Goal: Task Accomplishment & Management: Complete application form

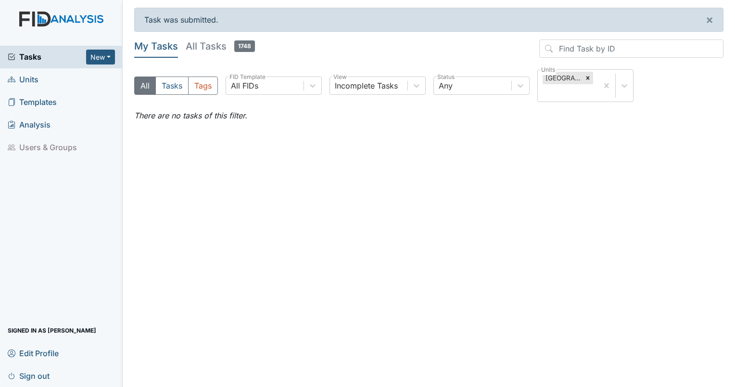
click at [40, 77] on link "Units" at bounding box center [61, 79] width 123 height 23
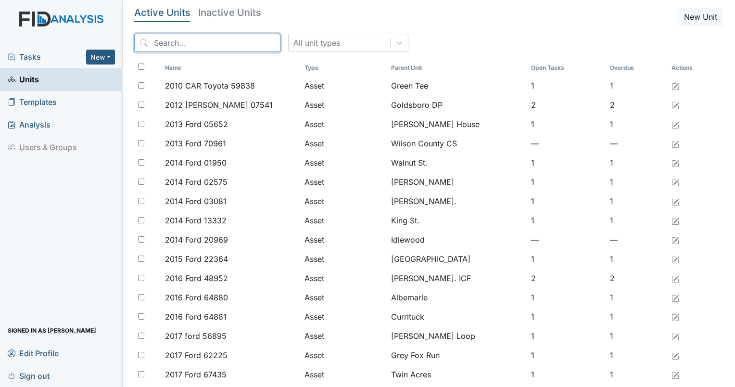
click at [157, 40] on input "search" at bounding box center [207, 43] width 146 height 18
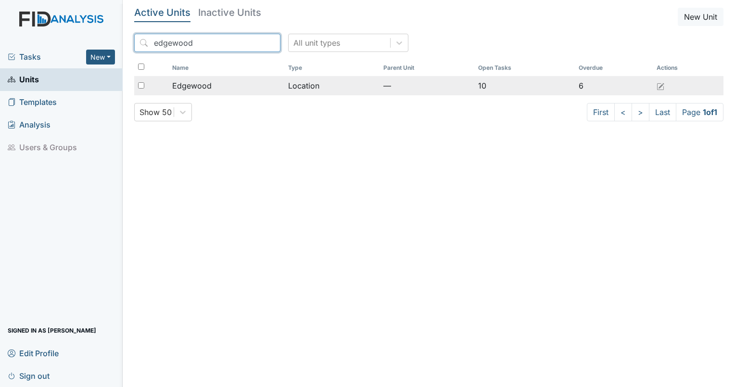
type input "edgewood"
click at [198, 85] on span "Edgewood" at bounding box center [191, 86] width 39 height 12
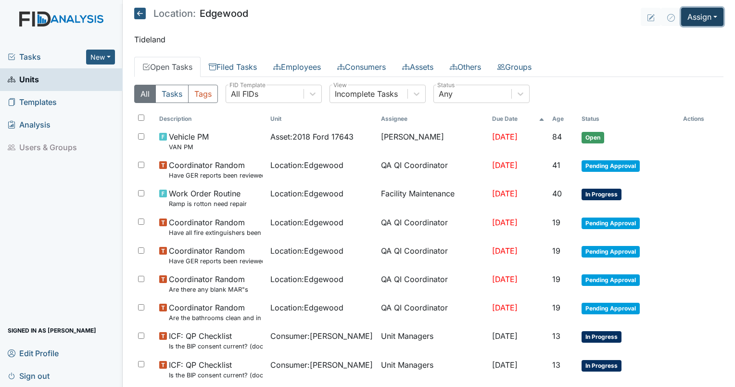
click at [707, 12] on button "Assign" at bounding box center [702, 17] width 42 height 18
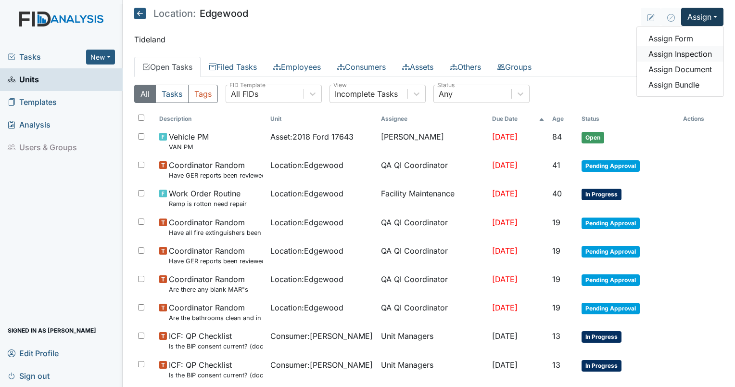
click at [656, 52] on link "Assign Inspection" at bounding box center [680, 53] width 87 height 15
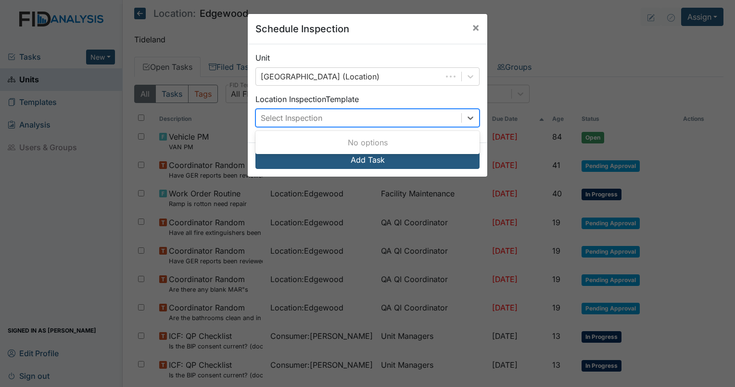
click at [292, 115] on div "Select Inspection" at bounding box center [292, 118] width 62 height 12
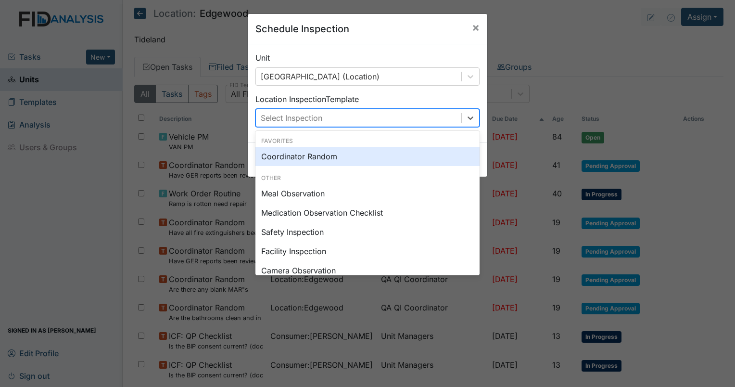
click at [300, 156] on div "Coordinator Random" at bounding box center [367, 156] width 224 height 19
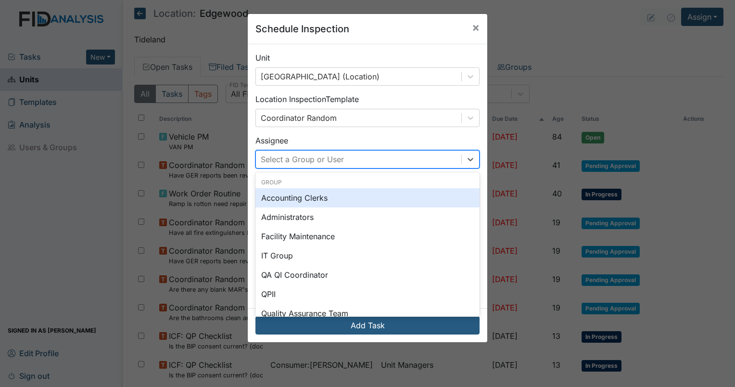
click at [302, 166] on div "Select a Group or User" at bounding box center [358, 159] width 205 height 17
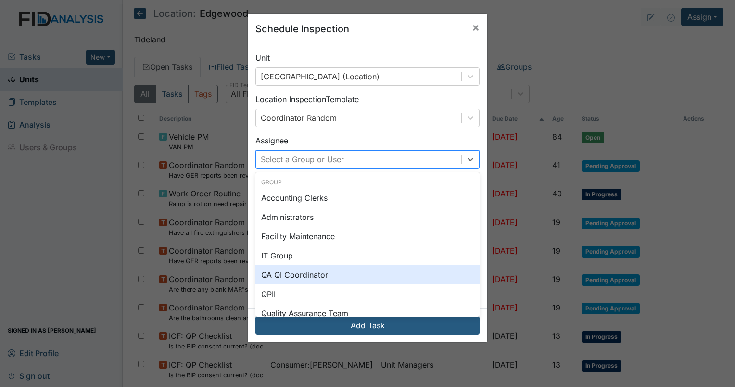
click at [311, 273] on div "QA QI Coordinator" at bounding box center [367, 274] width 224 height 19
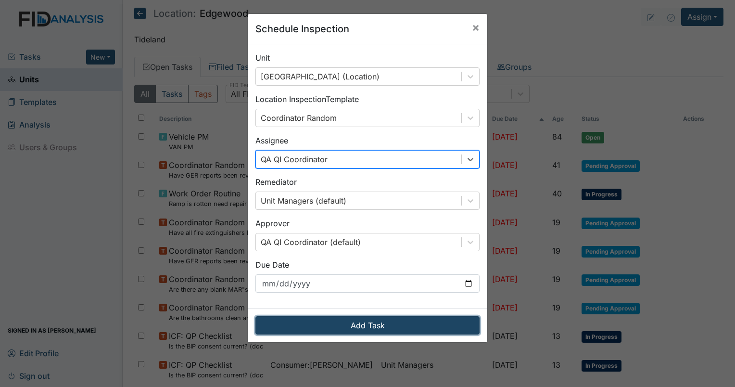
click at [341, 333] on button "Add Task" at bounding box center [367, 325] width 224 height 18
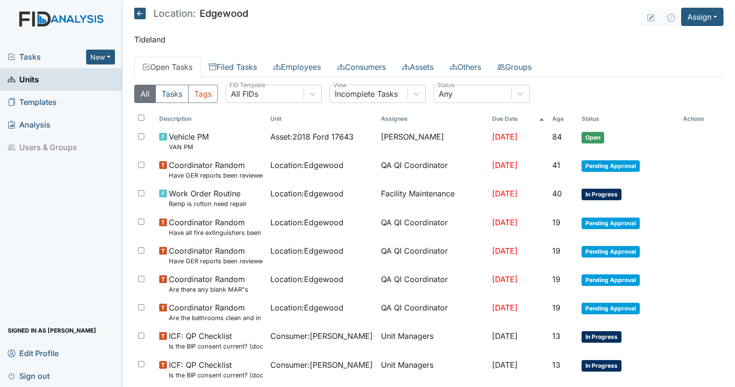
click at [38, 64] on div "Tasks New Form Inspection Document Bundle" at bounding box center [61, 57] width 123 height 23
click at [27, 60] on span "Tasks" at bounding box center [47, 57] width 78 height 12
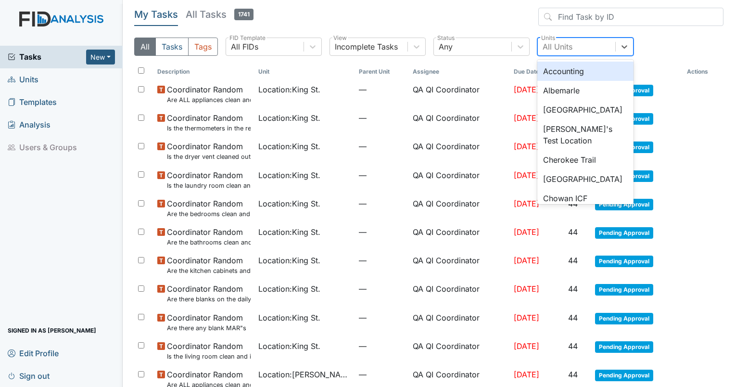
click at [567, 44] on div "All Units" at bounding box center [558, 47] width 30 height 12
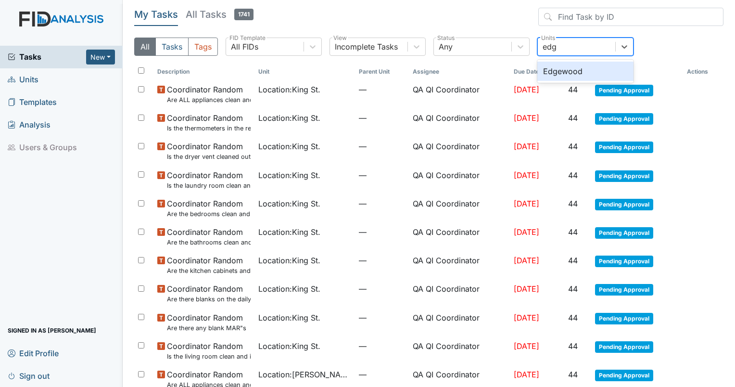
type input "edge"
click at [564, 73] on div "Edgewood" at bounding box center [585, 71] width 96 height 19
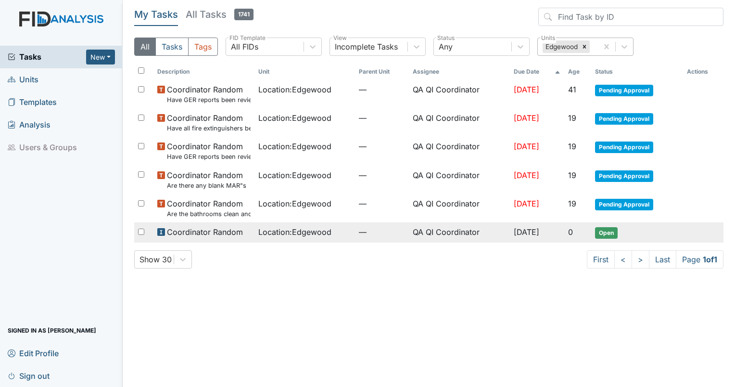
click at [265, 225] on td "Location : Edgewood" at bounding box center [304, 232] width 101 height 20
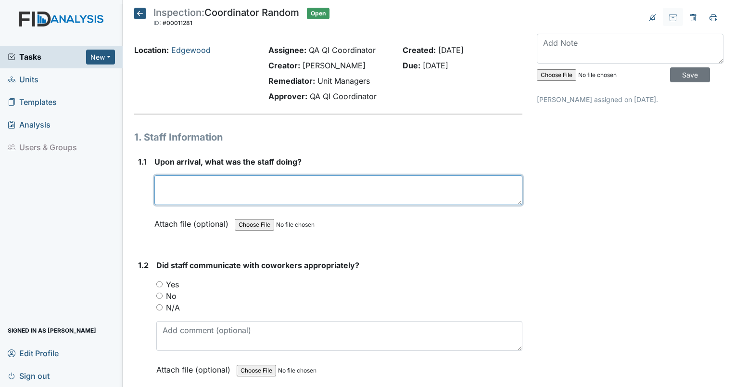
click at [277, 187] on textarea at bounding box center [338, 190] width 368 height 30
type textarea "Staff was engaged with residents."
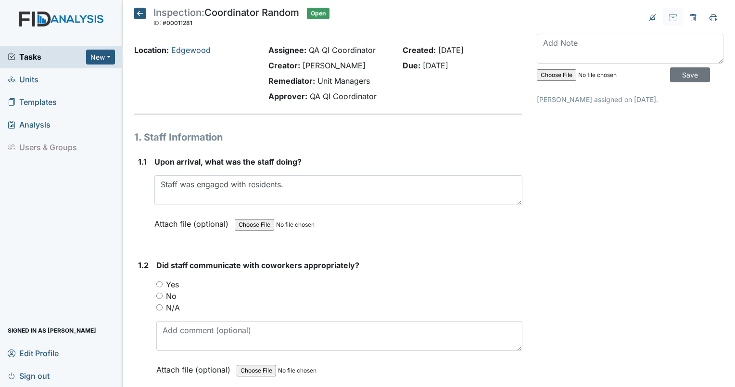
click at [162, 286] on input "Yes" at bounding box center [159, 284] width 6 height 6
radio input "true"
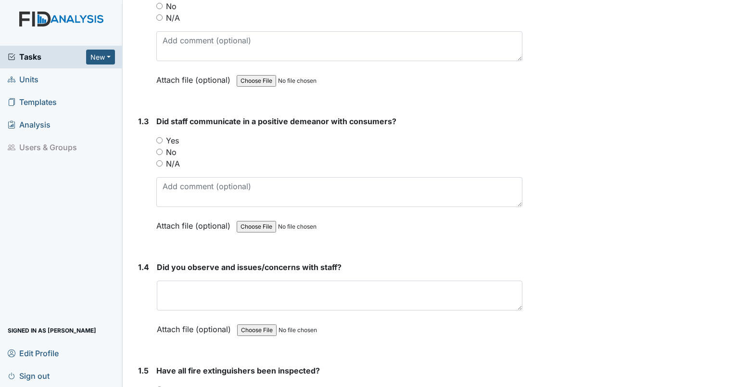
scroll to position [306, 0]
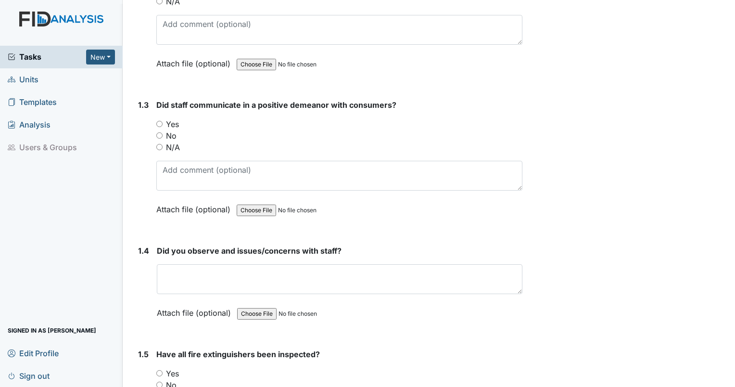
click at [160, 121] on input "Yes" at bounding box center [159, 124] width 6 height 6
radio input "true"
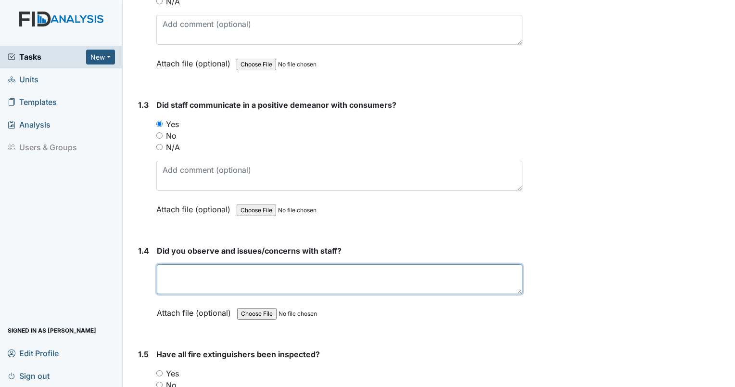
click at [222, 270] on textarea at bounding box center [340, 279] width 366 height 30
type textarea "none"
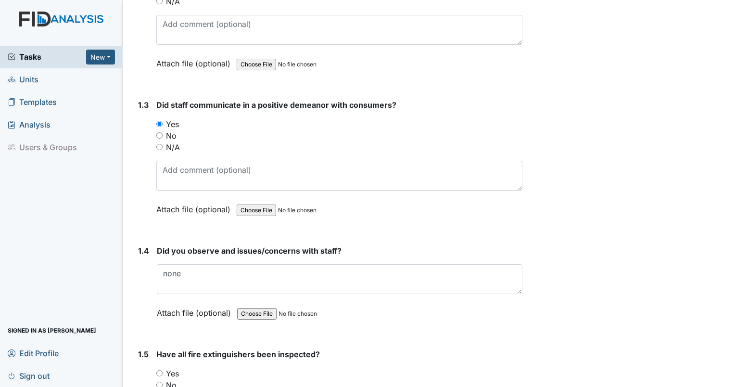
click at [160, 367] on div "Yes" at bounding box center [339, 373] width 366 height 12
click at [159, 373] on input "Yes" at bounding box center [159, 373] width 6 height 6
radio input "true"
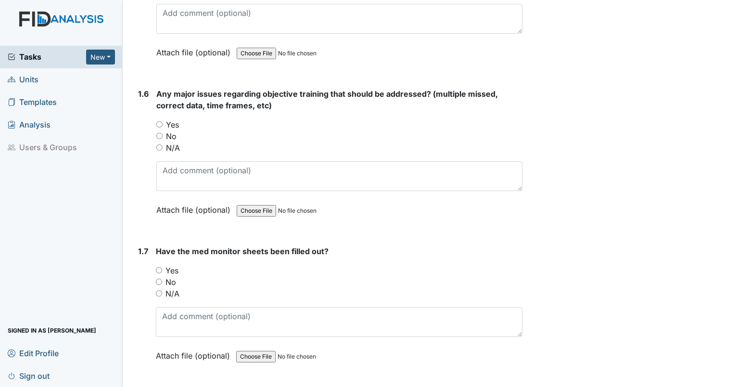
scroll to position [704, 0]
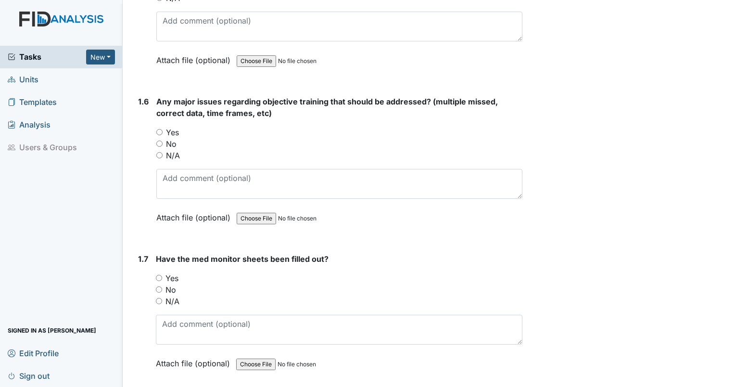
click at [156, 275] on input "Yes" at bounding box center [159, 278] width 6 height 6
radio input "true"
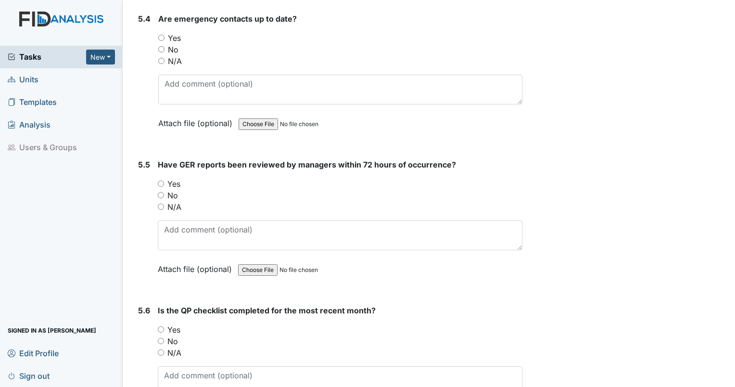
scroll to position [6900, 0]
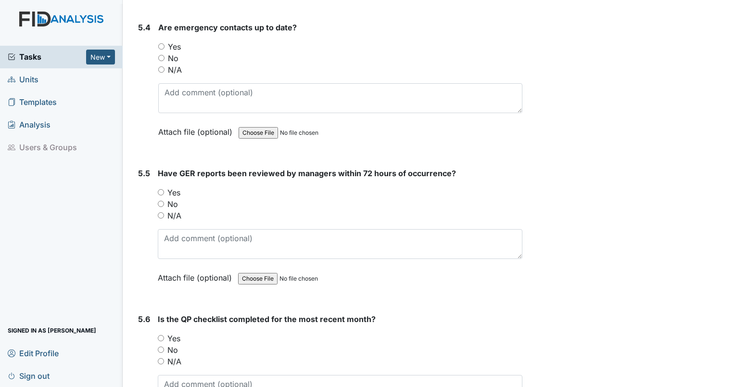
click at [160, 198] on div "No" at bounding box center [340, 204] width 365 height 12
click at [160, 201] on input "No" at bounding box center [161, 204] width 6 height 6
radio input "true"
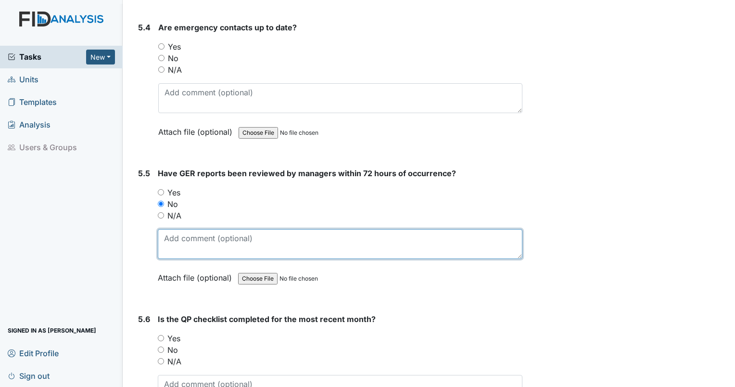
click at [190, 229] on textarea at bounding box center [340, 244] width 365 height 30
type textarea "9/12 GER not reviewed within 72 hours."
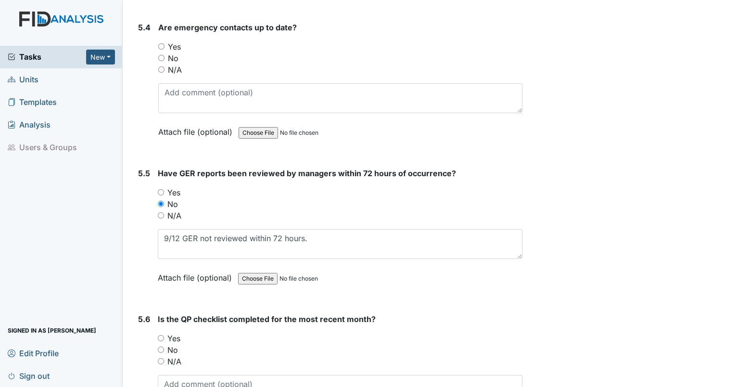
click at [161, 335] on input "Yes" at bounding box center [161, 338] width 6 height 6
radio input "true"
click at [159, 41] on div "Yes" at bounding box center [340, 47] width 364 height 12
click at [160, 43] on input "Yes" at bounding box center [161, 46] width 6 height 6
radio input "true"
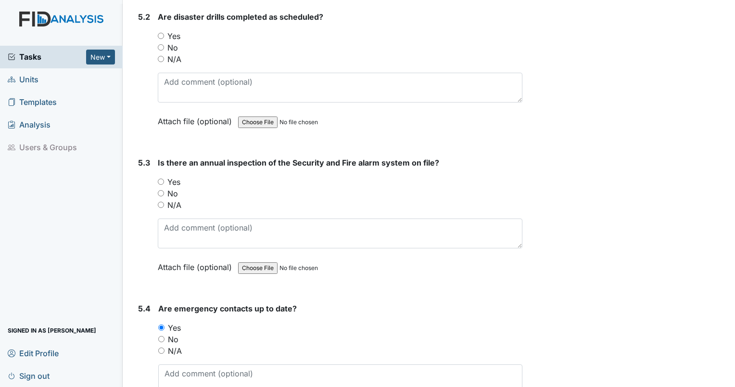
scroll to position [6626, 0]
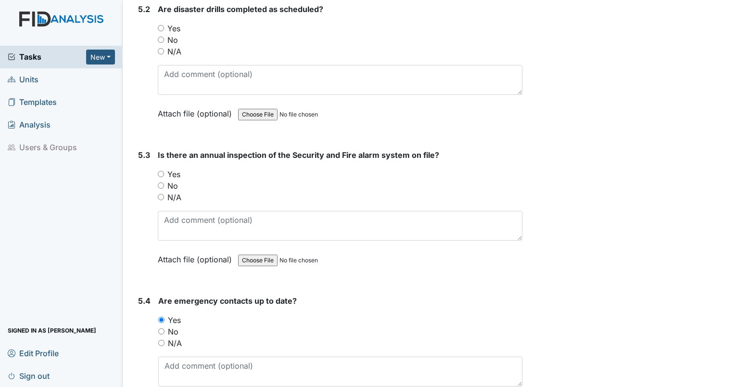
click at [158, 171] on input "Yes" at bounding box center [161, 174] width 6 height 6
radio input "true"
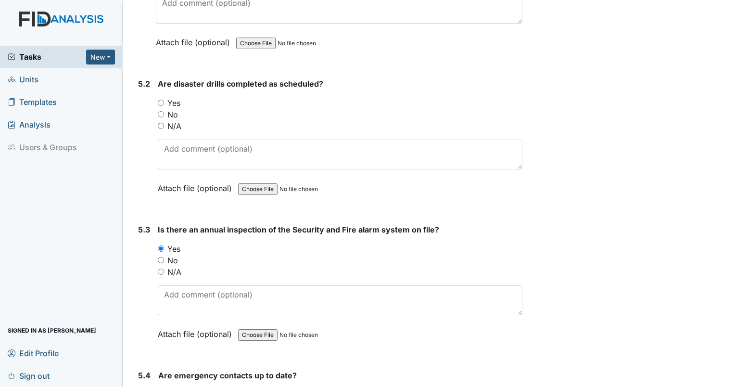
scroll to position [6569, 0]
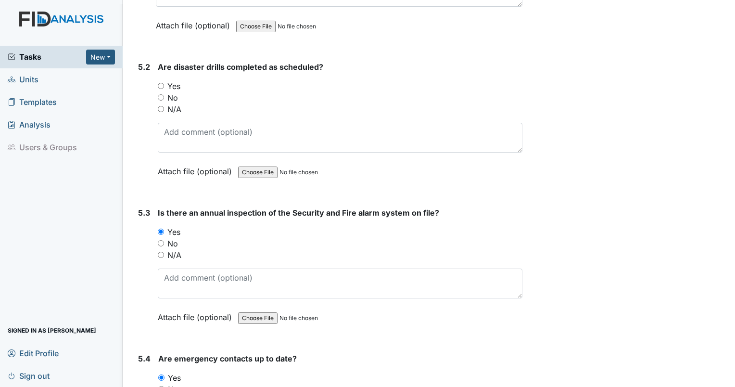
click at [162, 83] on input "Yes" at bounding box center [161, 86] width 6 height 6
radio input "true"
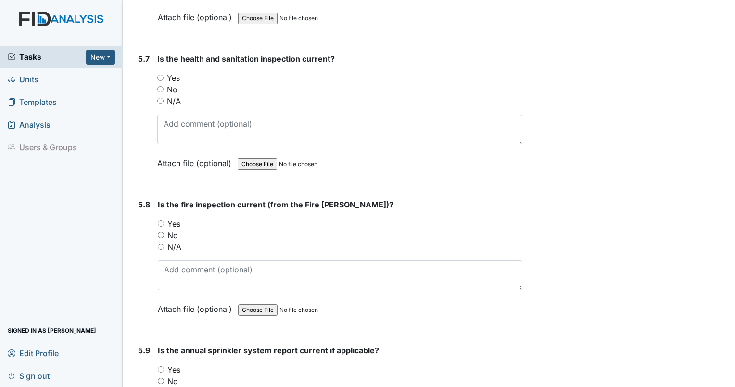
scroll to position [7289, 0]
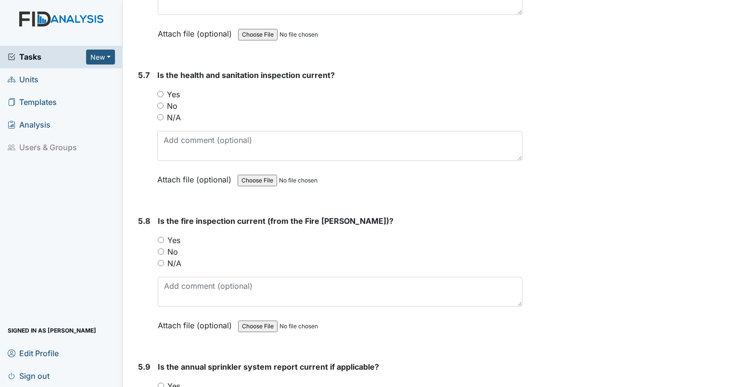
click at [165, 234] on div "Yes" at bounding box center [340, 240] width 365 height 12
click at [164, 237] on input "Yes" at bounding box center [161, 240] width 6 height 6
radio input "true"
click at [158, 91] on input "Yes" at bounding box center [160, 94] width 6 height 6
radio input "true"
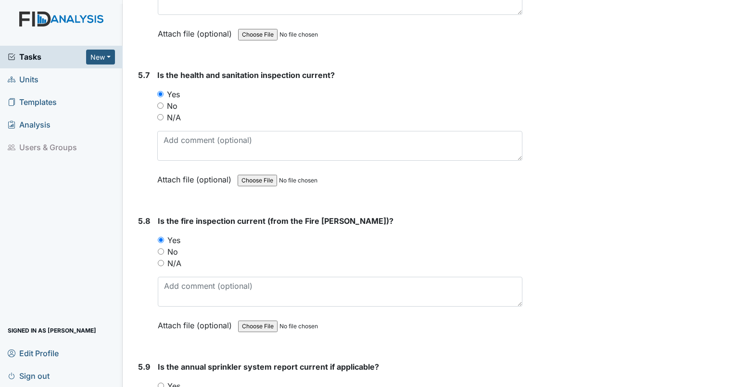
click at [161, 382] on input "Yes" at bounding box center [161, 385] width 6 height 6
radio input "true"
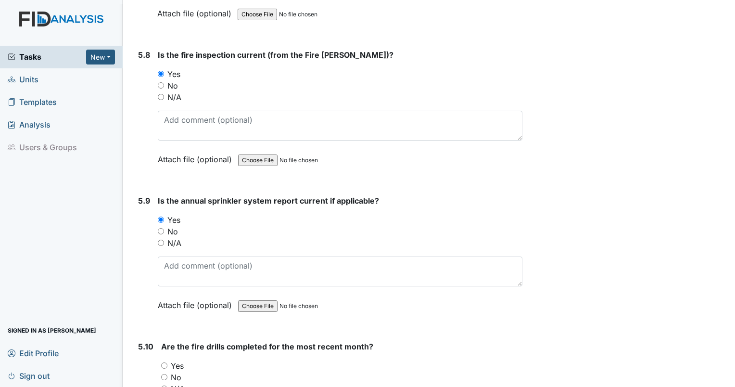
scroll to position [7554, 0]
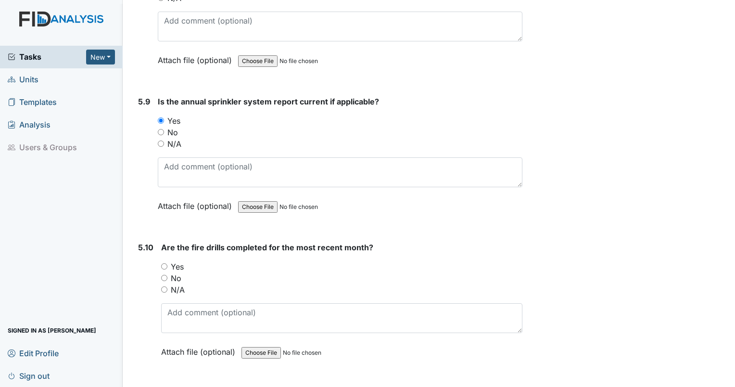
click at [164, 263] on input "Yes" at bounding box center [164, 266] width 6 height 6
radio input "true"
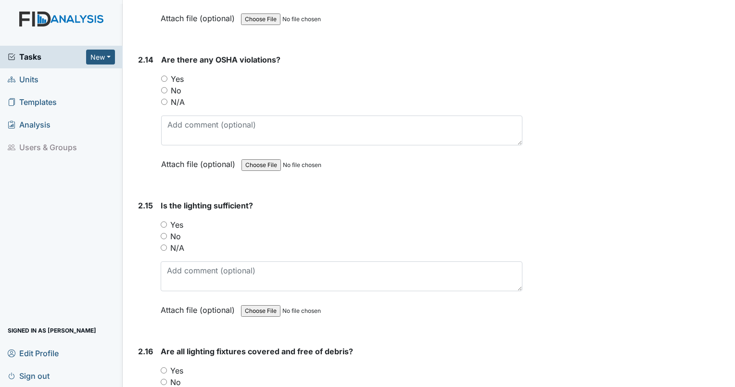
scroll to position [2336, 0]
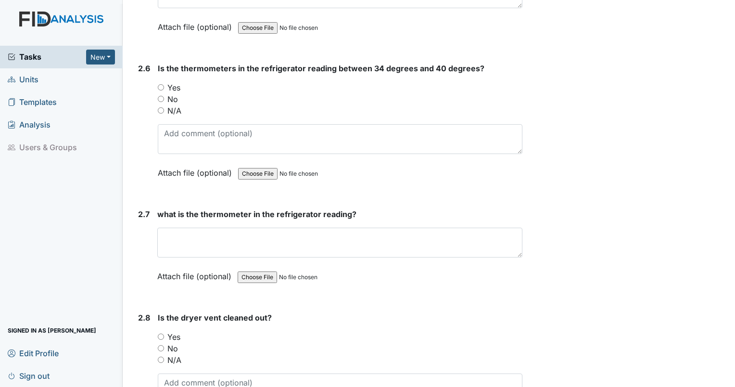
drag, startPoint x: 724, startPoint y: 125, endPoint x: 734, endPoint y: -15, distance: 140.9
click at [734, 0] on html "Tasks New Form Inspection Document Bundle Units Templates Analysis Users & Grou…" at bounding box center [367, 193] width 735 height 387
click at [160, 84] on input "Yes" at bounding box center [161, 87] width 6 height 6
radio input "true"
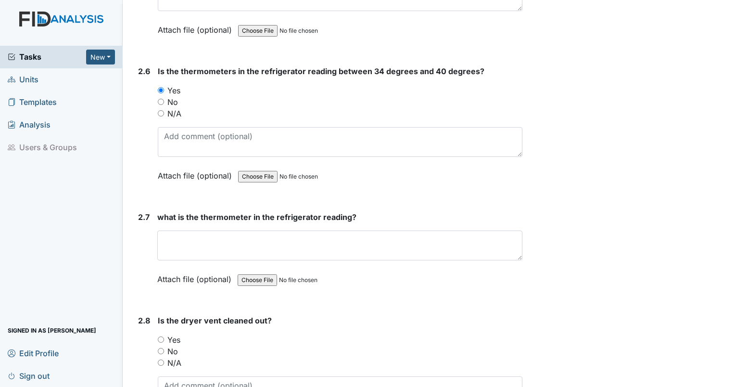
scroll to position [2332, 0]
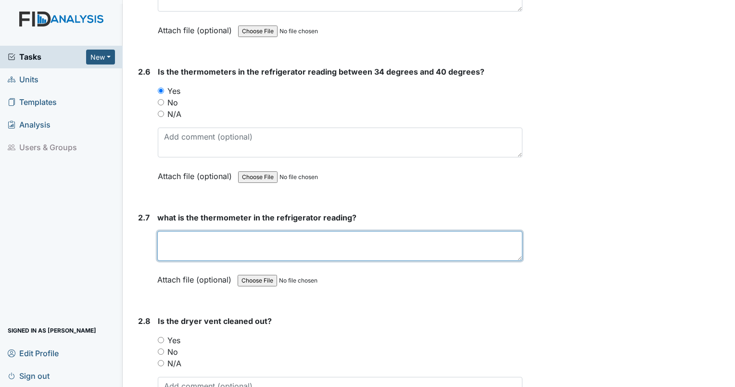
click at [198, 231] on textarea at bounding box center [339, 246] width 365 height 30
type textarea "37"
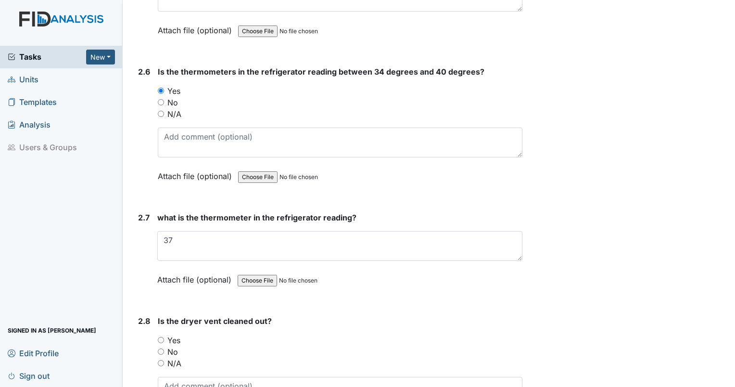
click at [161, 337] on input "Yes" at bounding box center [161, 340] width 6 height 6
radio input "true"
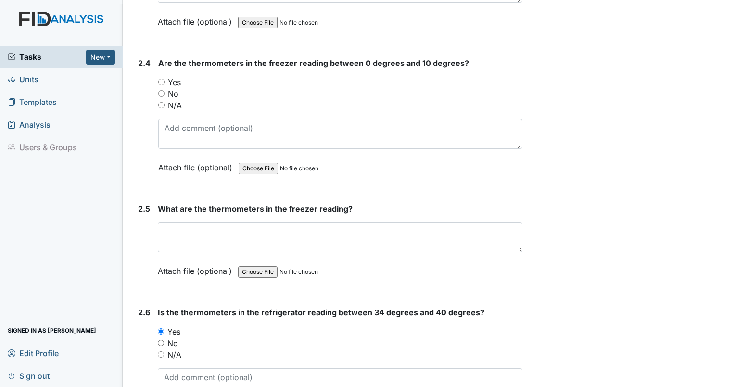
scroll to position [2084, 0]
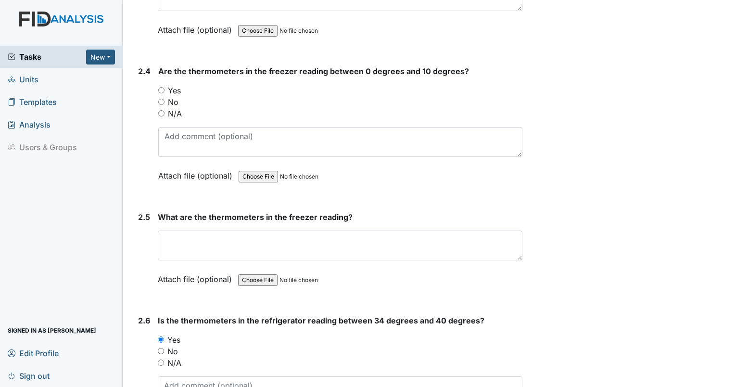
click at [159, 87] on input "Yes" at bounding box center [161, 90] width 6 height 6
radio input "true"
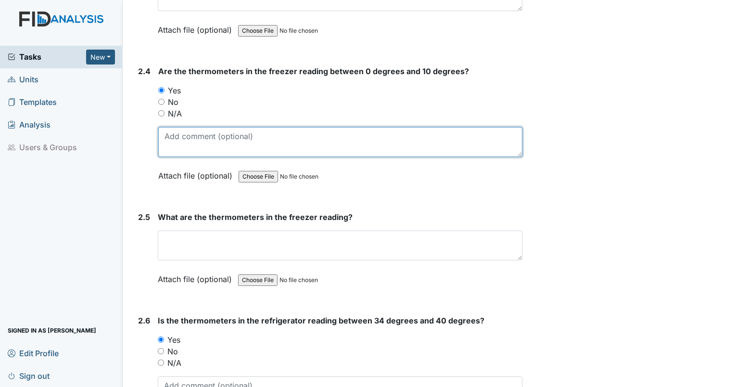
click at [201, 131] on textarea at bounding box center [340, 142] width 364 height 30
type textarea "4"
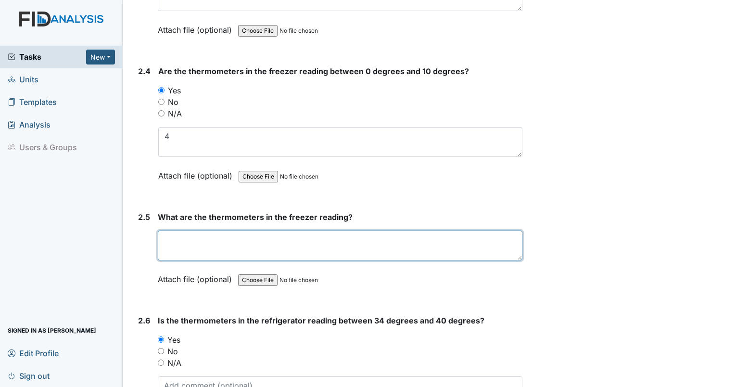
click at [206, 230] on textarea at bounding box center [340, 245] width 365 height 30
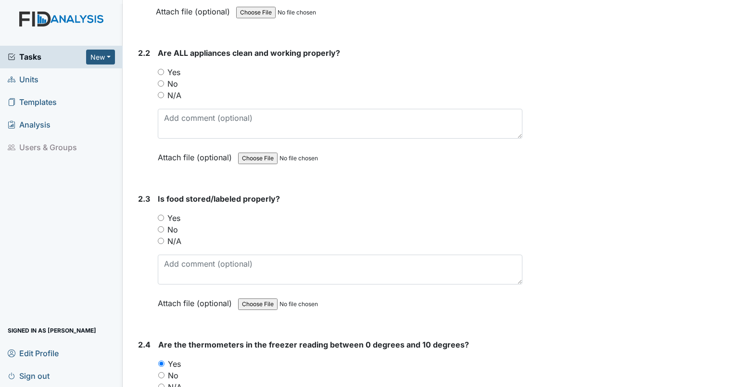
scroll to position [1794, 0]
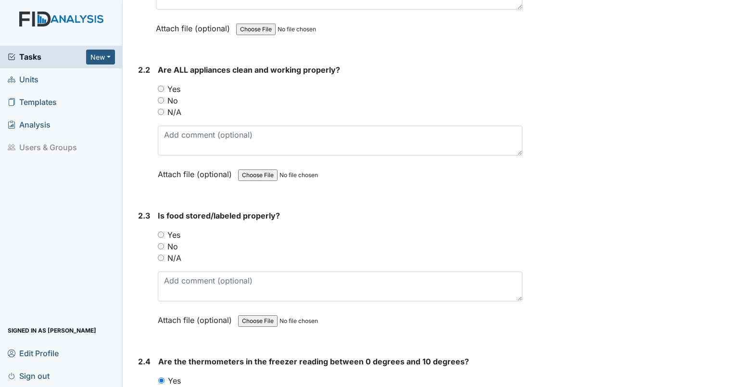
type textarea "4"
click at [161, 243] on input "No" at bounding box center [161, 246] width 6 height 6
radio input "true"
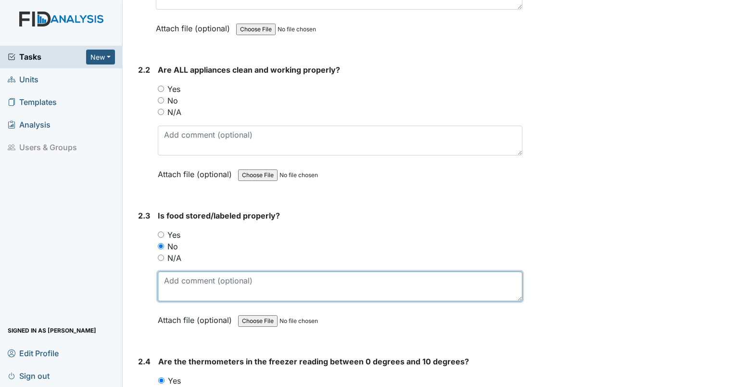
click at [192, 271] on textarea at bounding box center [340, 286] width 365 height 30
type textarea "7 loaves of expired bread in freezer."
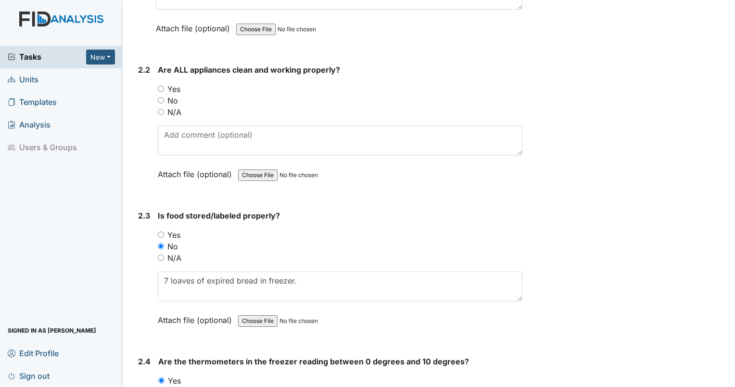
click at [162, 86] on input "Yes" at bounding box center [161, 89] width 6 height 6
radio input "true"
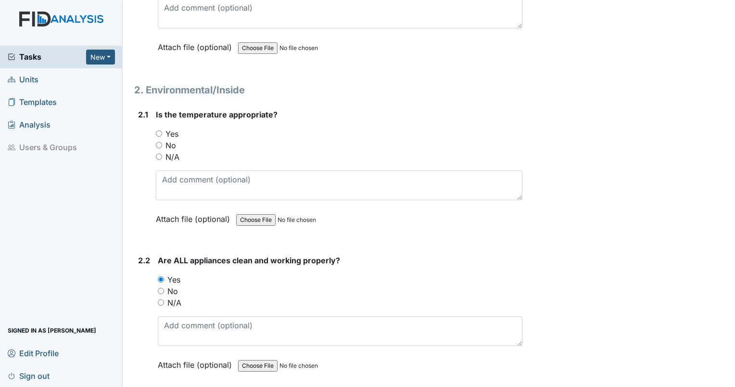
scroll to position [1545, 0]
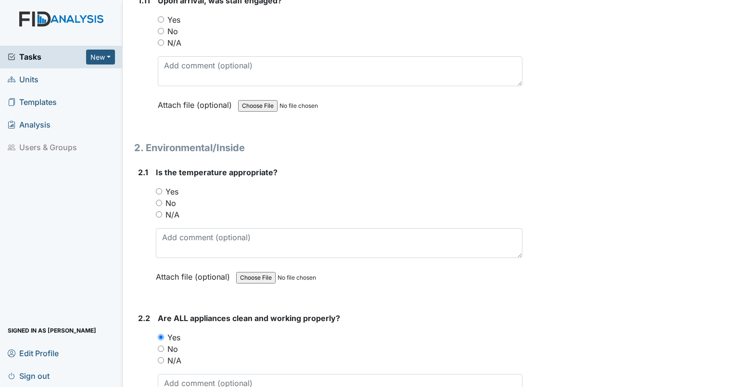
click at [162, 188] on input "Yes" at bounding box center [159, 191] width 6 height 6
radio input "true"
click at [451, 112] on form "Upon arrival, was staff engaged? You must select one of the below options. Yes …" at bounding box center [340, 60] width 365 height 130
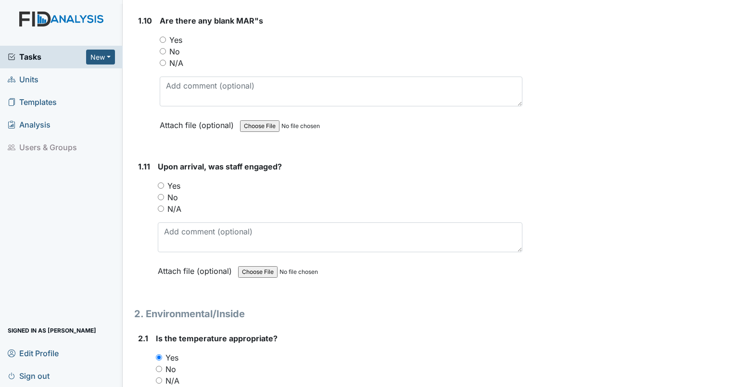
scroll to position [1388, 0]
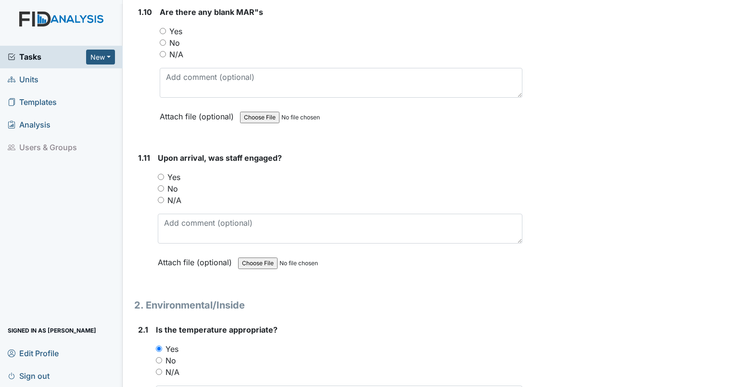
click at [164, 171] on div "Yes" at bounding box center [340, 177] width 365 height 12
click at [162, 174] on input "Yes" at bounding box center [161, 177] width 6 height 6
radio input "true"
click at [163, 39] on input "No" at bounding box center [163, 42] width 6 height 6
radio input "true"
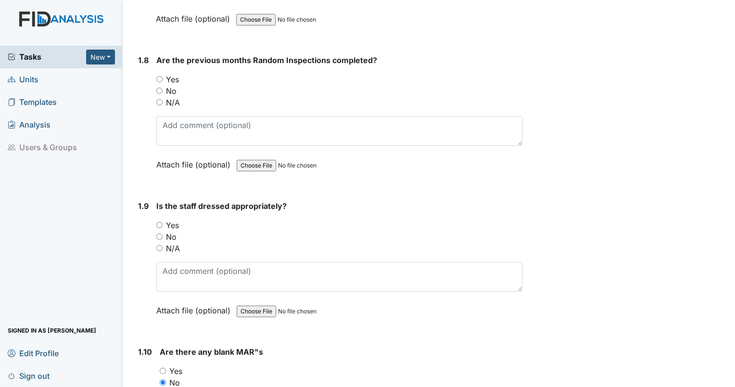
scroll to position [1040, 0]
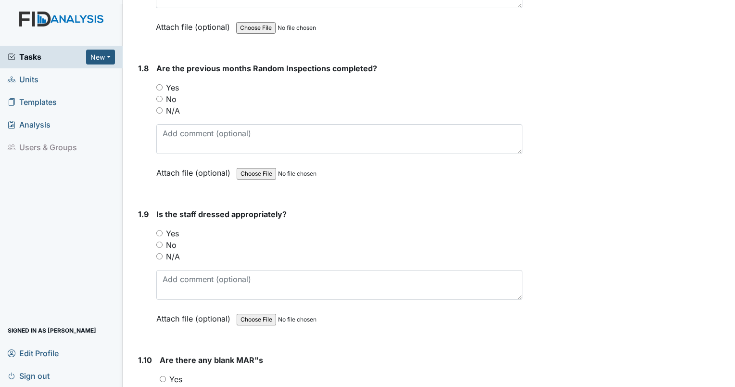
click at [160, 230] on input "Yes" at bounding box center [159, 233] width 6 height 6
radio input "true"
click at [159, 82] on div "Yes" at bounding box center [339, 88] width 366 height 12
click at [158, 84] on input "Yes" at bounding box center [159, 87] width 6 height 6
radio input "true"
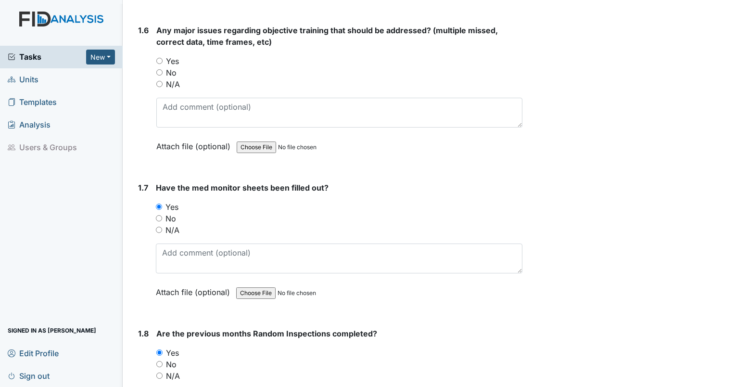
scroll to position [634, 0]
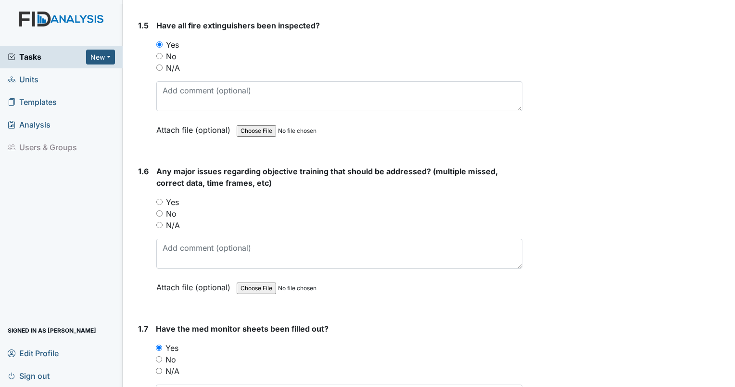
click at [160, 199] on input "Yes" at bounding box center [159, 202] width 6 height 6
radio input "true"
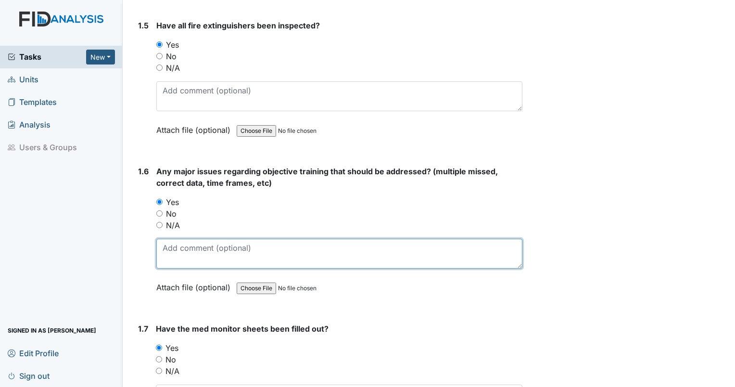
click at [178, 248] on textarea at bounding box center [339, 254] width 366 height 30
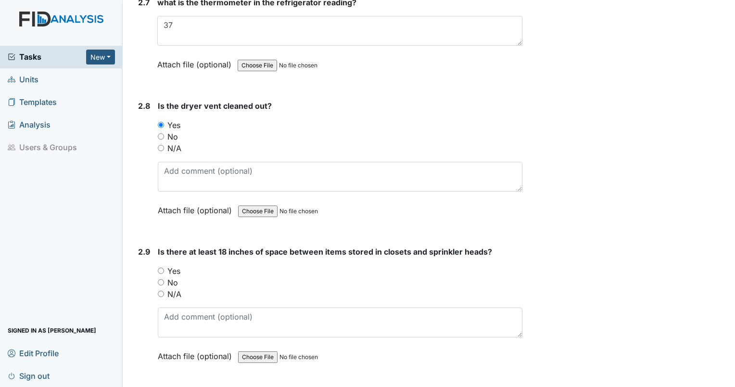
scroll to position [2647, 0]
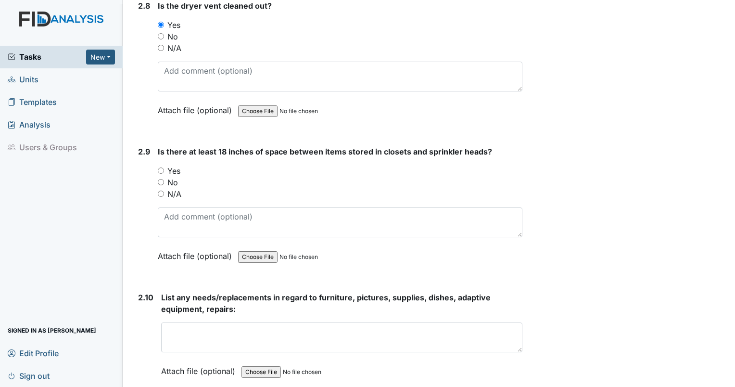
type textarea "LB HS002 expired but still listed as approved."
click at [162, 179] on input "No" at bounding box center [161, 182] width 6 height 6
radio input "true"
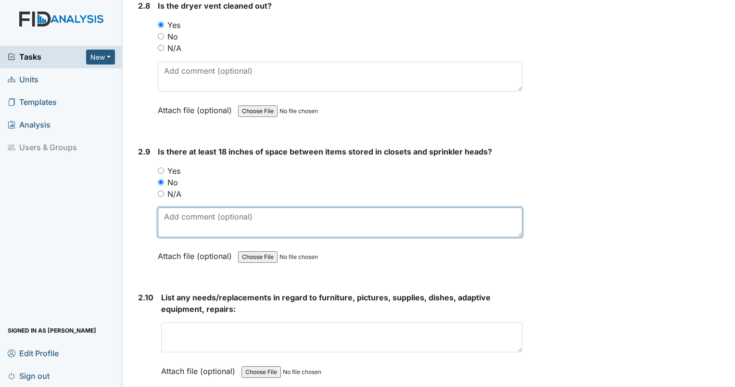
click at [175, 207] on textarea at bounding box center [340, 222] width 365 height 30
type textarea "closet in living room, top shelf full. Water cannot get to floor easily due to …"
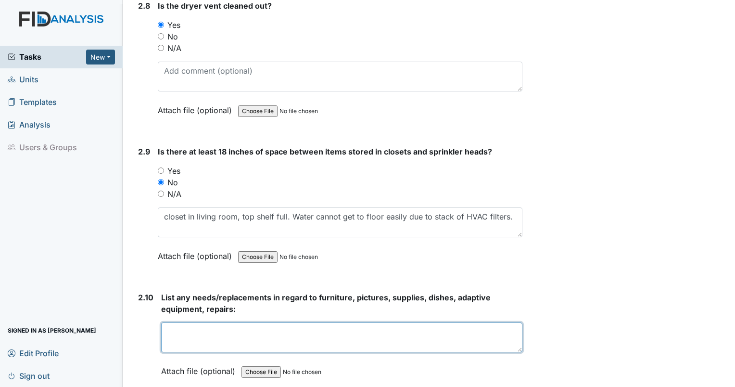
click at [184, 322] on textarea at bounding box center [341, 337] width 361 height 30
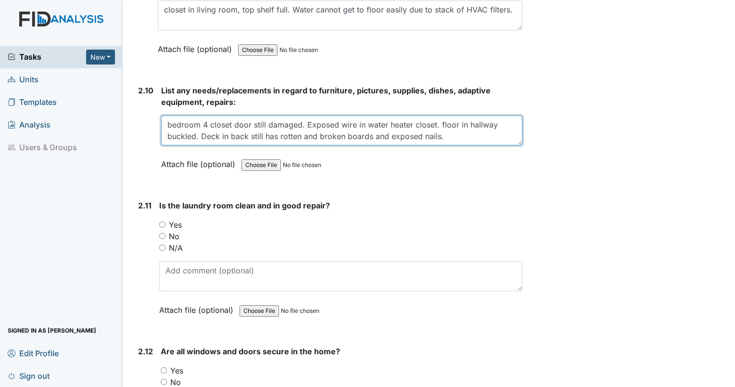
scroll to position [2871, 0]
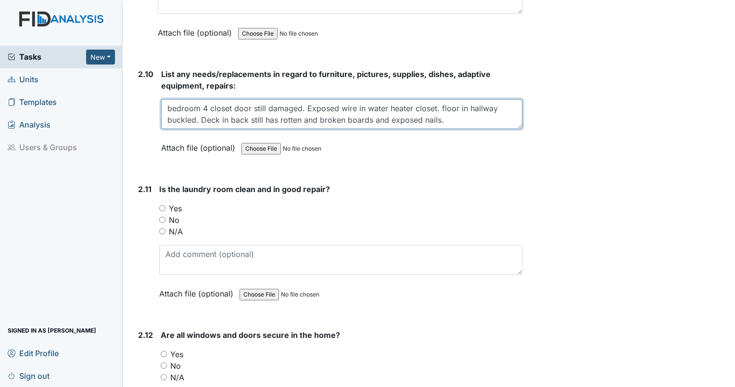
type textarea "bedroom 4 closet door still damaged. Exposed wire in water heater closet. floor…"
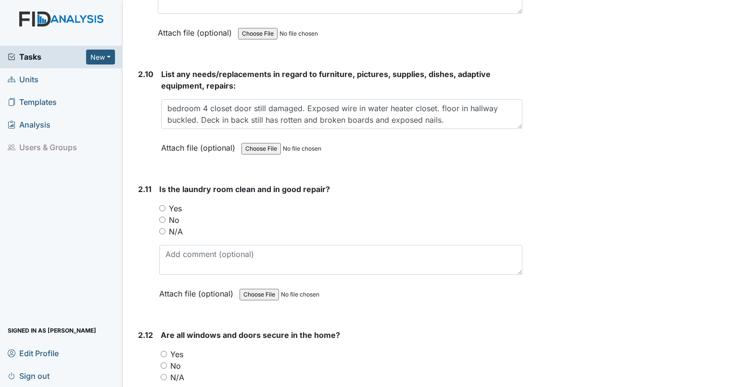
click at [164, 205] on input "Yes" at bounding box center [162, 208] width 6 height 6
radio input "true"
click at [164, 351] on input "Yes" at bounding box center [164, 354] width 6 height 6
radio input "true"
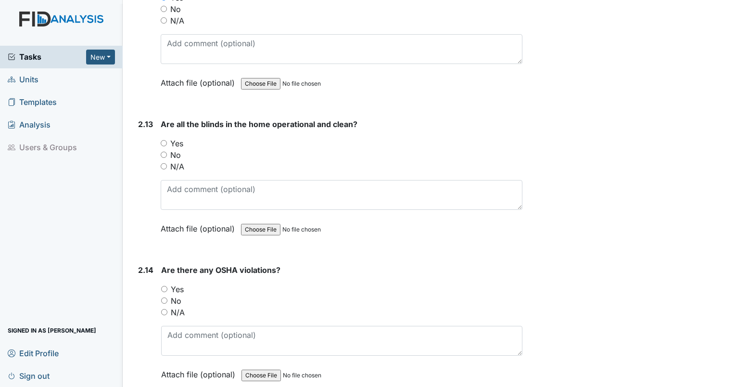
scroll to position [3235, 0]
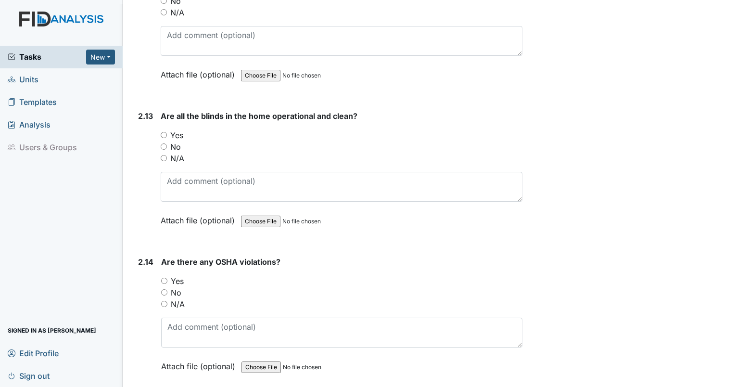
click at [165, 132] on input "Yes" at bounding box center [164, 135] width 6 height 6
radio input "true"
click at [163, 289] on input "No" at bounding box center [164, 292] width 6 height 6
radio input "true"
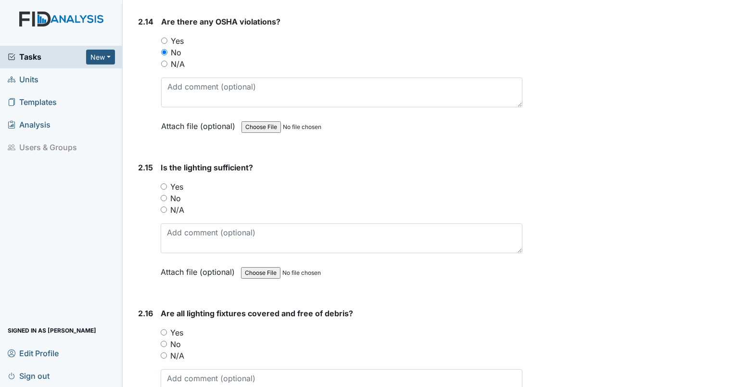
scroll to position [3492, 0]
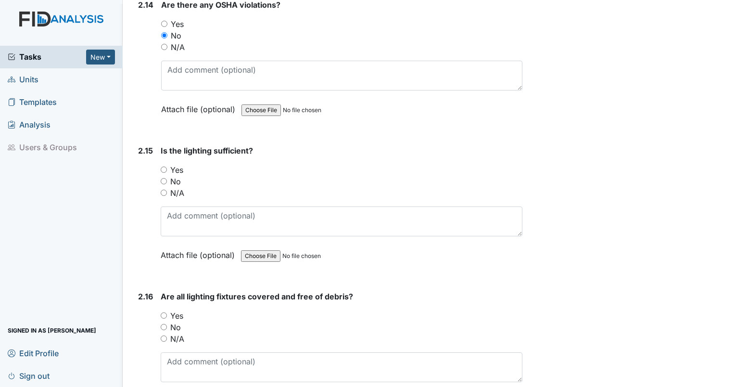
click at [161, 166] on input "Yes" at bounding box center [164, 169] width 6 height 6
radio input "true"
click at [164, 312] on input "Yes" at bounding box center [164, 315] width 6 height 6
radio input "true"
click at [163, 324] on input "No" at bounding box center [164, 327] width 6 height 6
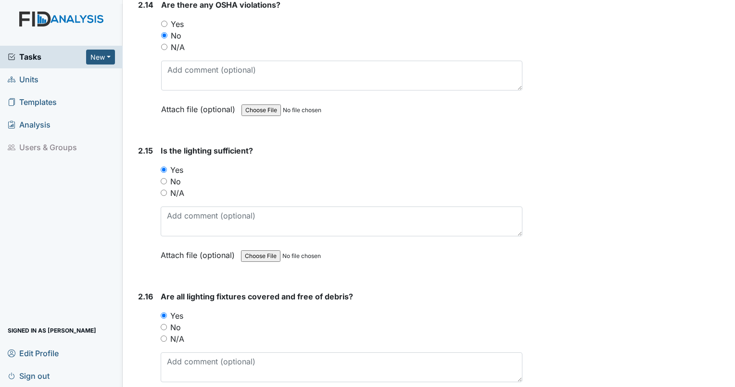
radio input "true"
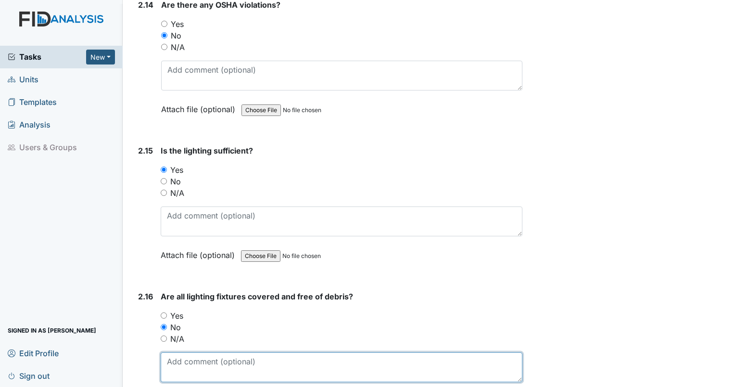
click at [179, 352] on textarea at bounding box center [342, 367] width 362 height 30
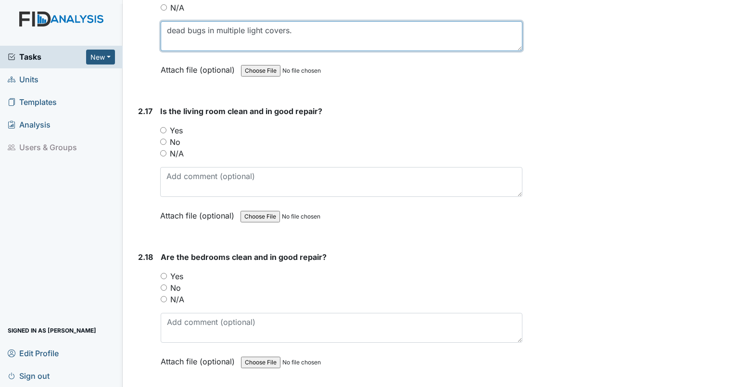
scroll to position [3857, 0]
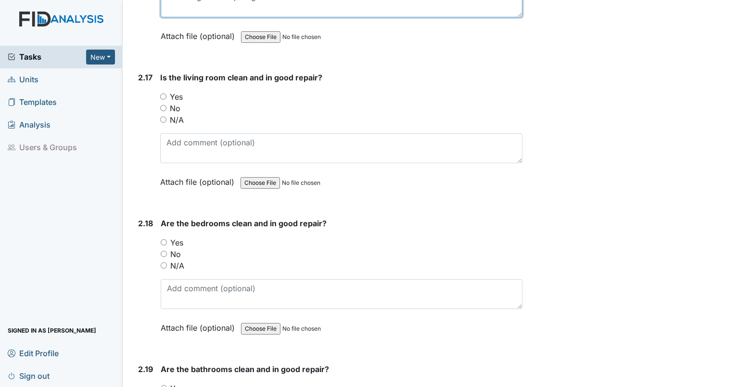
type textarea "dead bugs in multiple light covers."
click at [162, 93] on input "Yes" at bounding box center [163, 96] width 6 height 6
radio input "true"
click at [161, 239] on input "Yes" at bounding box center [164, 242] width 6 height 6
radio input "true"
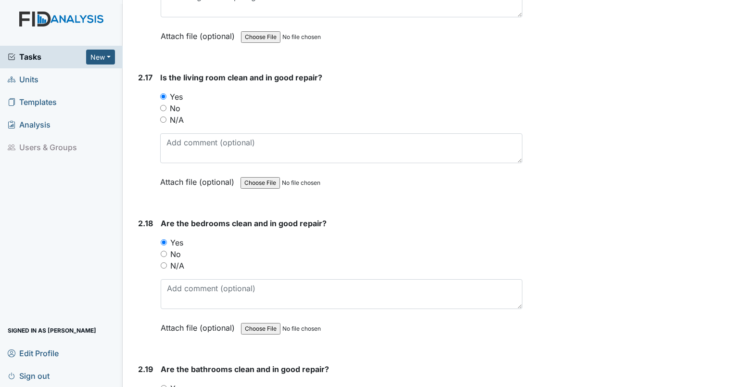
click at [162, 385] on input "Yes" at bounding box center [164, 388] width 6 height 6
radio input "true"
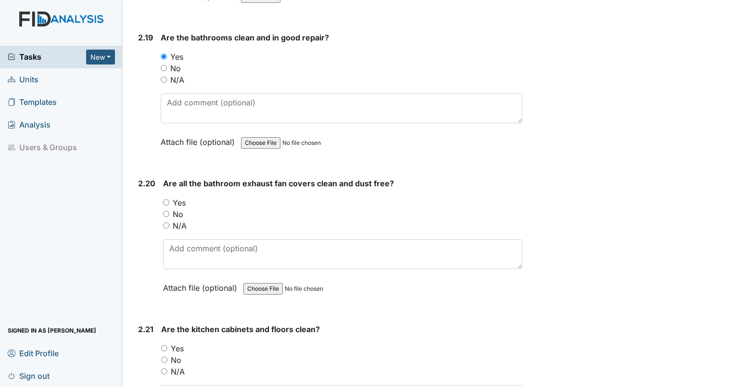
scroll to position [4204, 0]
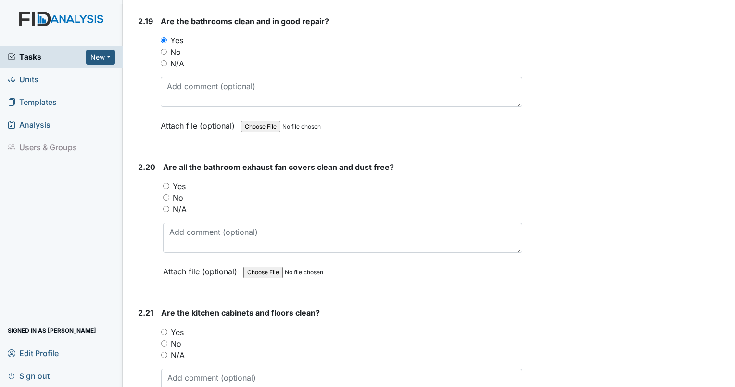
click at [165, 183] on input "Yes" at bounding box center [166, 186] width 6 height 6
radio input "true"
click at [164, 326] on div "Yes" at bounding box center [341, 332] width 361 height 12
click at [164, 329] on input "Yes" at bounding box center [164, 332] width 6 height 6
radio input "true"
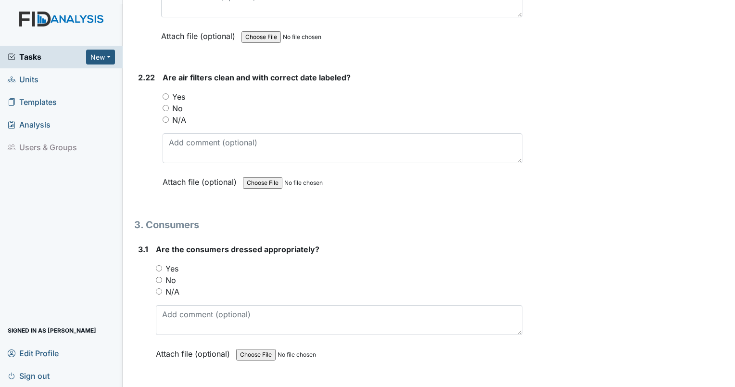
scroll to position [4610, 0]
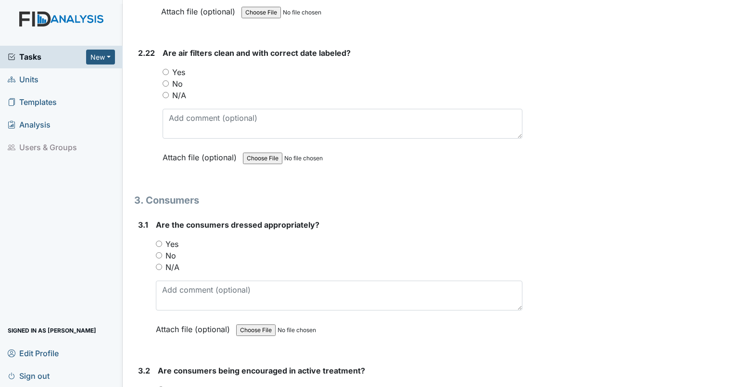
click at [165, 69] on input "Yes" at bounding box center [166, 72] width 6 height 6
radio input "true"
click at [157, 241] on input "Yes" at bounding box center [159, 244] width 6 height 6
radio input "true"
click at [163, 386] on input "Yes" at bounding box center [161, 389] width 6 height 6
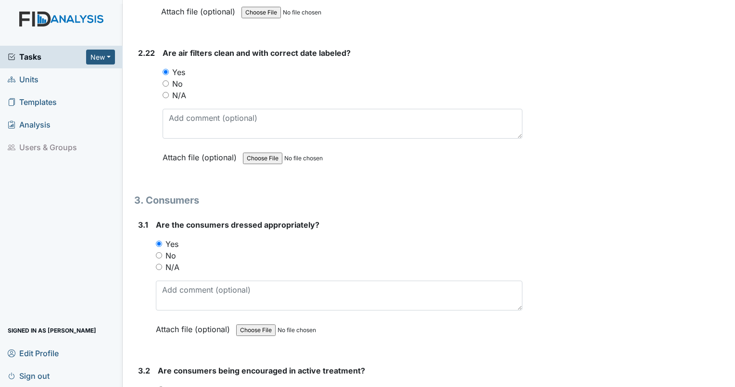
radio input "true"
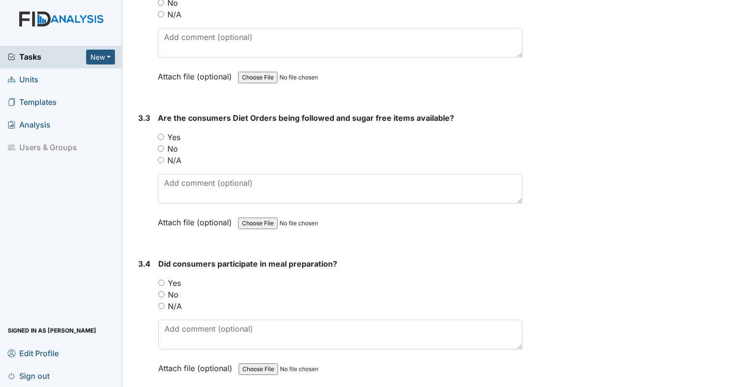
scroll to position [5033, 0]
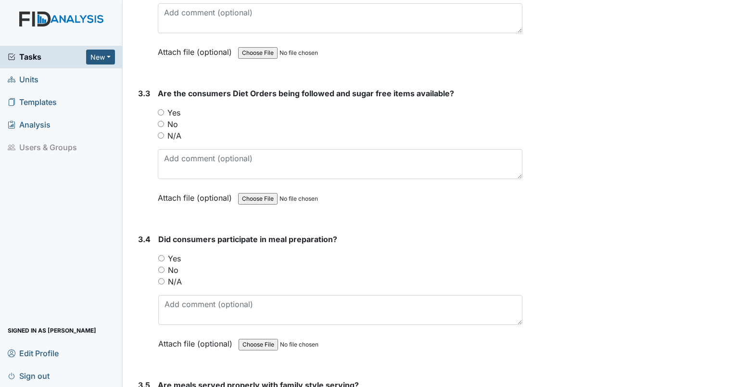
click at [160, 109] on input "Yes" at bounding box center [161, 112] width 6 height 6
radio input "true"
click at [165, 276] on div "N/A" at bounding box center [340, 282] width 364 height 12
click at [159, 278] on input "N/A" at bounding box center [161, 281] width 6 height 6
radio input "true"
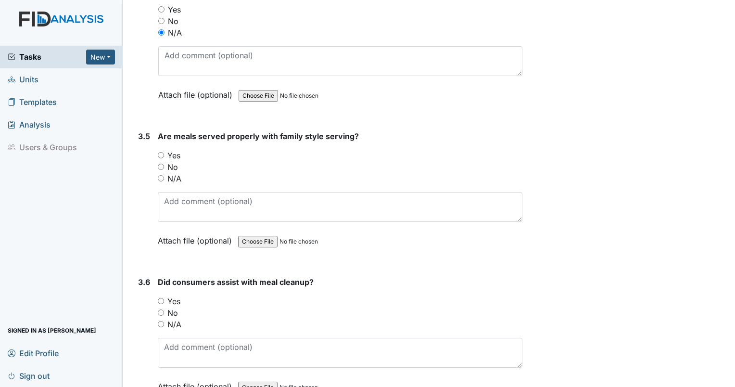
scroll to position [5290, 0]
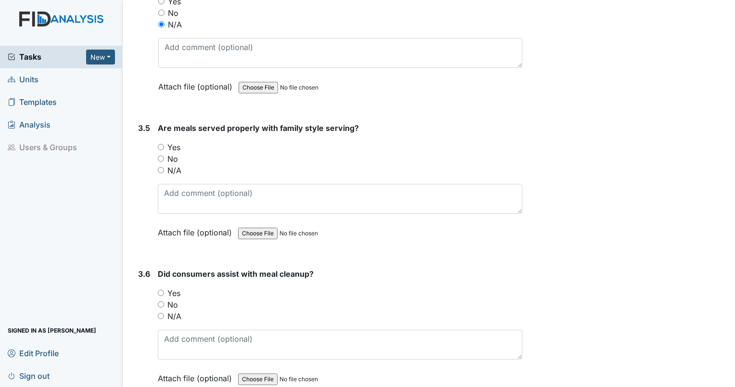
click at [160, 167] on input "N/A" at bounding box center [161, 170] width 6 height 6
radio input "true"
click at [158, 313] on input "N/A" at bounding box center [161, 316] width 6 height 6
radio input "true"
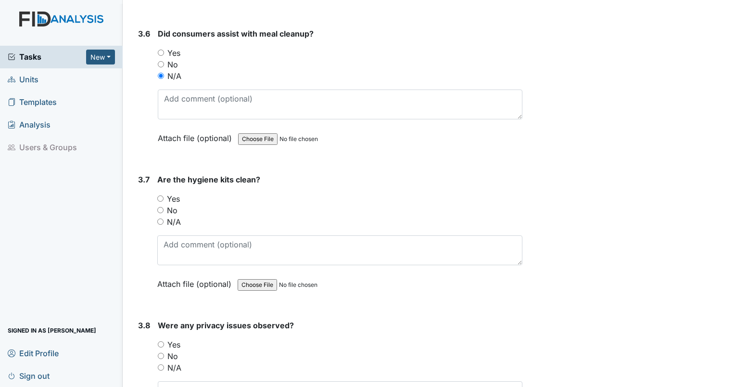
scroll to position [5538, 0]
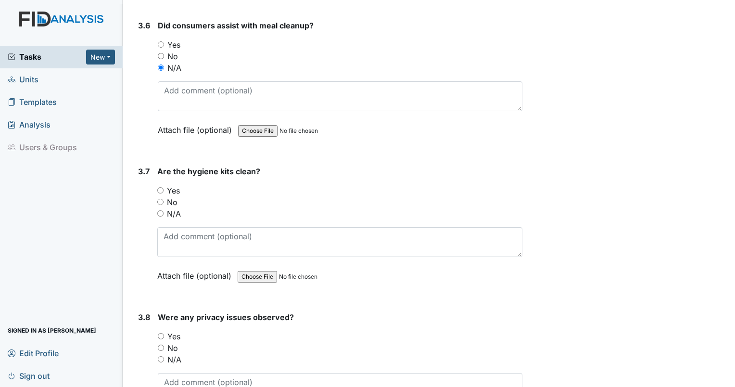
click at [161, 187] on input "Yes" at bounding box center [160, 190] width 6 height 6
radio input "true"
click at [160, 344] on input "No" at bounding box center [161, 347] width 6 height 6
radio input "true"
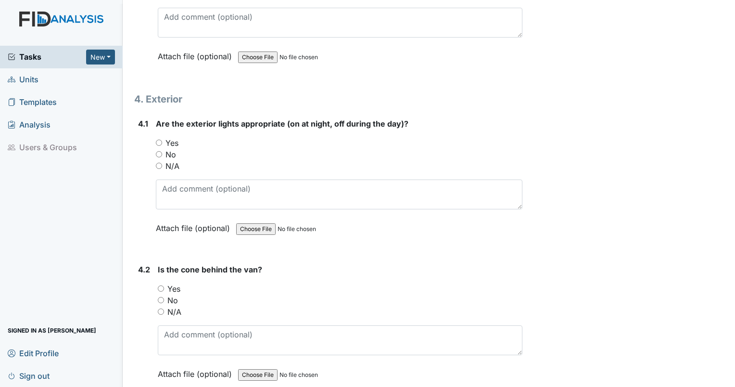
scroll to position [5952, 0]
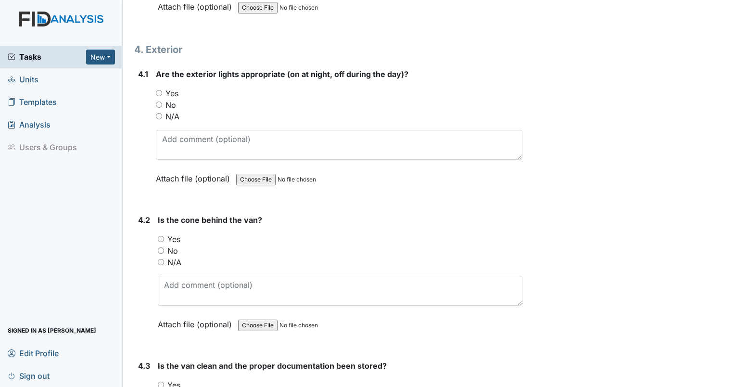
click at [157, 90] on input "Yes" at bounding box center [159, 93] width 6 height 6
radio input "true"
click at [159, 259] on input "N/A" at bounding box center [161, 262] width 6 height 6
radio input "true"
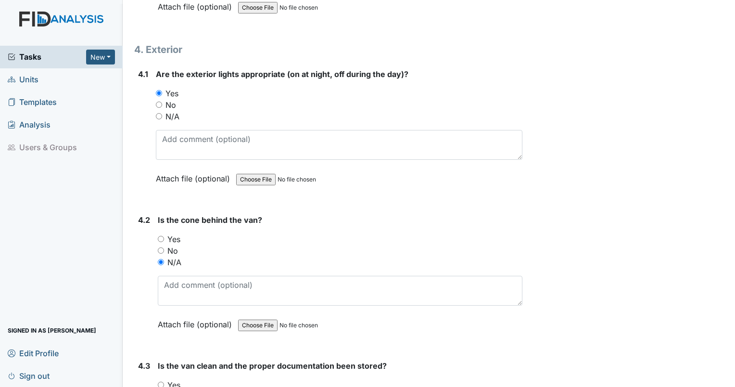
radio input "true"
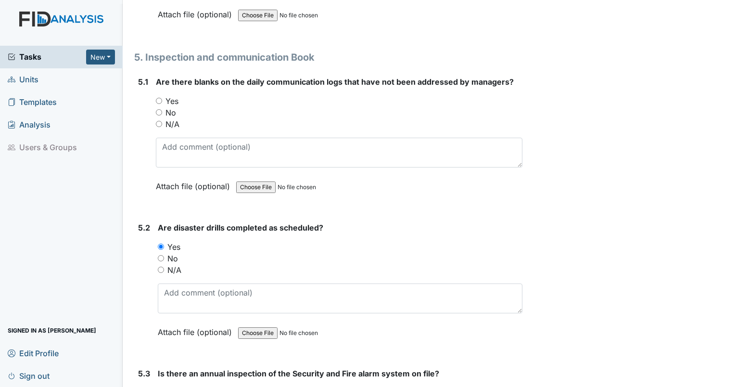
scroll to position [6449, 0]
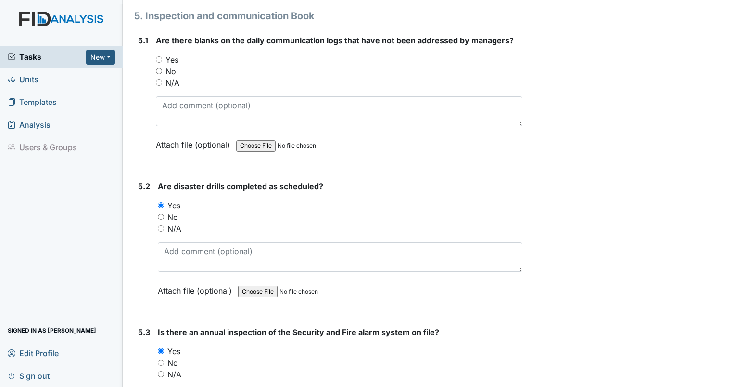
click at [159, 68] on input "No" at bounding box center [159, 71] width 6 height 6
radio input "true"
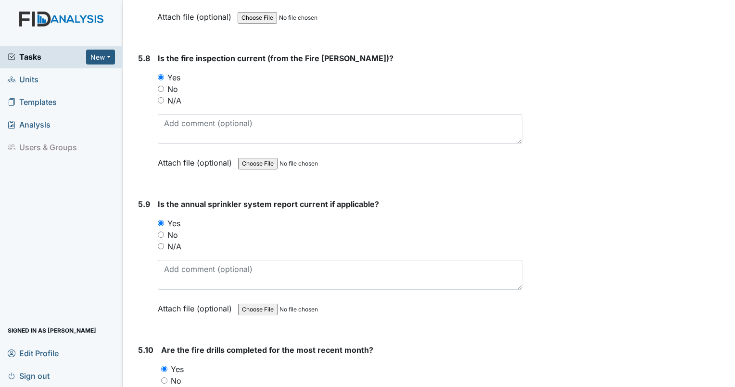
scroll to position [7554, 0]
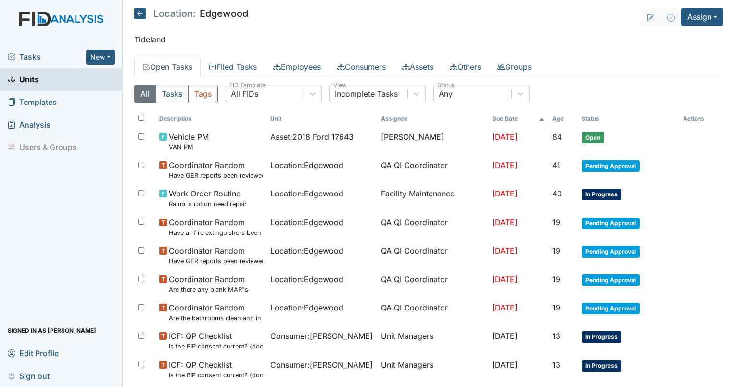
click at [31, 81] on span "Units" at bounding box center [23, 79] width 31 height 15
click at [371, 58] on link "Consumers" at bounding box center [361, 67] width 65 height 20
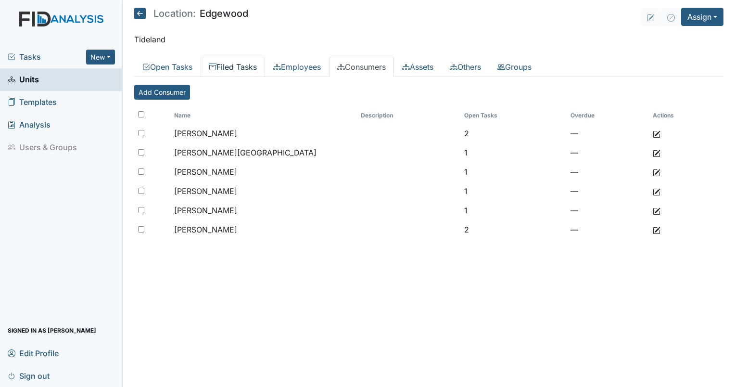
click at [240, 64] on link "Filed Tasks" at bounding box center [233, 67] width 64 height 20
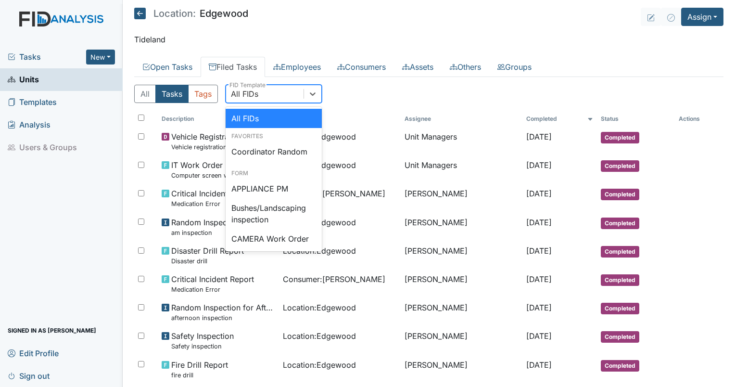
click at [277, 95] on div "All FIDs" at bounding box center [264, 93] width 77 height 17
type input "qp"
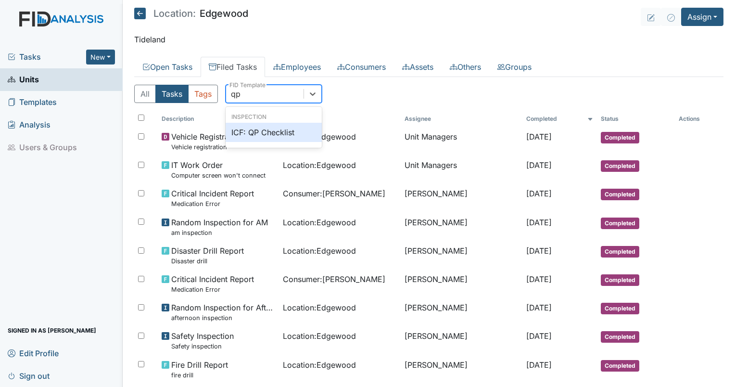
click at [281, 129] on div "ICF: QP Checklist" at bounding box center [274, 132] width 96 height 19
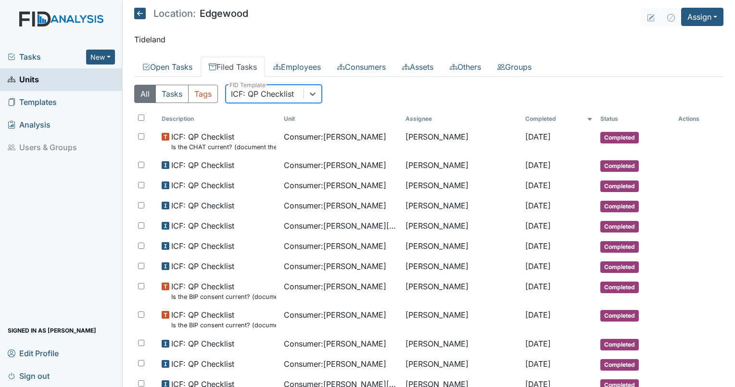
click at [253, 95] on div "ICF: QP Checklist" at bounding box center [262, 94] width 63 height 12
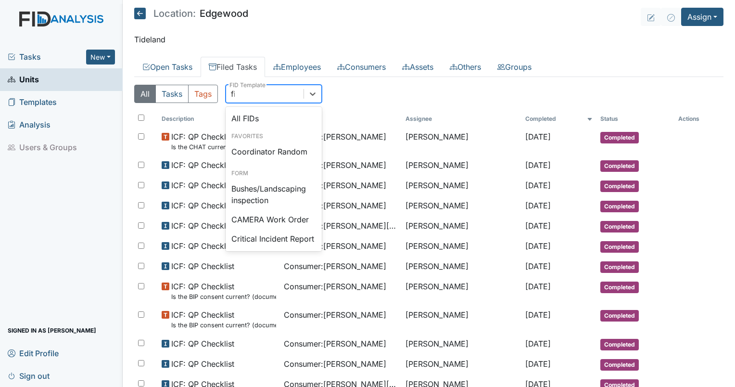
type input "fire"
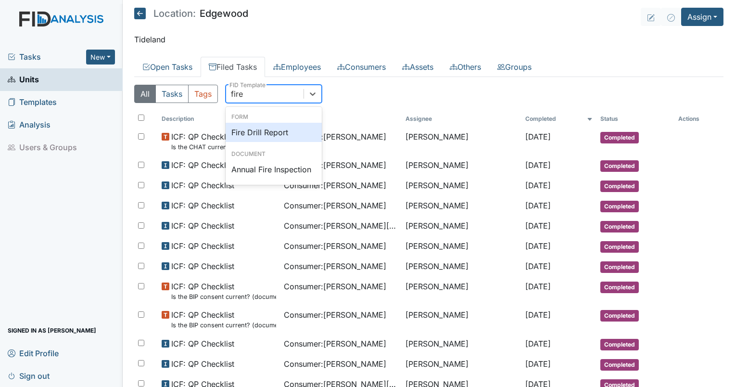
click at [256, 134] on div "Fire Drill Report" at bounding box center [274, 132] width 96 height 19
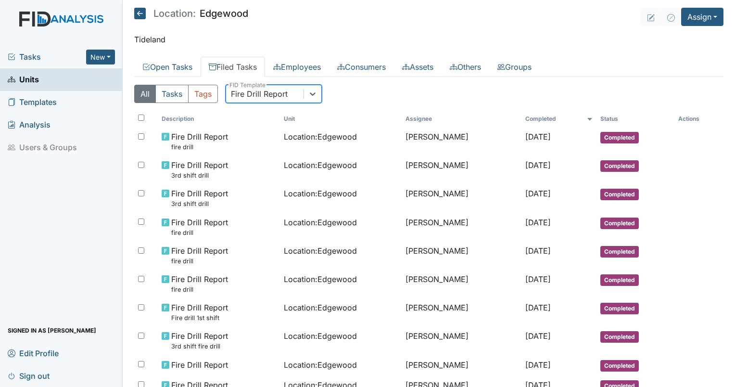
click at [266, 92] on div "Fire Drill Report" at bounding box center [259, 94] width 57 height 12
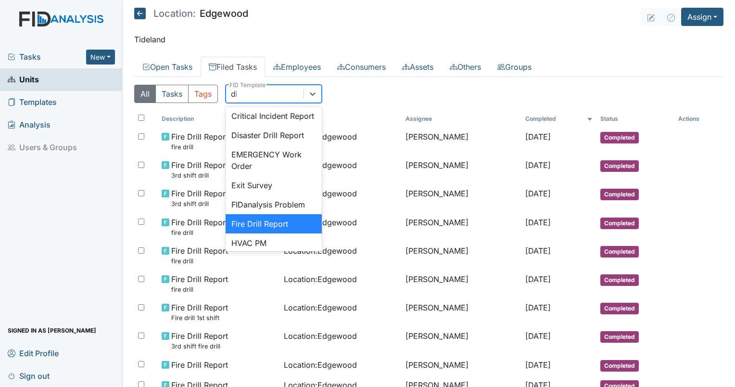
scroll to position [23, 0]
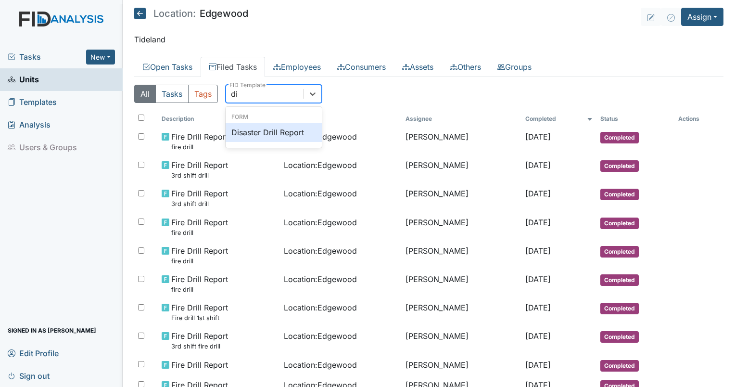
type input "dis"
click at [253, 130] on div "Disaster Drill Report" at bounding box center [274, 132] width 96 height 19
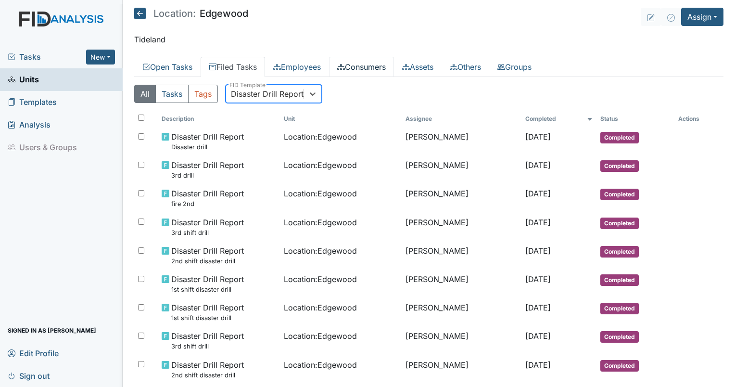
click at [353, 60] on link "Consumers" at bounding box center [361, 67] width 65 height 20
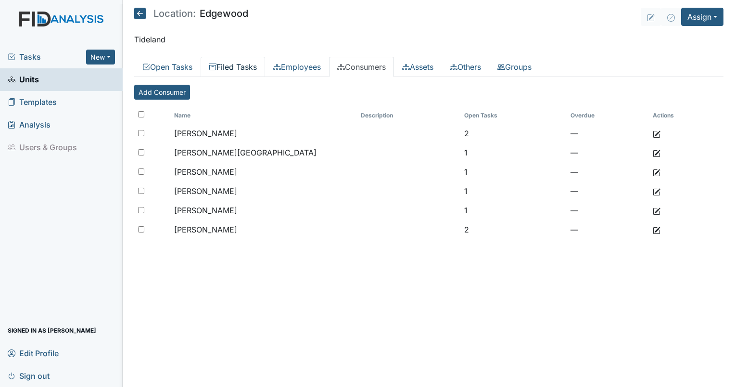
click at [223, 71] on link "Filed Tasks" at bounding box center [233, 67] width 64 height 20
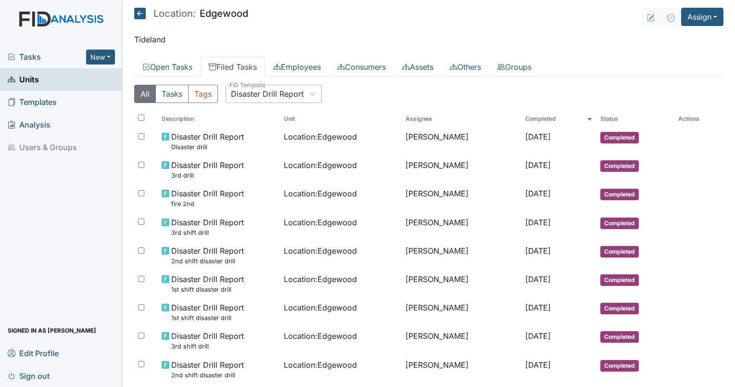
click at [242, 96] on div "Disaster Drill Report" at bounding box center [267, 94] width 73 height 12
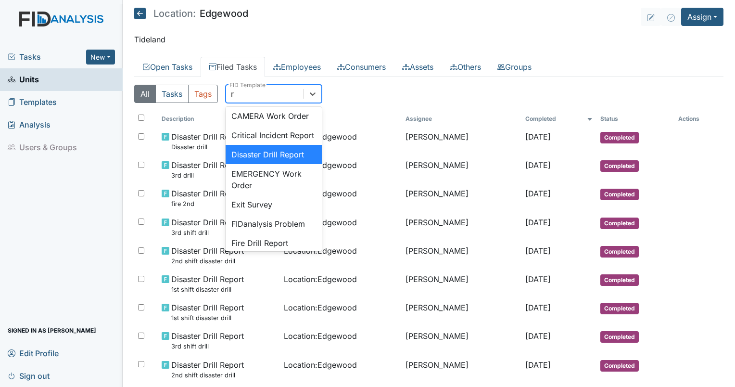
scroll to position [34, 0]
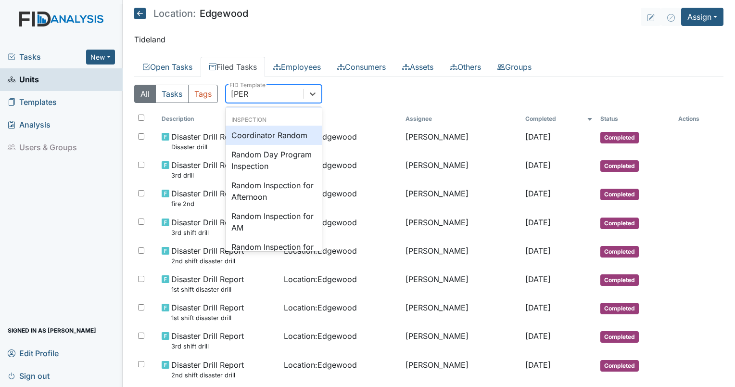
type input "random"
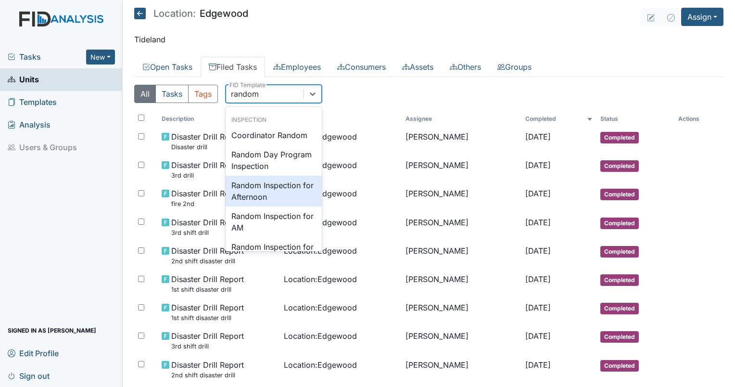
click at [250, 178] on div "Random Inspection for Afternoon" at bounding box center [274, 191] width 96 height 31
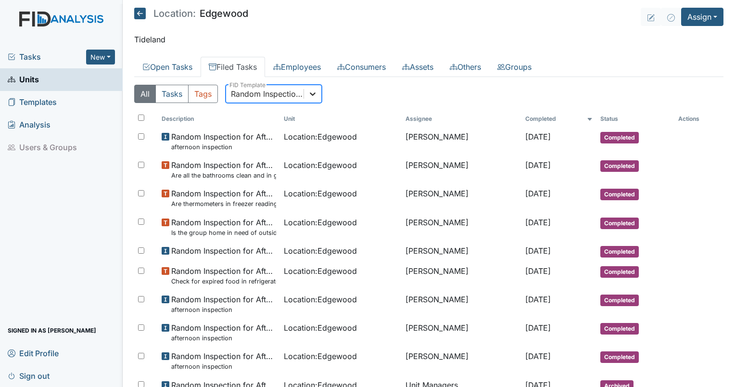
click at [314, 94] on icon at bounding box center [313, 93] width 6 height 3
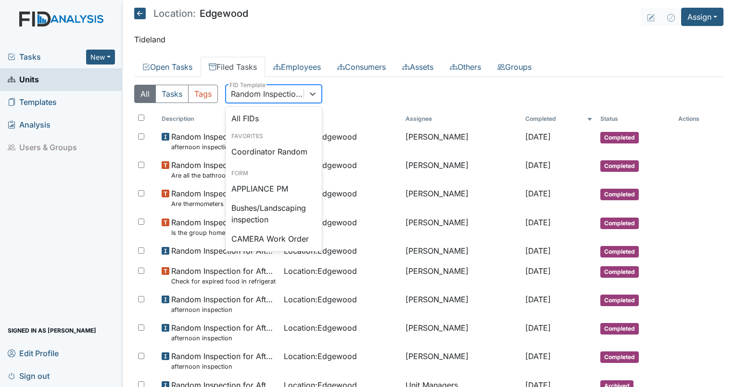
scroll to position [856, 0]
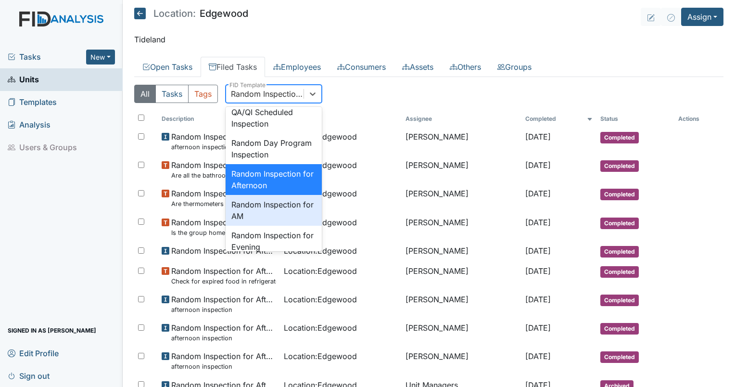
click at [260, 226] on div "Random Inspection for AM" at bounding box center [274, 210] width 96 height 31
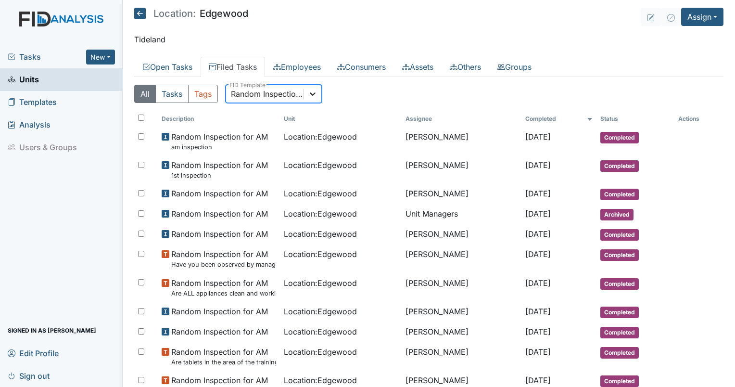
click at [314, 89] on icon at bounding box center [313, 94] width 10 height 10
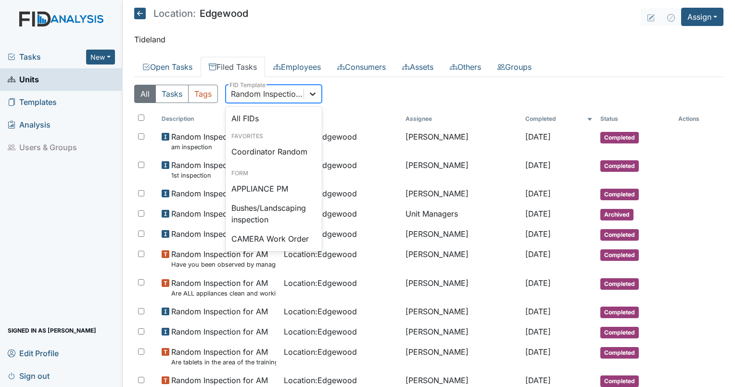
scroll to position [887, 0]
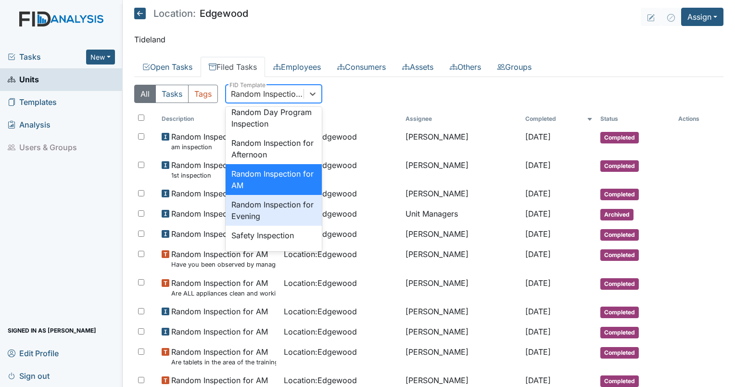
click at [279, 226] on div "Random Inspection for Evening" at bounding box center [274, 210] width 96 height 31
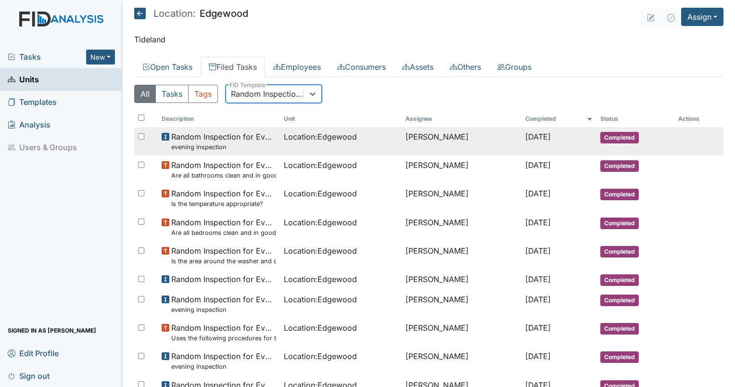
click at [219, 133] on span "Random Inspection for Evening evening inspection" at bounding box center [223, 141] width 105 height 21
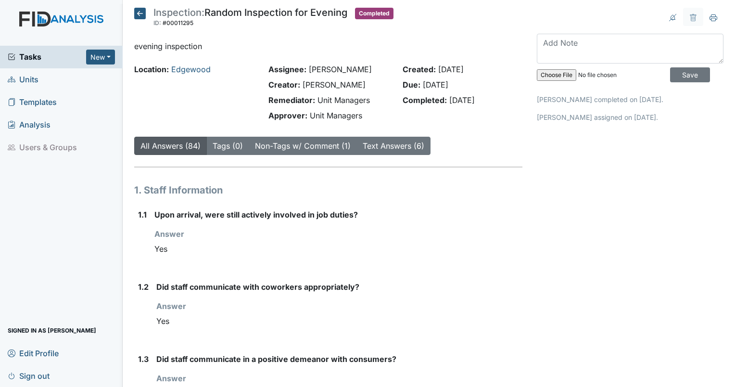
click at [176, 77] on div "Location: Edgewood" at bounding box center [194, 94] width 134 height 62
click at [179, 75] on div "Location: Edgewood" at bounding box center [194, 94] width 134 height 62
click at [179, 74] on div "Location: Edgewood" at bounding box center [194, 69] width 120 height 12
click at [183, 70] on link "Edgewood" at bounding box center [190, 69] width 39 height 10
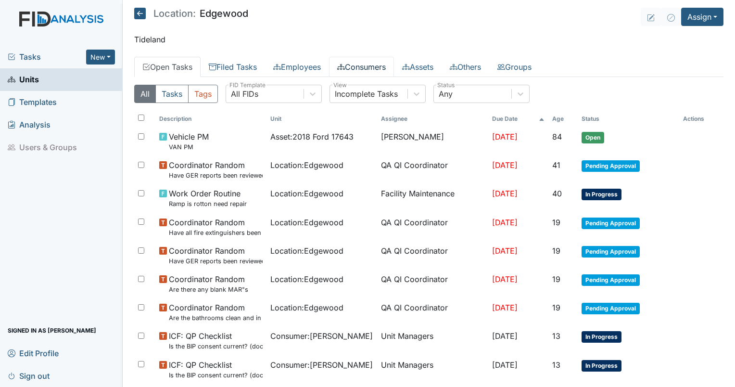
click at [373, 75] on link "Consumers" at bounding box center [361, 67] width 65 height 20
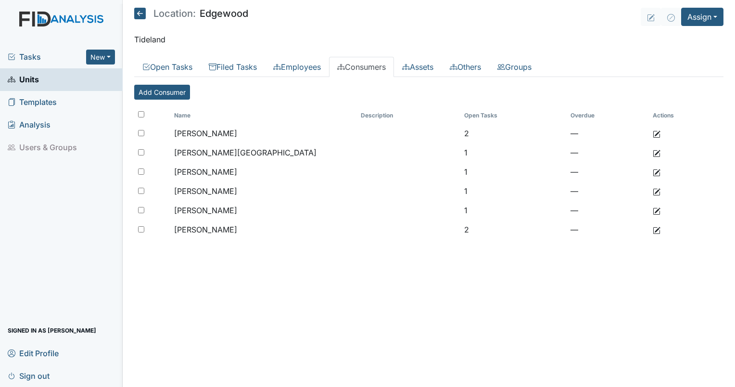
click at [527, 77] on div "All Tasks Tags All FIDs FID Template Incomplete Tasks View Any Status Descripti…" at bounding box center [428, 165] width 589 height 177
click at [533, 64] on link "Groups" at bounding box center [514, 67] width 51 height 20
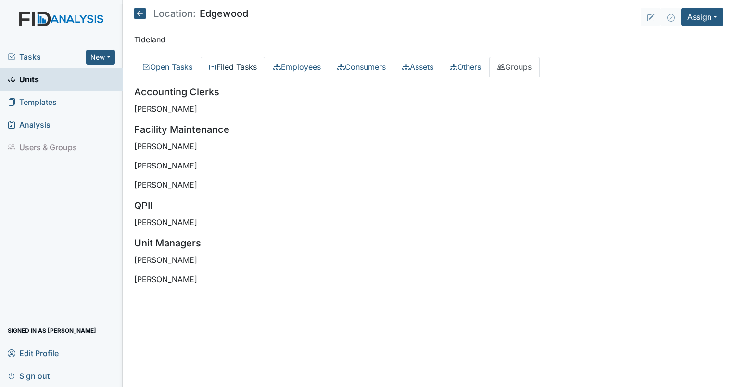
click at [227, 69] on link "Filed Tasks" at bounding box center [233, 67] width 64 height 20
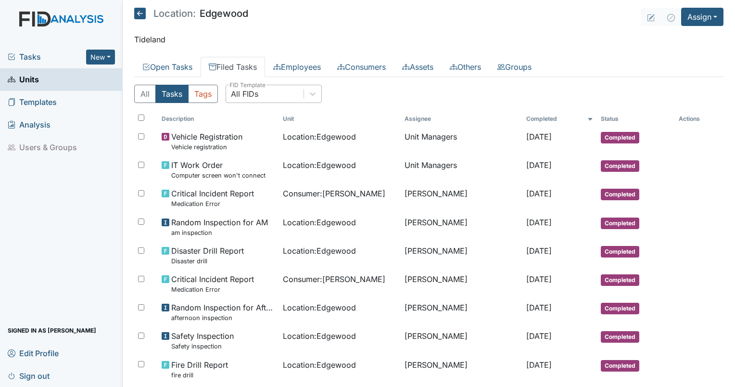
click at [250, 91] on div "All FIDs" at bounding box center [244, 94] width 27 height 12
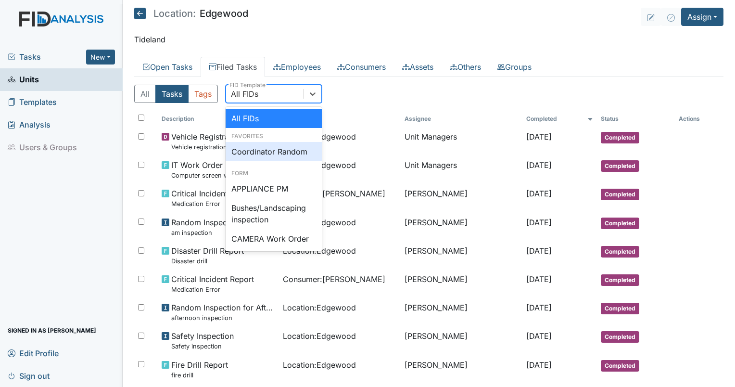
click at [267, 144] on div "Coordinator Random" at bounding box center [274, 151] width 96 height 19
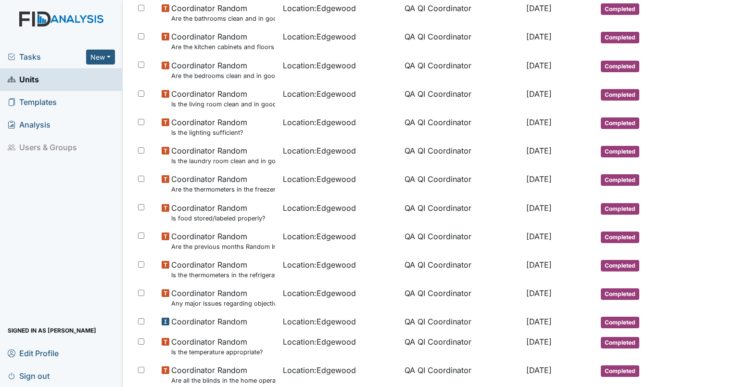
scroll to position [222, 0]
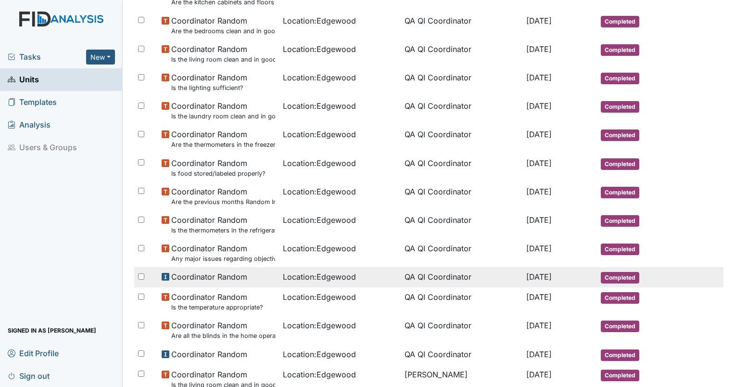
click at [427, 277] on td "QA QI Coordinator" at bounding box center [462, 277] width 122 height 20
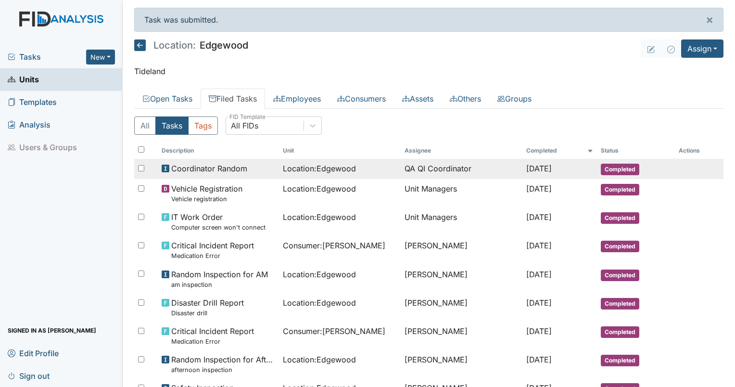
click at [336, 165] on span "Location : [GEOGRAPHIC_DATA]" at bounding box center [319, 169] width 73 height 12
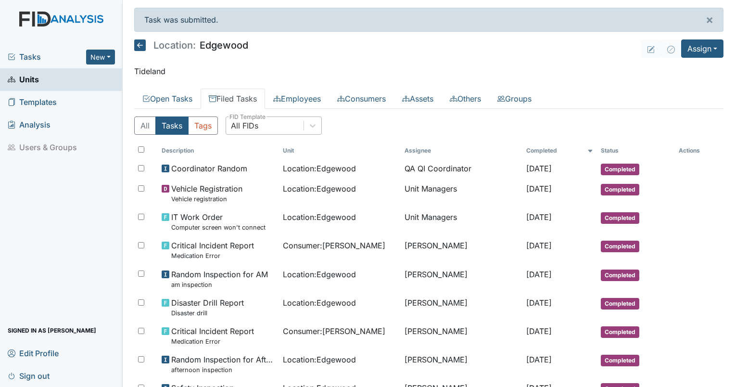
click at [264, 124] on div "All FIDs" at bounding box center [264, 125] width 77 height 17
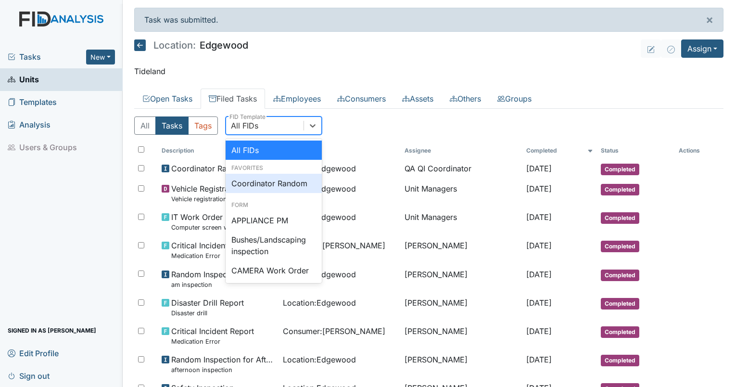
click at [276, 181] on div "Coordinator Random" at bounding box center [274, 183] width 96 height 19
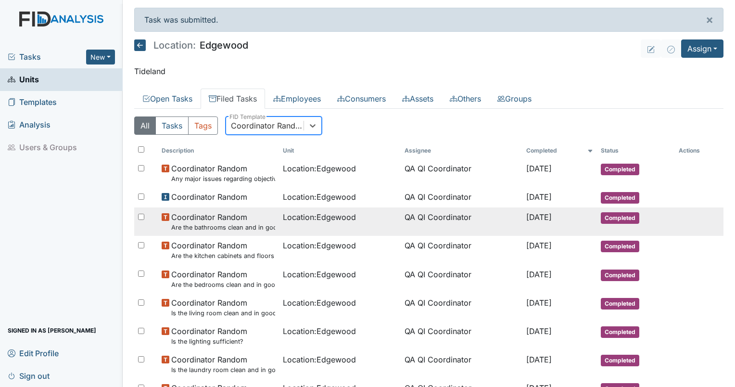
click at [226, 224] on small "Are the bathrooms clean and in good repair?" at bounding box center [223, 227] width 104 height 9
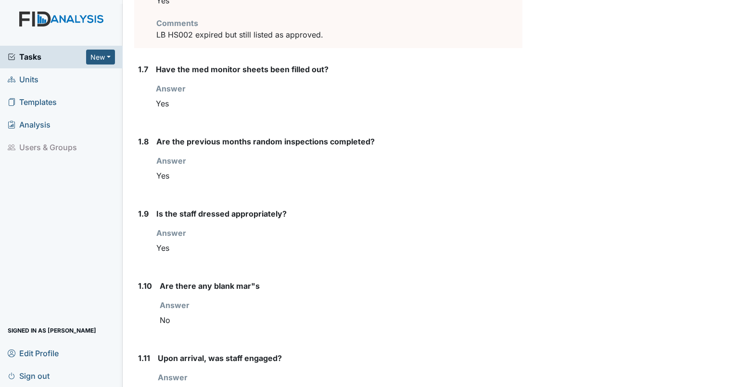
scroll to position [415, 0]
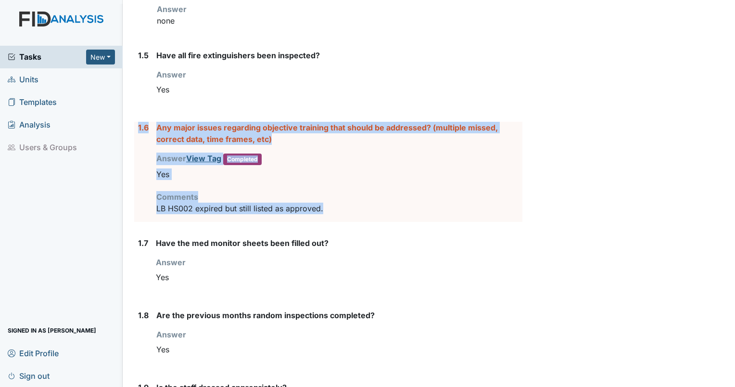
drag, startPoint x: 345, startPoint y: 206, endPoint x: 136, endPoint y: 125, distance: 224.5
click at [136, 125] on div "1.6 Any major issues regarding objective training that should be addressed? (mu…" at bounding box center [328, 172] width 388 height 100
drag, startPoint x: 136, startPoint y: 125, endPoint x: 165, endPoint y: 125, distance: 29.3
copy div "1.6 Any major issues regarding objective training that should be addressed? (mu…"
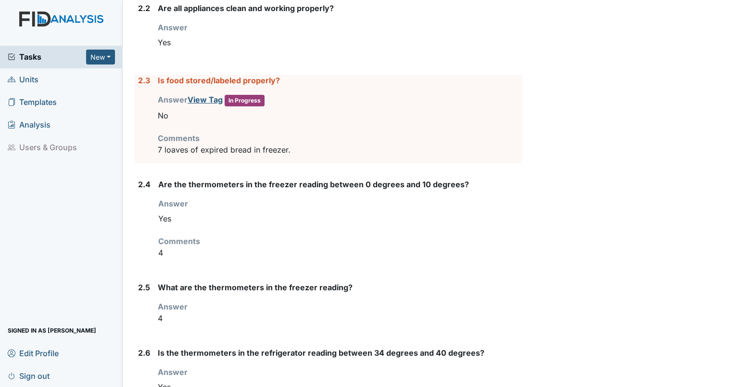
scroll to position [1114, 0]
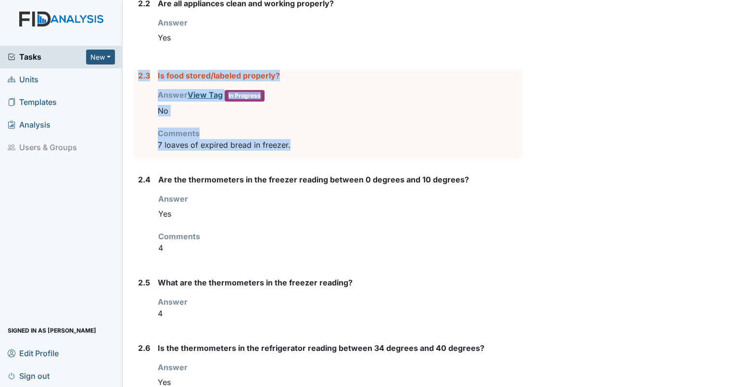
drag, startPoint x: 308, startPoint y: 141, endPoint x: 136, endPoint y: 77, distance: 183.2
click at [136, 77] on div "2.3 Is food stored/labeled properly? Answer View Tag In Progress You must selec…" at bounding box center [328, 114] width 388 height 89
drag, startPoint x: 136, startPoint y: 77, endPoint x: 164, endPoint y: 72, distance: 28.0
copy div "2.3 Is food stored/labeled properly? Answer View Tag In Progress You must selec…"
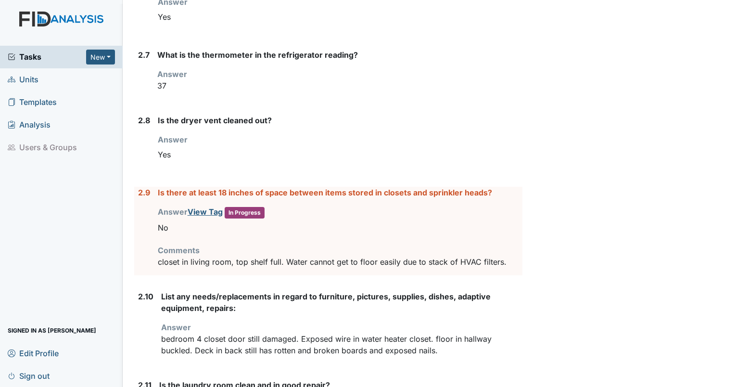
scroll to position [1538, 0]
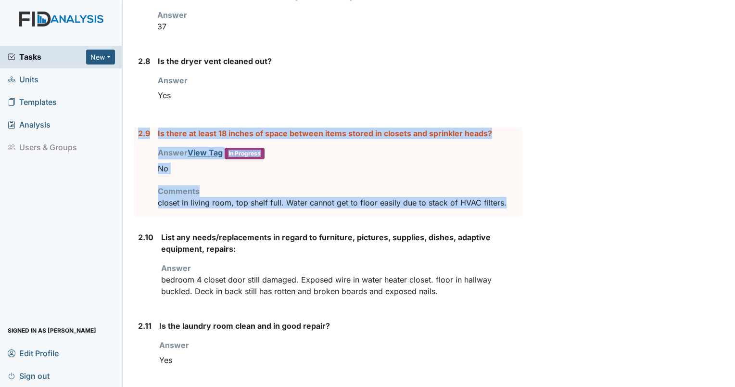
drag, startPoint x: 506, startPoint y: 199, endPoint x: 135, endPoint y: 133, distance: 376.7
click at [135, 133] on div "2.9 Is there at least 18 inches of space between items stored in closets and sp…" at bounding box center [328, 171] width 388 height 89
drag, startPoint x: 135, startPoint y: 133, endPoint x: 163, endPoint y: 128, distance: 27.8
copy div "2.9 Is there at least 18 inches of space between items stored in closets and sp…"
click at [454, 320] on strong "Is the laundry room clean and in good repair?" at bounding box center [340, 326] width 363 height 12
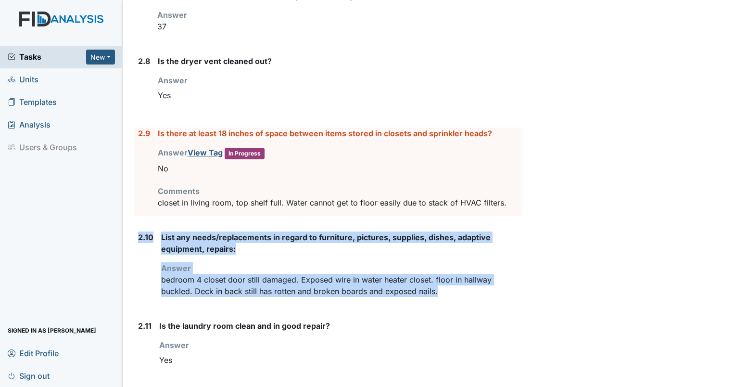
drag, startPoint x: 443, startPoint y: 284, endPoint x: 139, endPoint y: 225, distance: 310.7
drag, startPoint x: 139, startPoint y: 225, endPoint x: 167, endPoint y: 232, distance: 29.9
copy div "2.10 List any needs/replacements in regard to furniture, pictures, supplies, di…"
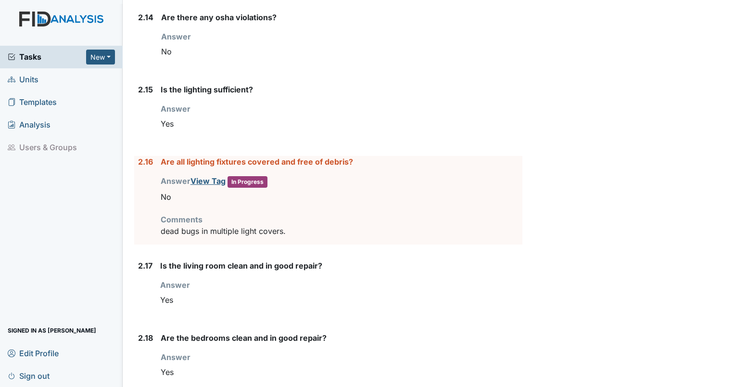
scroll to position [2059, 0]
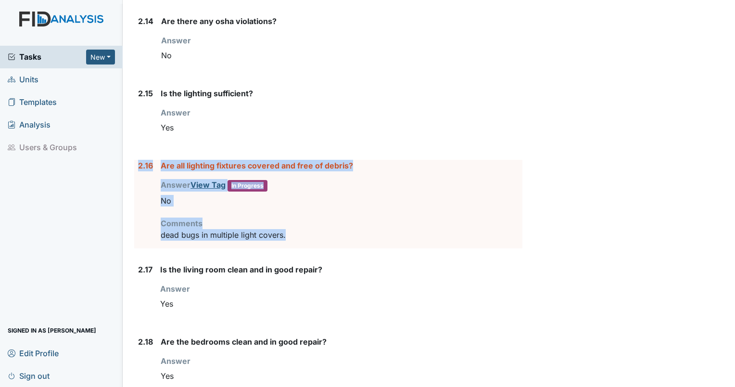
drag, startPoint x: 292, startPoint y: 225, endPoint x: 133, endPoint y: 156, distance: 173.2
click at [133, 156] on div "Inspection: Coordinator Random ID: #00011281 Completed Autosaving... Location: …" at bounding box center [328, 135] width 403 height 4372
drag, startPoint x: 133, startPoint y: 156, endPoint x: 144, endPoint y: 160, distance: 11.7
copy div "2.16 Are all lighting fixtures covered and free of debris? Answer View Tag In P…"
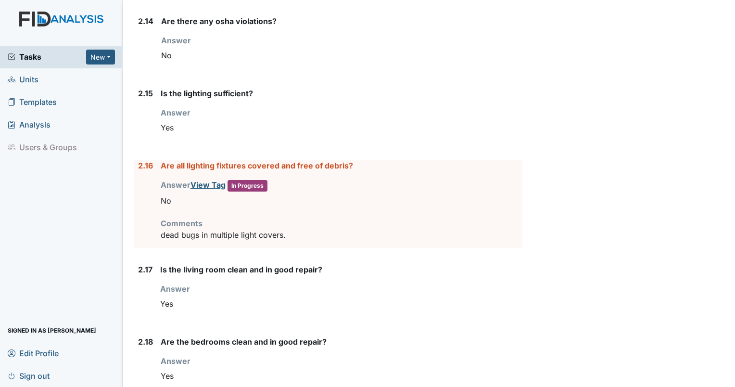
click at [442, 321] on form "1. Staff Information 1.1 Upon arrival, what was the staff doing? Answer Staff w…" at bounding box center [328, 205] width 388 height 4201
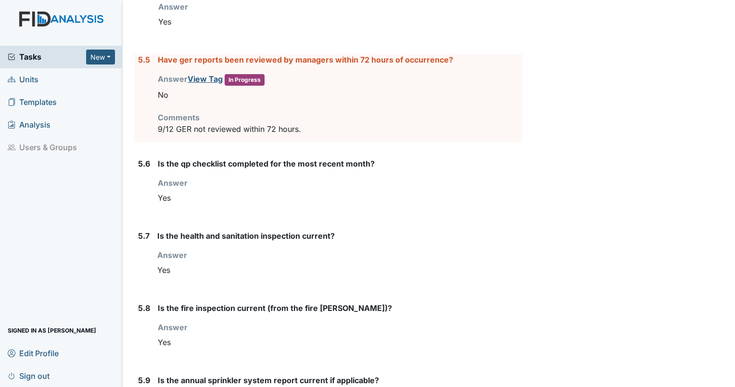
scroll to position [3857, 0]
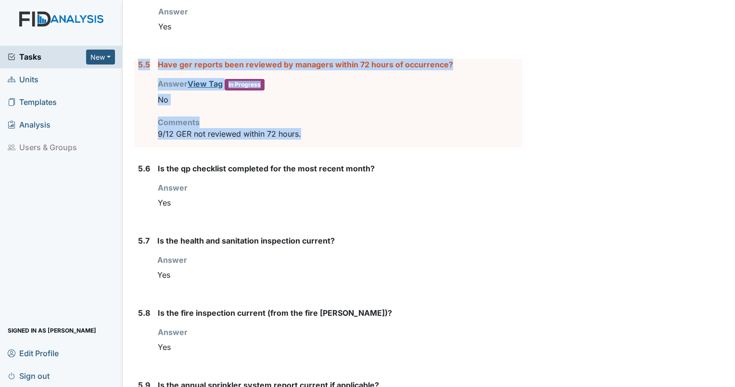
drag, startPoint x: 316, startPoint y: 123, endPoint x: 137, endPoint y: 54, distance: 192.1
click at [137, 59] on div "5.5 Have ger reports been reviewed by managers within 72 hours of occurrence? A…" at bounding box center [328, 103] width 388 height 89
copy div "5.5 Have ger reports been reviewed by managers within 72 hours of occurrence? A…"
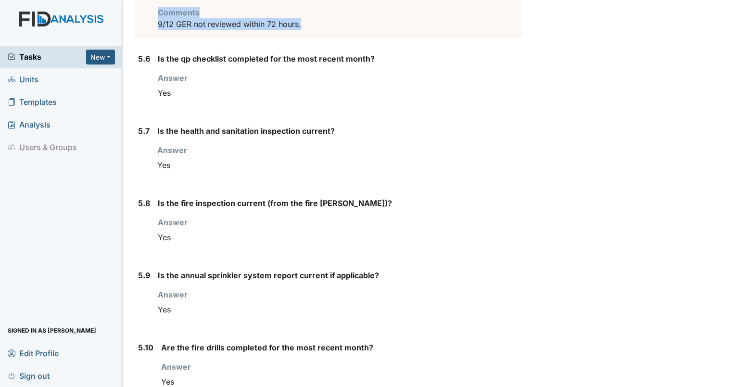
scroll to position [3989, 0]
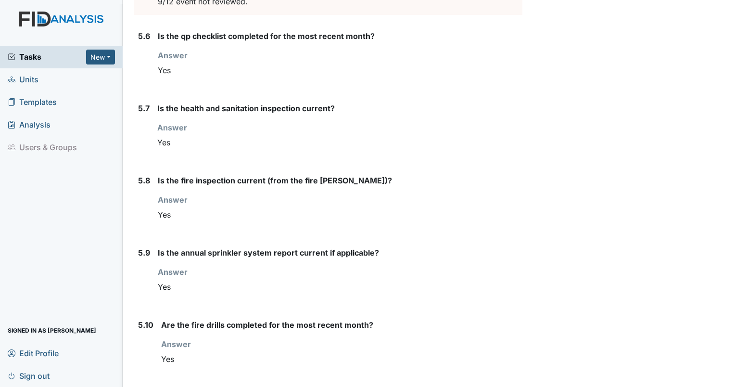
scroll to position [2872, 0]
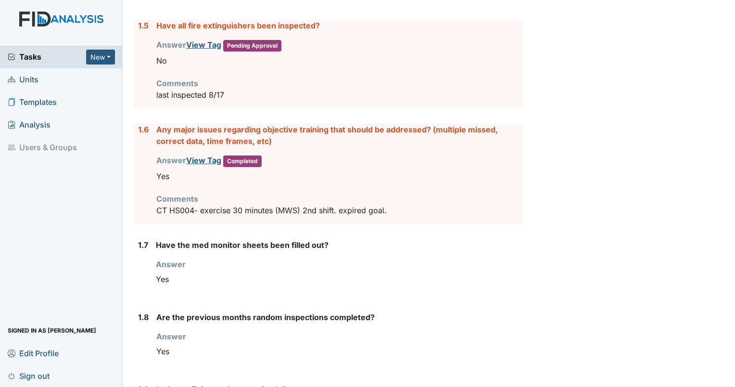
scroll to position [450, 0]
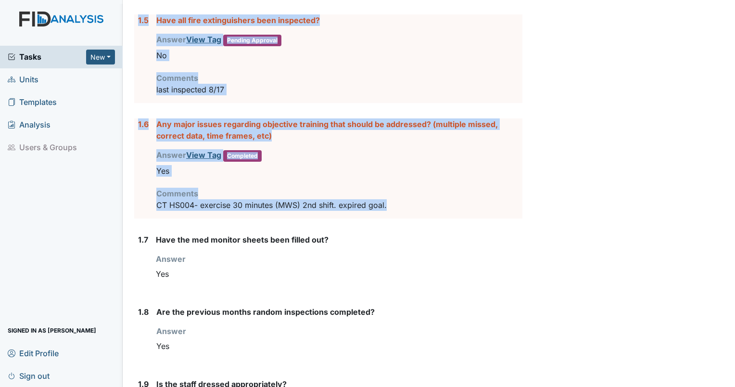
drag, startPoint x: 392, startPoint y: 207, endPoint x: 140, endPoint y: 13, distance: 317.3
drag, startPoint x: 140, startPoint y: 13, endPoint x: 143, endPoint y: 21, distance: 7.6
copy form "1.5 Have all fire extinguishers been inspected? Answer View Tag Pending Approva…"
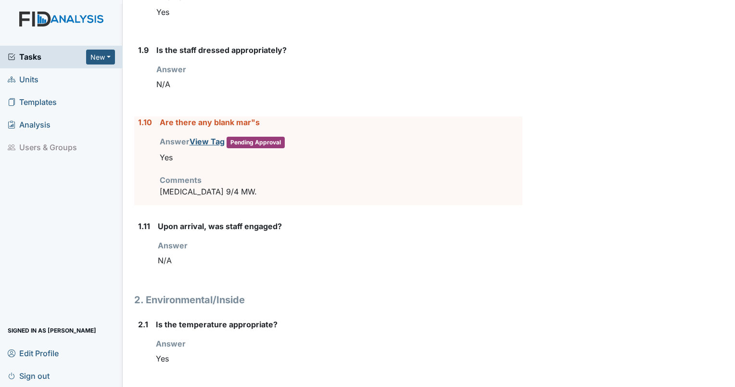
scroll to position [830, 0]
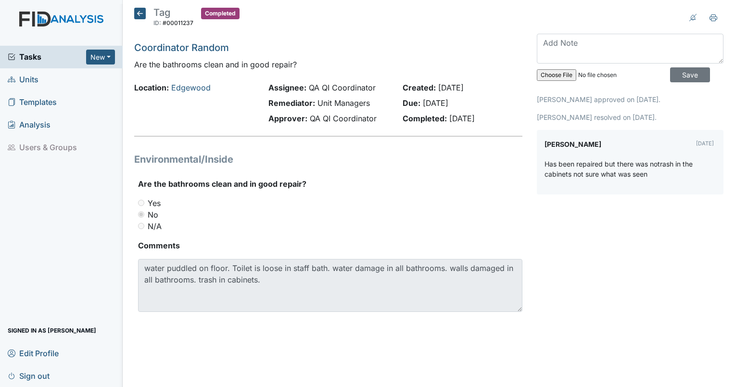
click at [134, 16] on icon at bounding box center [140, 14] width 12 height 12
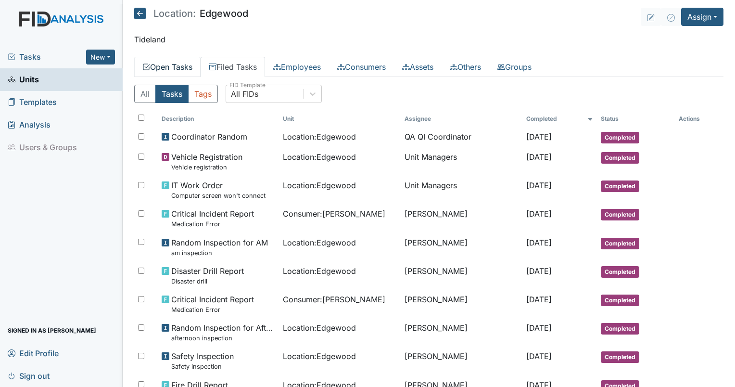
click at [170, 70] on link "Open Tasks" at bounding box center [167, 67] width 66 height 20
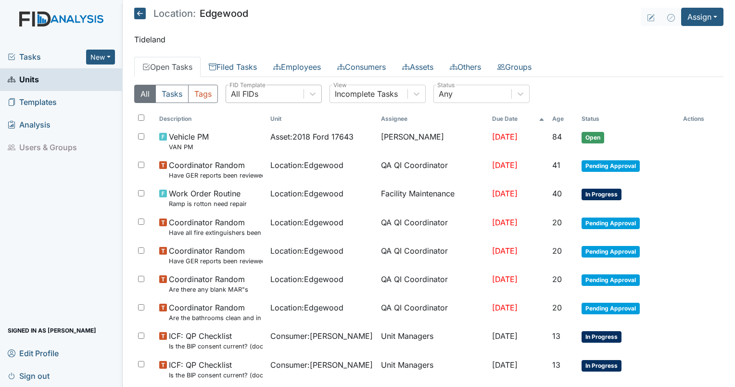
click at [254, 92] on div "All FIDs" at bounding box center [244, 94] width 27 height 12
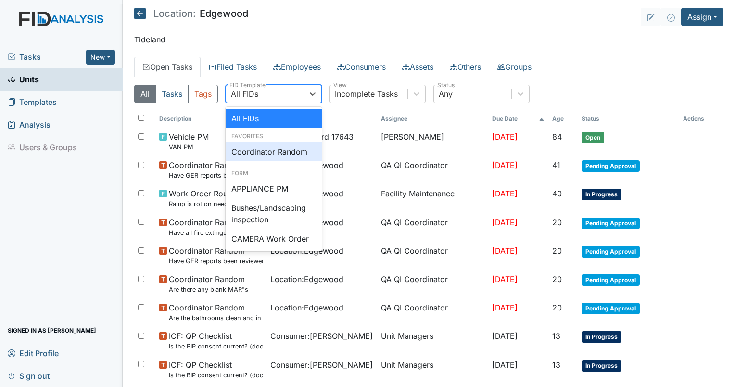
click at [266, 144] on div "Coordinator Random" at bounding box center [274, 151] width 96 height 19
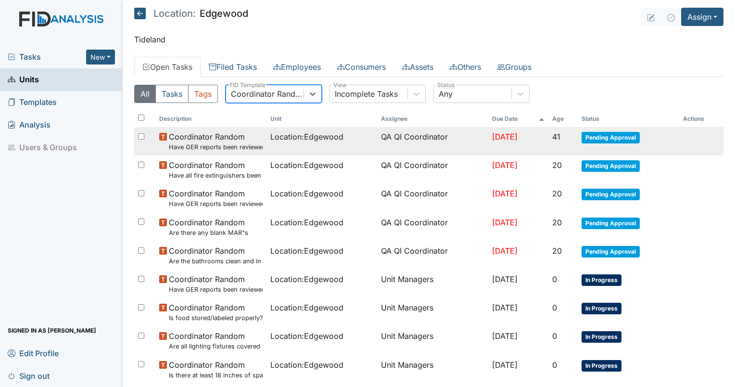
click at [266, 142] on td "Location : [GEOGRAPHIC_DATA]" at bounding box center [321, 141] width 111 height 28
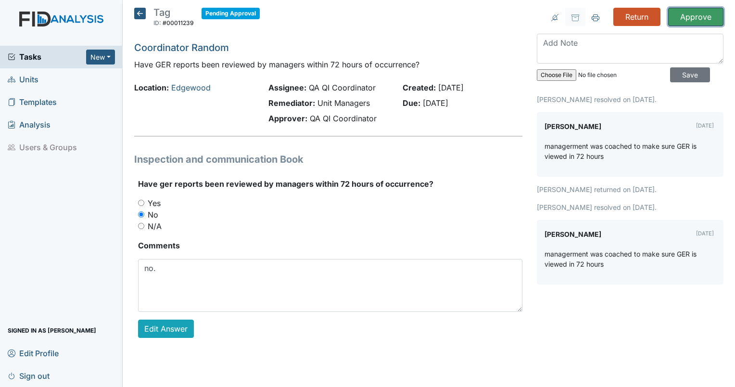
click at [678, 20] on input "Approve" at bounding box center [695, 17] width 55 height 18
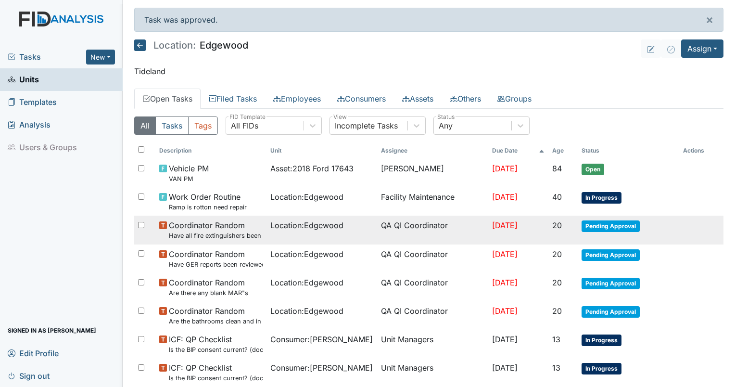
click at [278, 226] on span "Location : Edgewood" at bounding box center [306, 225] width 73 height 12
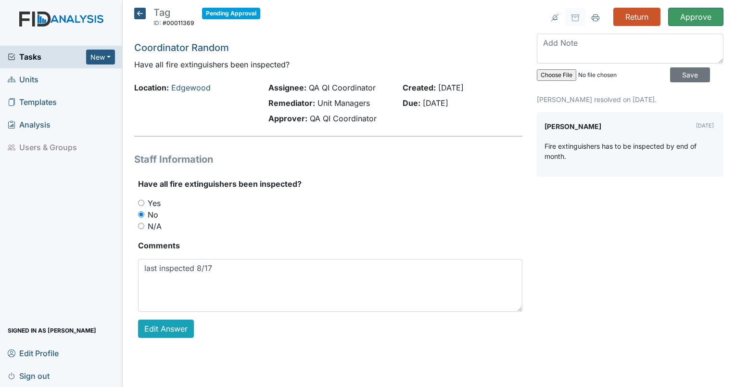
click at [140, 14] on icon at bounding box center [140, 14] width 12 height 12
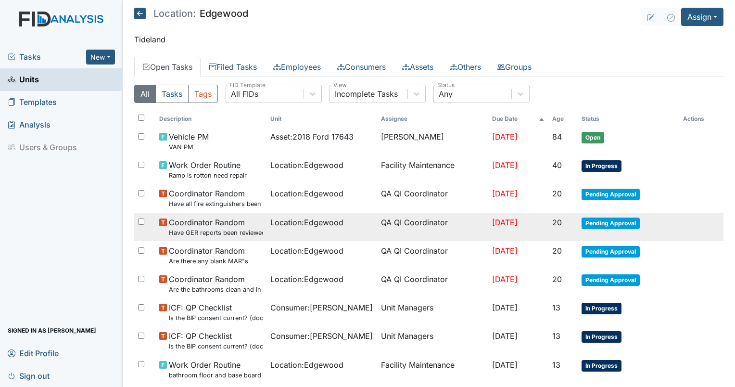
click at [227, 225] on span "Coordinator Random Have GER reports been reviewed by managers within 72 hours o…" at bounding box center [216, 226] width 94 height 21
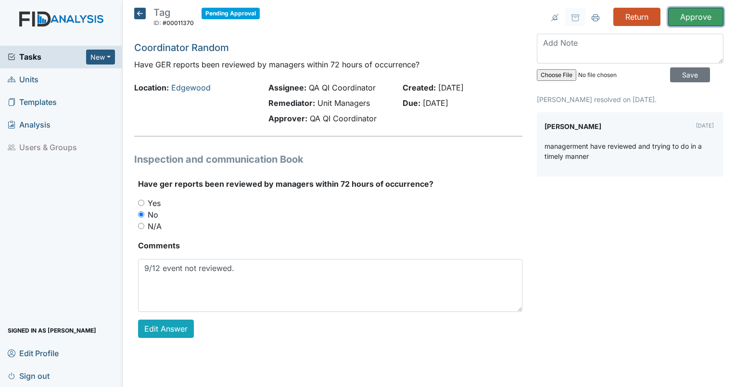
click at [691, 20] on input "Approve" at bounding box center [695, 17] width 55 height 18
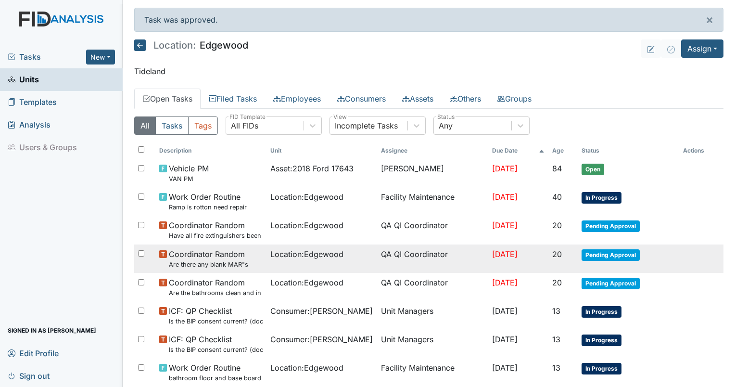
click at [181, 257] on span "Coordinator Random Are there any blank MAR"s" at bounding box center [208, 258] width 79 height 21
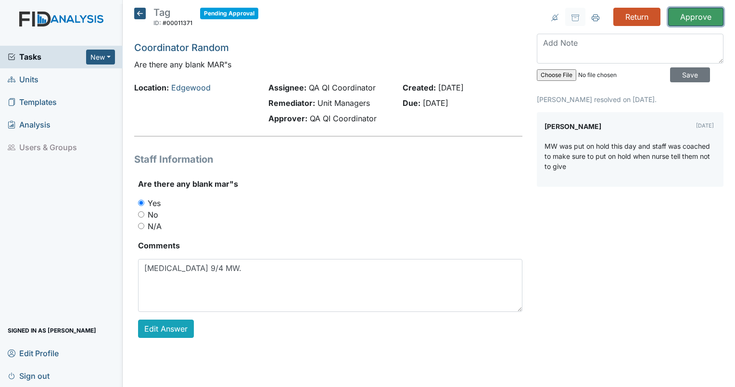
click at [692, 16] on input "Approve" at bounding box center [695, 17] width 55 height 18
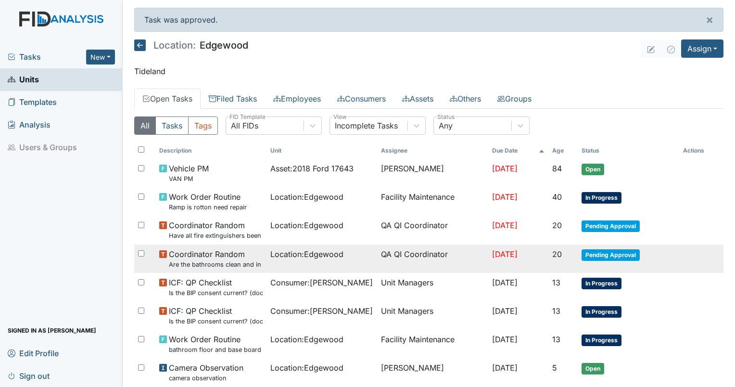
click at [201, 261] on small "Are the bathrooms clean and in good repair?" at bounding box center [216, 264] width 94 height 9
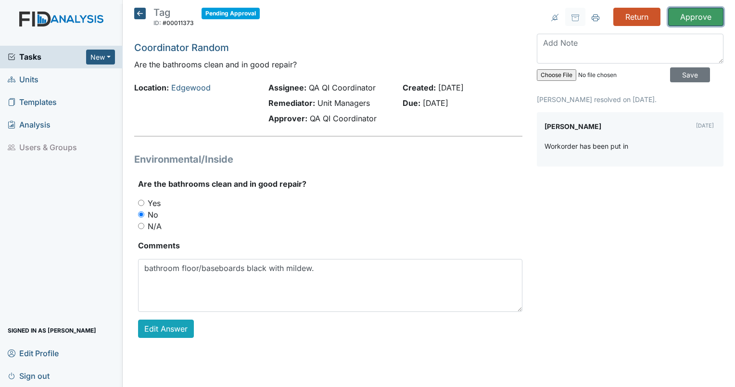
click at [681, 19] on input "Approve" at bounding box center [695, 17] width 55 height 18
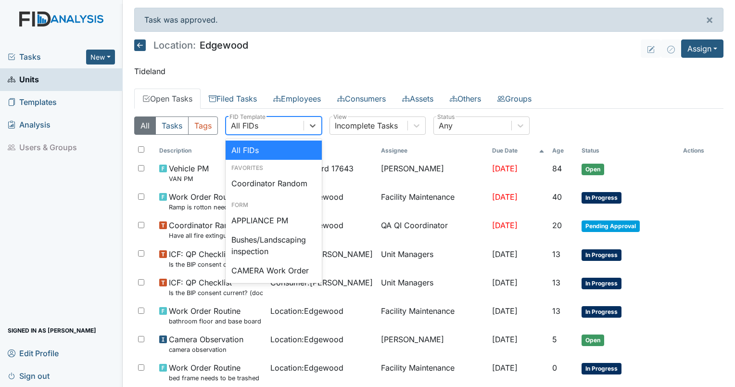
click at [263, 127] on div "All FIDs" at bounding box center [264, 125] width 77 height 17
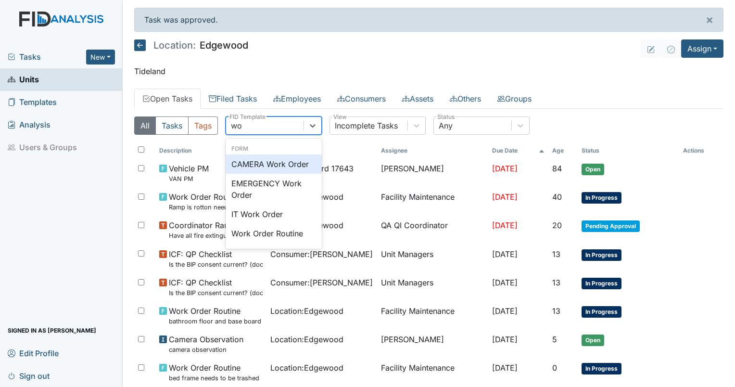
type input "work"
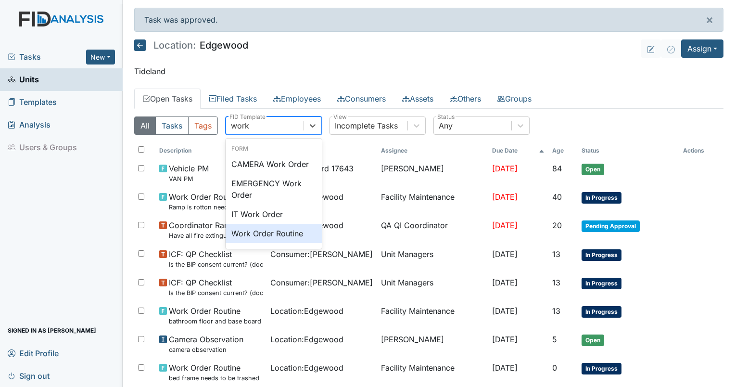
click at [255, 235] on div "Work Order Routine" at bounding box center [274, 233] width 96 height 19
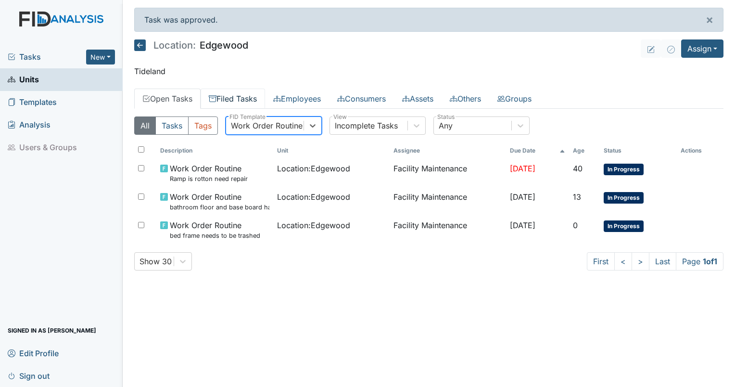
click at [227, 89] on link "Filed Tasks" at bounding box center [233, 99] width 64 height 20
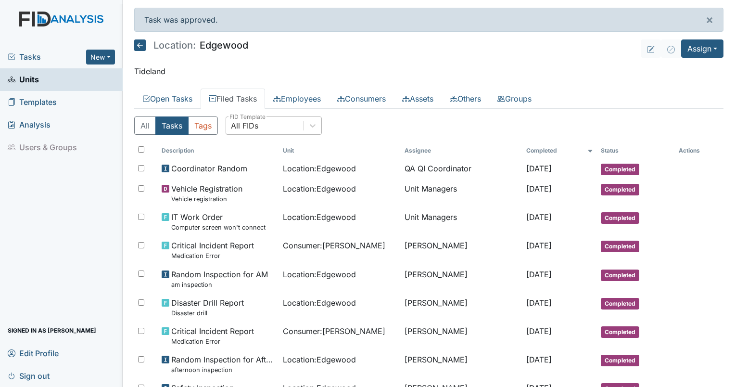
click at [241, 131] on div "All FIDs" at bounding box center [264, 125] width 77 height 17
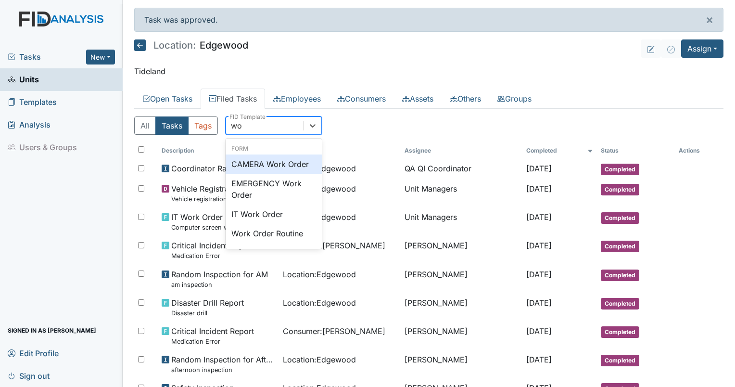
type input "work"
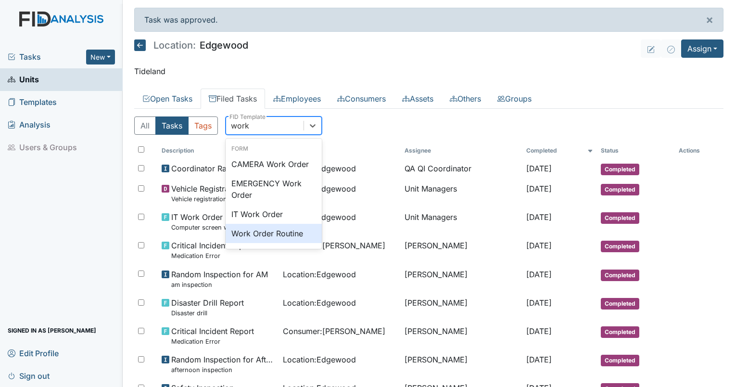
click at [261, 238] on div "Work Order Routine" at bounding box center [274, 233] width 96 height 19
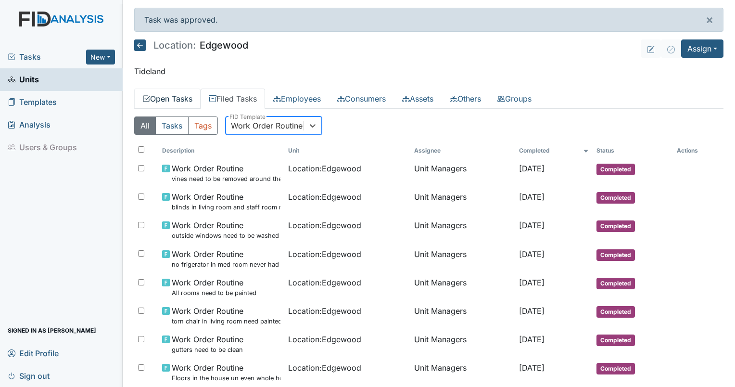
click at [159, 94] on link "Open Tasks" at bounding box center [167, 99] width 66 height 20
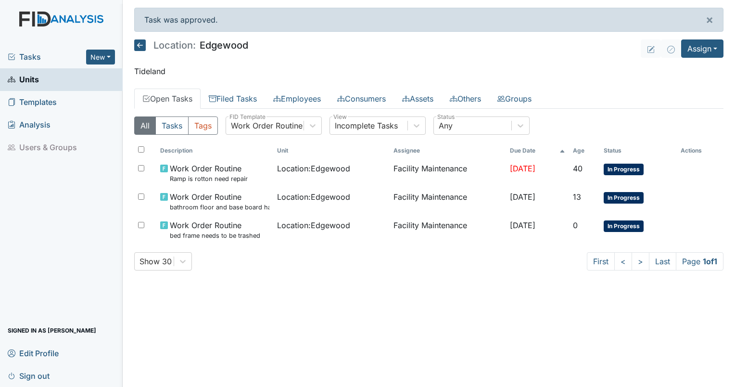
click at [21, 81] on span "Units" at bounding box center [23, 79] width 31 height 15
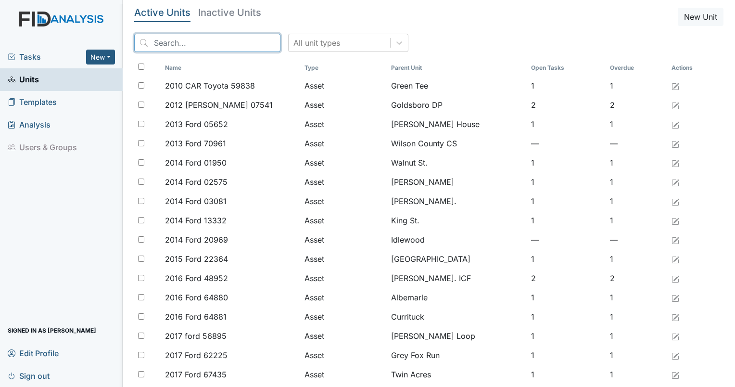
click at [166, 38] on input "search" at bounding box center [207, 43] width 146 height 18
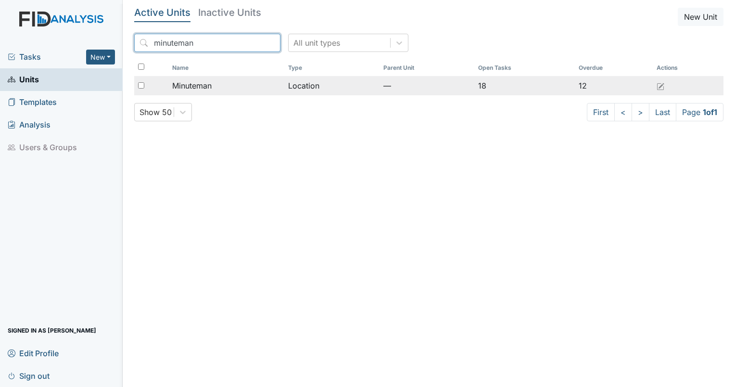
type input "minuteman"
click at [214, 90] on div "Minuteman" at bounding box center [226, 86] width 108 height 12
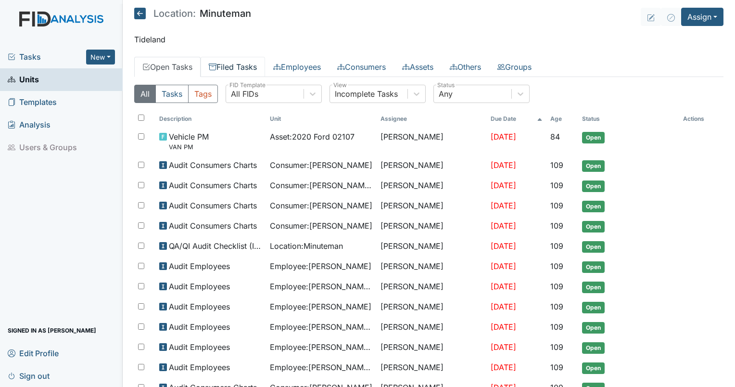
click at [230, 64] on link "Filed Tasks" at bounding box center [233, 67] width 64 height 20
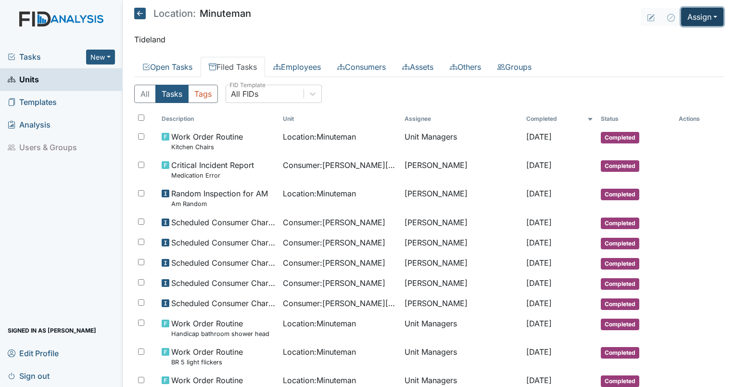
click at [691, 24] on button "Assign" at bounding box center [702, 17] width 42 height 18
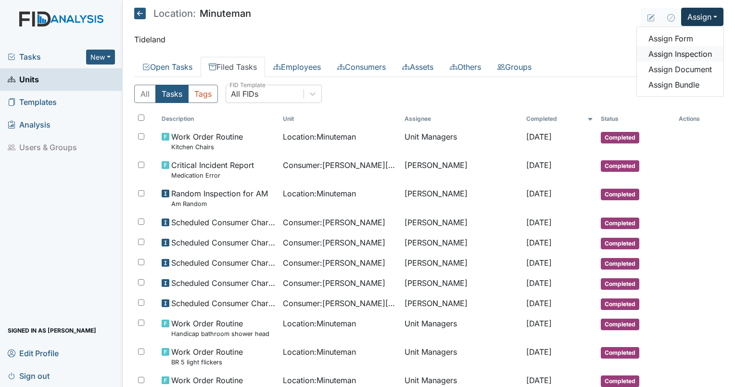
click at [671, 56] on link "Assign Inspection" at bounding box center [680, 53] width 87 height 15
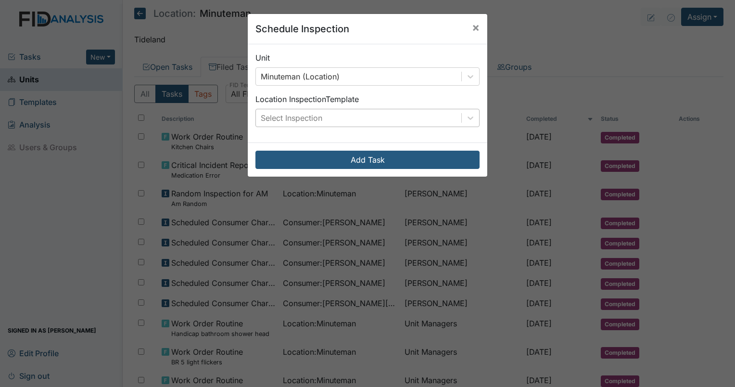
click at [350, 115] on div "Select Inspection" at bounding box center [358, 117] width 205 height 17
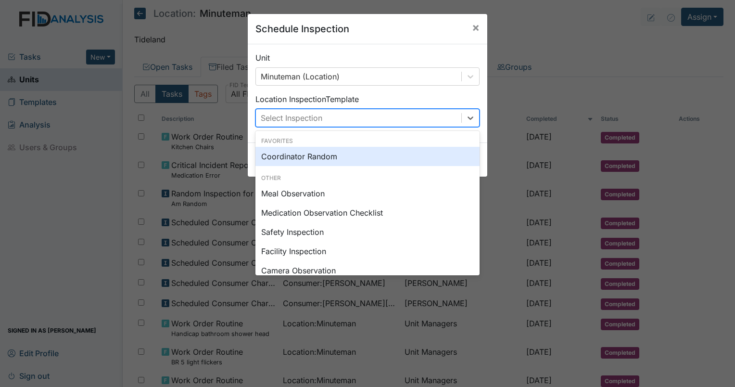
click at [314, 160] on div "Coordinator Random" at bounding box center [367, 156] width 224 height 19
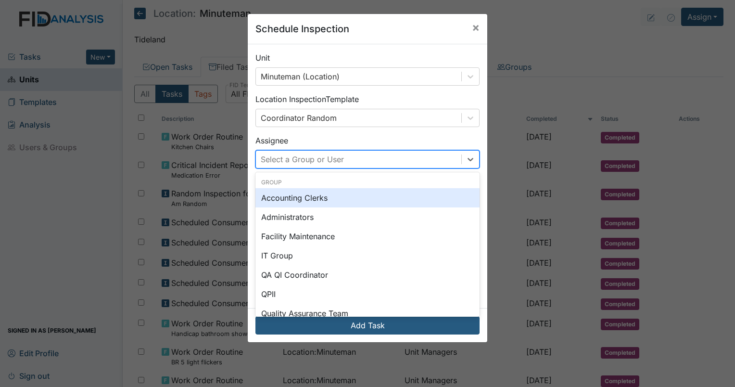
click at [314, 159] on div "Select a Group or User" at bounding box center [302, 159] width 83 height 12
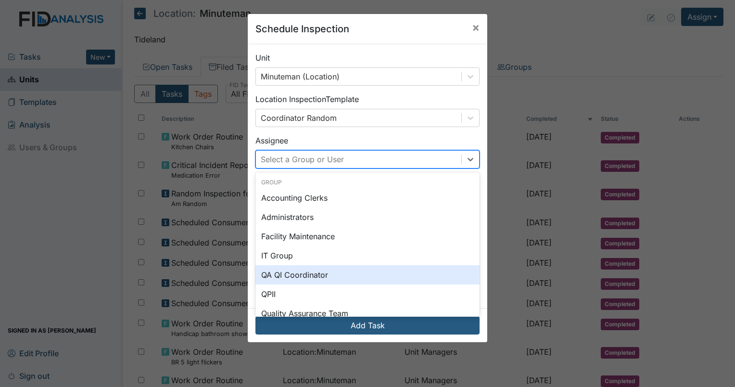
click at [304, 268] on div "QA QI Coordinator" at bounding box center [367, 274] width 224 height 19
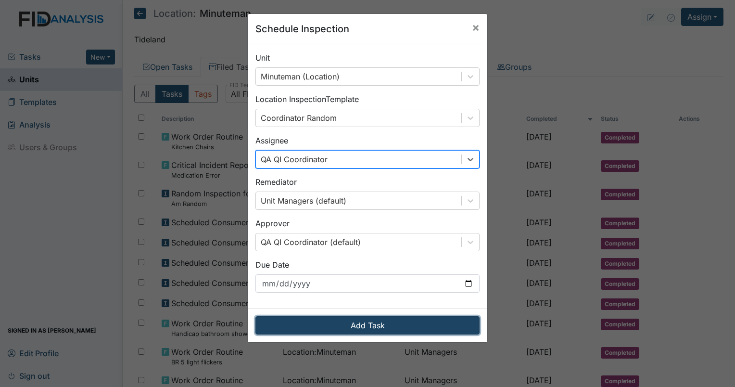
click at [329, 325] on button "Add Task" at bounding box center [367, 325] width 224 height 18
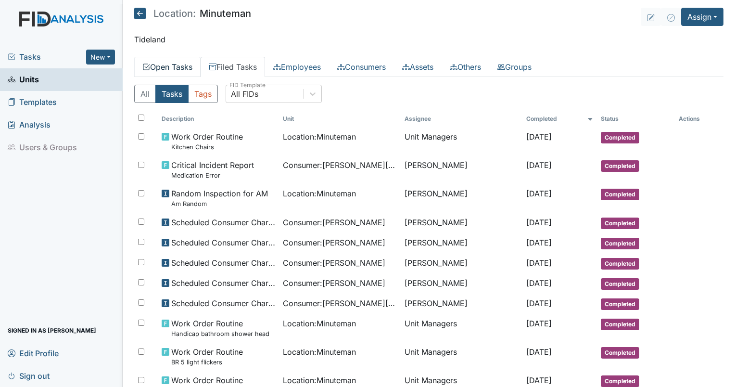
click at [160, 60] on link "Open Tasks" at bounding box center [167, 67] width 66 height 20
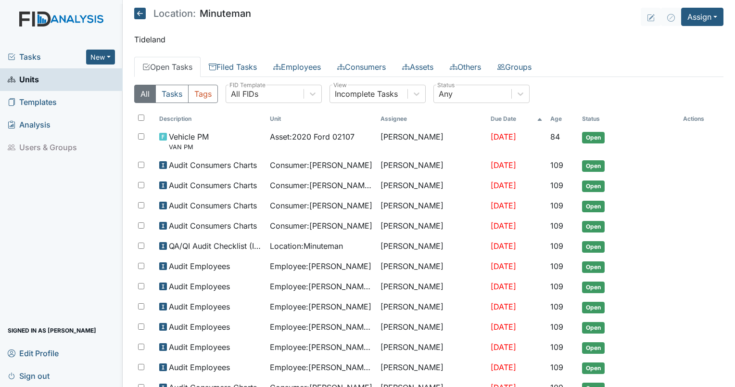
click at [284, 86] on div "All FIDs" at bounding box center [264, 93] width 77 height 17
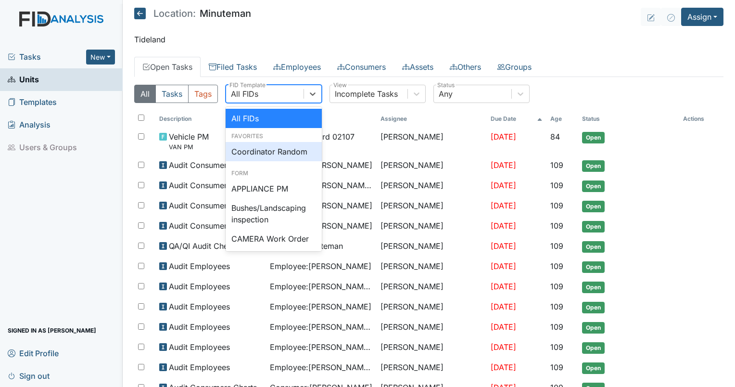
click at [275, 143] on div "Coordinator Random" at bounding box center [274, 151] width 96 height 19
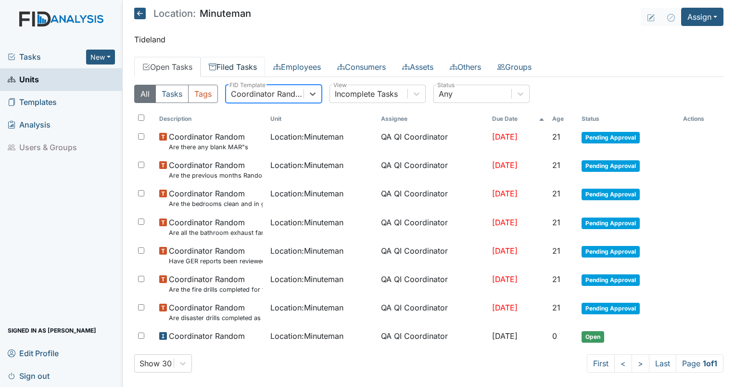
click at [249, 69] on link "Filed Tasks" at bounding box center [233, 67] width 64 height 20
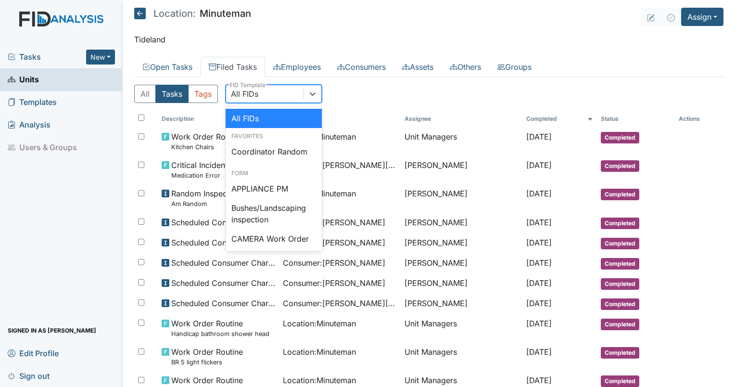
click at [281, 90] on div "All FIDs" at bounding box center [264, 93] width 77 height 17
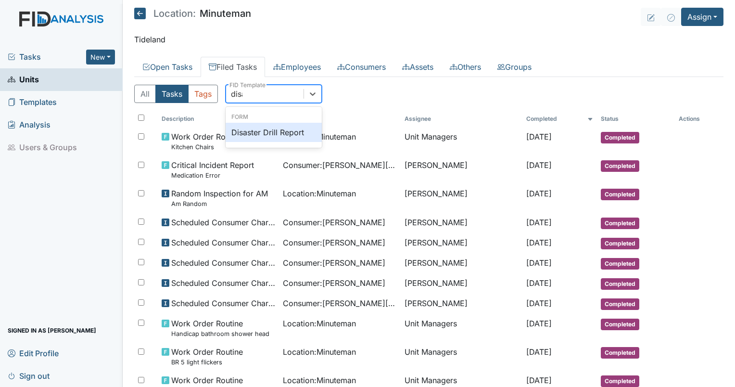
type input "disas"
click at [283, 132] on div "Disaster Drill Report" at bounding box center [274, 132] width 96 height 19
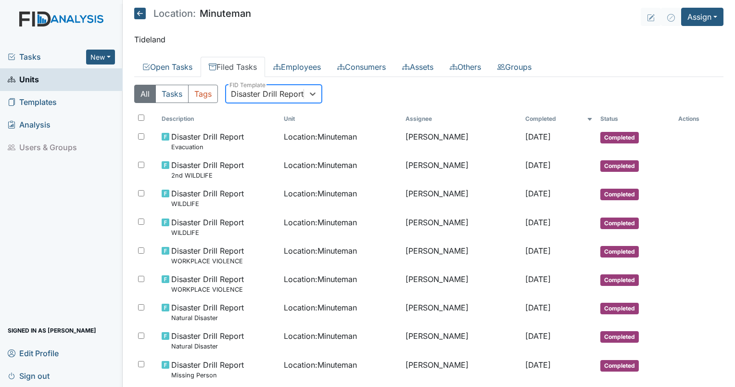
click at [272, 91] on div "Disaster Drill Report" at bounding box center [267, 94] width 73 height 12
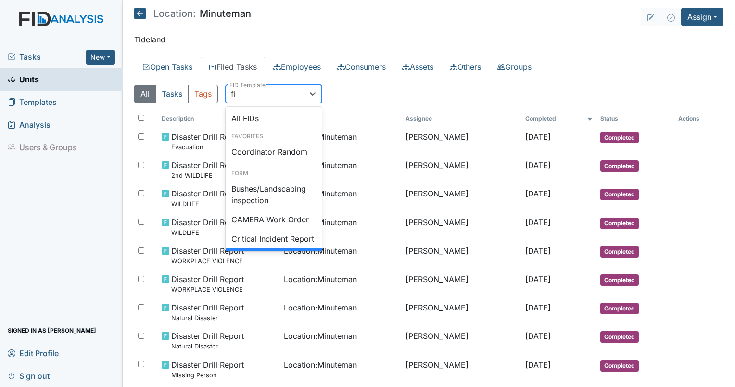
type input "fire"
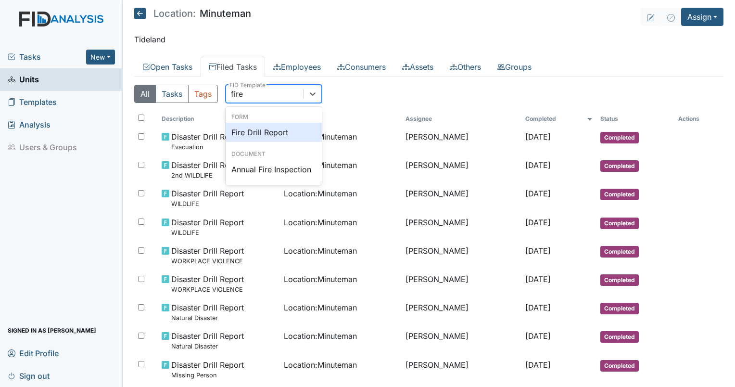
click at [270, 125] on div "Fire Drill Report" at bounding box center [274, 132] width 96 height 19
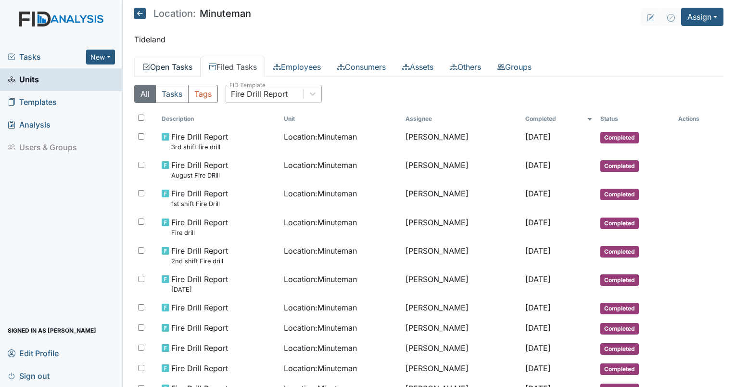
click at [162, 63] on link "Open Tasks" at bounding box center [167, 67] width 66 height 20
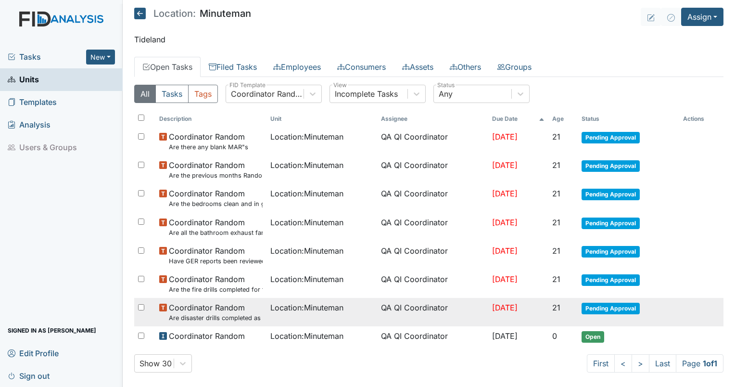
click at [287, 316] on td "Location : Minuteman" at bounding box center [321, 312] width 111 height 28
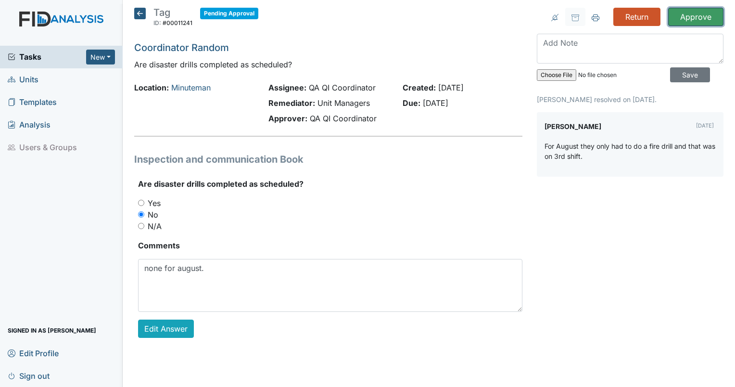
click at [681, 17] on input "Approve" at bounding box center [695, 17] width 55 height 18
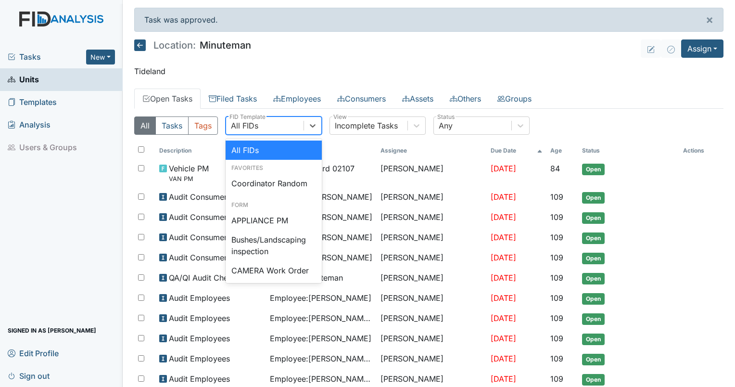
click at [269, 123] on div "All FIDs" at bounding box center [264, 125] width 77 height 17
click at [269, 192] on div "Coordinator Random" at bounding box center [274, 183] width 96 height 19
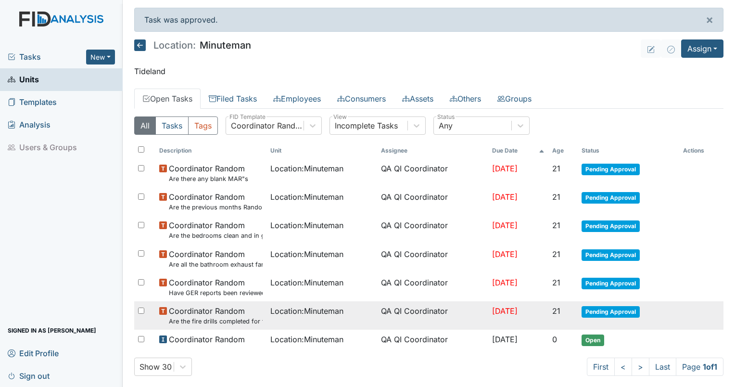
click at [270, 308] on span "Location : Minuteman" at bounding box center [306, 311] width 73 height 12
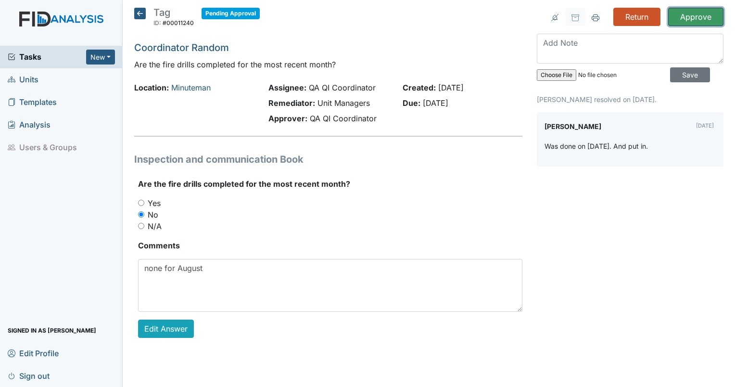
click at [696, 16] on input "Approve" at bounding box center [695, 17] width 55 height 18
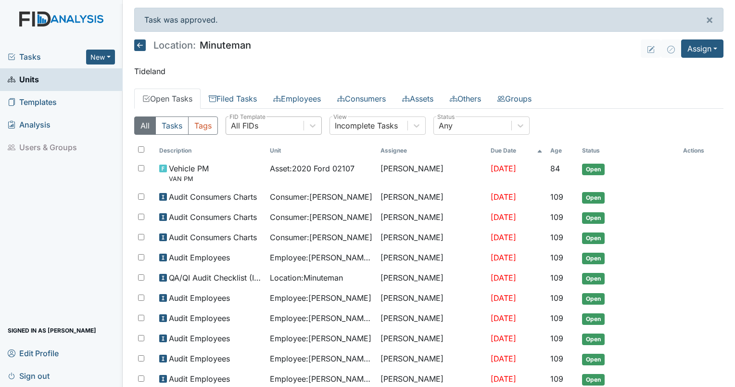
click at [252, 124] on div "All FIDs" at bounding box center [244, 126] width 27 height 12
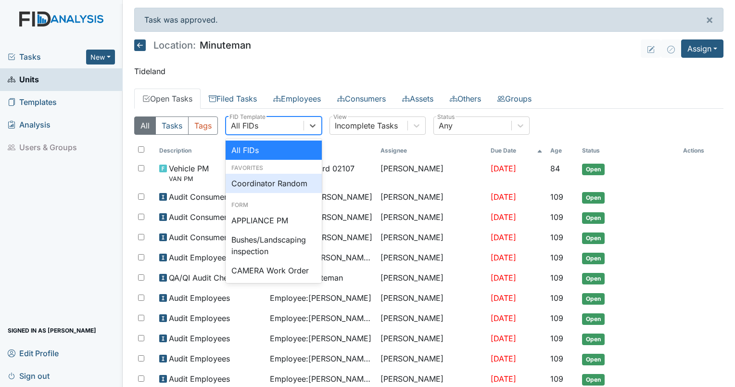
click at [269, 187] on div "Coordinator Random" at bounding box center [274, 183] width 96 height 19
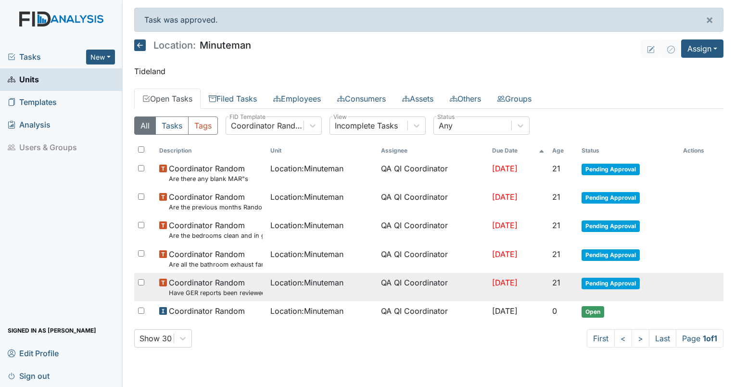
click at [291, 285] on span "Location : Minuteman" at bounding box center [306, 283] width 73 height 12
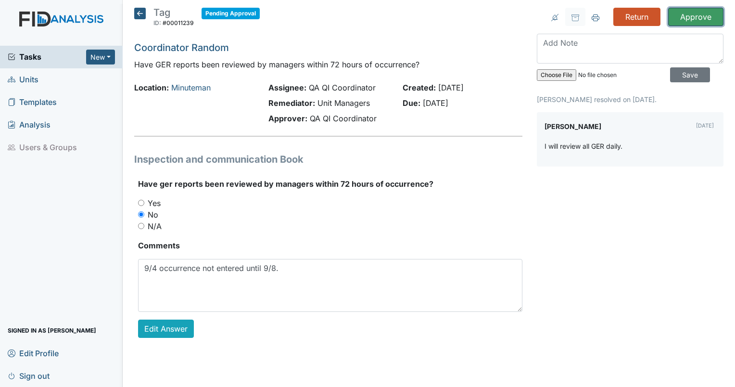
click at [682, 21] on input "Approve" at bounding box center [695, 17] width 55 height 18
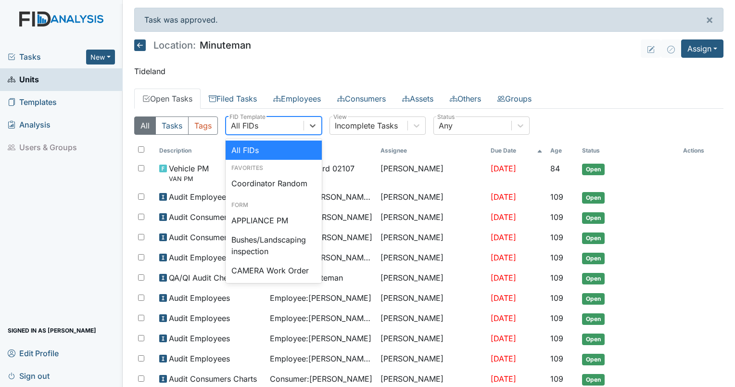
click at [233, 121] on div "All FIDs" at bounding box center [244, 126] width 27 height 12
click at [247, 177] on div "Coordinator Random" at bounding box center [274, 183] width 96 height 19
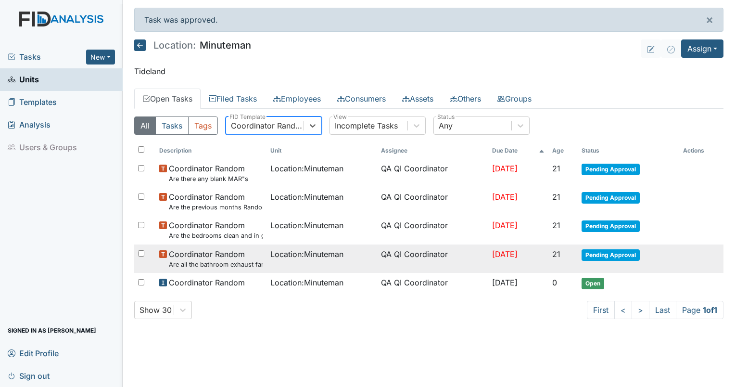
click at [279, 257] on span "Location : Minuteman" at bounding box center [306, 254] width 73 height 12
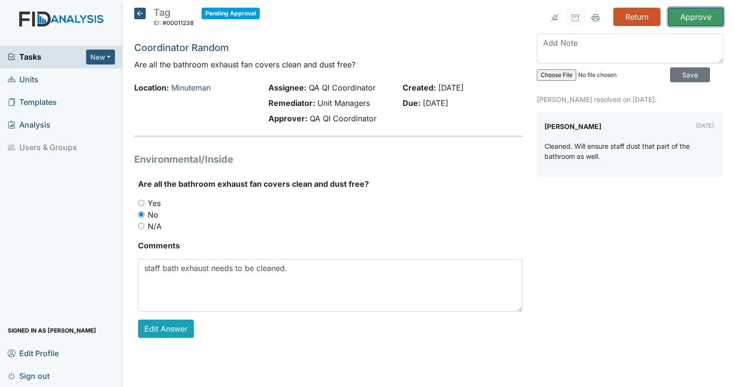
click at [688, 13] on input "Approve" at bounding box center [695, 17] width 55 height 18
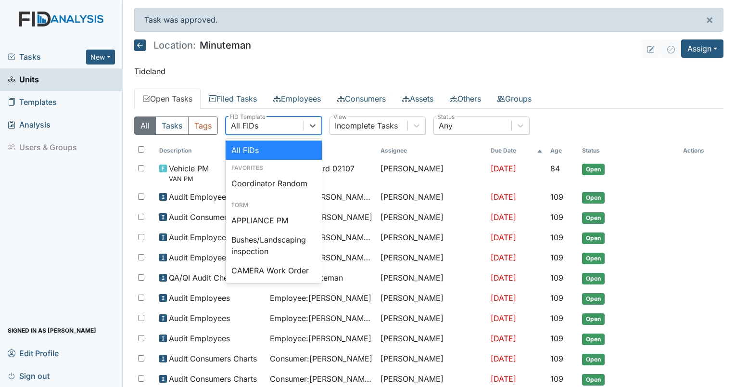
click at [244, 127] on div "All FIDs" at bounding box center [244, 126] width 27 height 12
click at [245, 188] on div "Coordinator Random" at bounding box center [274, 183] width 96 height 19
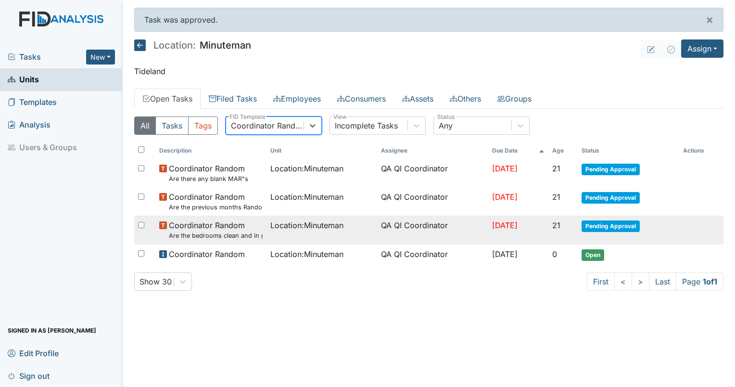
click at [279, 231] on td "Location : Minuteman" at bounding box center [321, 229] width 111 height 28
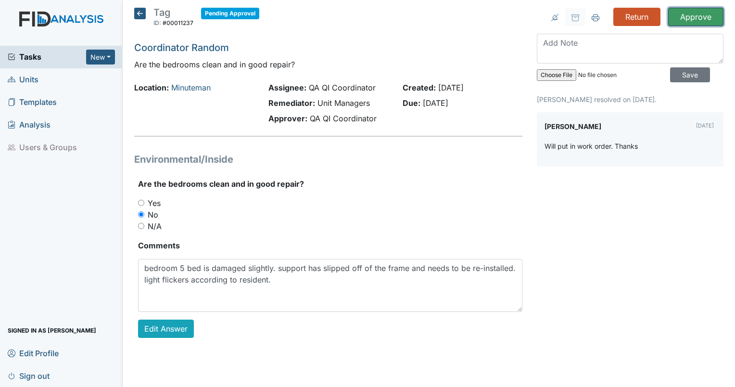
click at [682, 15] on input "Approve" at bounding box center [695, 17] width 55 height 18
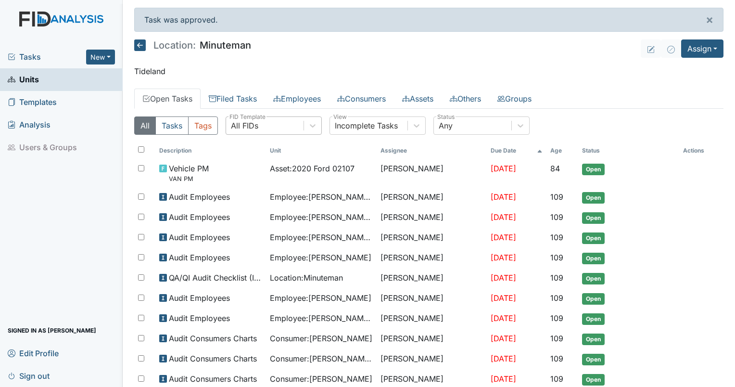
click at [243, 132] on div "All FIDs" at bounding box center [264, 125] width 77 height 17
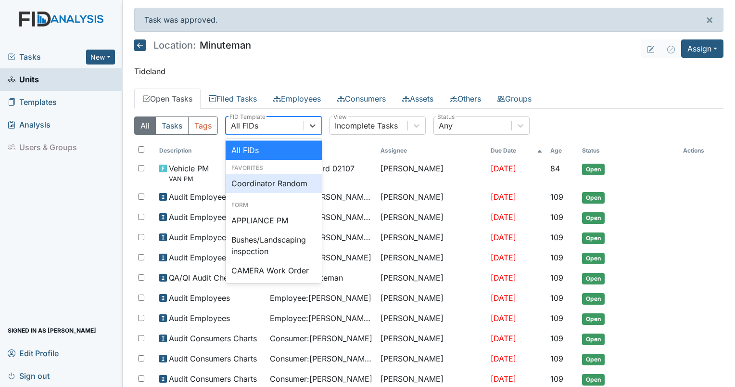
click at [248, 183] on div "Coordinator Random" at bounding box center [274, 183] width 96 height 19
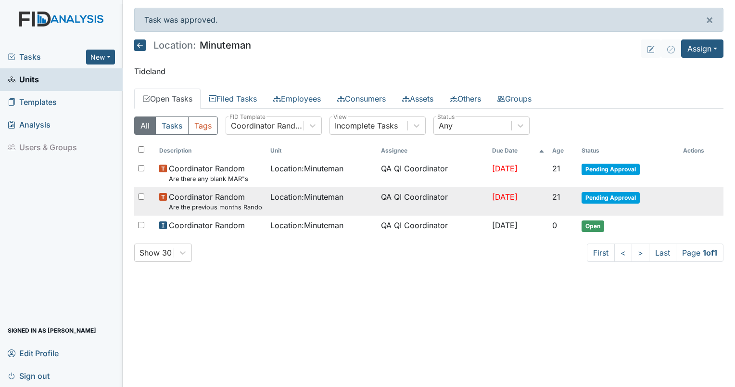
click at [273, 204] on td "Location : Minuteman" at bounding box center [321, 201] width 111 height 28
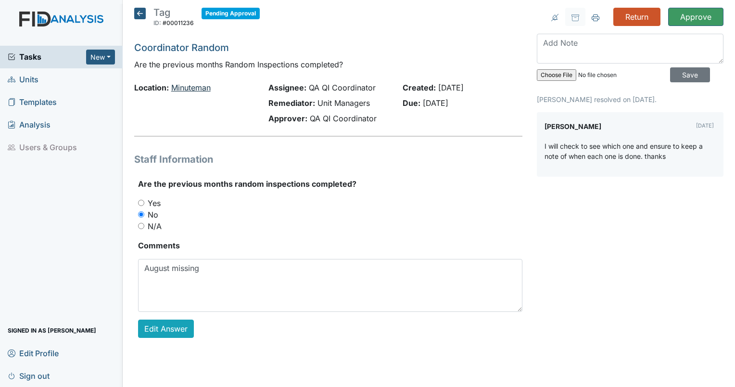
click at [199, 84] on link "Minuteman" at bounding box center [190, 88] width 39 height 10
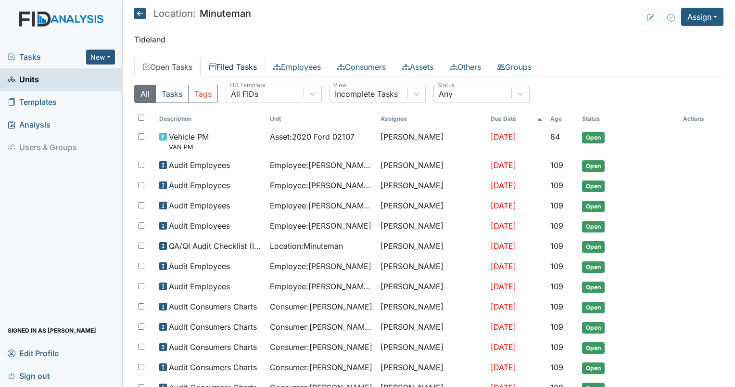
click at [231, 69] on link "Filed Tasks" at bounding box center [233, 67] width 64 height 20
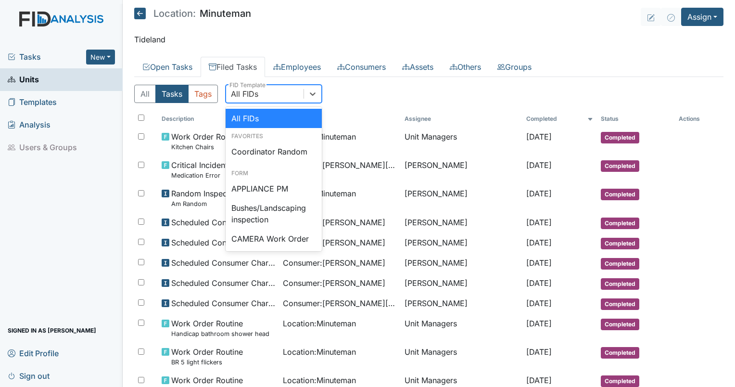
click at [251, 90] on div "All FIDs" at bounding box center [244, 94] width 27 height 12
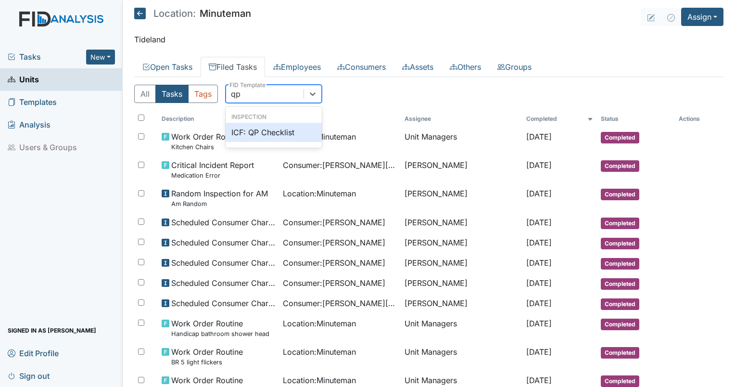
type input "q"
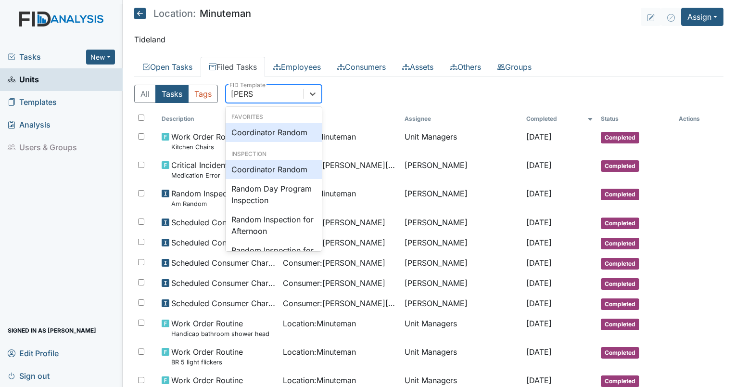
type input "random"
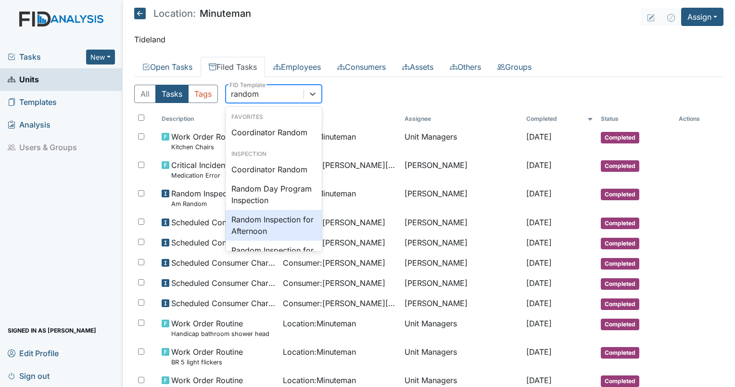
click at [261, 235] on div "Random Inspection for Afternoon" at bounding box center [274, 225] width 96 height 31
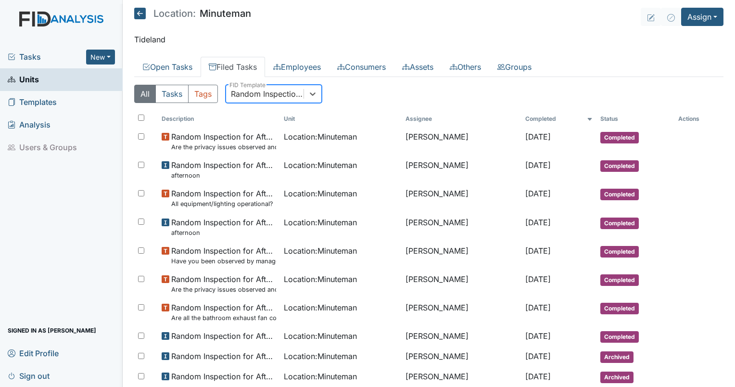
click at [280, 96] on div "Random Inspection for Afternoon" at bounding box center [268, 94] width 74 height 12
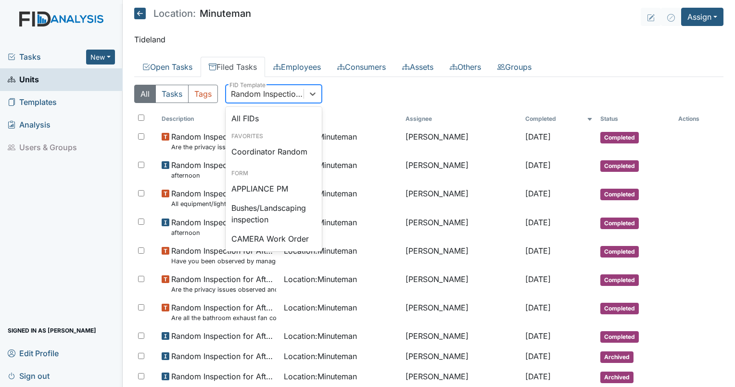
scroll to position [856, 0]
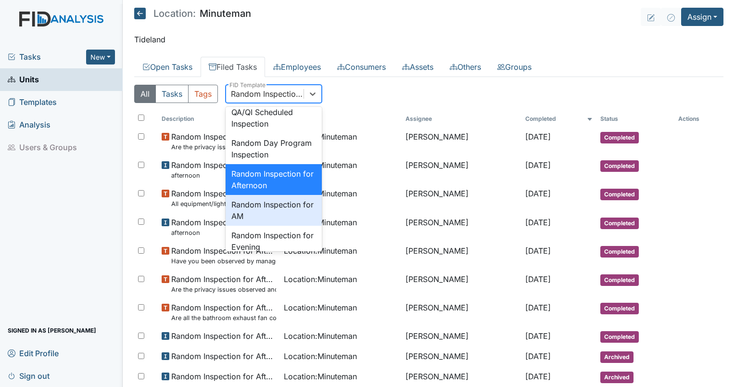
click at [268, 226] on div "Random Inspection for AM" at bounding box center [274, 210] width 96 height 31
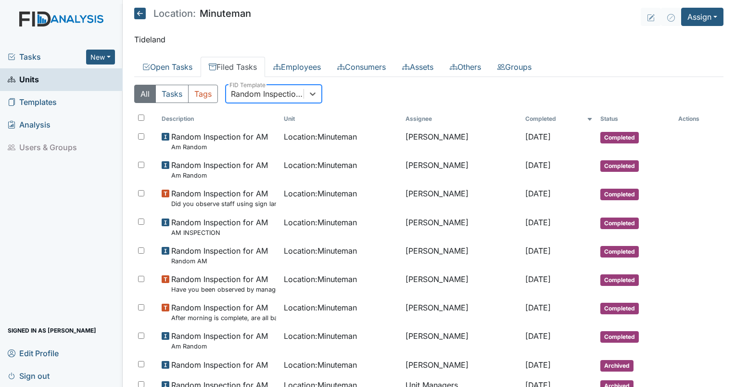
click at [269, 91] on div "Random Inspection for AM" at bounding box center [268, 94] width 74 height 12
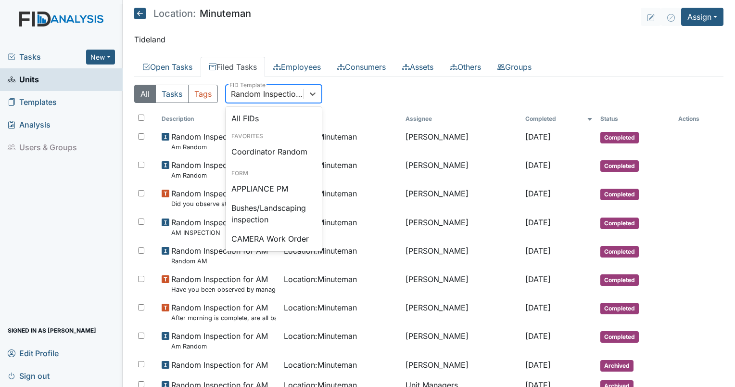
scroll to position [887, 0]
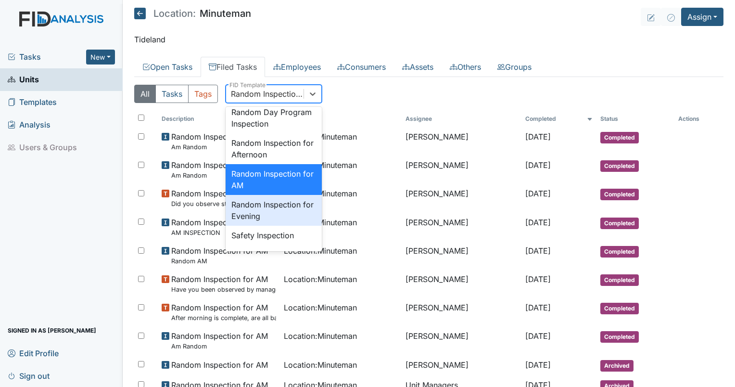
click at [264, 226] on div "Random Inspection for Evening" at bounding box center [274, 210] width 96 height 31
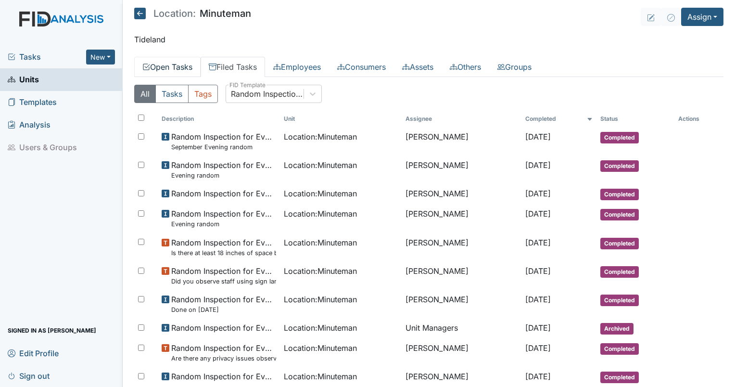
click at [160, 64] on link "Open Tasks" at bounding box center [167, 67] width 66 height 20
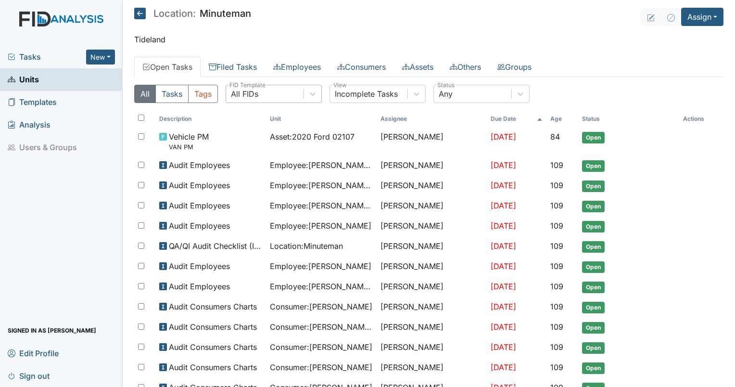
click at [259, 89] on div "All FIDs" at bounding box center [264, 93] width 77 height 17
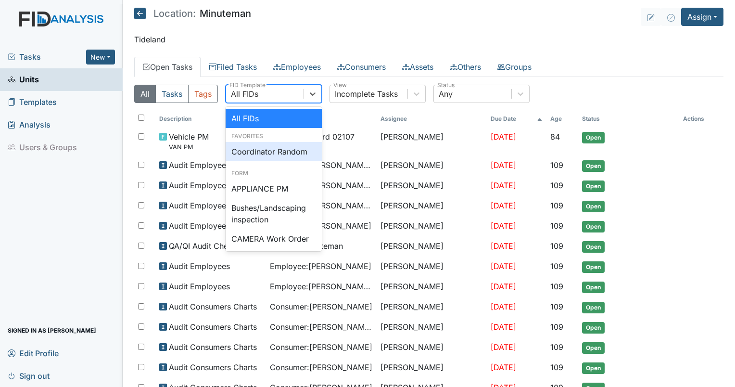
click at [259, 149] on div "Coordinator Random" at bounding box center [274, 151] width 96 height 19
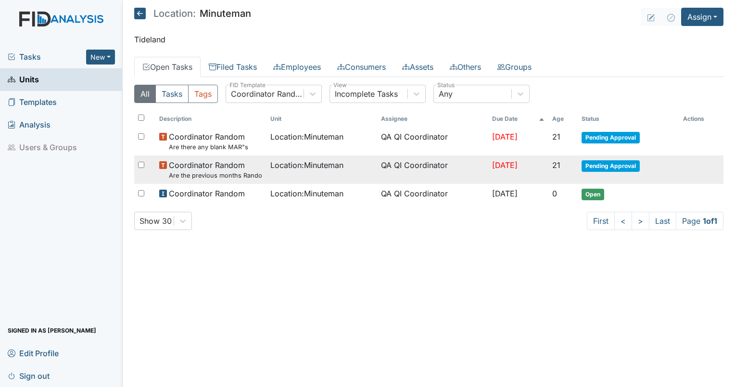
click at [258, 180] on td "Coordinator Random Are the previous months Random Inspections completed?" at bounding box center [210, 169] width 111 height 28
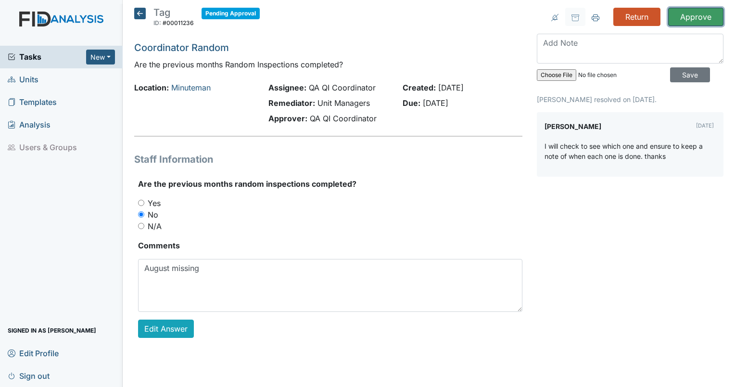
click at [704, 20] on input "Approve" at bounding box center [695, 17] width 55 height 18
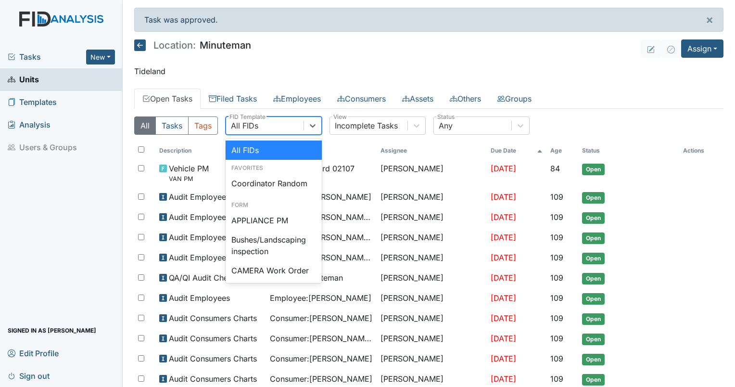
click at [250, 129] on div "All FIDs" at bounding box center [244, 126] width 27 height 12
click at [256, 186] on div "Coordinator Random" at bounding box center [274, 183] width 96 height 19
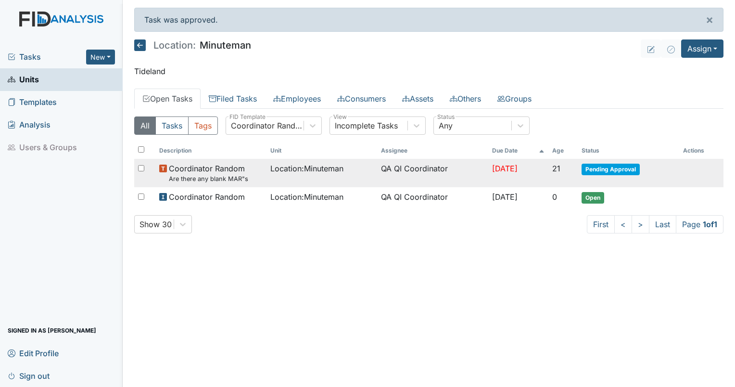
click at [296, 175] on td "Location : Minuteman" at bounding box center [321, 173] width 111 height 28
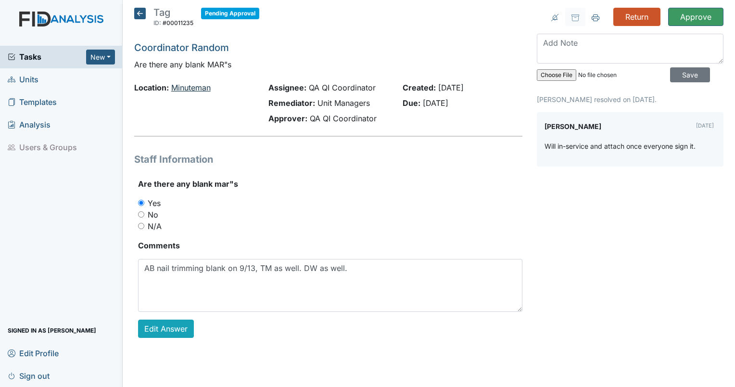
click at [203, 85] on link "Minuteman" at bounding box center [190, 88] width 39 height 10
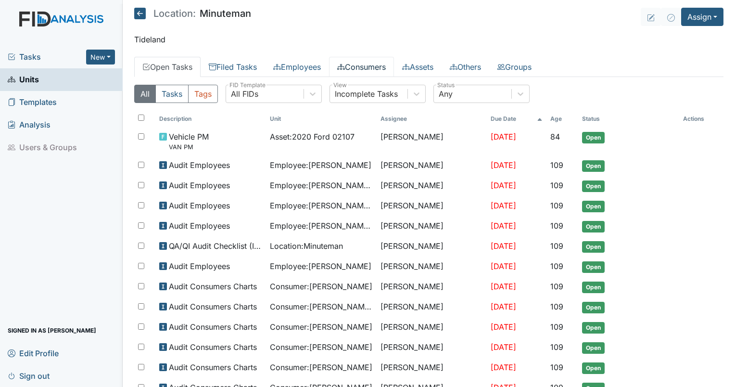
click at [377, 66] on link "Consumers" at bounding box center [361, 67] width 65 height 20
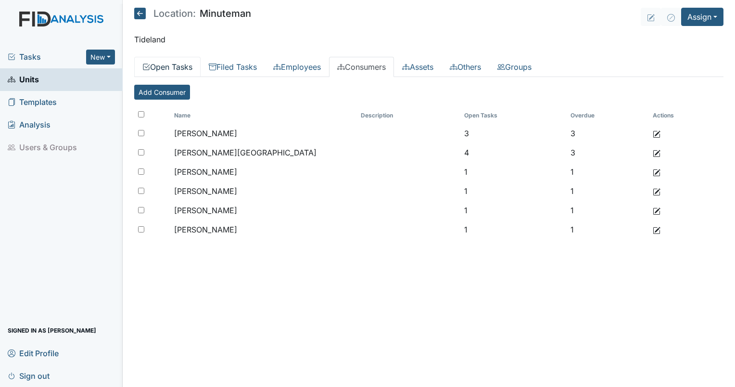
click at [187, 62] on link "Open Tasks" at bounding box center [167, 67] width 66 height 20
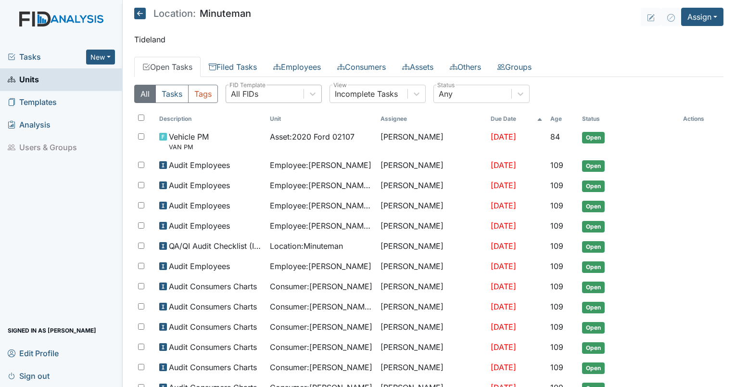
click at [266, 87] on div "All FIDs" at bounding box center [264, 93] width 77 height 17
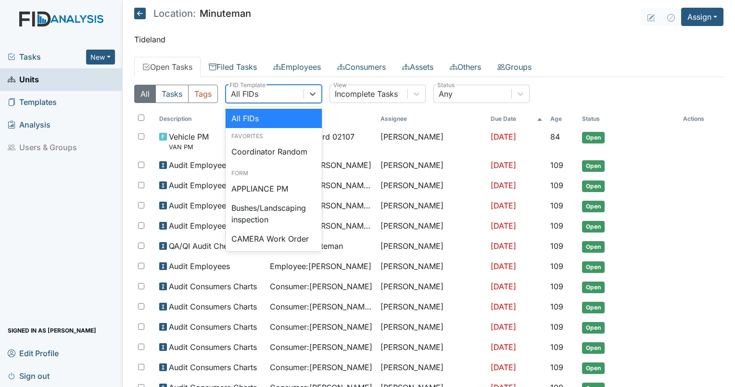
click at [266, 87] on div "All FIDs" at bounding box center [264, 93] width 77 height 17
click at [254, 100] on div "All FIDs" at bounding box center [264, 93] width 77 height 17
click at [255, 149] on div "Coordinator Random" at bounding box center [274, 151] width 96 height 19
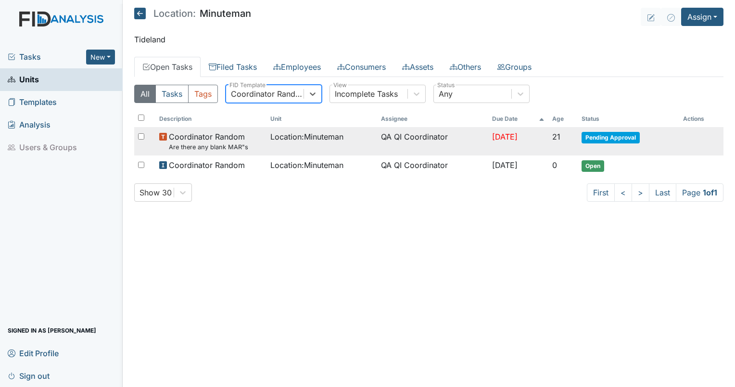
click at [244, 146] on small "Are there any blank MAR"s" at bounding box center [208, 146] width 79 height 9
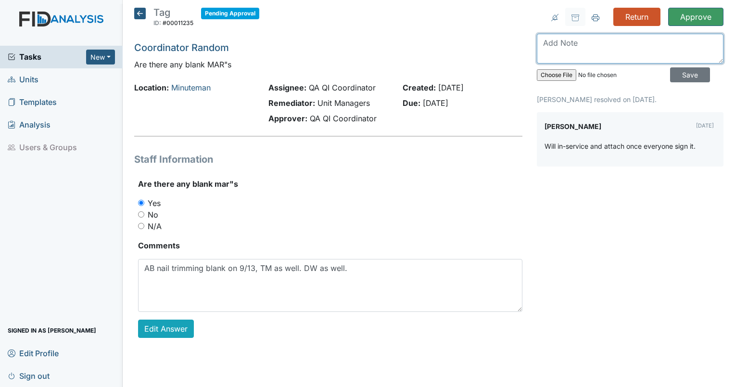
click at [584, 52] on textarea at bounding box center [630, 49] width 187 height 30
type textarea "9/27 blank DW nails."
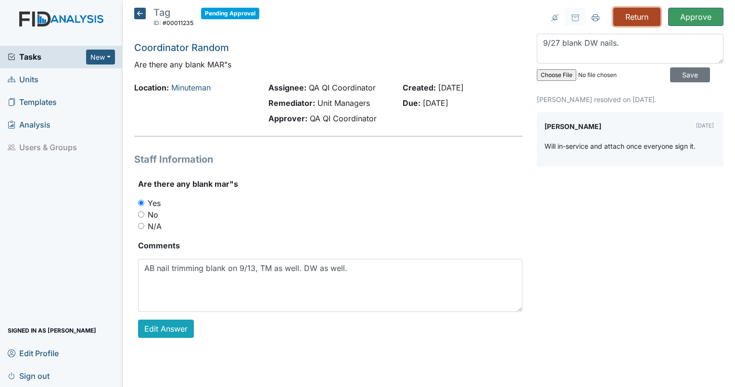
click at [633, 12] on input "Return" at bounding box center [636, 17] width 47 height 18
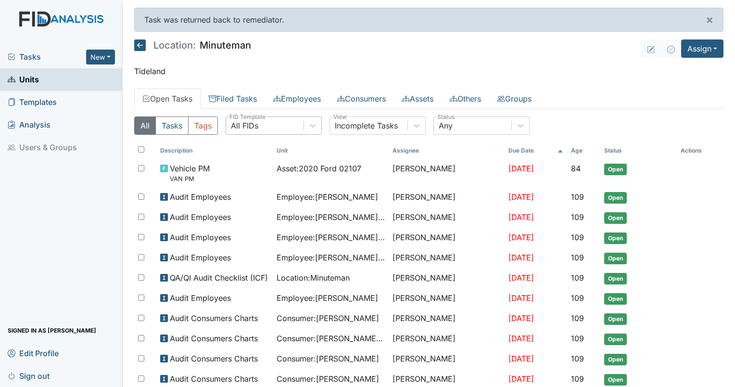
click at [281, 125] on div "All FIDs" at bounding box center [264, 125] width 77 height 17
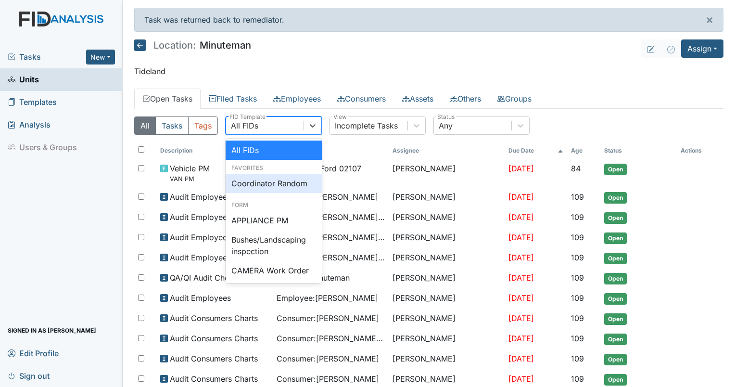
click at [262, 175] on div "Coordinator Random" at bounding box center [274, 183] width 96 height 19
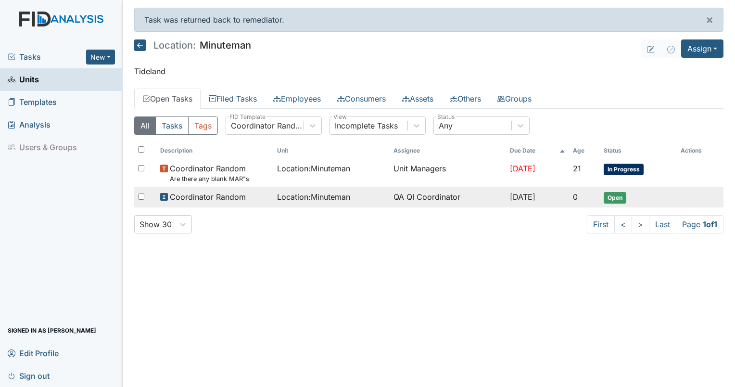
click at [308, 202] on td "Location : Minuteman" at bounding box center [331, 197] width 116 height 20
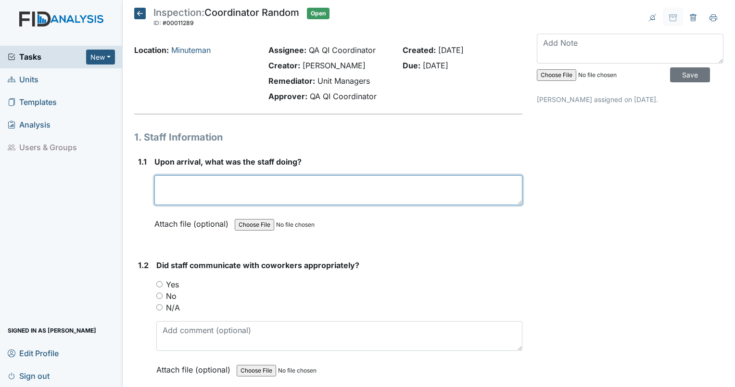
click at [225, 203] on textarea at bounding box center [338, 190] width 368 height 30
type textarea "S"
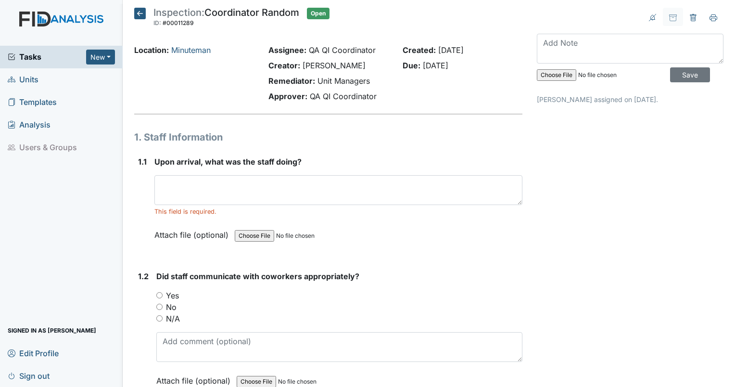
click at [253, 157] on span "Upon arrival, what was the staff doing?" at bounding box center [227, 162] width 147 height 10
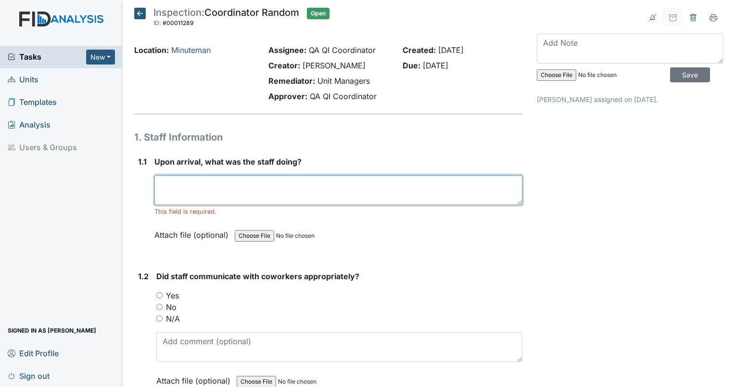
click at [213, 181] on textarea at bounding box center [338, 190] width 368 height 30
type textarea "j"
type textarea "Home was empty"
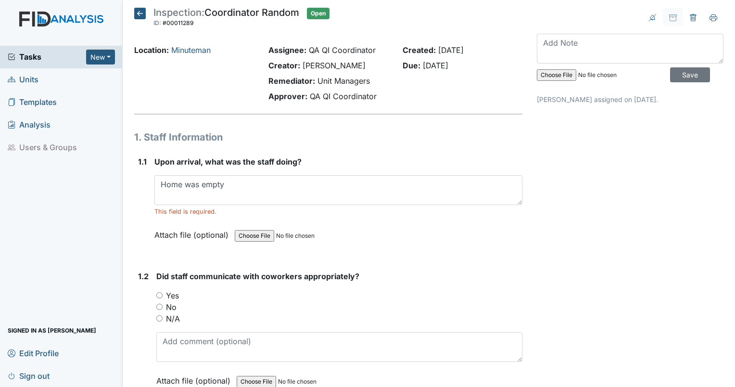
click at [160, 317] on input "N/A" at bounding box center [159, 318] width 6 height 6
radio input "true"
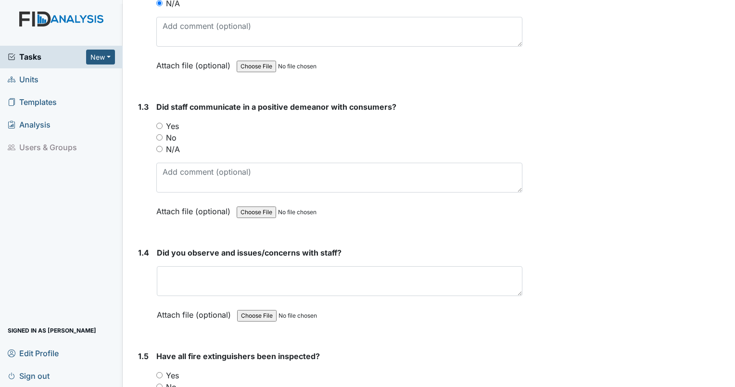
scroll to position [348, 0]
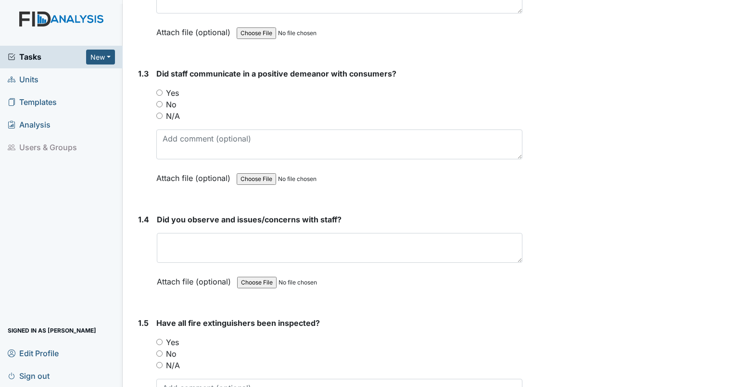
click at [159, 114] on input "N/A" at bounding box center [159, 116] width 6 height 6
radio input "true"
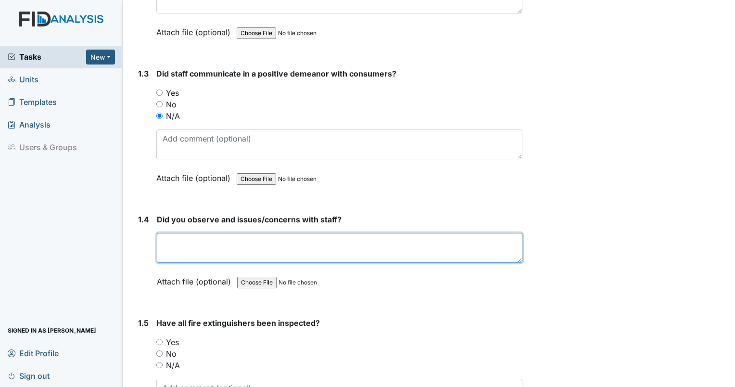
click at [179, 241] on textarea at bounding box center [340, 248] width 366 height 30
type textarea "no"
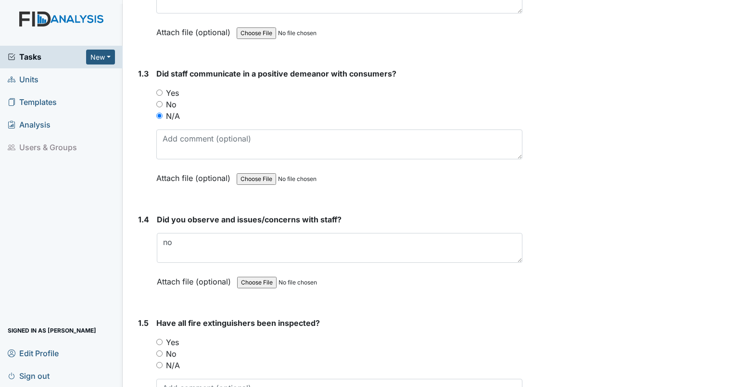
click at [157, 341] on input "Yes" at bounding box center [159, 342] width 6 height 6
radio input "true"
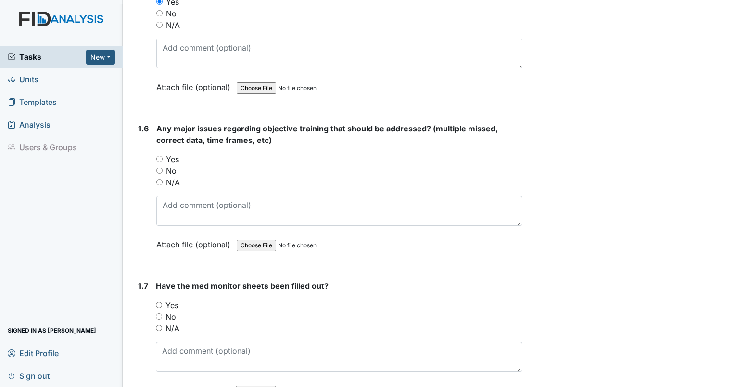
scroll to position [797, 0]
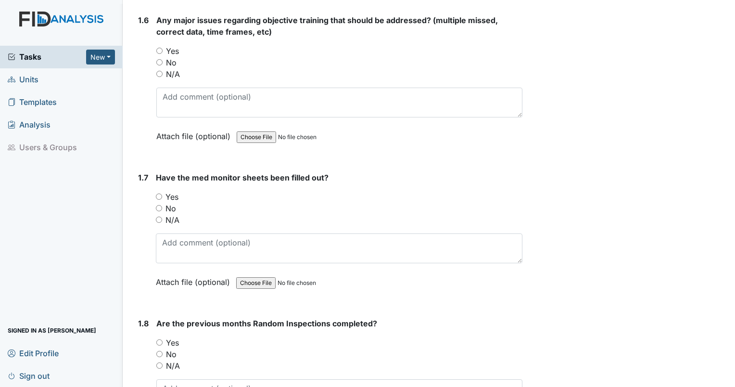
click at [160, 59] on input "No" at bounding box center [159, 62] width 6 height 6
radio input "true"
click at [156, 205] on input "No" at bounding box center [159, 208] width 6 height 6
radio input "true"
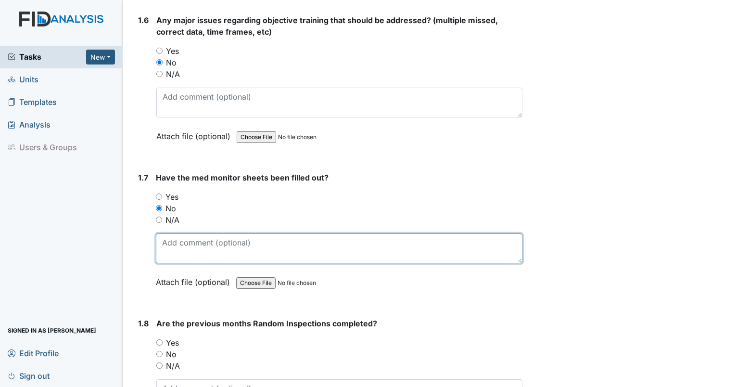
click at [184, 249] on textarea at bounding box center [339, 248] width 367 height 30
type textarea "9/29 missing second signature."
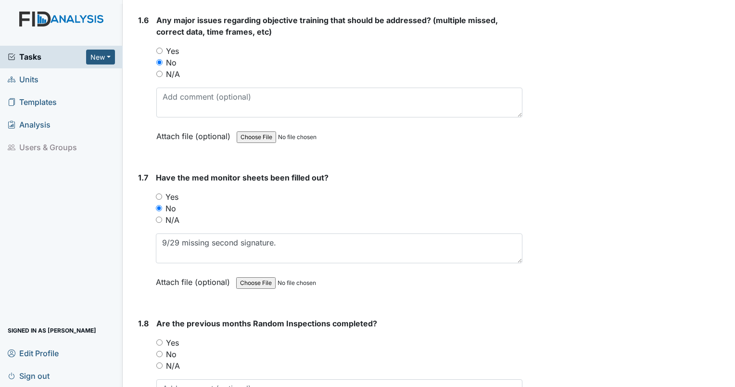
click at [157, 341] on input "Yes" at bounding box center [159, 342] width 6 height 6
radio input "true"
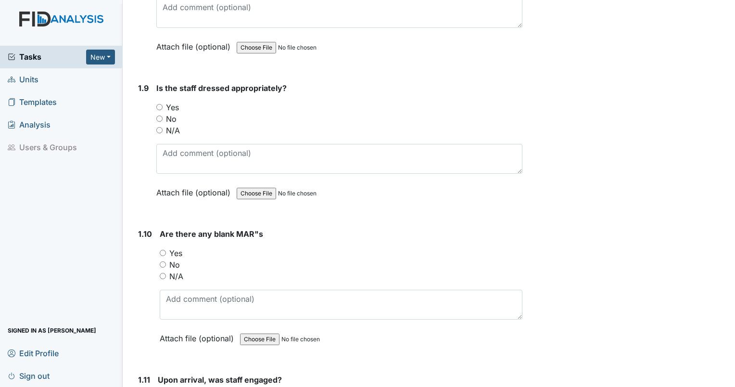
scroll to position [1194, 0]
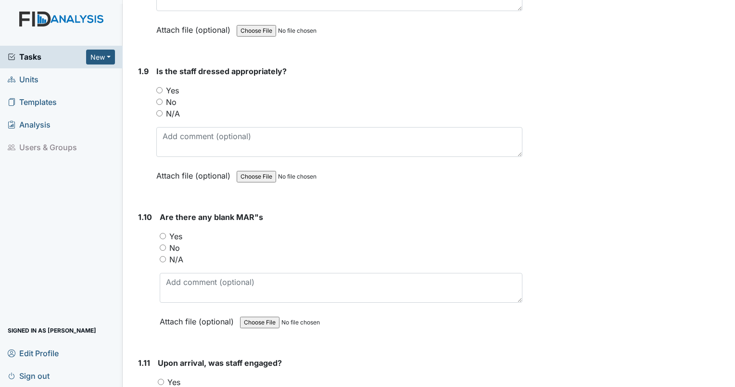
click at [161, 87] on input "Yes" at bounding box center [159, 90] width 6 height 6
radio input "true"
click at [160, 108] on div "N/A" at bounding box center [339, 114] width 366 height 12
click at [162, 110] on input "N/A" at bounding box center [159, 113] width 6 height 6
radio input "true"
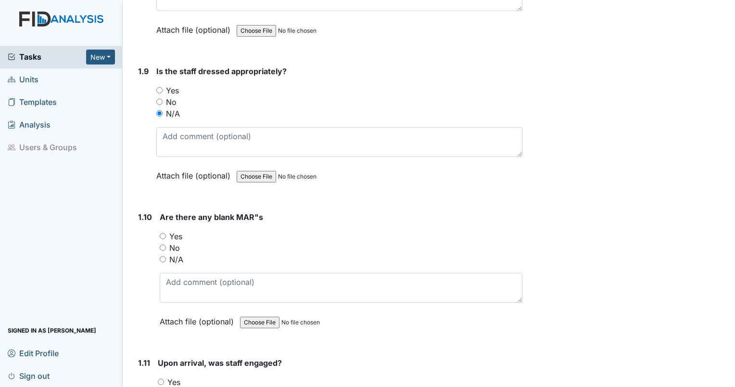
click at [163, 230] on div "Yes" at bounding box center [341, 236] width 363 height 12
click at [164, 233] on input "Yes" at bounding box center [163, 236] width 6 height 6
radio input "true"
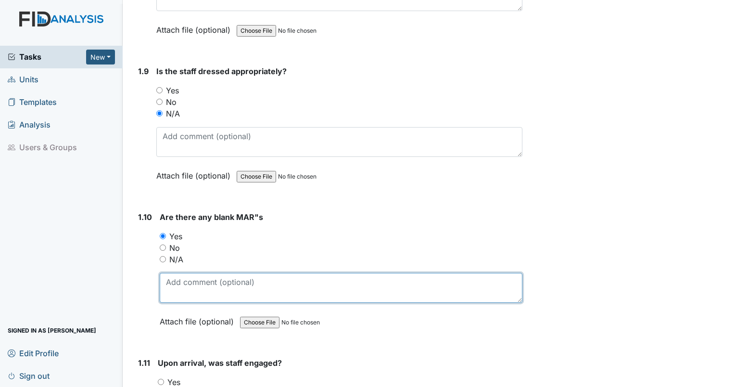
click at [175, 276] on textarea at bounding box center [341, 288] width 363 height 30
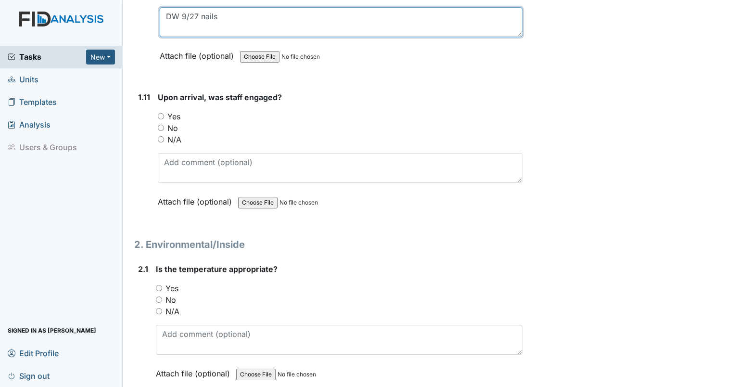
scroll to position [1510, 0]
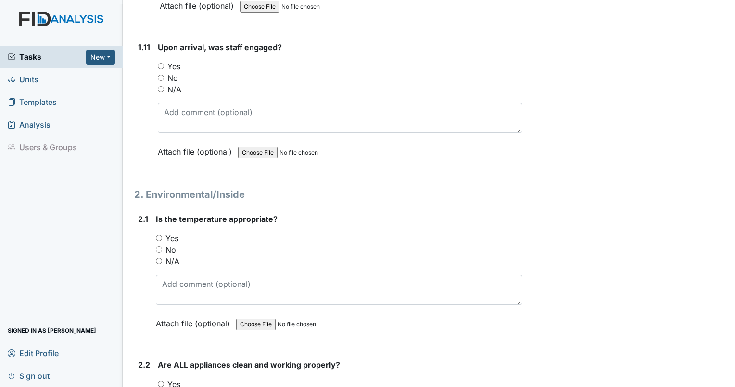
type textarea "DW 9/27 nails"
click at [160, 86] on input "N/A" at bounding box center [161, 89] width 6 height 6
radio input "true"
click at [159, 235] on input "Yes" at bounding box center [159, 238] width 6 height 6
radio input "true"
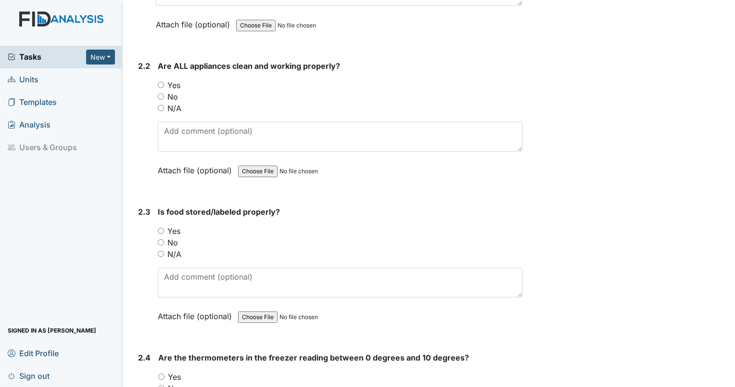
scroll to position [1833, 0]
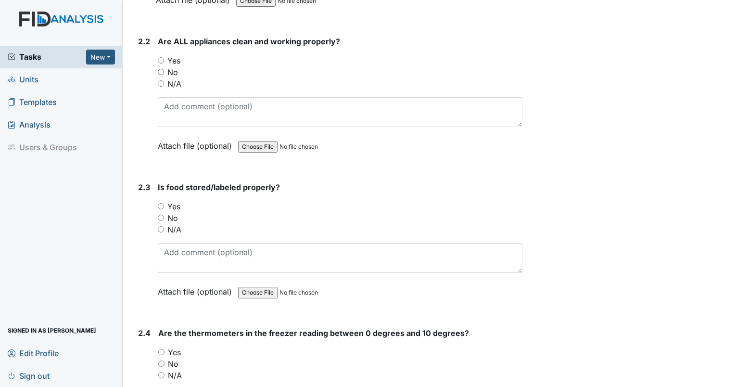
click at [161, 57] on input "Yes" at bounding box center [161, 60] width 6 height 6
radio input "true"
click at [161, 203] on input "Yes" at bounding box center [161, 206] width 6 height 6
radio input "true"
click at [162, 349] on input "Yes" at bounding box center [161, 352] width 6 height 6
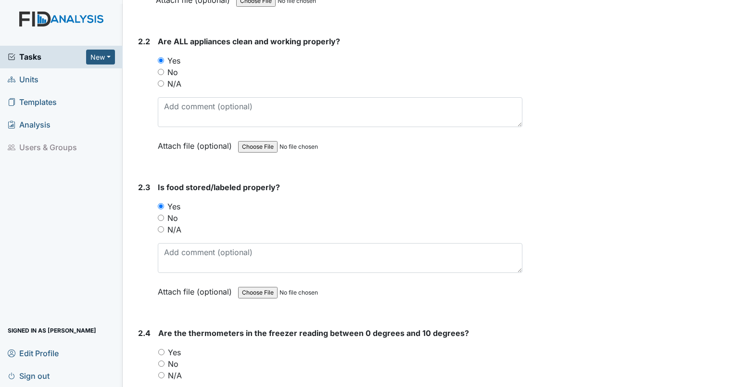
radio input "true"
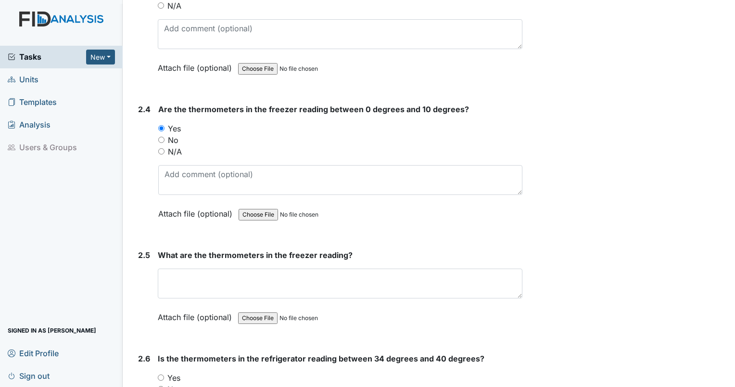
scroll to position [2090, 0]
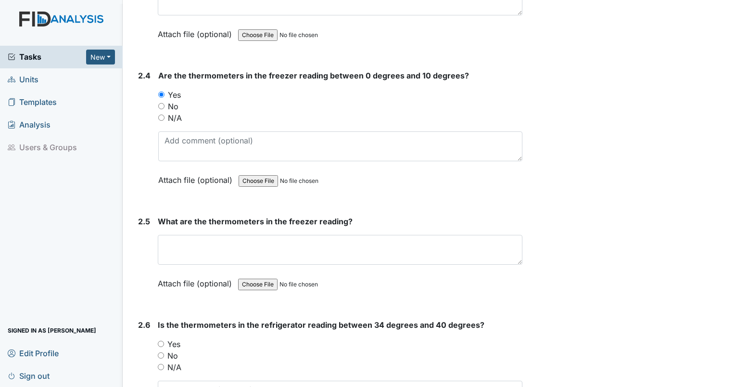
click at [247, 224] on div "What are the thermometers in the freezer reading? This field is required. Attac…" at bounding box center [340, 255] width 365 height 80
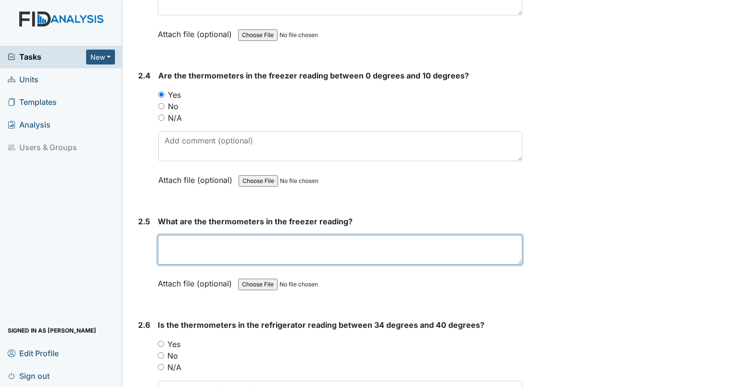
click at [239, 238] on textarea at bounding box center [340, 250] width 365 height 30
type textarea "3"
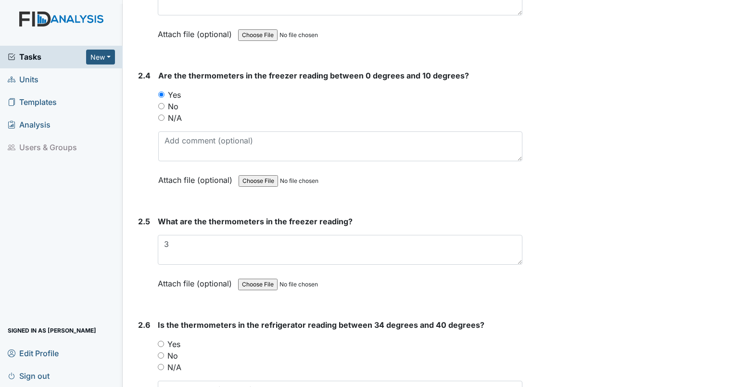
click at [160, 341] on input "Yes" at bounding box center [161, 344] width 6 height 6
radio input "true"
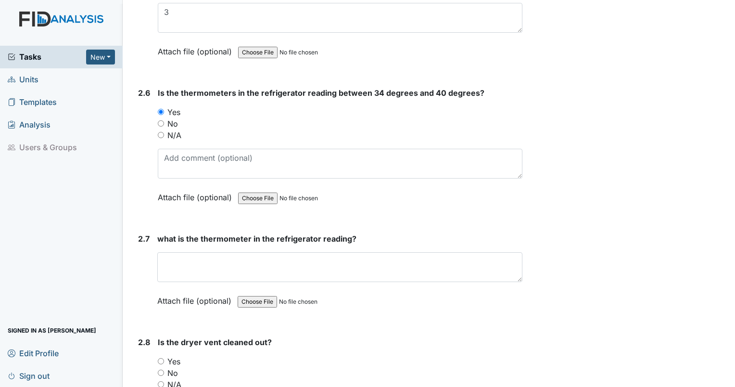
scroll to position [2331, 0]
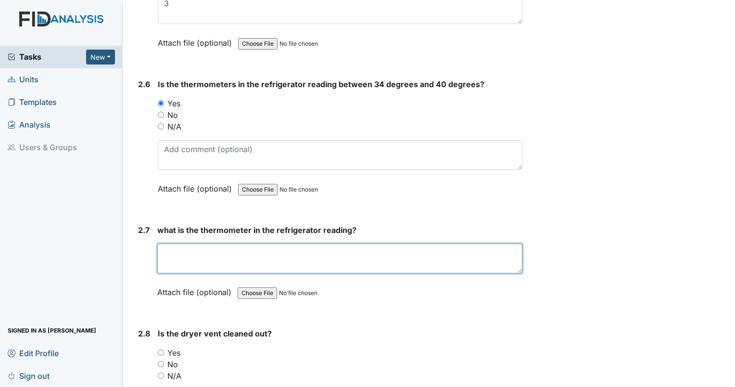
click at [279, 243] on textarea at bounding box center [339, 258] width 365 height 30
type textarea "35"
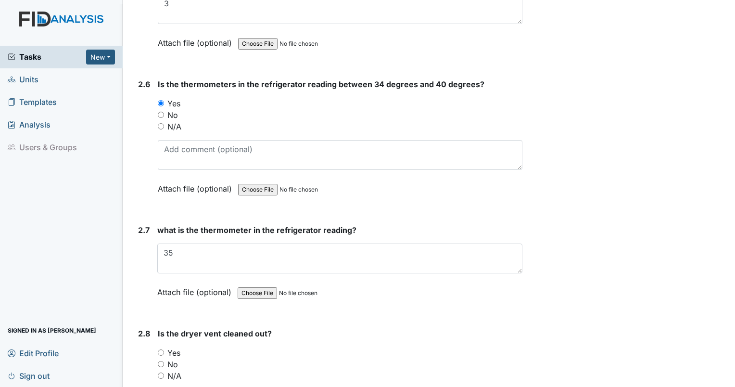
click at [162, 349] on input "Yes" at bounding box center [161, 352] width 6 height 6
radio input "true"
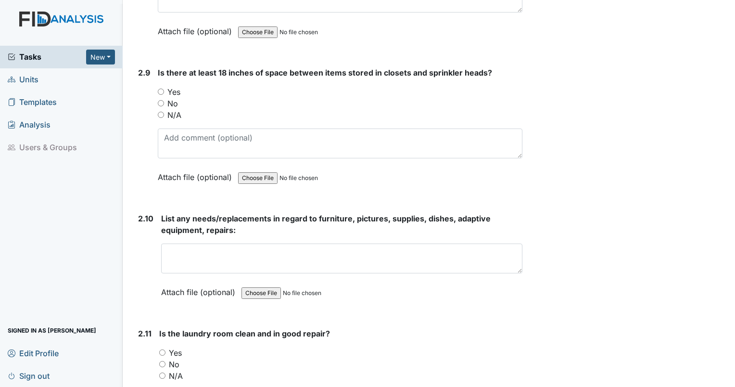
scroll to position [2779, 0]
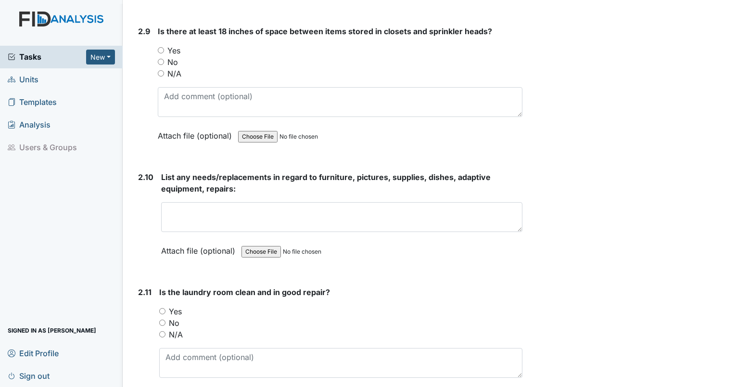
click at [159, 47] on input "Yes" at bounding box center [161, 50] width 6 height 6
radio input "true"
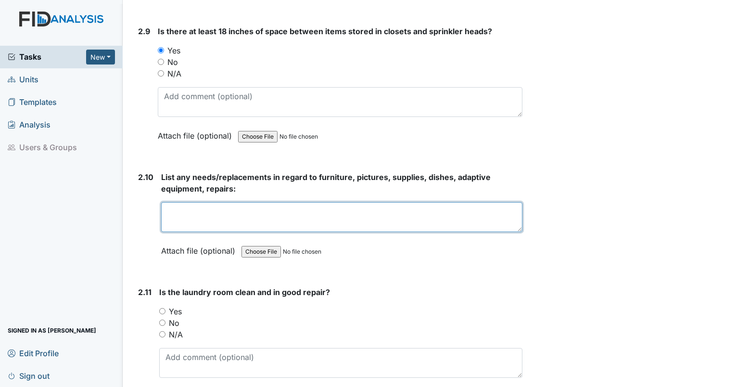
click at [203, 202] on textarea at bounding box center [341, 217] width 361 height 30
type textarea "no new needs"
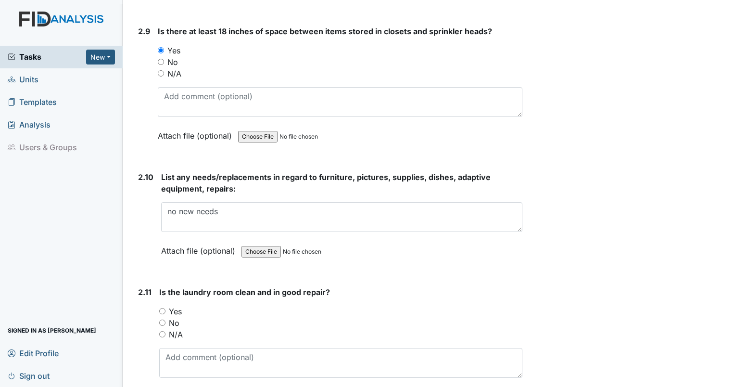
click at [161, 308] on input "Yes" at bounding box center [162, 311] width 6 height 6
radio input "true"
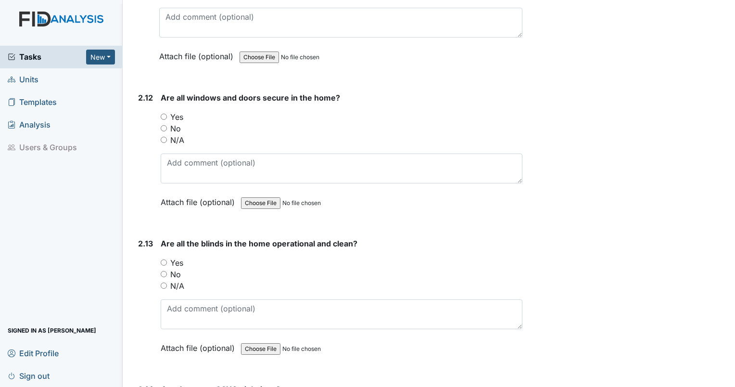
scroll to position [3169, 0]
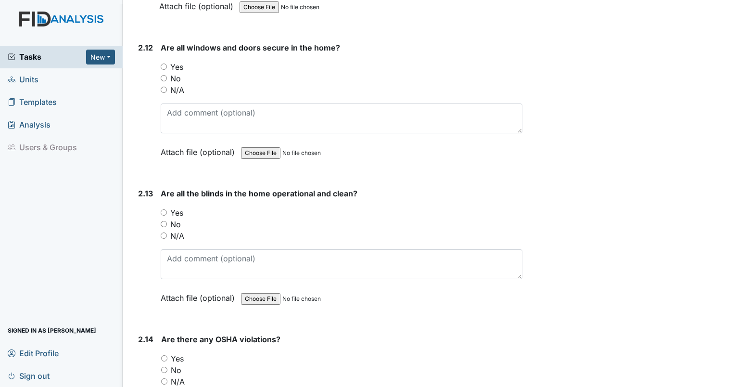
click at [162, 63] on input "Yes" at bounding box center [164, 66] width 6 height 6
radio input "true"
click at [163, 209] on input "Yes" at bounding box center [164, 212] width 6 height 6
radio input "true"
click at [163, 367] on input "No" at bounding box center [164, 370] width 6 height 6
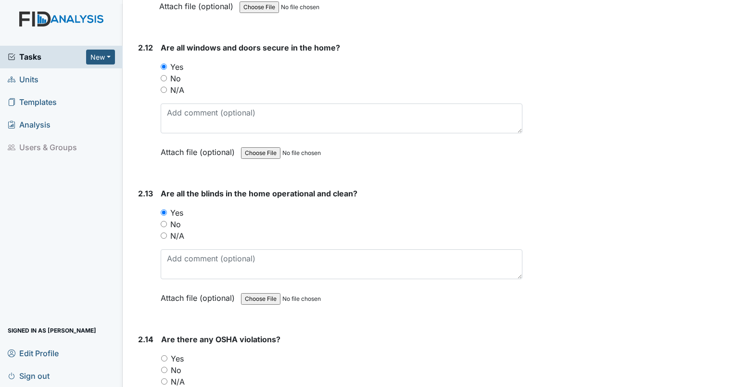
radio input "true"
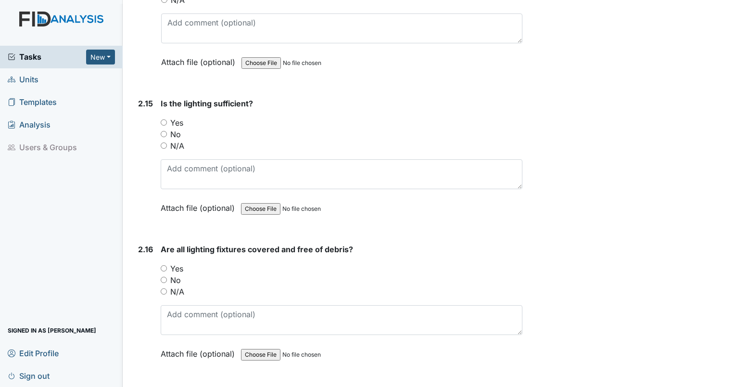
scroll to position [3558, 0]
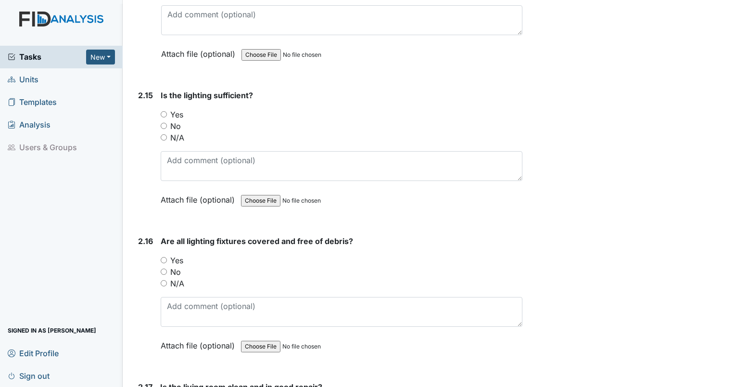
click at [164, 123] on input "No" at bounding box center [164, 126] width 6 height 6
radio input "true"
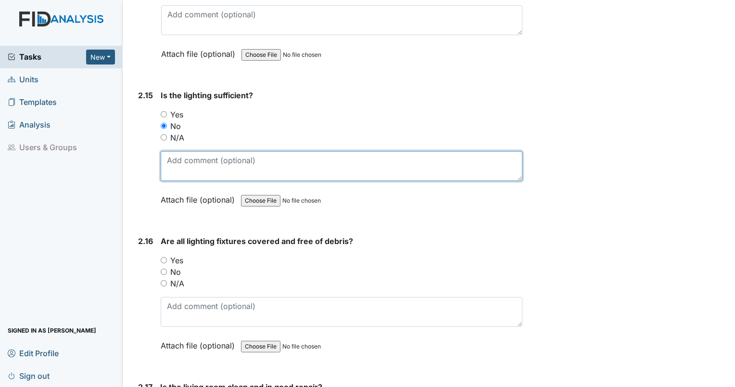
click at [179, 155] on textarea at bounding box center [342, 166] width 362 height 30
type textarea "bathroom light is out on one side."
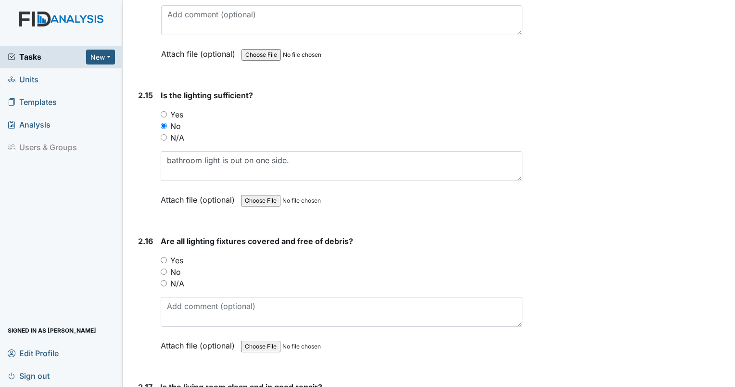
click at [167, 254] on div "Yes" at bounding box center [342, 260] width 362 height 12
click at [165, 257] on input "Yes" at bounding box center [164, 260] width 6 height 6
radio input "true"
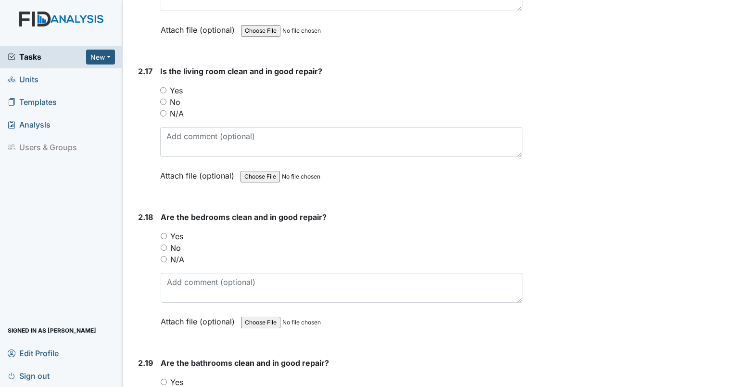
scroll to position [3924, 0]
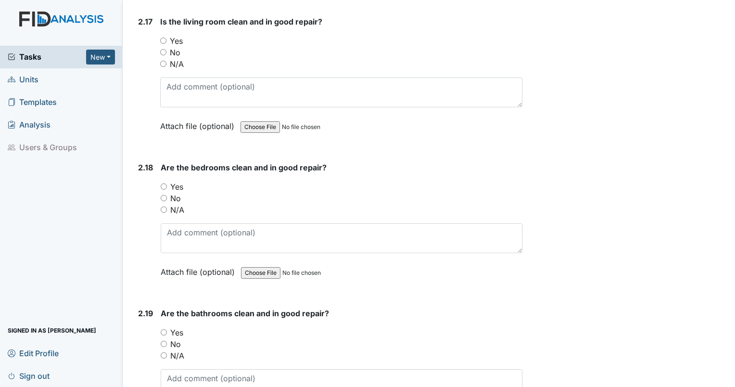
click at [163, 38] on input "Yes" at bounding box center [163, 41] width 6 height 6
radio input "true"
click at [164, 183] on input "Yes" at bounding box center [164, 186] width 6 height 6
radio input "true"
click at [165, 329] on input "Yes" at bounding box center [164, 332] width 6 height 6
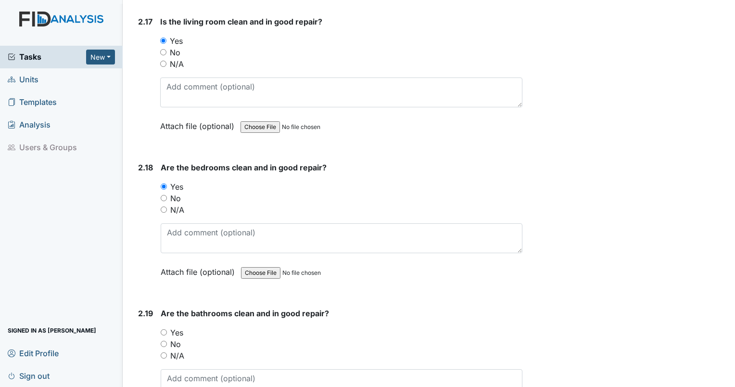
radio input "true"
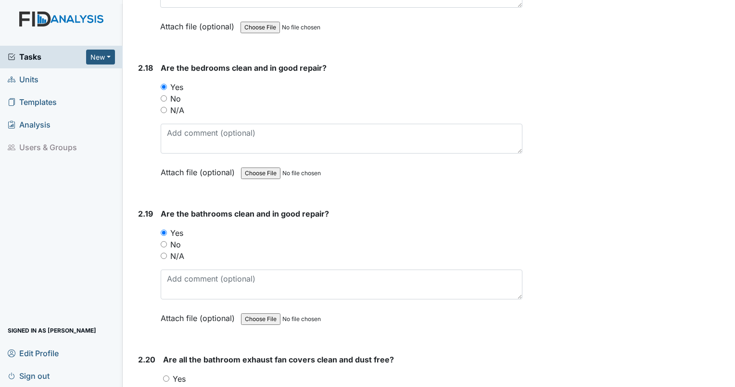
scroll to position [4040, 0]
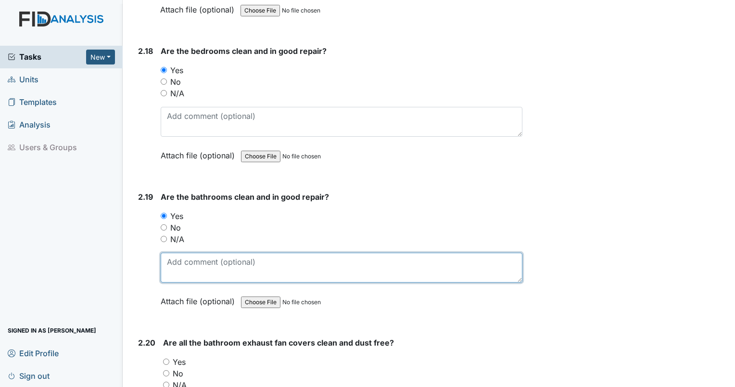
click at [342, 253] on textarea at bounding box center [342, 268] width 362 height 30
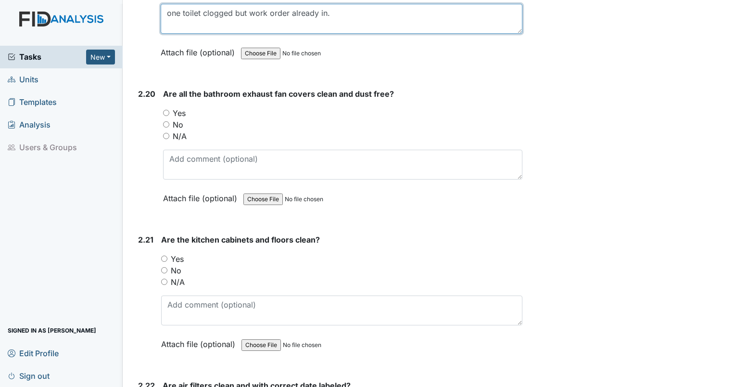
scroll to position [4297, 0]
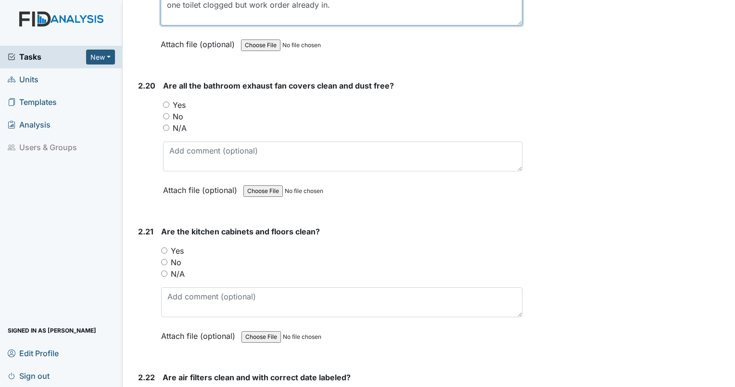
type textarea "one toilet clogged but work order already in."
click at [165, 113] on input "No" at bounding box center [166, 116] width 6 height 6
radio input "true"
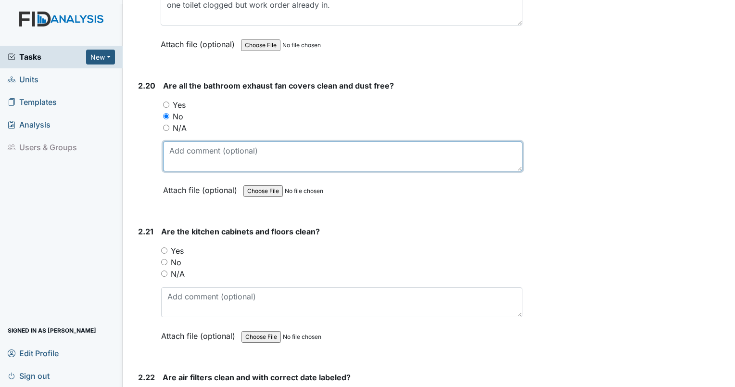
click at [183, 145] on textarea at bounding box center [342, 156] width 359 height 30
type textarea "exhaust fan dirty"
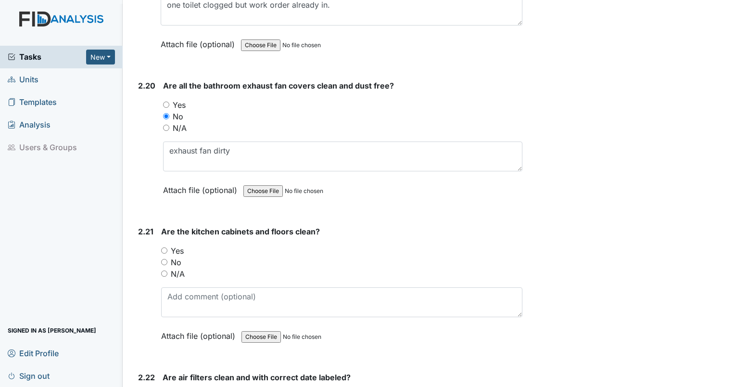
click at [165, 247] on input "Yes" at bounding box center [164, 250] width 6 height 6
radio input "true"
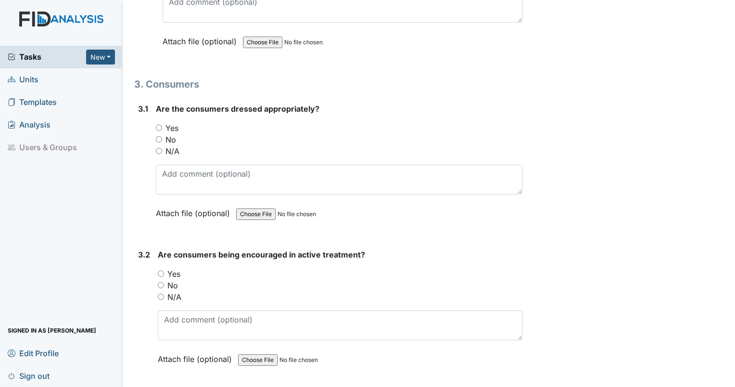
scroll to position [4745, 0]
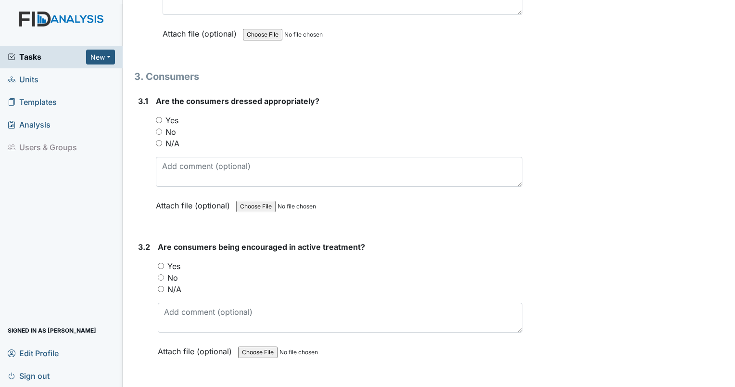
click at [157, 140] on input "N/A" at bounding box center [159, 143] width 6 height 6
radio input "true"
click at [163, 286] on input "N/A" at bounding box center [161, 289] width 6 height 6
radio input "true"
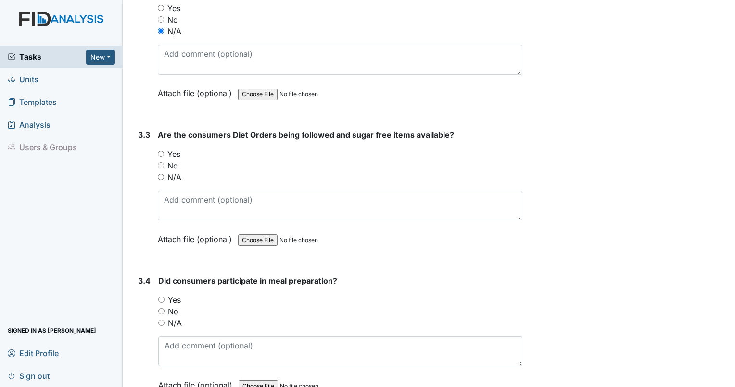
scroll to position [5027, 0]
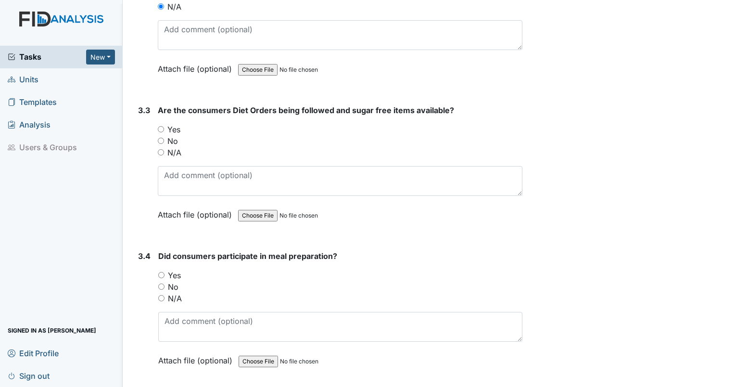
click at [162, 126] on input "Yes" at bounding box center [161, 129] width 6 height 6
radio input "true"
click at [161, 295] on input "N/A" at bounding box center [161, 298] width 6 height 6
radio input "true"
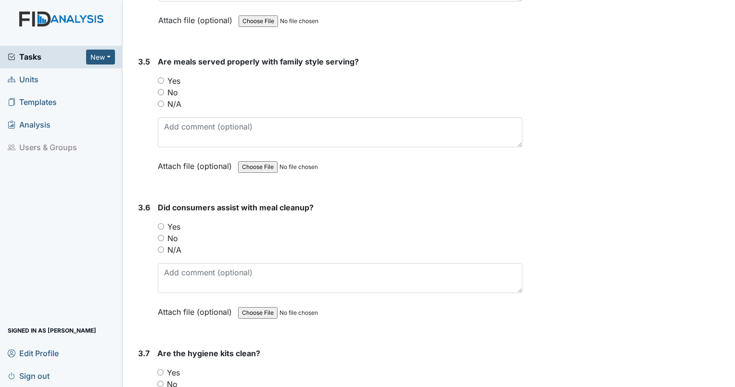
scroll to position [5376, 0]
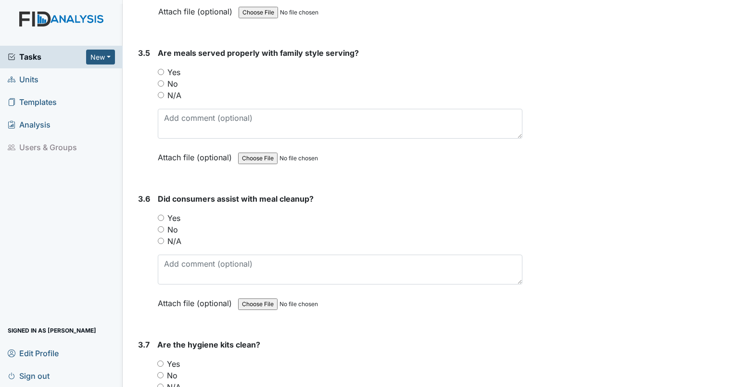
click at [157, 75] on div "3.5 Are meals served properly with family style serving? You must select one of…" at bounding box center [328, 112] width 388 height 130
click at [159, 92] on input "N/A" at bounding box center [161, 95] width 6 height 6
radio input "true"
click at [159, 235] on div "N/A" at bounding box center [340, 241] width 365 height 12
click at [160, 238] on input "N/A" at bounding box center [161, 241] width 6 height 6
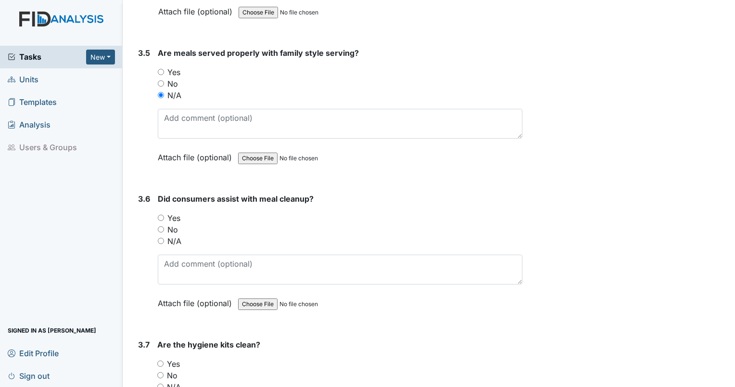
radio input "true"
click at [157, 360] on input "Yes" at bounding box center [160, 363] width 6 height 6
radio input "true"
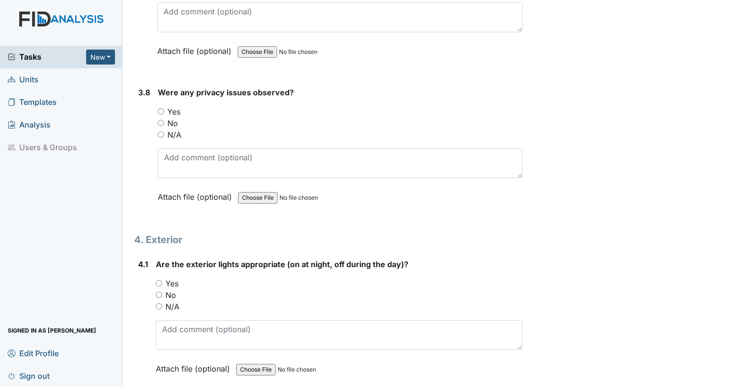
scroll to position [5832, 0]
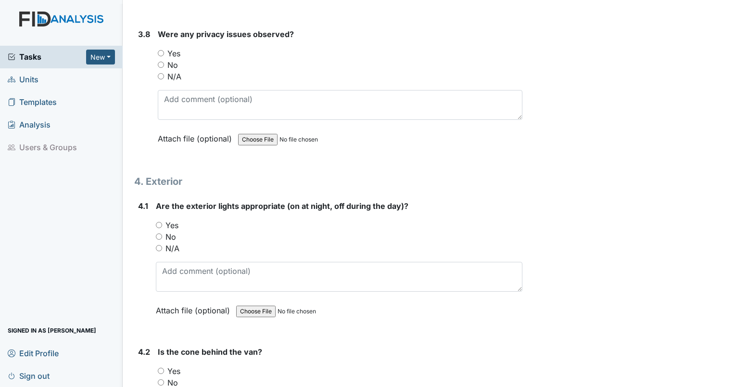
click at [159, 62] on input "No" at bounding box center [161, 65] width 6 height 6
radio input "true"
click at [158, 222] on input "Yes" at bounding box center [159, 225] width 6 height 6
radio input "true"
click at [161, 386] on input "N/A" at bounding box center [161, 394] width 6 height 6
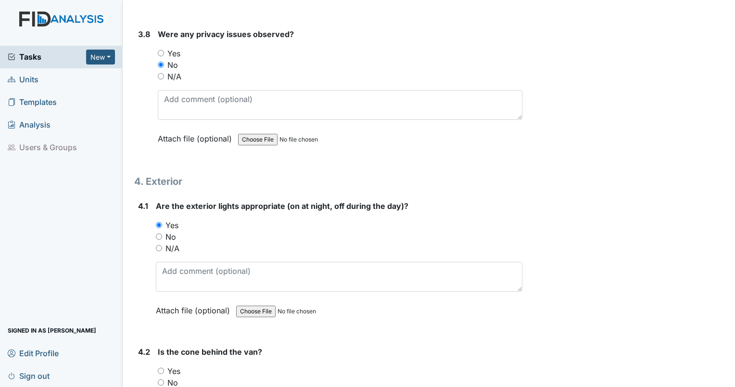
radio input "true"
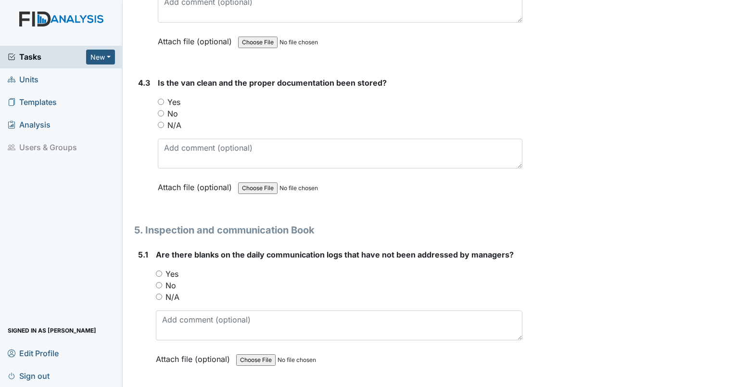
scroll to position [6238, 0]
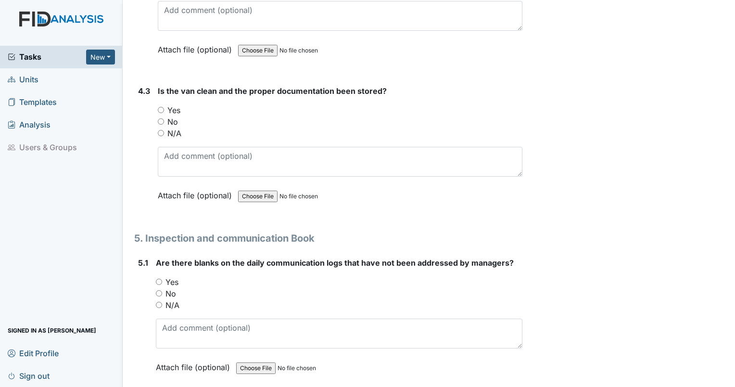
click at [160, 130] on input "N/A" at bounding box center [161, 133] width 6 height 6
radio input "true"
click at [157, 290] on input "No" at bounding box center [159, 293] width 6 height 6
radio input "true"
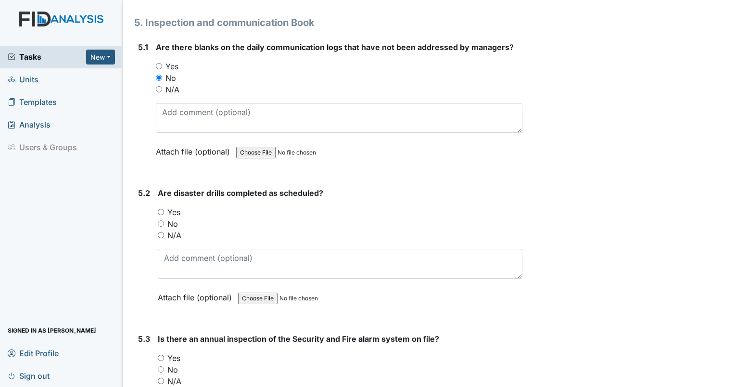
scroll to position [6545, 0]
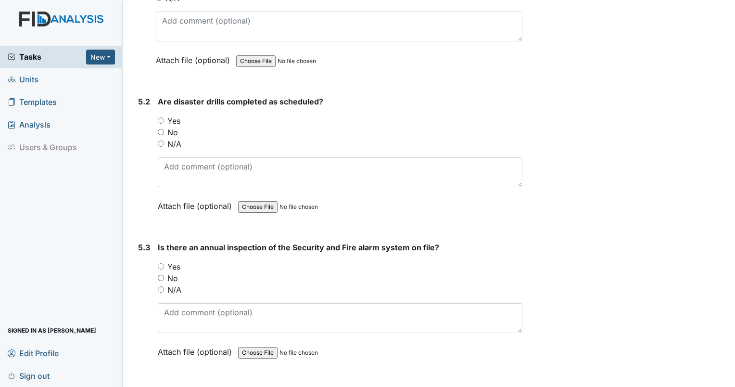
click at [160, 117] on input "Yes" at bounding box center [161, 120] width 6 height 6
radio input "true"
click at [160, 263] on input "Yes" at bounding box center [161, 266] width 6 height 6
radio input "true"
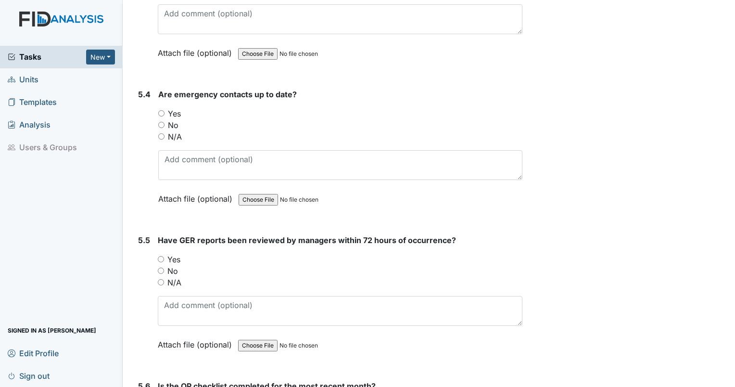
click at [162, 110] on input "Yes" at bounding box center [161, 113] width 6 height 6
radio input "true"
click at [160, 256] on input "Yes" at bounding box center [161, 259] width 6 height 6
radio input "true"
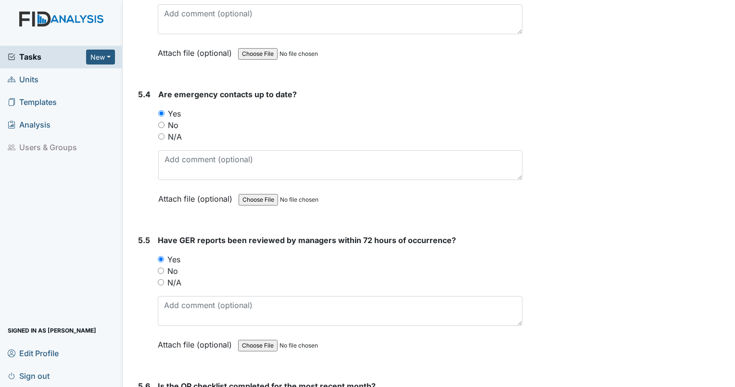
radio input "true"
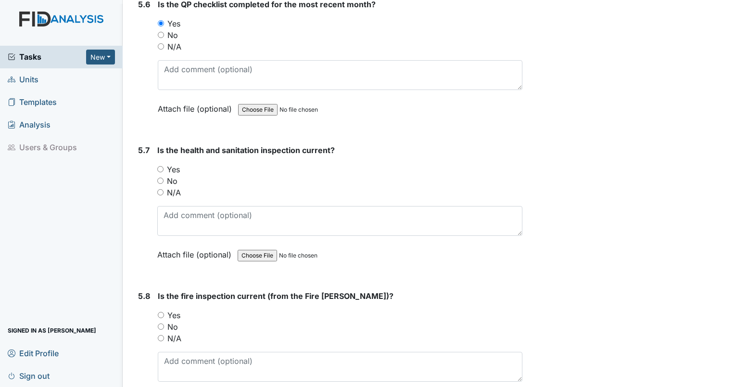
scroll to position [7275, 0]
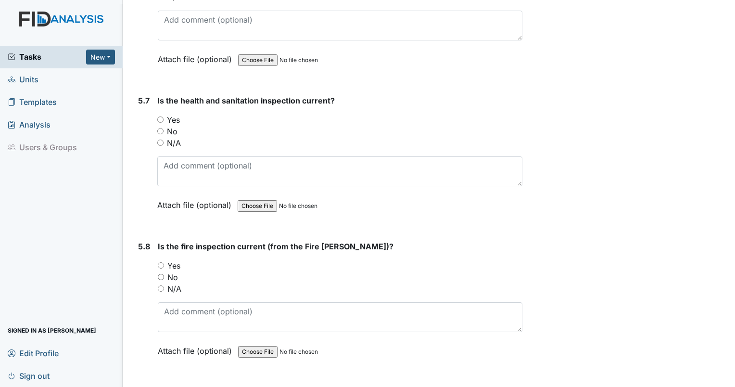
click at [158, 116] on input "Yes" at bounding box center [160, 119] width 6 height 6
radio input "true"
click at [159, 262] on input "Yes" at bounding box center [161, 265] width 6 height 6
radio input "true"
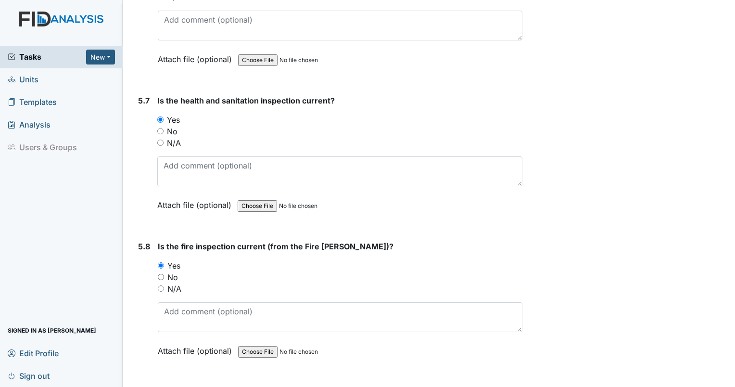
radio input "true"
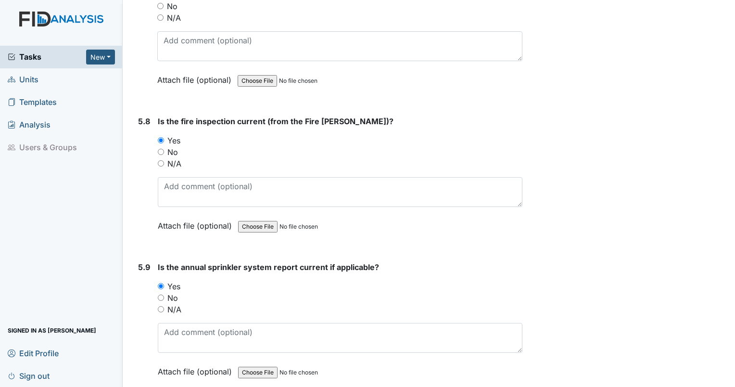
scroll to position [7565, 0]
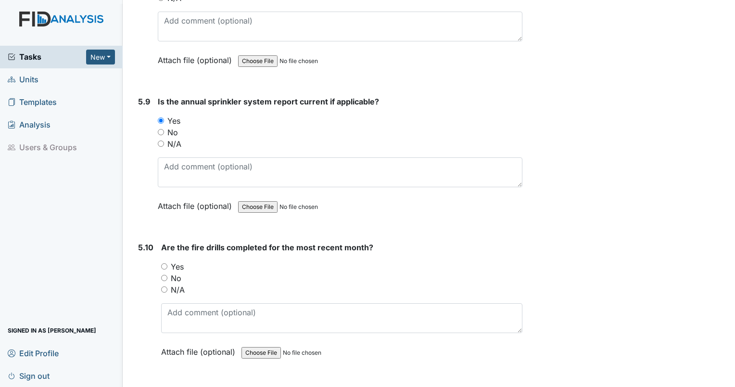
click at [165, 263] on input "Yes" at bounding box center [164, 266] width 6 height 6
radio input "true"
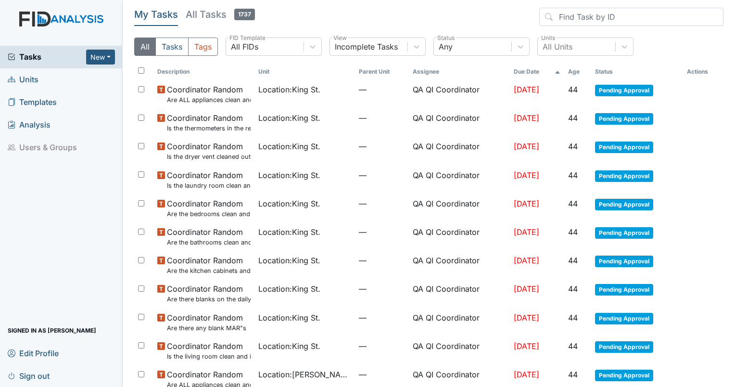
click at [42, 84] on link "Units" at bounding box center [61, 79] width 123 height 23
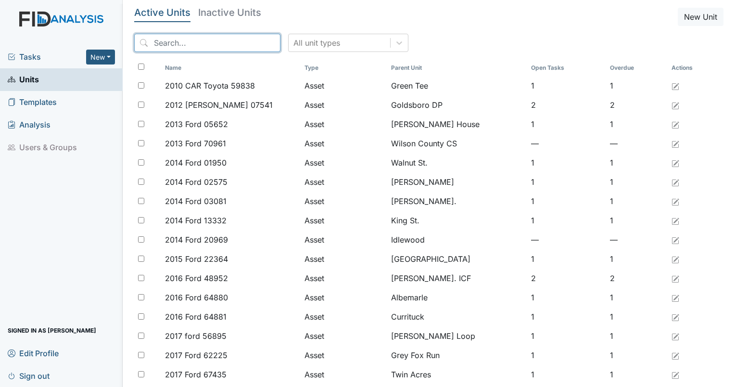
click at [199, 48] on input "search" at bounding box center [207, 43] width 146 height 18
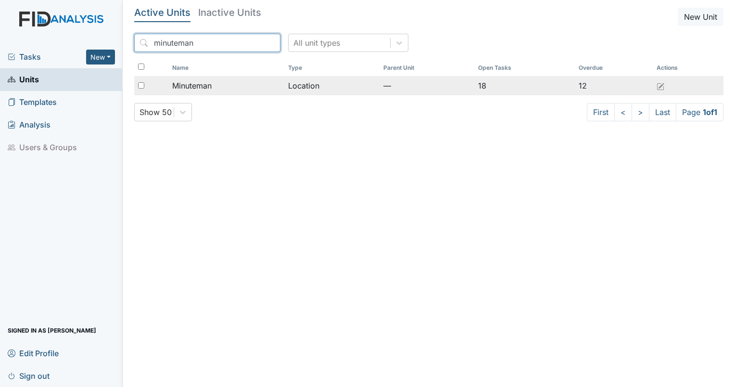
type input "minuteman"
click at [200, 92] on td "Minuteman" at bounding box center [226, 85] width 116 height 19
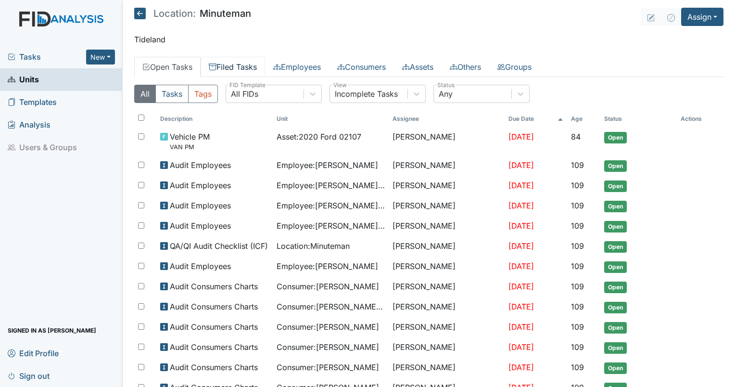
click at [225, 71] on link "Filed Tasks" at bounding box center [233, 67] width 64 height 20
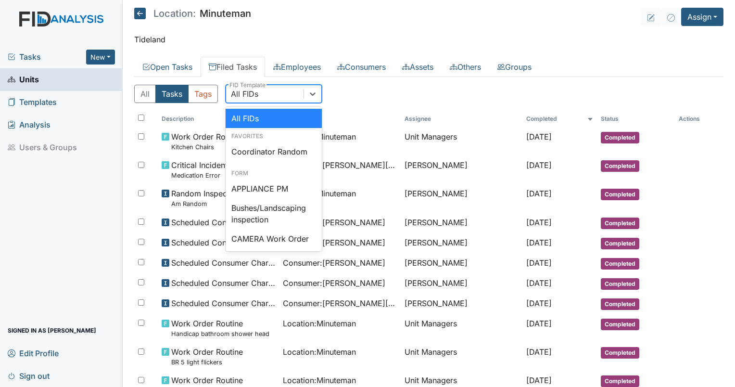
click at [239, 100] on div "All FIDs" at bounding box center [264, 93] width 77 height 17
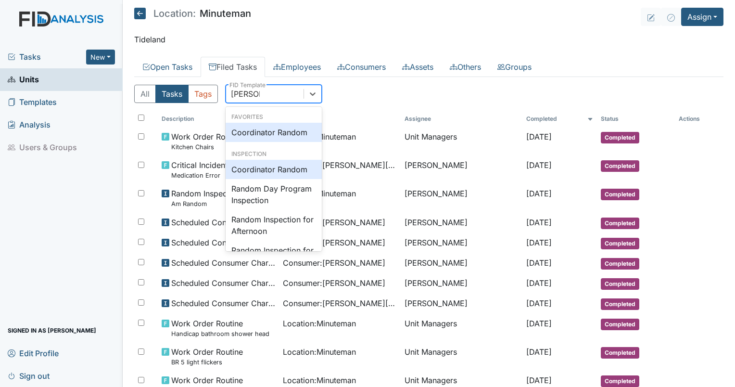
type input "random"
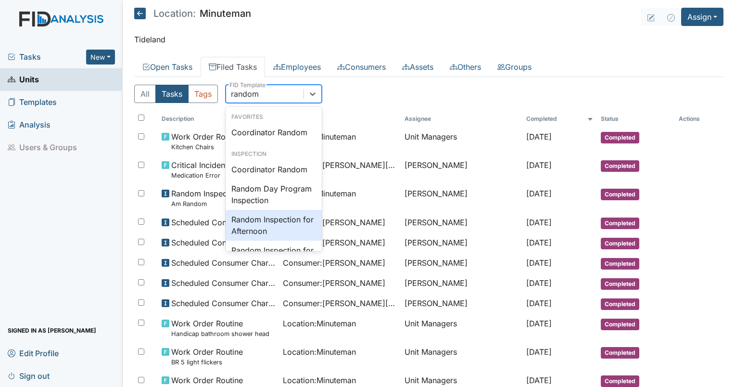
click at [265, 227] on div "Random Inspection for Afternoon" at bounding box center [274, 225] width 96 height 31
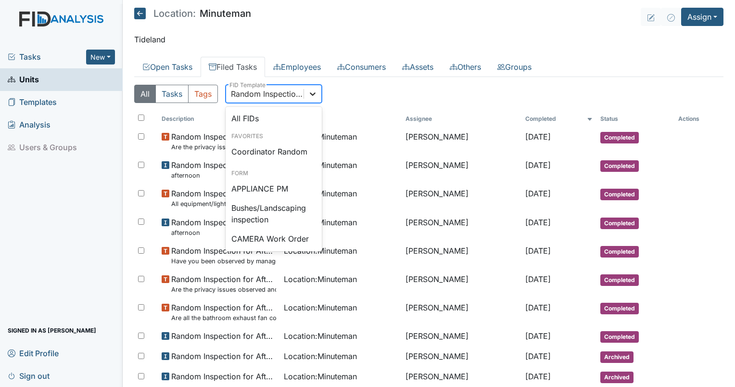
click at [319, 96] on div at bounding box center [312, 93] width 17 height 17
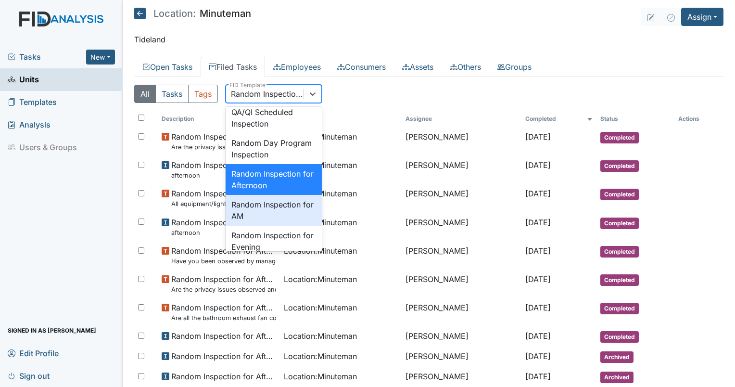
click at [267, 226] on div "Random Inspection for AM" at bounding box center [274, 210] width 96 height 31
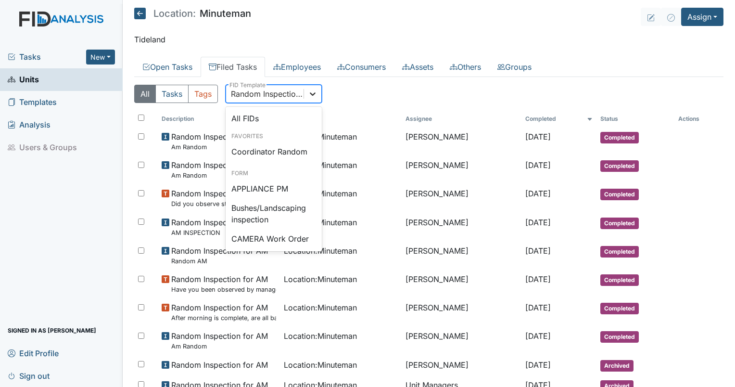
click at [310, 98] on div at bounding box center [312, 93] width 17 height 17
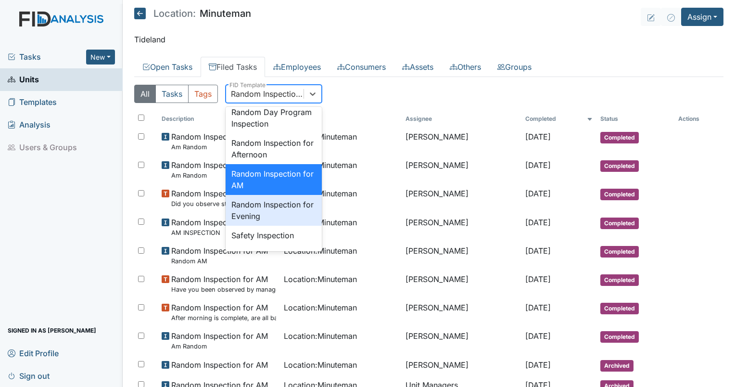
click at [284, 226] on div "Random Inspection for Evening" at bounding box center [274, 210] width 96 height 31
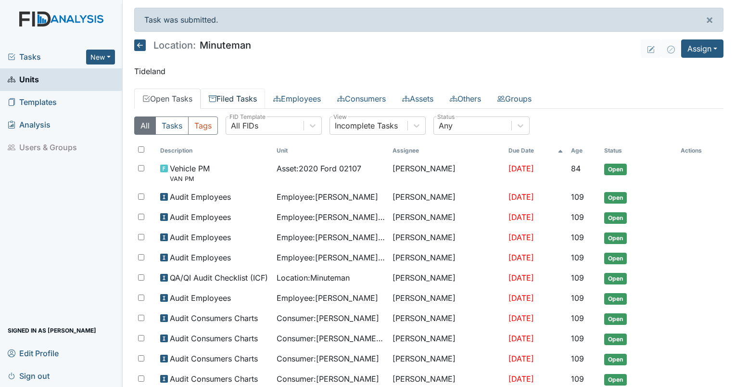
click at [229, 101] on link "Filed Tasks" at bounding box center [233, 99] width 64 height 20
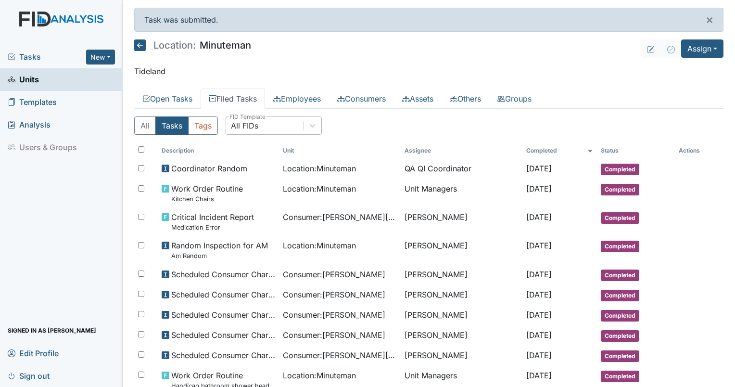
click at [275, 133] on div "All FIDs" at bounding box center [264, 125] width 77 height 17
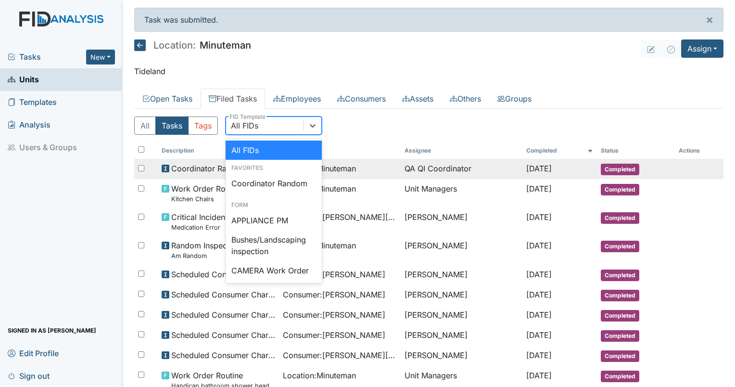
click at [338, 168] on span "Location : Minuteman" at bounding box center [319, 169] width 73 height 12
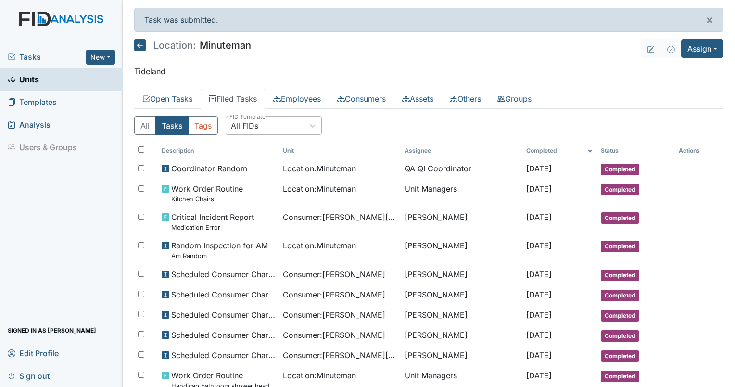
click at [259, 129] on div "All FIDs" at bounding box center [264, 125] width 77 height 17
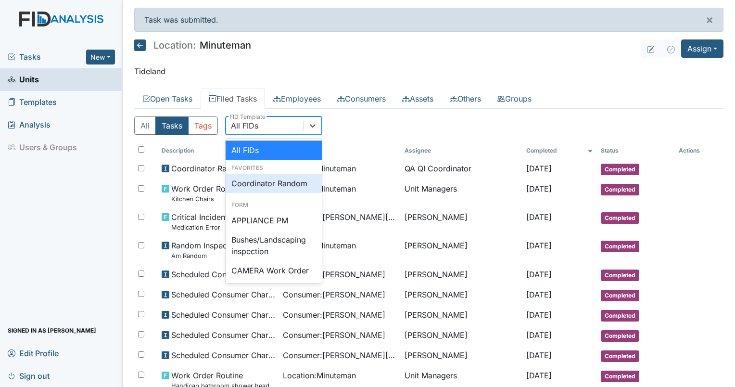
click at [283, 182] on div "Coordinator Random" at bounding box center [274, 183] width 96 height 19
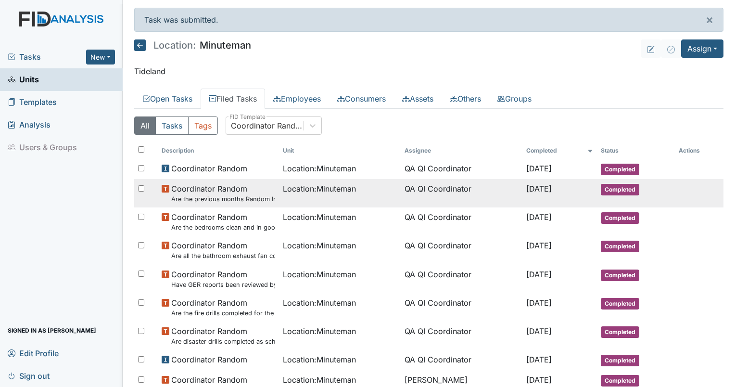
click at [270, 202] on td "Coordinator Random Are the previous months Random Inspections completed?" at bounding box center [219, 193] width 122 height 28
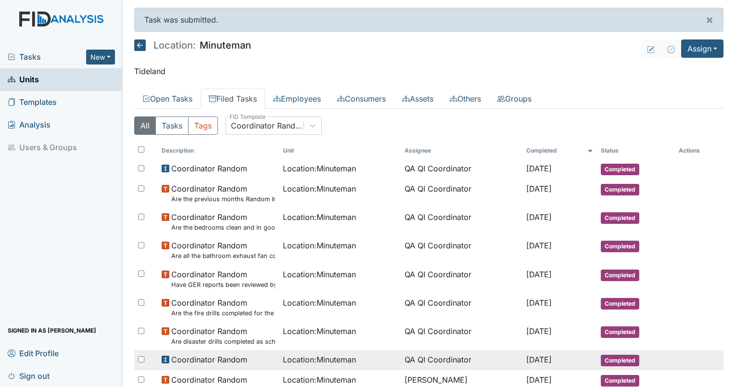
click at [304, 354] on span "Location : Minuteman" at bounding box center [319, 360] width 73 height 12
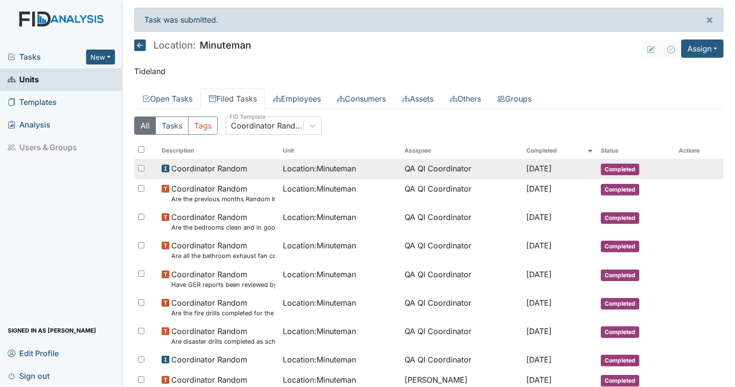
click at [424, 165] on td "QA QI Coordinator" at bounding box center [462, 169] width 122 height 20
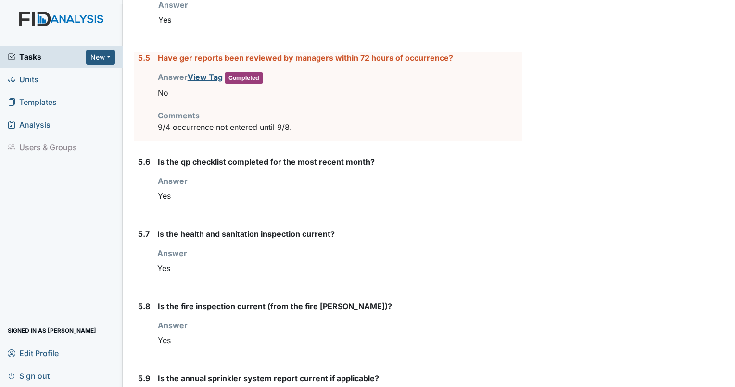
scroll to position [4033, 0]
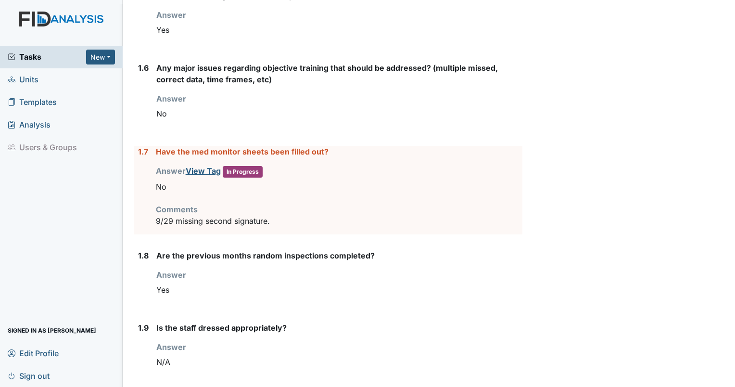
scroll to position [515, 0]
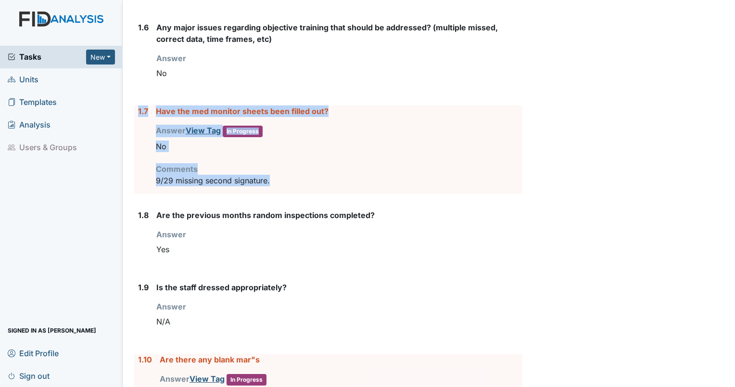
drag, startPoint x: 291, startPoint y: 177, endPoint x: 134, endPoint y: 112, distance: 169.6
click at [134, 112] on div "1.7 Have the med monitor sheets been filled out? Answer View Tag In Progress Yo…" at bounding box center [328, 149] width 388 height 89
drag, startPoint x: 134, startPoint y: 112, endPoint x: 168, endPoint y: 108, distance: 33.9
copy div "1.7 Have the med monitor sheets been filled out? Answer View Tag In Progress Yo…"
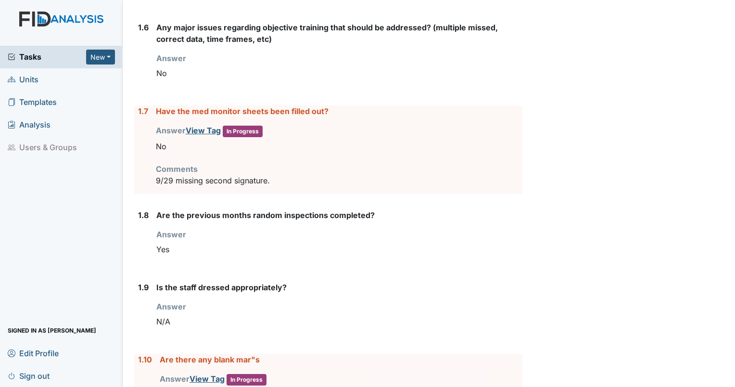
click at [167, 250] on div "Yes" at bounding box center [339, 249] width 366 height 18
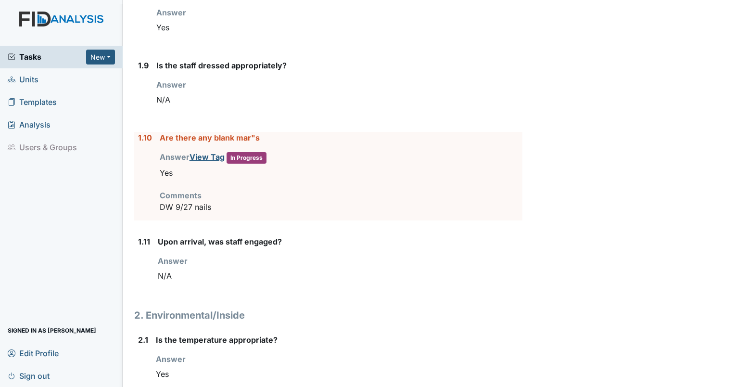
scroll to position [773, 0]
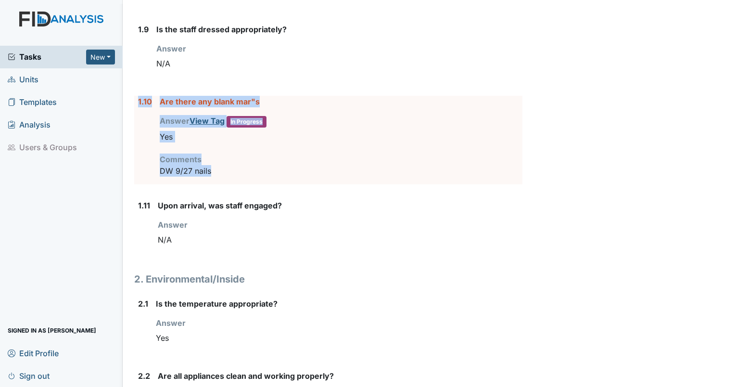
drag, startPoint x: 224, startPoint y: 166, endPoint x: 135, endPoint y: 96, distance: 113.0
click at [135, 96] on div "1.10 Are there any blank mar"s Answer View Tag In Progress You must select one …" at bounding box center [328, 140] width 388 height 89
drag, startPoint x: 135, startPoint y: 96, endPoint x: 170, endPoint y: 99, distance: 35.3
copy div "1.10 Are there any blank mar"s Answer View Tag In Progress You must select one …"
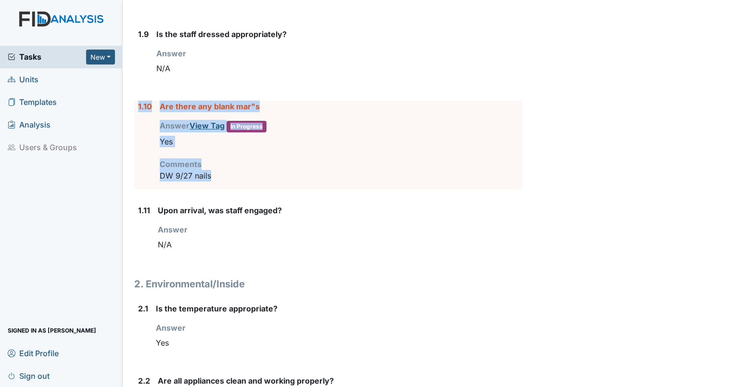
scroll to position [841, 0]
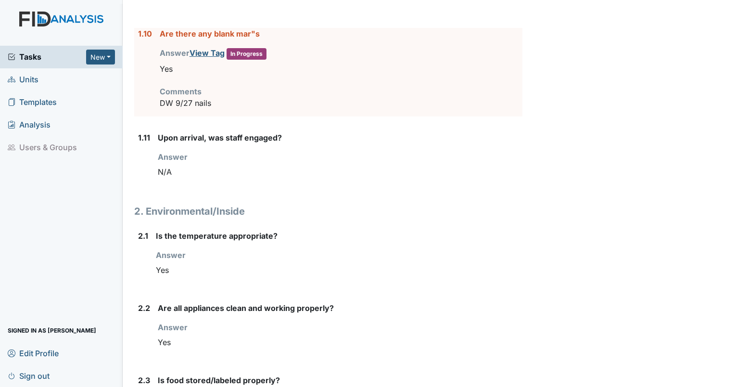
click at [226, 252] on div "Answer You must select one of the below options. Yes" at bounding box center [339, 264] width 367 height 30
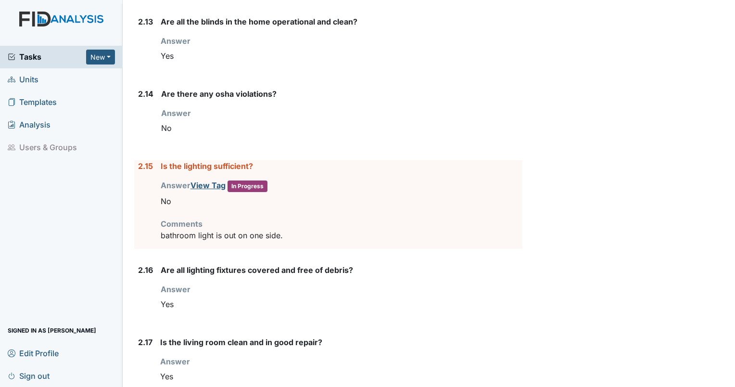
scroll to position [1930, 0]
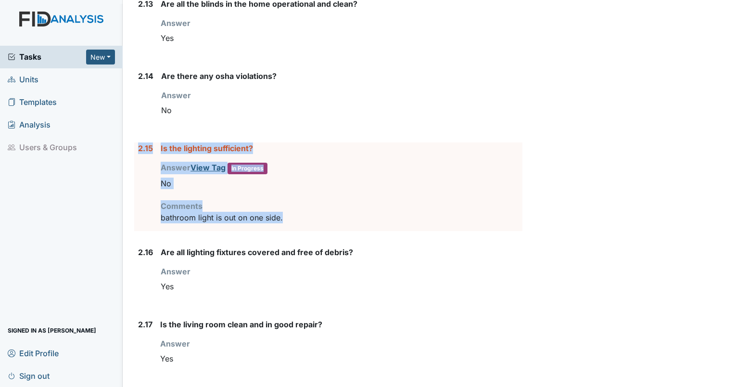
drag, startPoint x: 294, startPoint y: 217, endPoint x: 139, endPoint y: 145, distance: 171.3
click at [139, 145] on div "2.15 Is the lighting sufficient? Answer View Tag In Progress You must select on…" at bounding box center [328, 186] width 388 height 89
click at [141, 145] on label "2.15" at bounding box center [145, 148] width 15 height 12
copy div "2.15 Is the lighting sufficient? Answer View Tag In Progress You must select on…"
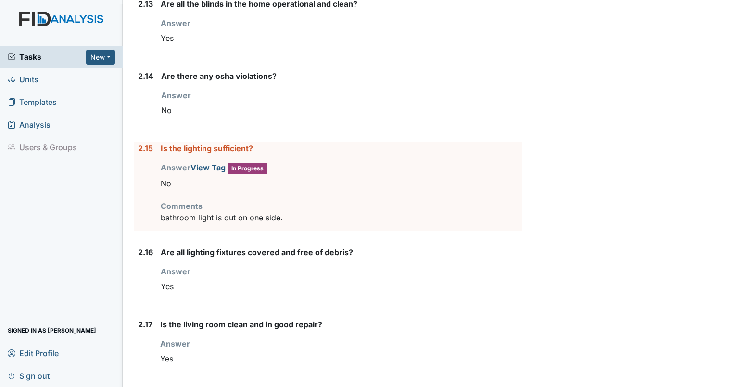
click at [221, 277] on div "Yes" at bounding box center [342, 286] width 362 height 18
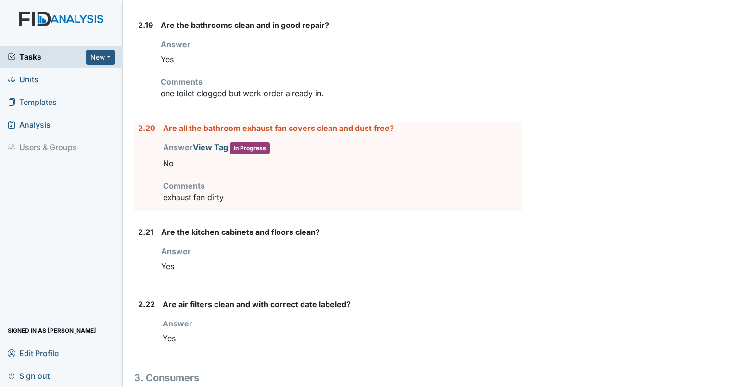
scroll to position [2378, 0]
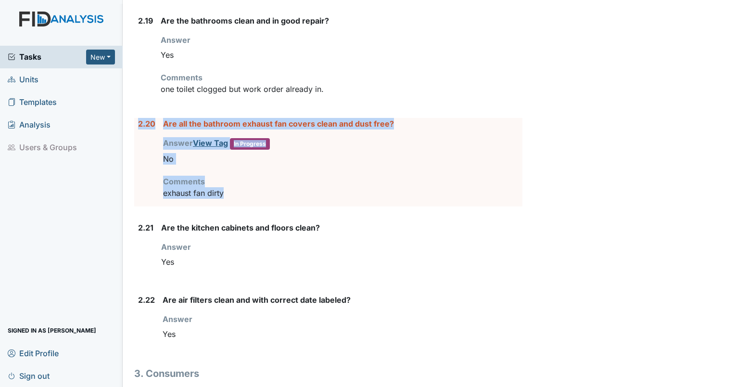
drag, startPoint x: 253, startPoint y: 193, endPoint x: 128, endPoint y: 123, distance: 143.2
drag, startPoint x: 128, startPoint y: 123, endPoint x: 176, endPoint y: 121, distance: 47.7
copy div "2.20 Are all the bathroom exhaust fan covers clean and dust free? Answer View T…"
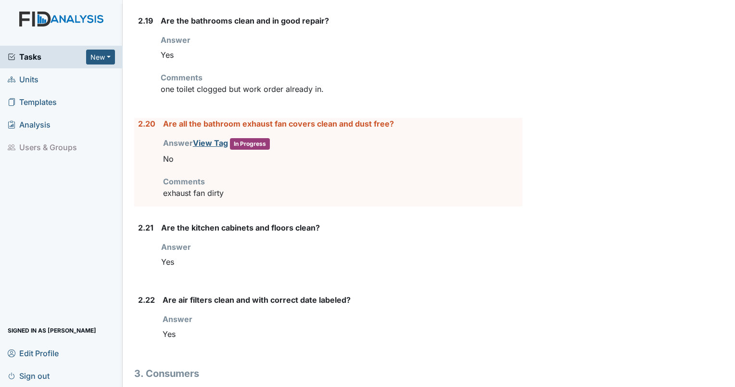
click at [349, 325] on div "Yes" at bounding box center [343, 334] width 360 height 18
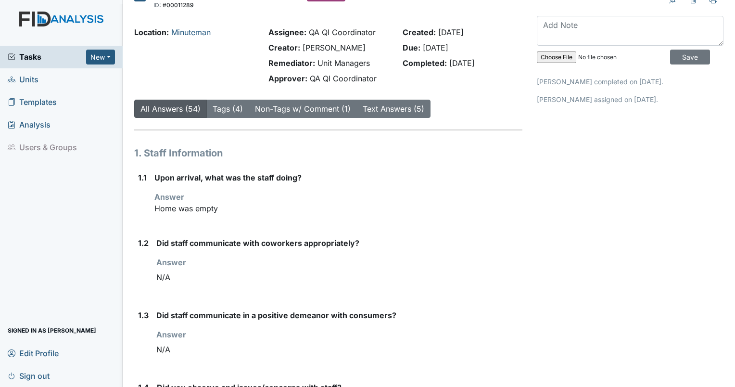
scroll to position [0, 0]
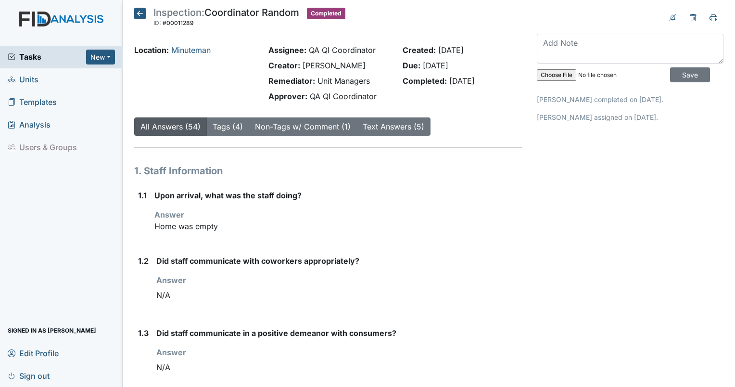
click at [40, 76] on link "Units" at bounding box center [61, 79] width 123 height 23
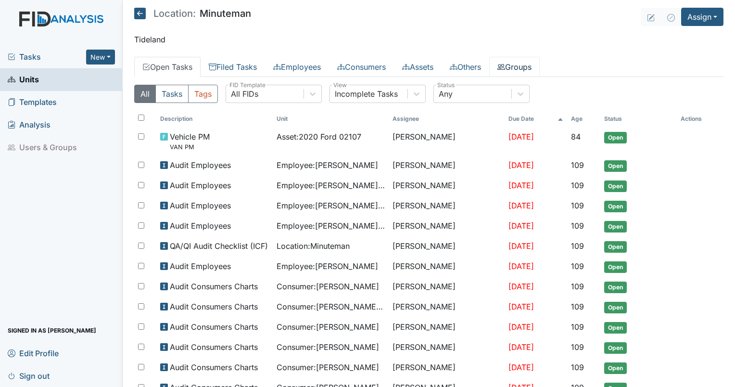
click at [516, 58] on link "Groups" at bounding box center [514, 67] width 51 height 20
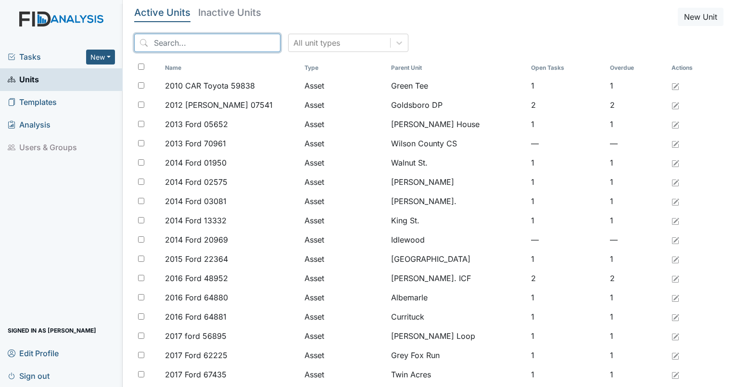
click at [183, 38] on input "search" at bounding box center [207, 43] width 146 height 18
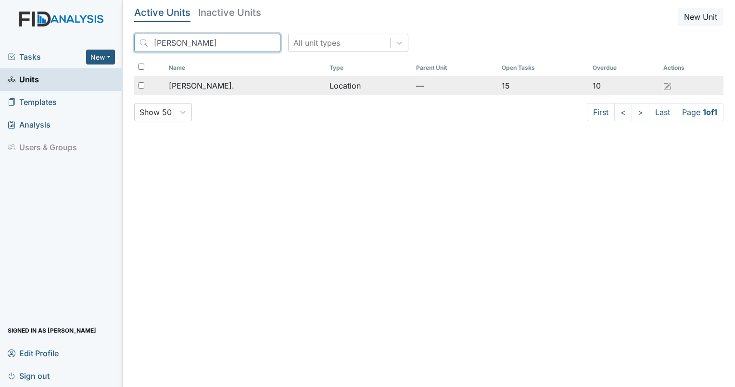
type input "[PERSON_NAME]"
click at [195, 87] on span "[PERSON_NAME]." at bounding box center [201, 86] width 65 height 12
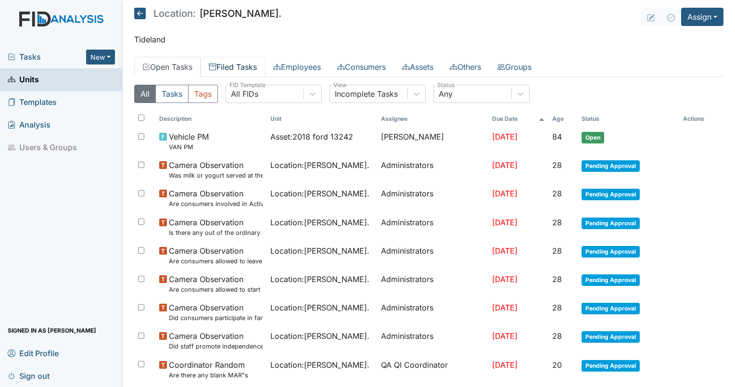
click at [224, 60] on link "Filed Tasks" at bounding box center [233, 67] width 64 height 20
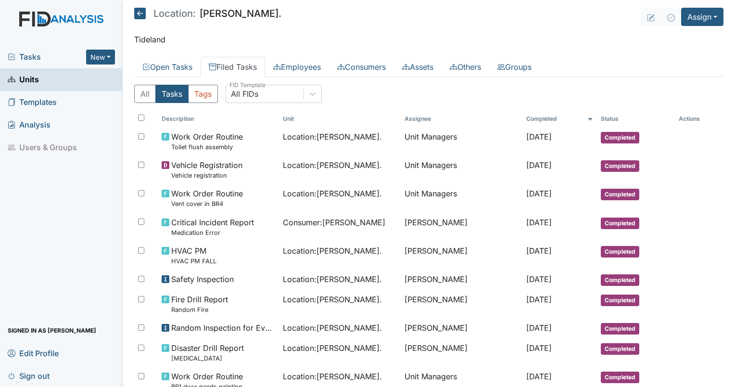
click at [224, 60] on link "Filed Tasks" at bounding box center [233, 67] width 64 height 20
click at [176, 60] on link "Open Tasks" at bounding box center [167, 67] width 66 height 20
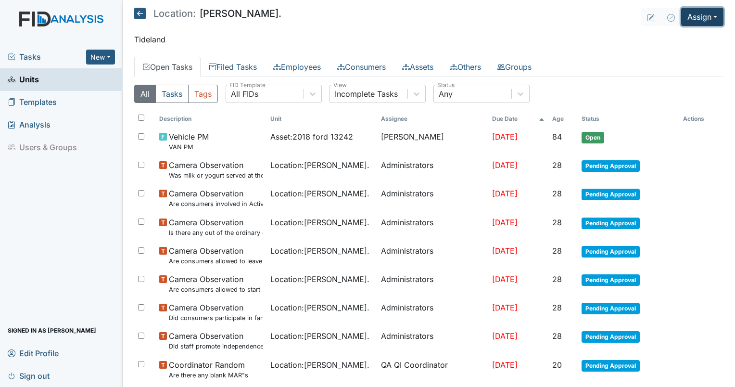
click at [693, 19] on button "Assign" at bounding box center [702, 17] width 42 height 18
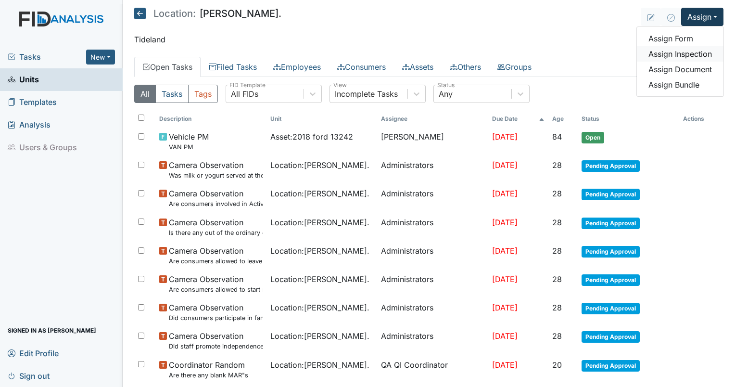
click at [658, 58] on link "Assign Inspection" at bounding box center [680, 53] width 87 height 15
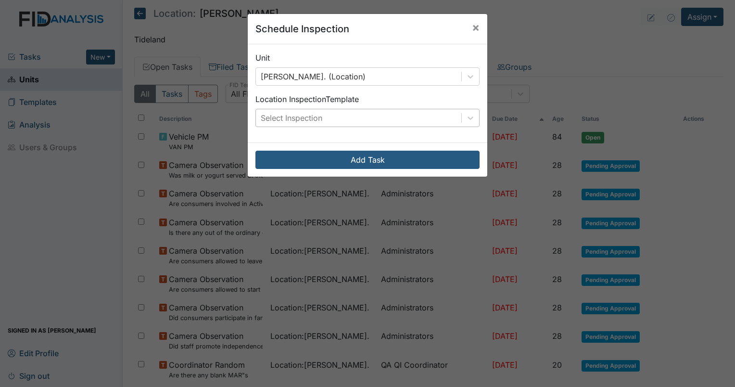
click at [341, 116] on div "Select Inspection" at bounding box center [358, 117] width 205 height 17
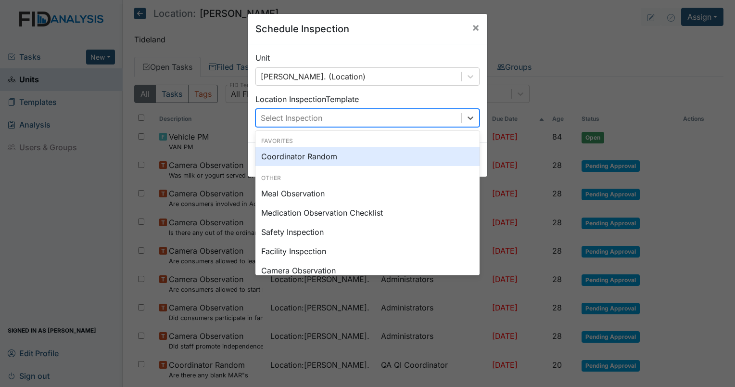
click at [312, 161] on div "Coordinator Random" at bounding box center [367, 156] width 224 height 19
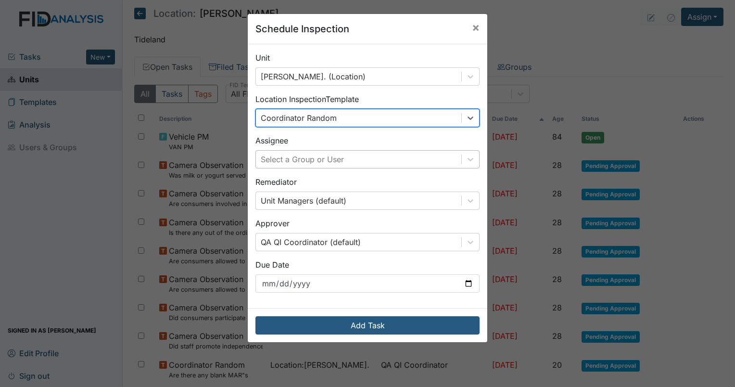
click at [314, 159] on div "Select a Group or User" at bounding box center [302, 159] width 83 height 12
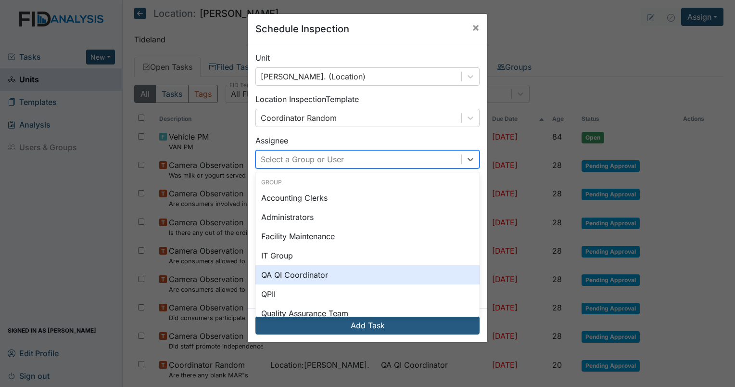
click at [301, 266] on div "QA QI Coordinator" at bounding box center [367, 274] width 224 height 19
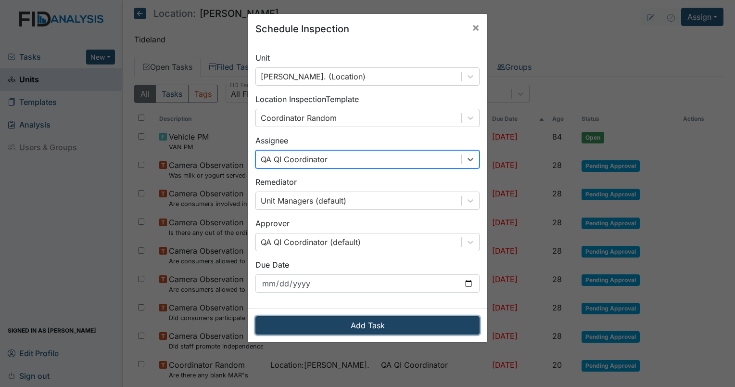
click at [321, 325] on button "Add Task" at bounding box center [367, 325] width 224 height 18
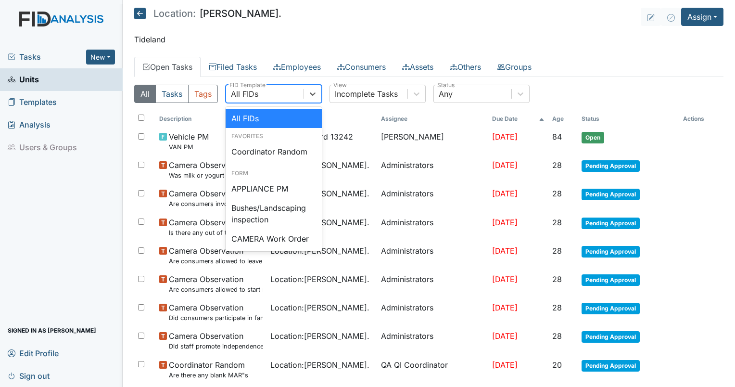
click at [269, 91] on div "All FIDs" at bounding box center [264, 93] width 77 height 17
click at [268, 155] on div "Coordinator Random" at bounding box center [274, 151] width 96 height 19
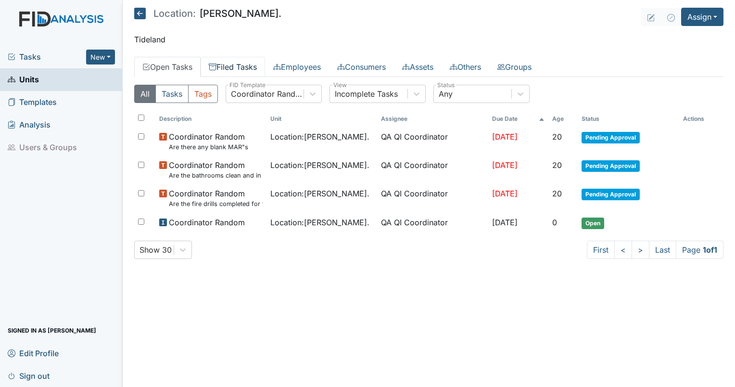
click at [227, 69] on link "Filed Tasks" at bounding box center [233, 67] width 64 height 20
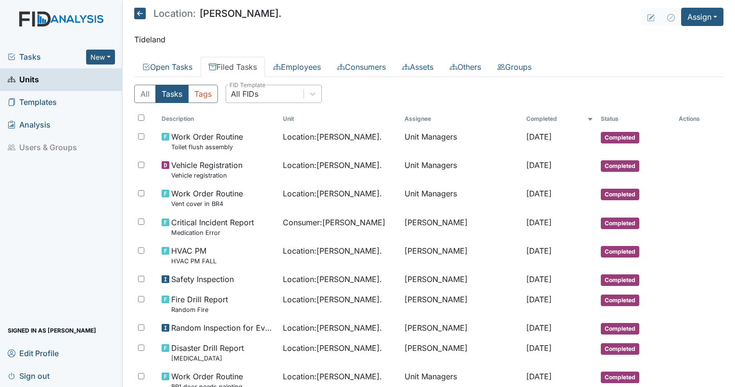
click at [257, 91] on div "All FIDs" at bounding box center [244, 94] width 27 height 12
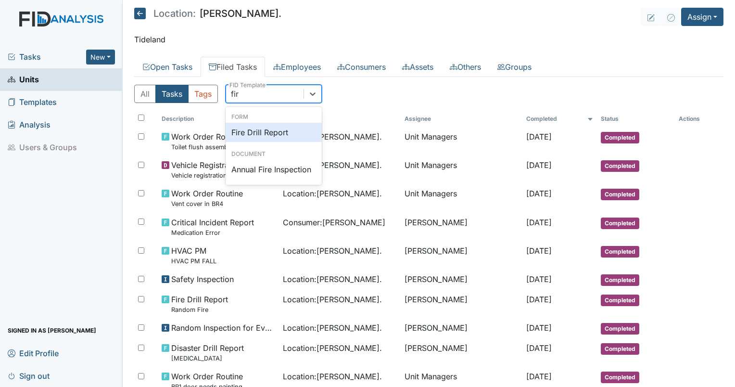
type input "fire"
click at [266, 129] on div "Fire Drill Report" at bounding box center [274, 132] width 96 height 19
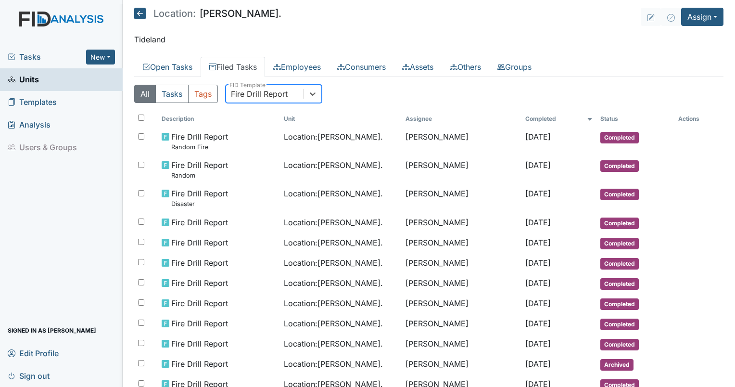
click at [262, 98] on div "Fire Drill Report" at bounding box center [259, 94] width 57 height 12
type input "disas"
click at [273, 129] on div "Disaster Drill Report" at bounding box center [274, 132] width 96 height 19
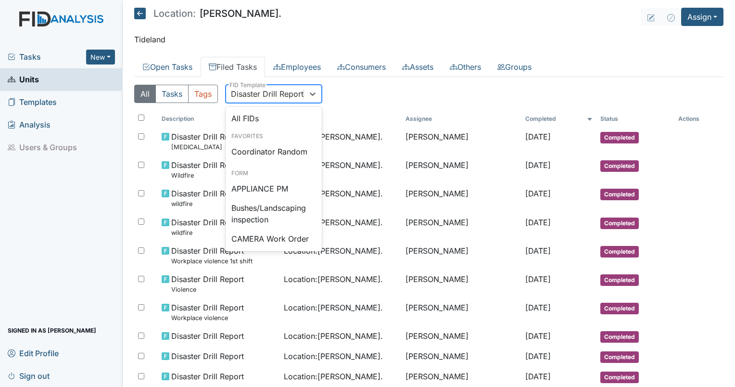
click at [264, 92] on div "Disaster Drill Report" at bounding box center [267, 94] width 73 height 12
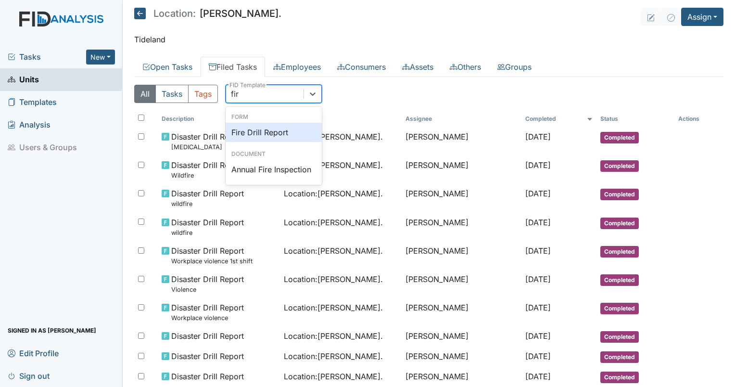
type input "fire"
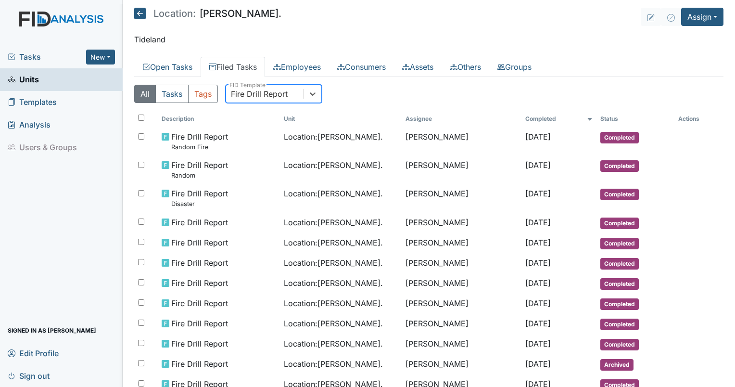
click at [264, 92] on div "Fire Drill Report" at bounding box center [259, 94] width 57 height 12
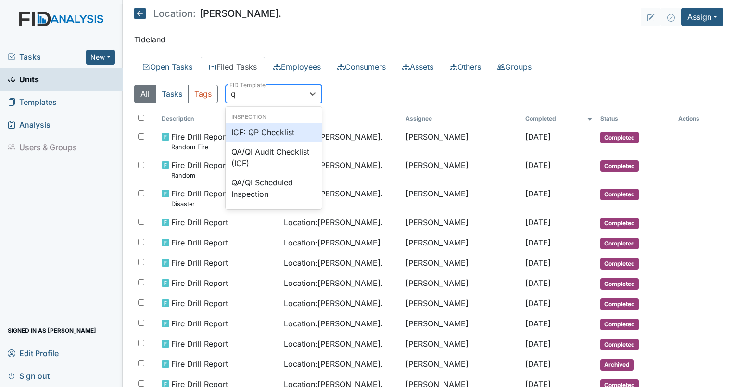
type input "qp"
click at [269, 129] on div "ICF: QP Checklist" at bounding box center [274, 132] width 96 height 19
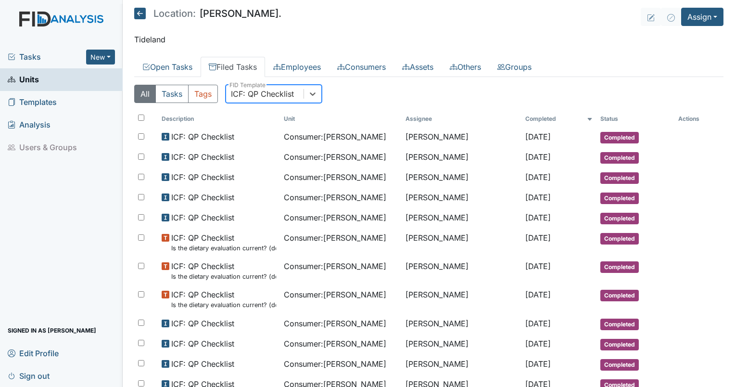
click at [268, 94] on div "ICF: QP Checklist" at bounding box center [262, 94] width 63 height 12
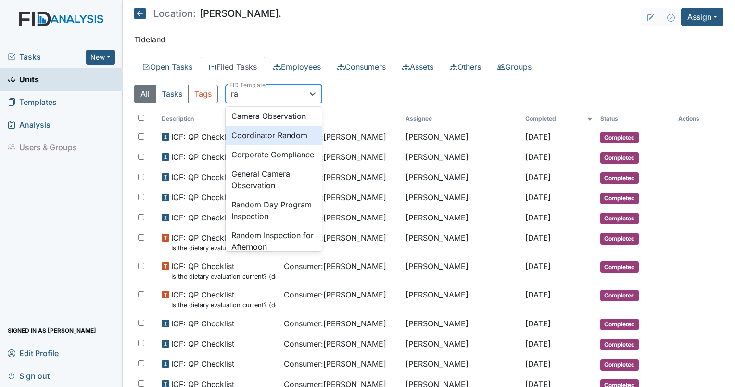
scroll to position [34, 0]
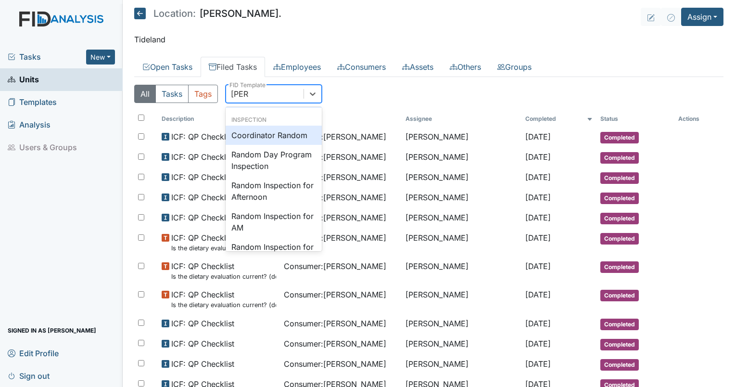
type input "random"
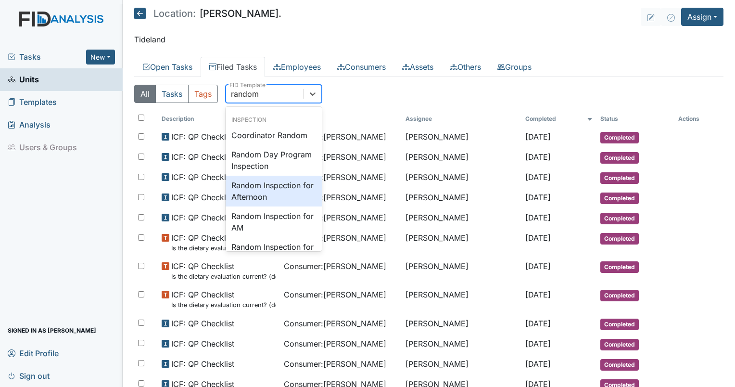
click at [274, 192] on div "Random Inspection for Afternoon" at bounding box center [274, 191] width 96 height 31
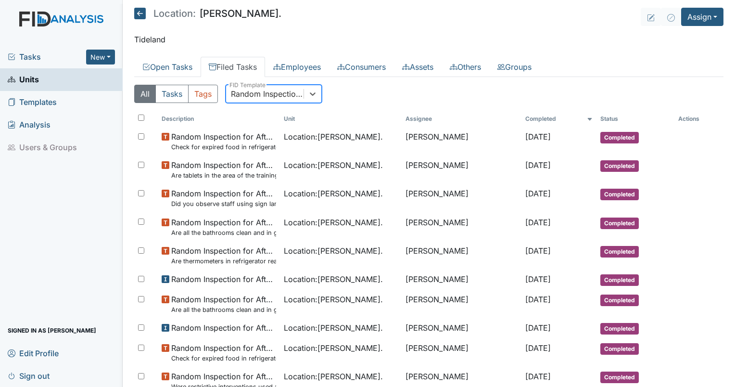
click at [274, 97] on div "Random Inspection for Afternoon" at bounding box center [268, 94] width 74 height 12
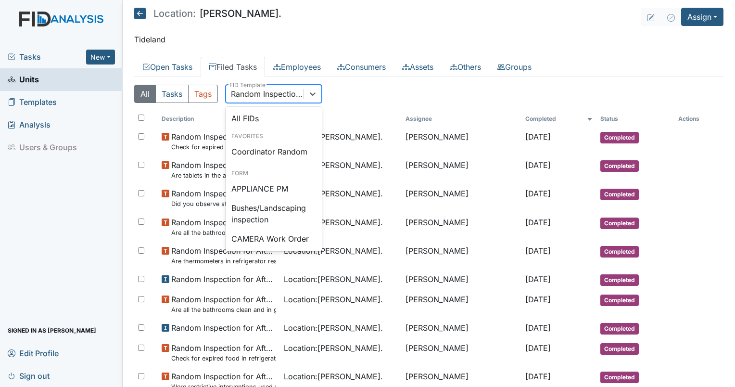
scroll to position [856, 0]
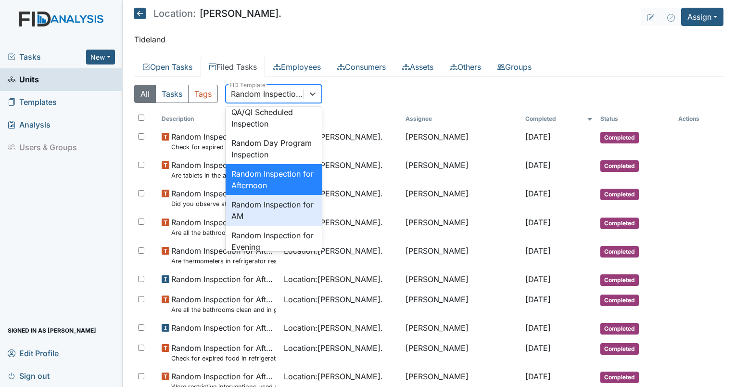
click at [268, 226] on div "Random Inspection for AM" at bounding box center [274, 210] width 96 height 31
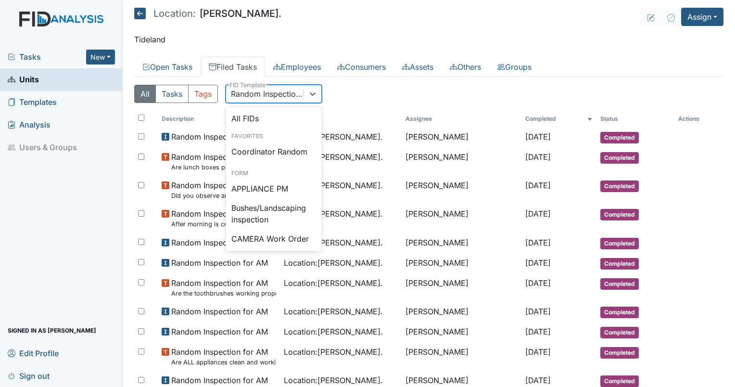
click at [288, 96] on div "Random Inspection for AM" at bounding box center [268, 94] width 74 height 12
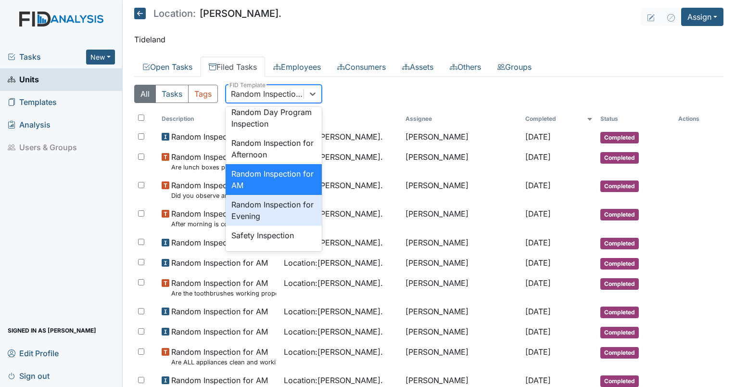
click at [291, 226] on div "Random Inspection for Evening" at bounding box center [274, 210] width 96 height 31
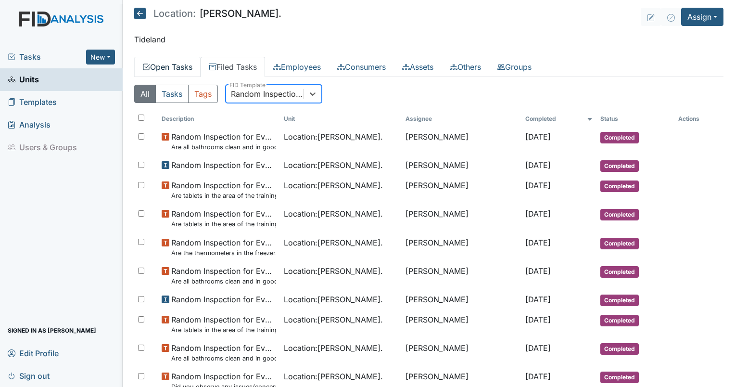
click at [170, 70] on link "Open Tasks" at bounding box center [167, 67] width 66 height 20
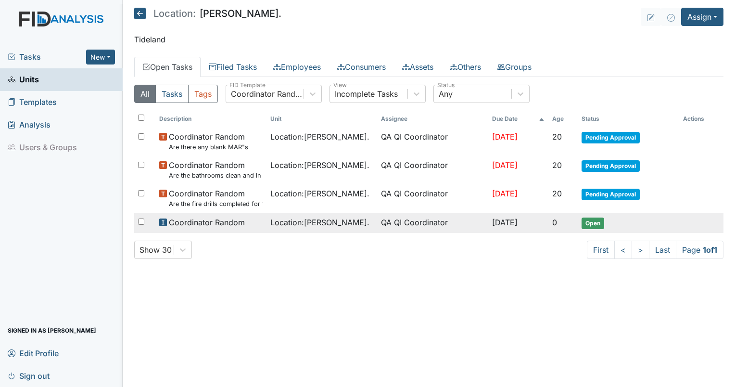
click at [294, 215] on td "Location : Dixon Rd." at bounding box center [321, 223] width 111 height 20
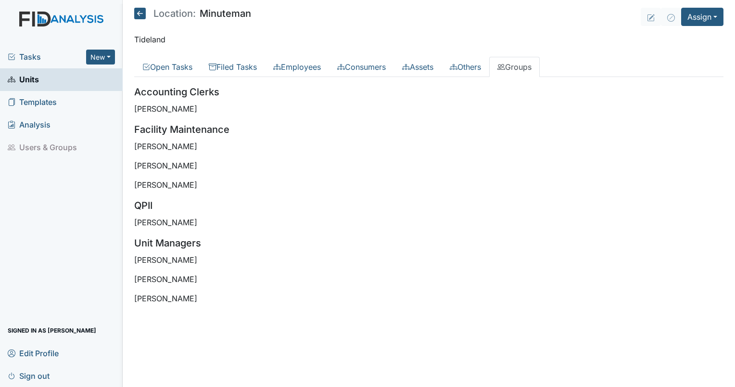
click at [49, 82] on link "Units" at bounding box center [61, 79] width 123 height 23
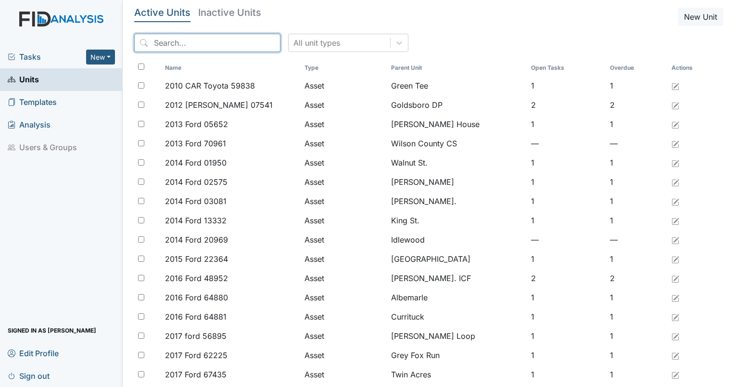
click at [193, 48] on input "search" at bounding box center [207, 43] width 146 height 18
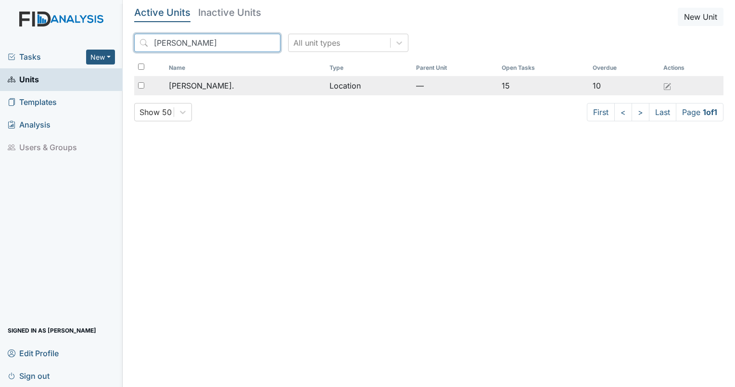
type input "[PERSON_NAME]"
click at [192, 86] on span "[PERSON_NAME]." at bounding box center [201, 86] width 65 height 12
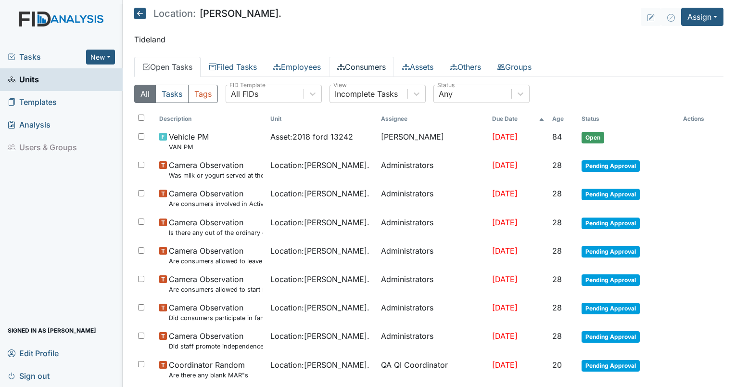
click at [371, 63] on link "Consumers" at bounding box center [361, 67] width 65 height 20
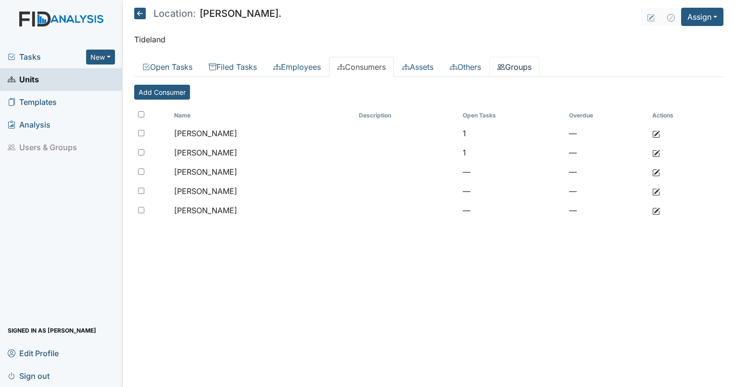
click at [532, 61] on link "Groups" at bounding box center [514, 67] width 51 height 20
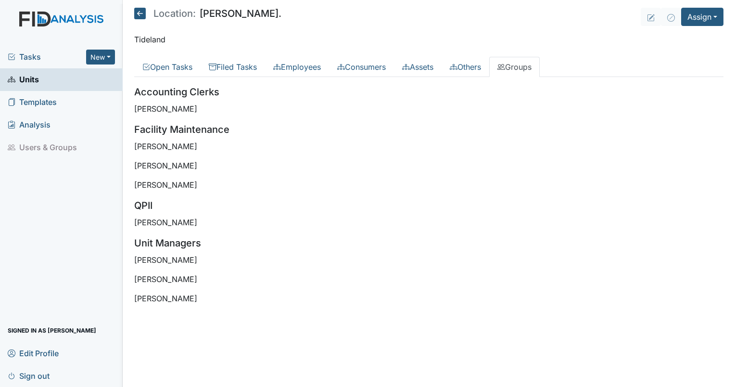
click at [293, 297] on p "Nathan Williams" at bounding box center [428, 298] width 589 height 12
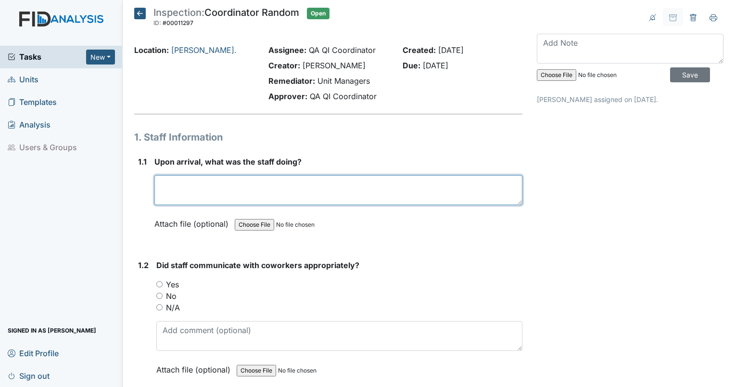
click at [197, 180] on textarea at bounding box center [338, 190] width 368 height 30
type textarea "home is empty."
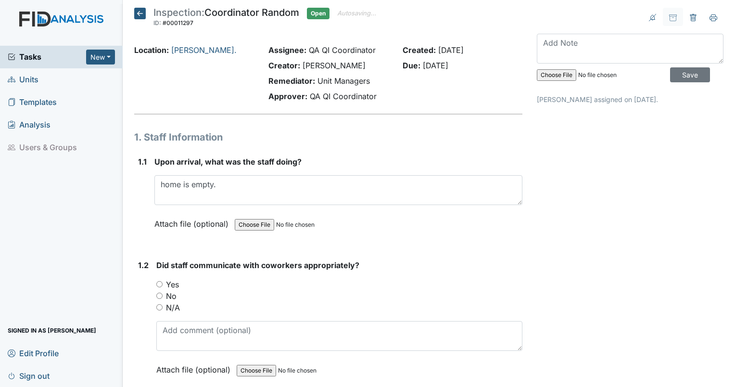
click at [162, 302] on div "N/A" at bounding box center [339, 308] width 366 height 12
click at [160, 304] on input "N/A" at bounding box center [159, 307] width 6 height 6
radio input "true"
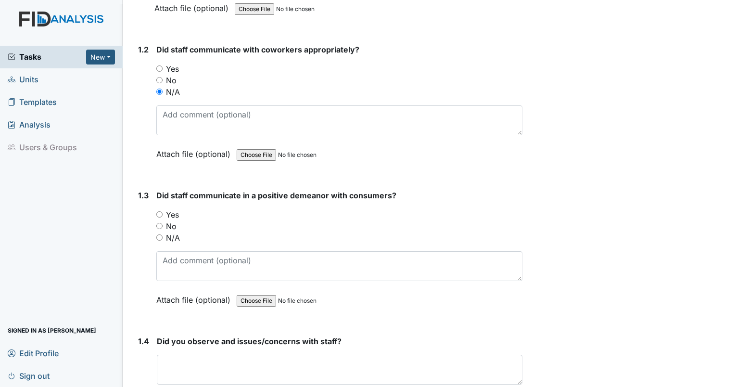
scroll to position [207, 0]
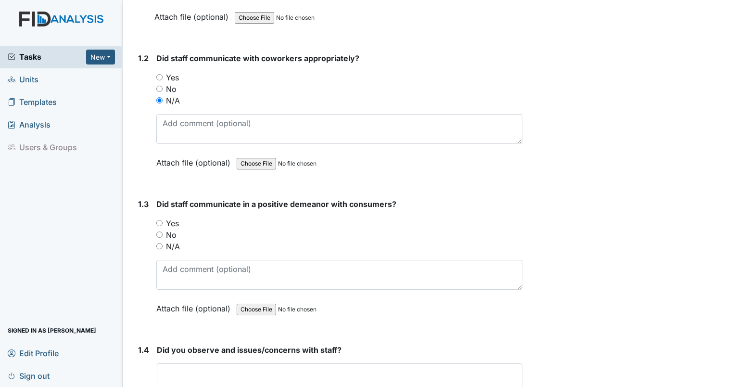
click at [164, 243] on div "N/A" at bounding box center [339, 247] width 366 height 12
click at [160, 244] on input "N/A" at bounding box center [159, 246] width 6 height 6
radio input "true"
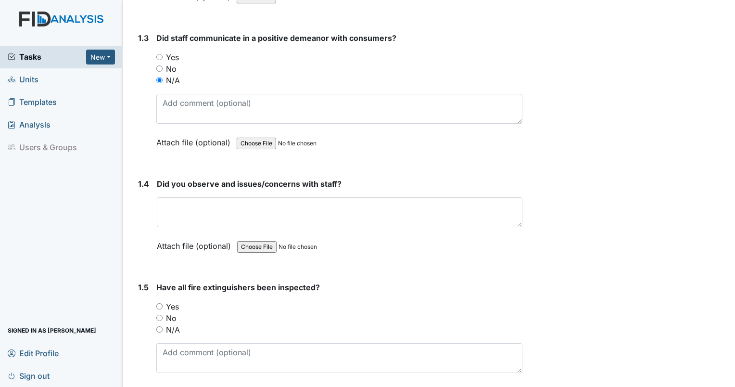
scroll to position [397, 0]
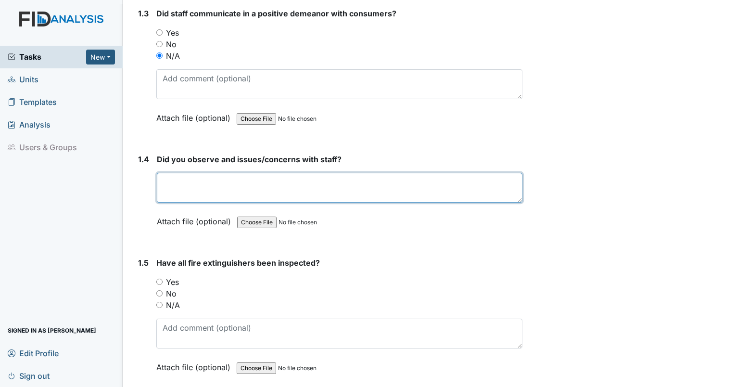
click at [262, 179] on textarea at bounding box center [340, 188] width 366 height 30
type textarea "no"
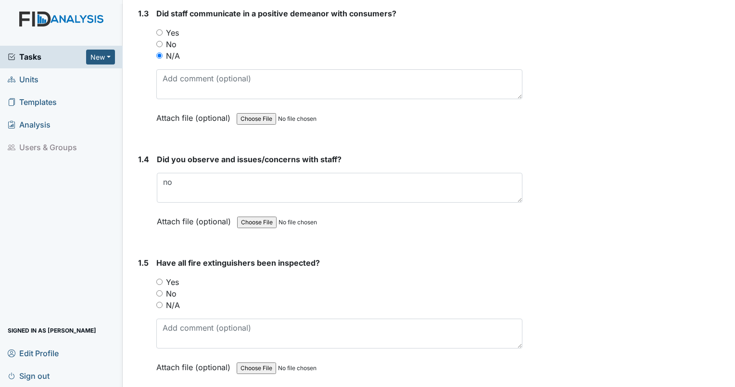
click at [159, 292] on input "No" at bounding box center [159, 293] width 6 height 6
radio input "true"
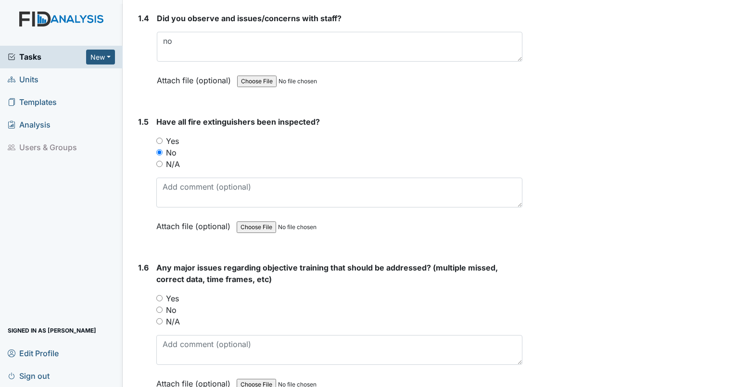
scroll to position [521, 0]
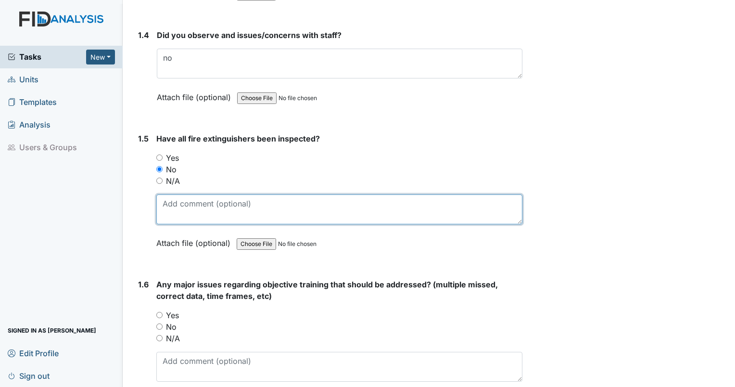
click at [354, 212] on textarea at bounding box center [339, 209] width 366 height 30
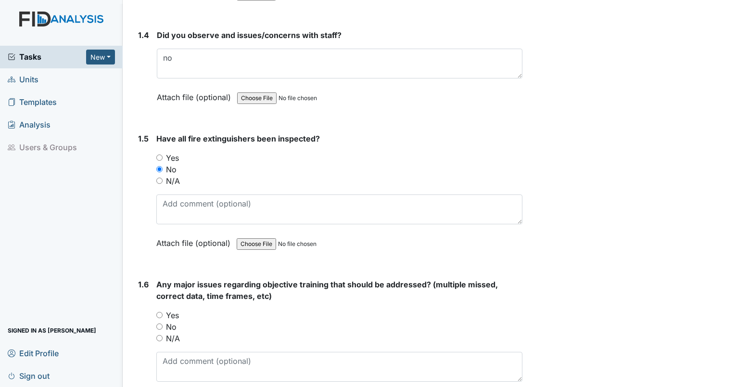
click at [161, 323] on input "No" at bounding box center [159, 326] width 6 height 6
radio input "true"
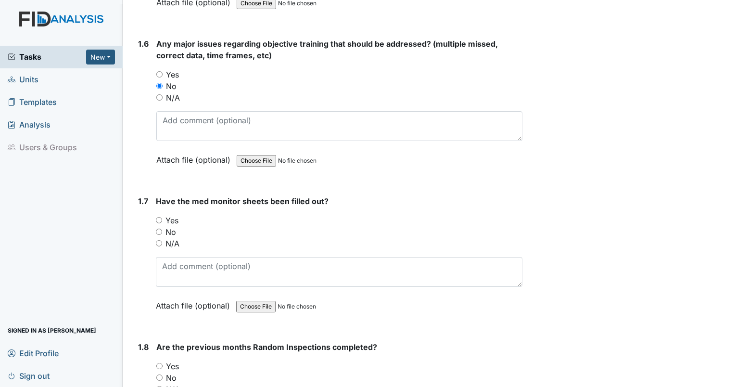
scroll to position [820, 0]
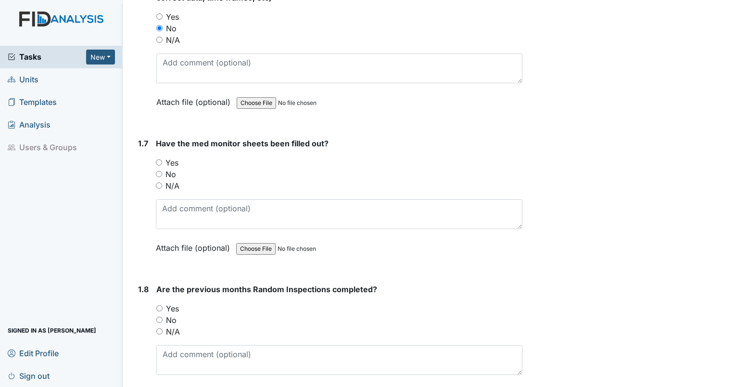
click at [157, 182] on input "N/A" at bounding box center [159, 185] width 6 height 6
radio input "true"
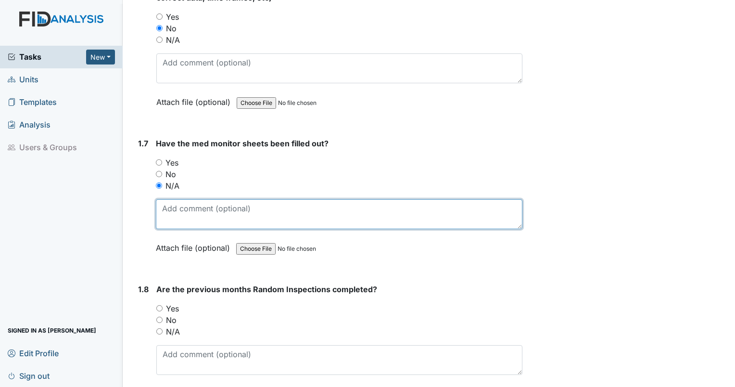
click at [178, 210] on textarea at bounding box center [339, 214] width 367 height 30
type textarea "Cannot access med room."
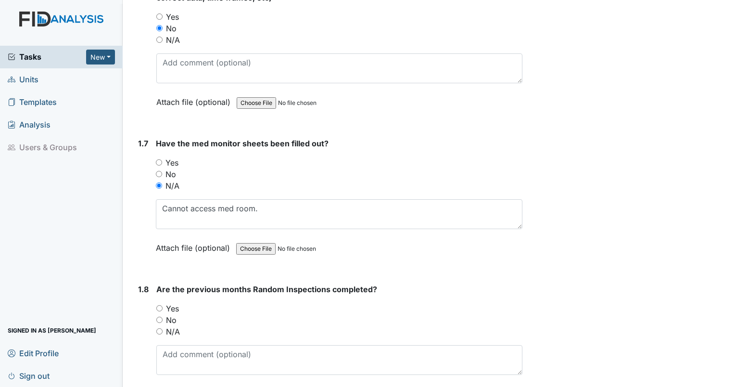
click at [160, 305] on input "Yes" at bounding box center [159, 308] width 6 height 6
radio input "true"
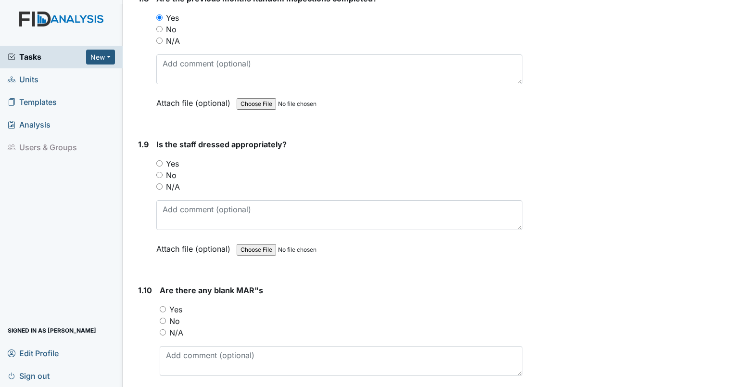
scroll to position [1127, 0]
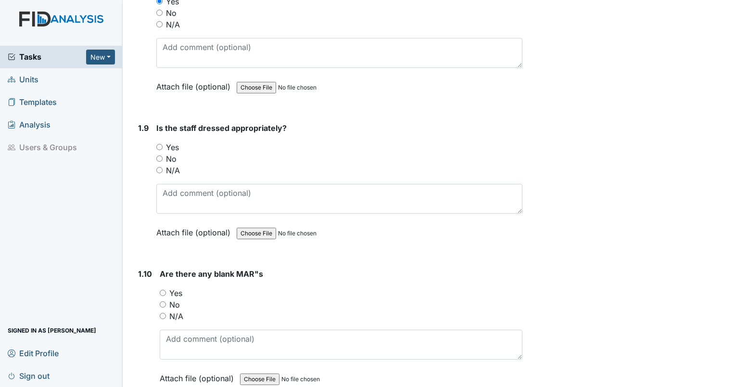
click at [158, 167] on input "N/A" at bounding box center [159, 170] width 6 height 6
radio input "true"
click at [163, 301] on input "No" at bounding box center [163, 304] width 6 height 6
radio input "true"
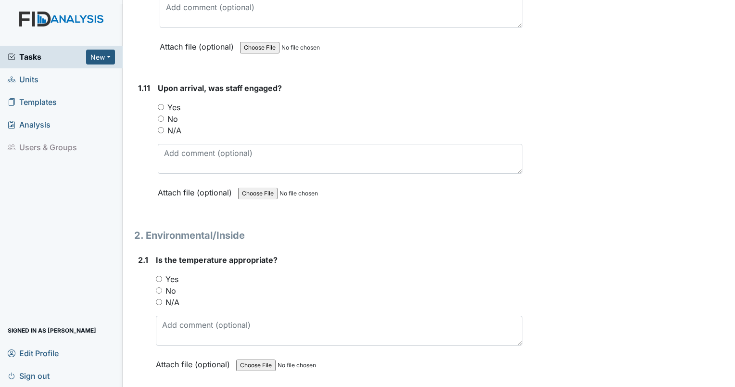
scroll to position [1441, 0]
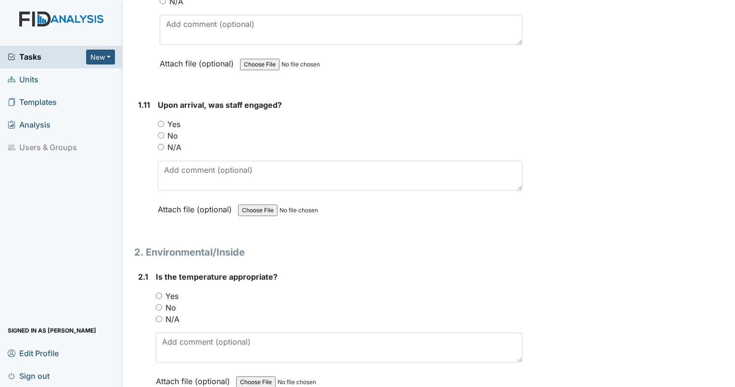
click at [160, 144] on input "N/A" at bounding box center [161, 147] width 6 height 6
radio input "true"
click at [157, 292] on input "Yes" at bounding box center [159, 295] width 6 height 6
radio input "true"
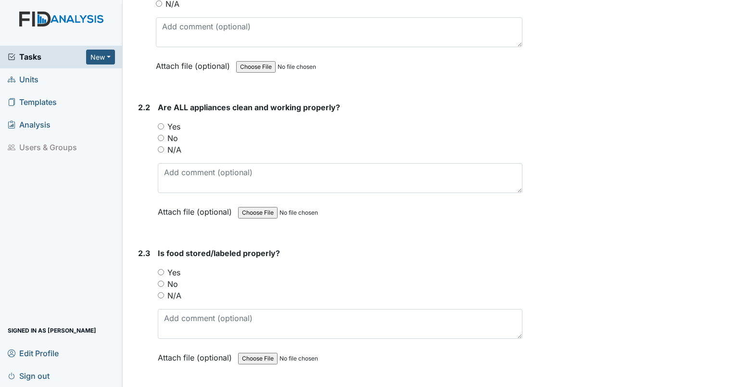
scroll to position [1747, 0]
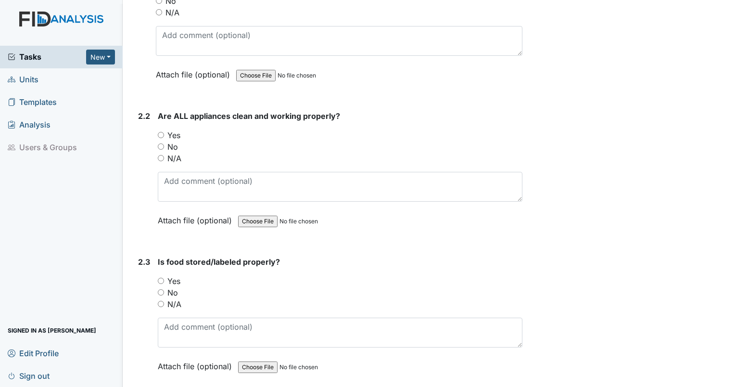
click at [160, 132] on input "Yes" at bounding box center [161, 135] width 6 height 6
radio input "true"
click at [164, 278] on input "Yes" at bounding box center [161, 281] width 6 height 6
radio input "true"
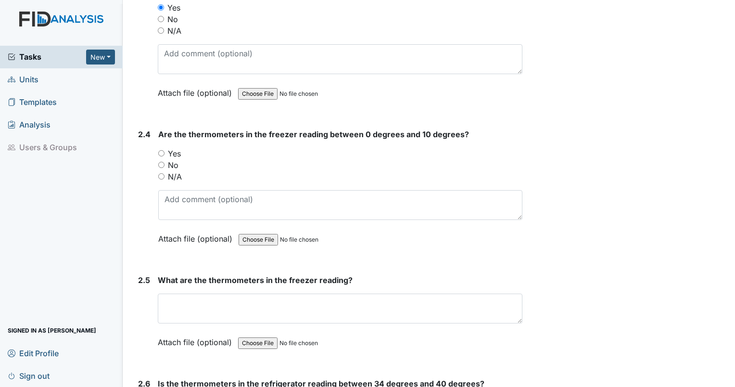
scroll to position [2054, 0]
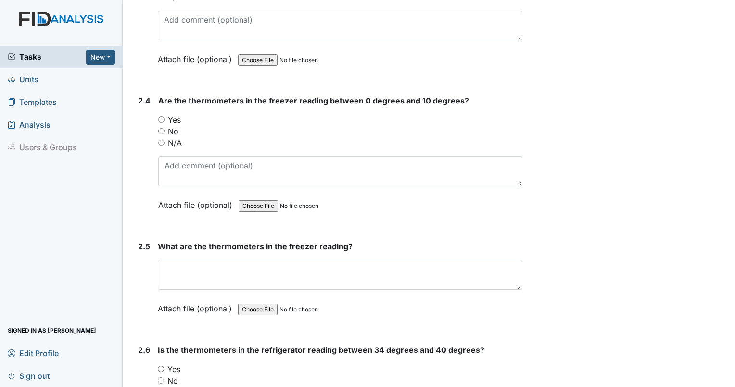
click at [163, 116] on input "Yes" at bounding box center [161, 119] width 6 height 6
radio input "true"
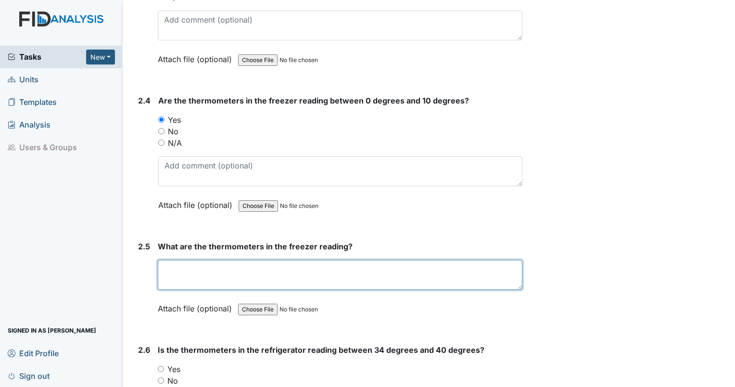
click at [208, 260] on textarea at bounding box center [340, 275] width 365 height 30
type textarea "9"
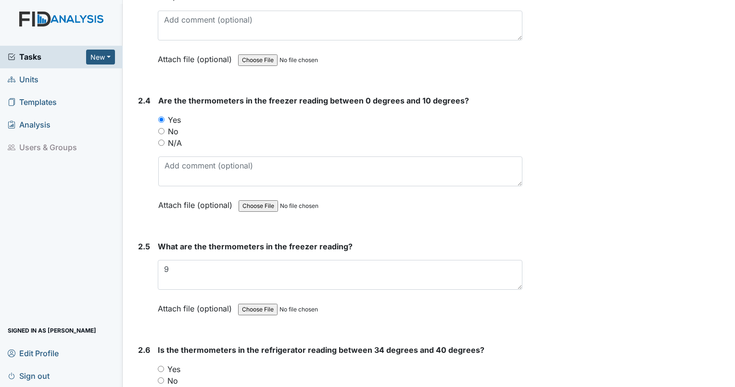
click at [162, 366] on input "Yes" at bounding box center [161, 369] width 6 height 6
radio input "true"
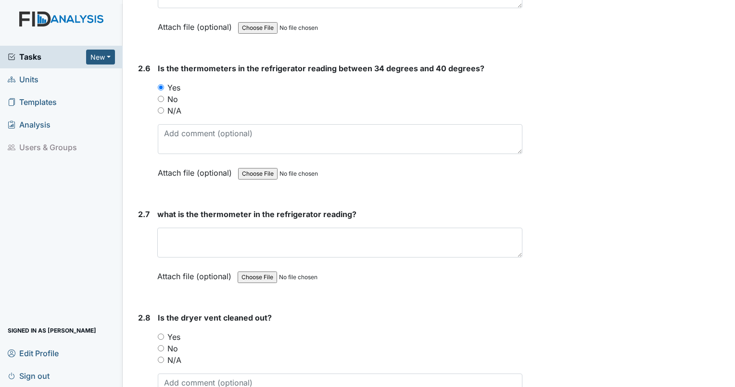
scroll to position [2393, 0]
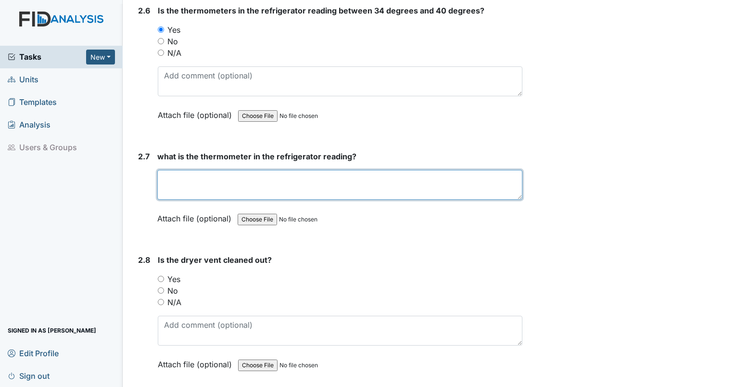
click at [315, 170] on textarea at bounding box center [339, 185] width 365 height 30
type textarea "38"
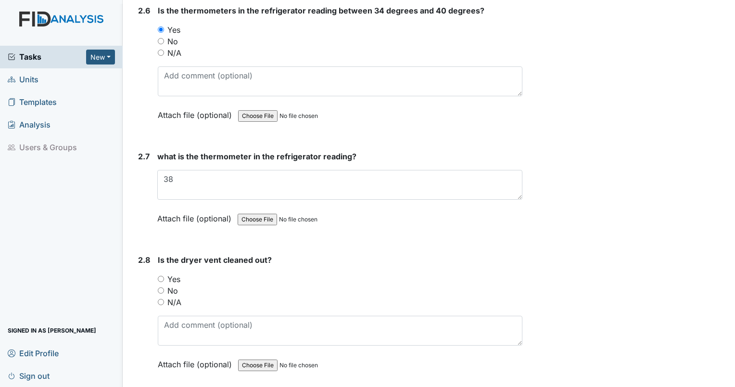
click at [159, 276] on input "Yes" at bounding box center [161, 279] width 6 height 6
radio input "true"
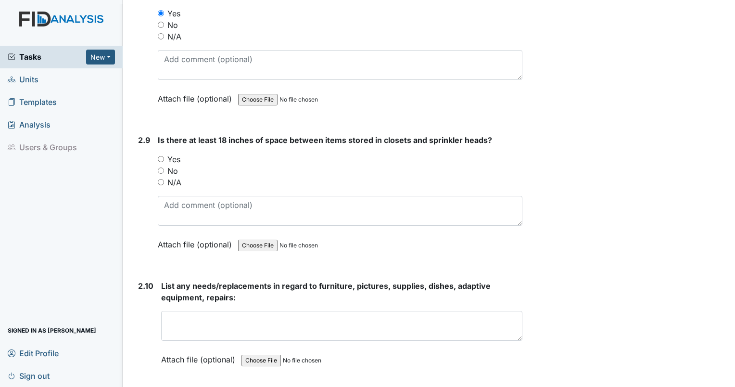
scroll to position [2675, 0]
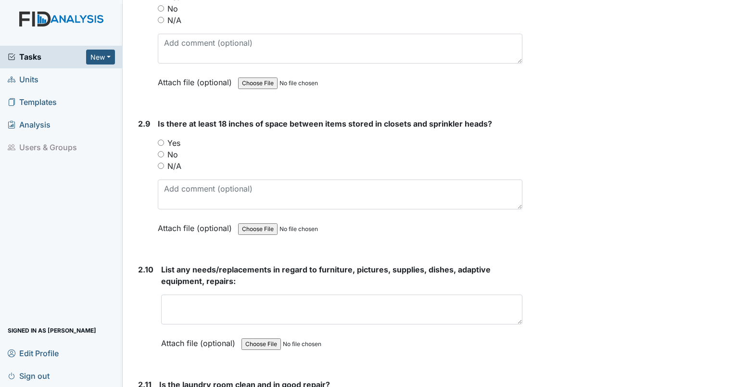
click at [162, 139] on input "Yes" at bounding box center [161, 142] width 6 height 6
radio input "true"
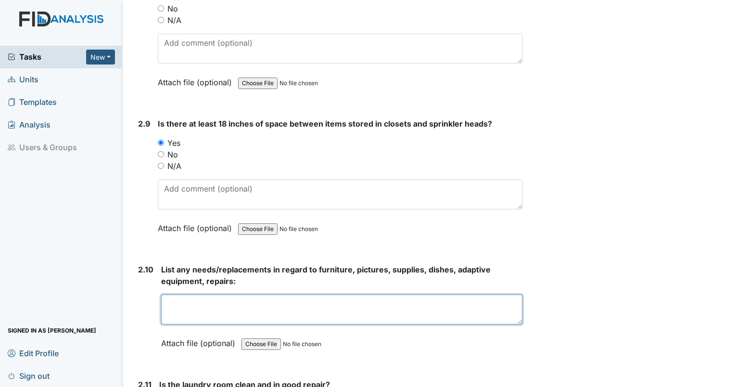
click at [213, 295] on textarea at bounding box center [341, 309] width 361 height 30
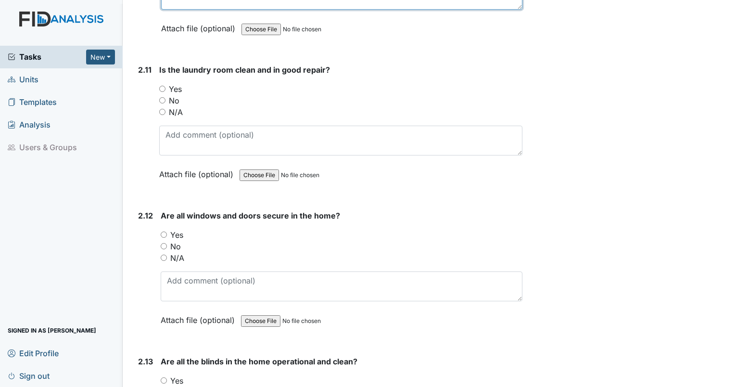
scroll to position [3007, 0]
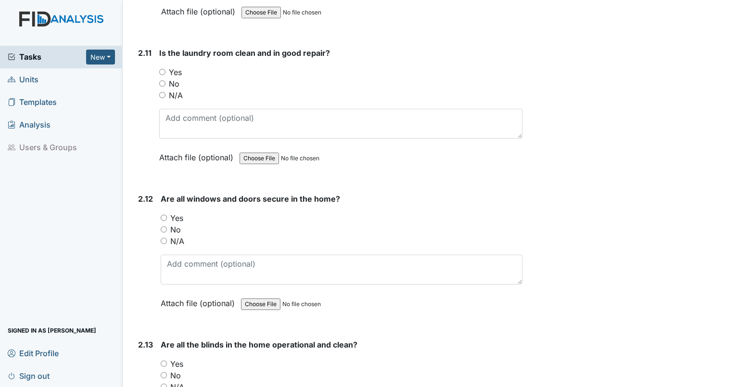
type textarea "no new needs."
click at [162, 69] on input "Yes" at bounding box center [162, 72] width 6 height 6
radio input "true"
click at [164, 215] on input "Yes" at bounding box center [164, 218] width 6 height 6
radio input "true"
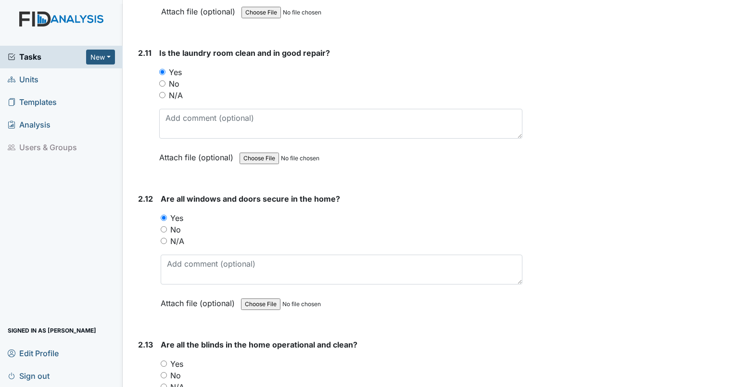
click at [165, 360] on input "Yes" at bounding box center [164, 363] width 6 height 6
radio input "true"
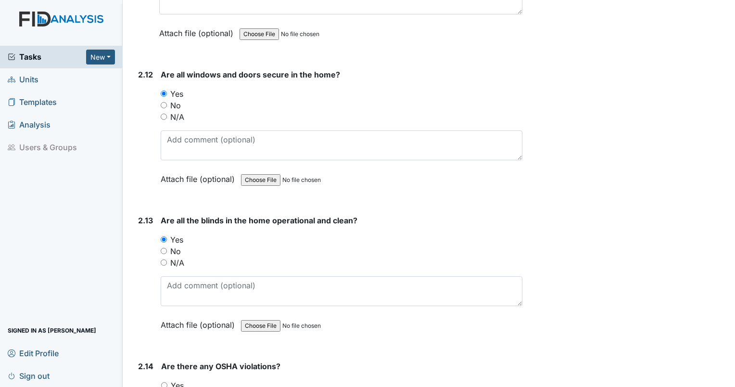
scroll to position [3205, 0]
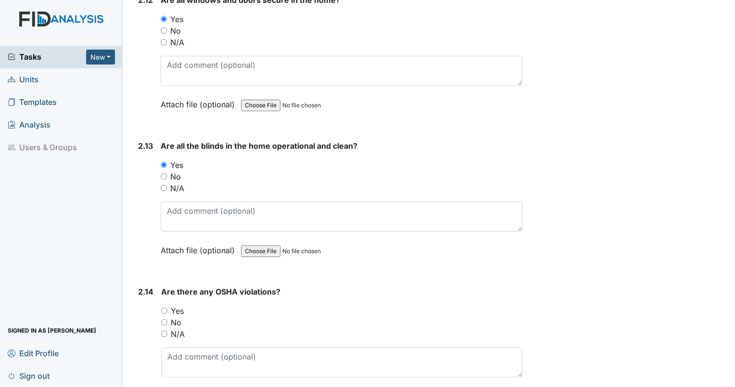
click at [165, 319] on input "No" at bounding box center [164, 322] width 6 height 6
radio input "true"
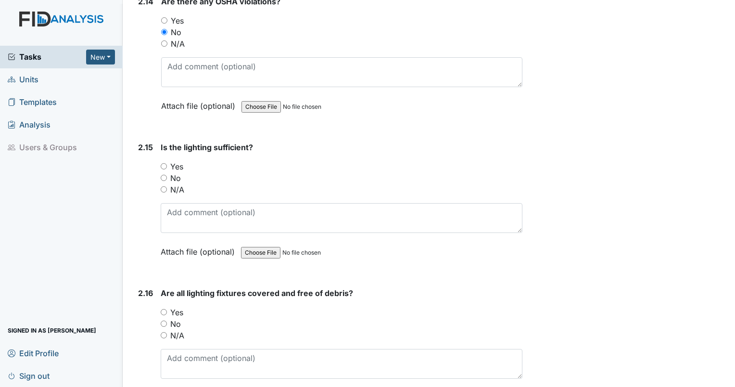
scroll to position [3529, 0]
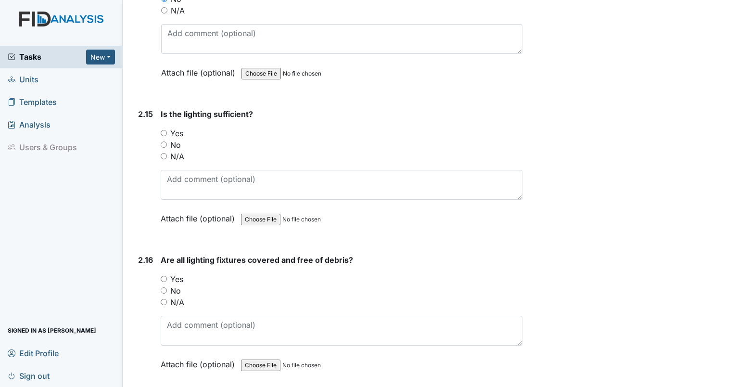
click at [161, 127] on div "Yes" at bounding box center [342, 133] width 362 height 12
click at [163, 130] on input "Yes" at bounding box center [164, 133] width 6 height 6
radio input "true"
click at [164, 276] on input "Yes" at bounding box center [164, 279] width 6 height 6
radio input "true"
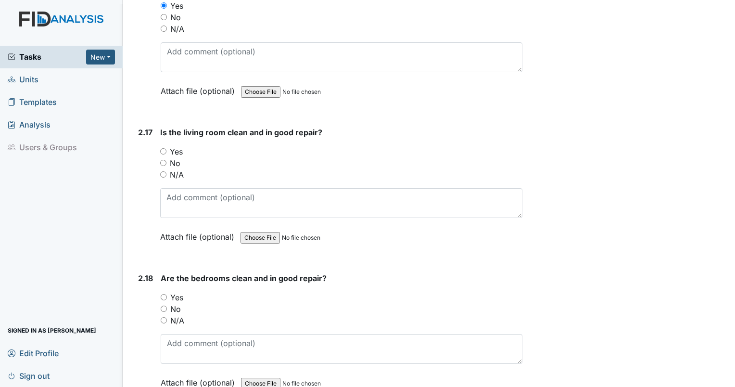
scroll to position [3810, 0]
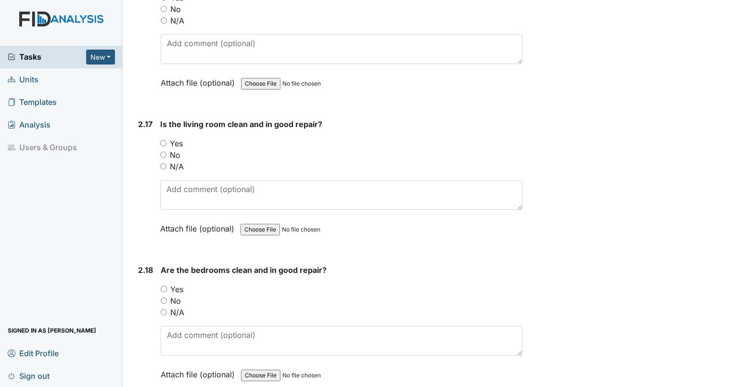
click at [165, 140] on input "Yes" at bounding box center [163, 143] width 6 height 6
radio input "true"
click at [164, 286] on input "Yes" at bounding box center [164, 289] width 6 height 6
radio input "true"
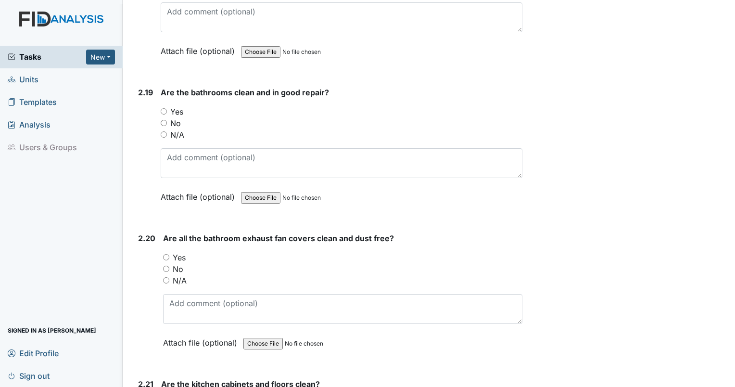
scroll to position [4141, 0]
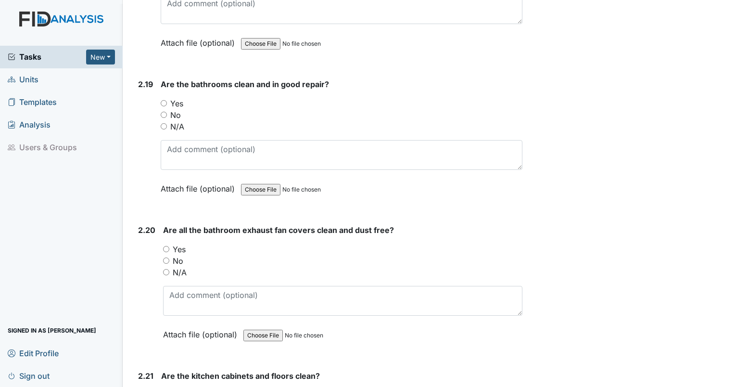
click at [165, 100] on input "Yes" at bounding box center [164, 103] width 6 height 6
radio input "true"
click at [166, 246] on input "Yes" at bounding box center [166, 249] width 6 height 6
radio input "true"
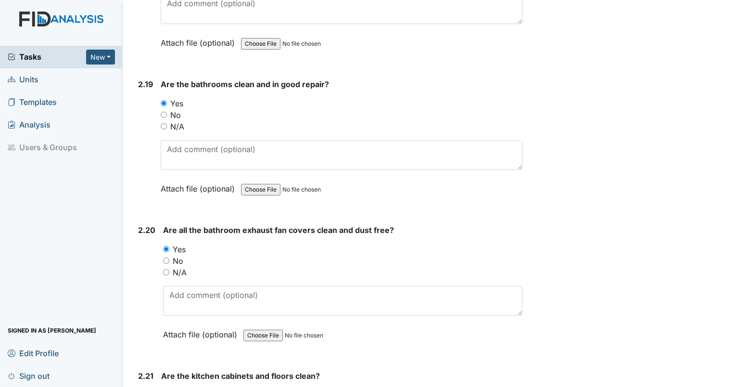
radio input "true"
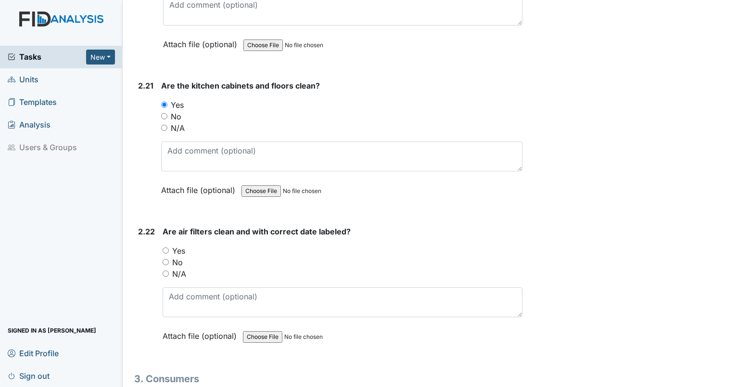
scroll to position [4481, 0]
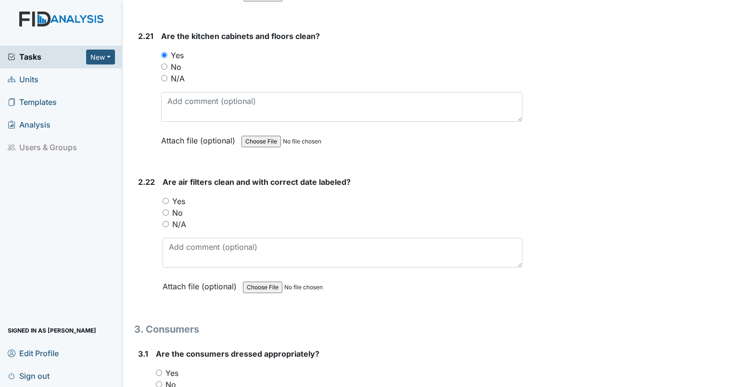
click at [165, 198] on input "Yes" at bounding box center [166, 201] width 6 height 6
radio input "true"
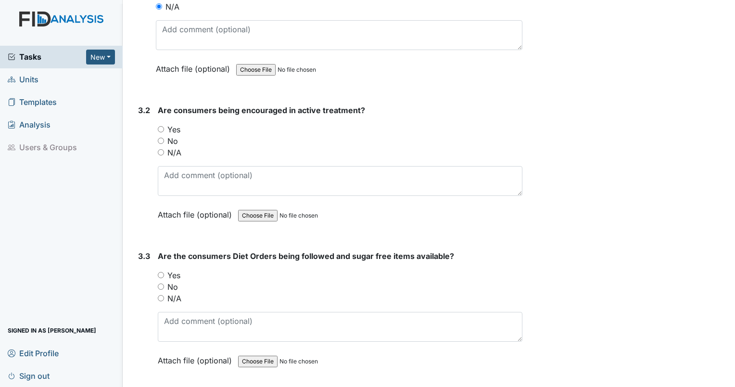
scroll to position [4870, 0]
click at [160, 149] on input "N/A" at bounding box center [161, 152] width 6 height 6
radio input "true"
click at [159, 272] on input "Yes" at bounding box center [161, 275] width 6 height 6
radio input "true"
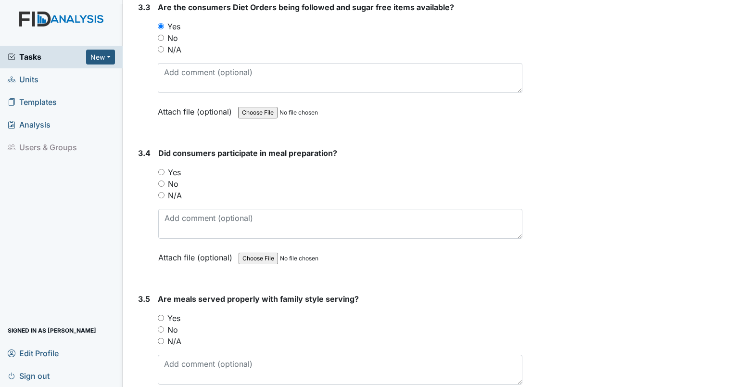
scroll to position [5160, 0]
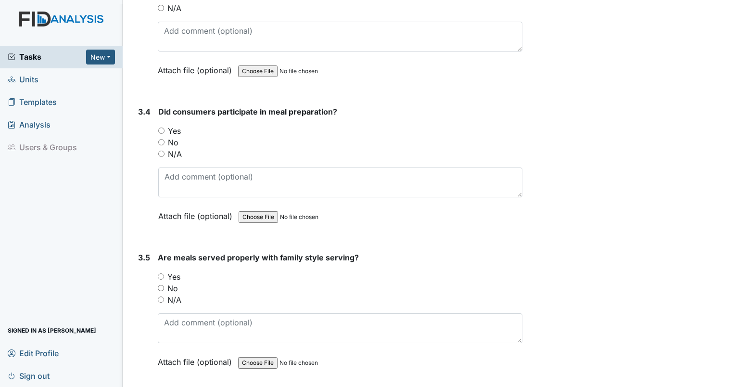
click at [161, 151] on input "N/A" at bounding box center [161, 154] width 6 height 6
radio input "true"
click at [163, 294] on div "N/A" at bounding box center [340, 300] width 365 height 12
click at [160, 294] on div "N/A" at bounding box center [340, 300] width 365 height 12
click at [162, 296] on input "N/A" at bounding box center [161, 299] width 6 height 6
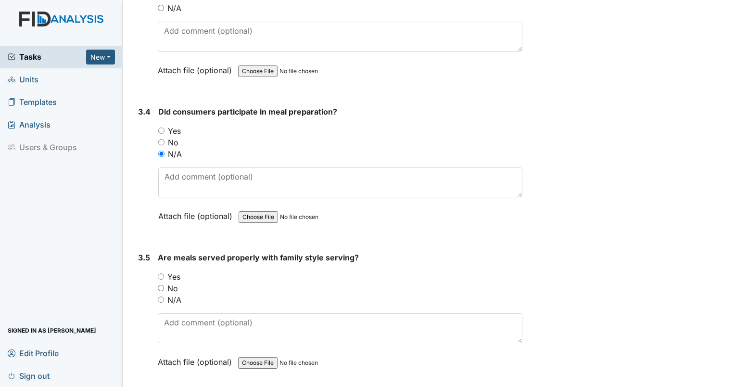
radio input "true"
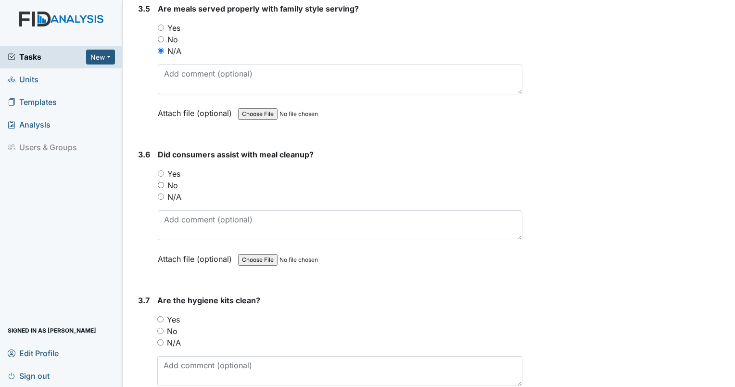
scroll to position [5483, 0]
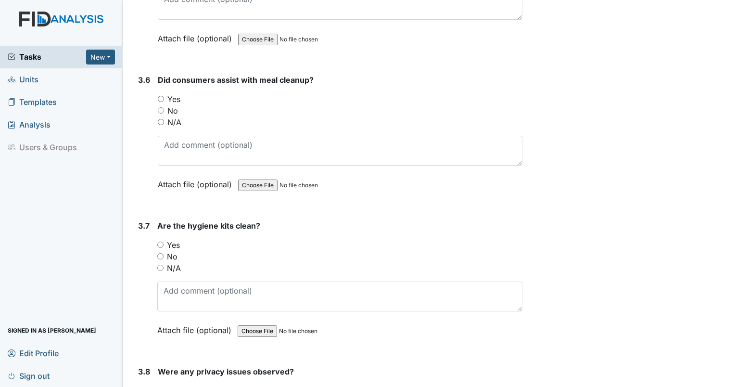
click at [160, 119] on input "N/A" at bounding box center [161, 122] width 6 height 6
radio input "true"
click at [159, 241] on input "Yes" at bounding box center [160, 244] width 6 height 6
radio input "true"
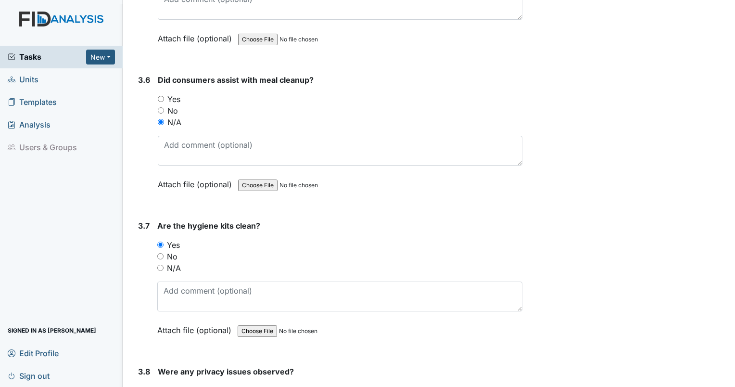
radio input "true"
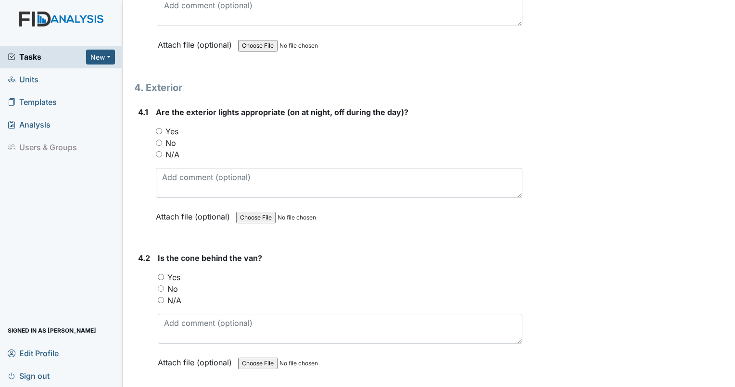
scroll to position [5972, 0]
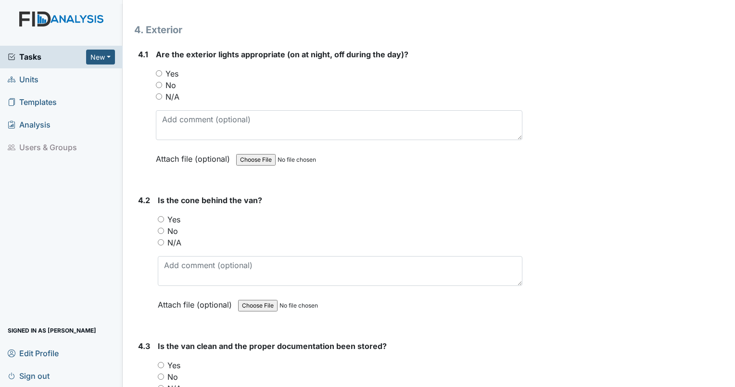
click at [160, 82] on input "No" at bounding box center [159, 85] width 6 height 6
radio input "true"
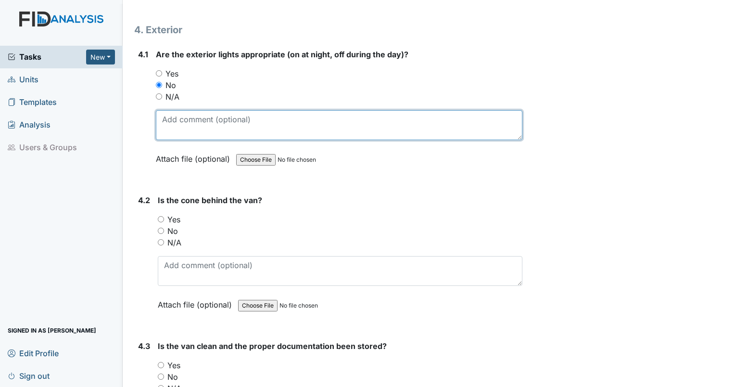
click at [183, 110] on textarea at bounding box center [339, 125] width 367 height 30
type textarea "exterior lights were on."
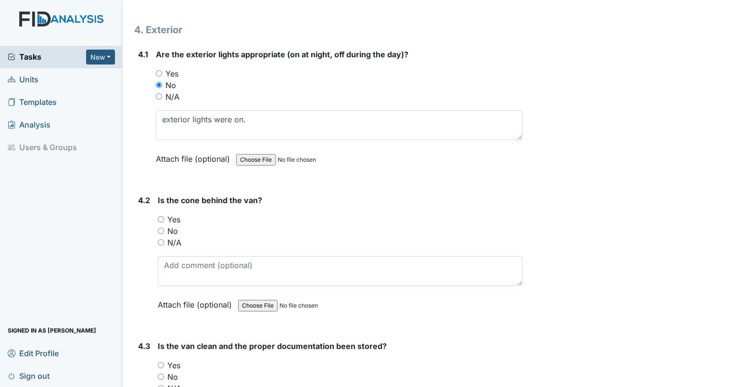
click at [161, 239] on input "N/A" at bounding box center [161, 242] width 6 height 6
radio input "true"
click at [161, 382] on div "N/A" at bounding box center [340, 388] width 365 height 12
click at [162, 385] on input "N/A" at bounding box center [161, 388] width 6 height 6
radio input "true"
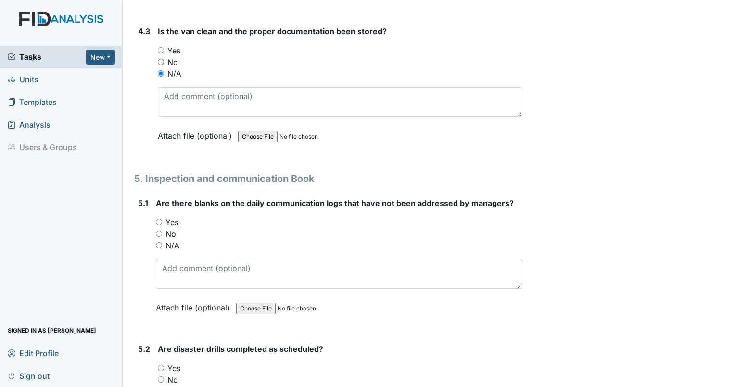
scroll to position [6320, 0]
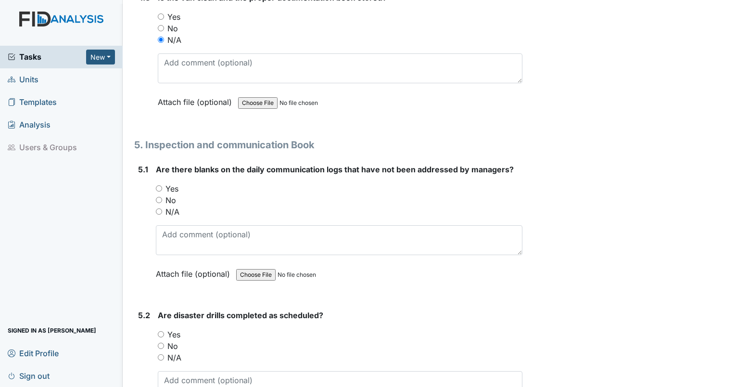
click at [160, 197] on input "No" at bounding box center [159, 200] width 6 height 6
radio input "true"
click at [161, 331] on input "Yes" at bounding box center [161, 334] width 6 height 6
radio input "true"
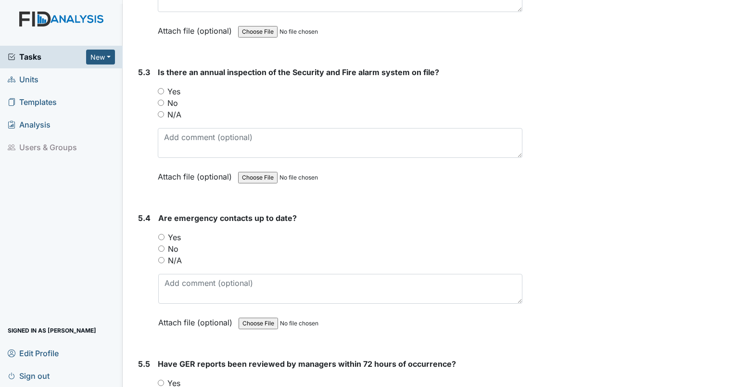
scroll to position [6693, 0]
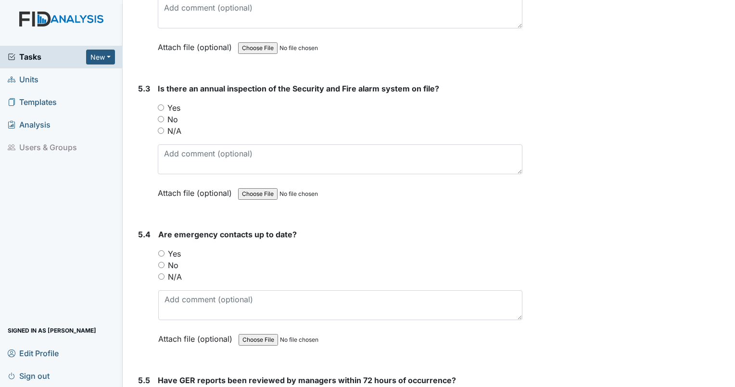
click at [163, 104] on input "Yes" at bounding box center [161, 107] width 6 height 6
radio input "true"
click at [161, 250] on input "Yes" at bounding box center [161, 253] width 6 height 6
radio input "true"
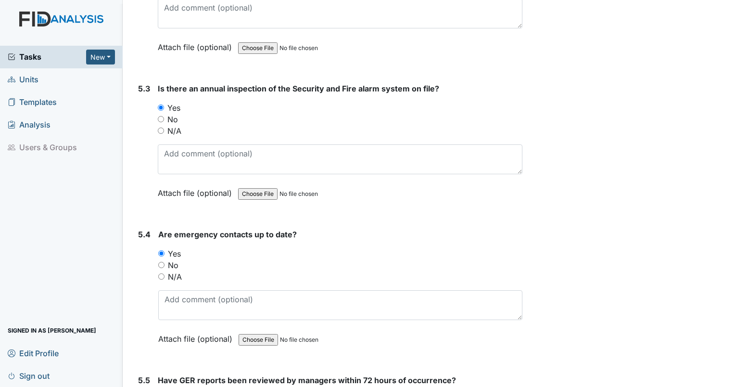
radio input "true"
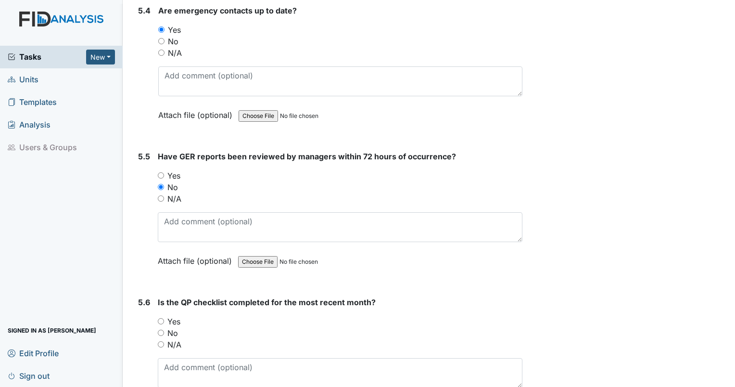
scroll to position [6925, 0]
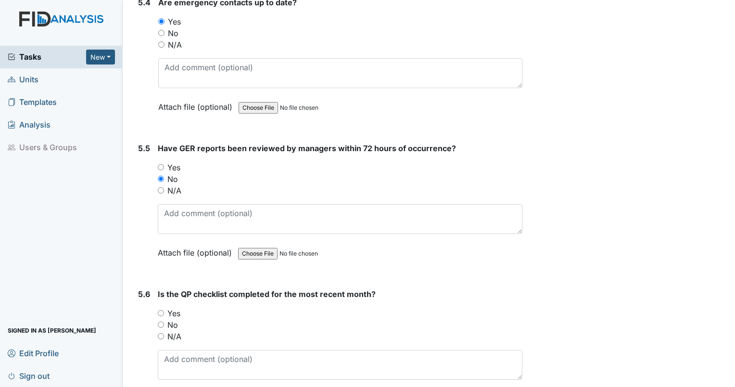
click at [158, 164] on input "Yes" at bounding box center [161, 167] width 6 height 6
radio input "true"
click at [162, 310] on input "Yes" at bounding box center [161, 313] width 6 height 6
radio input "true"
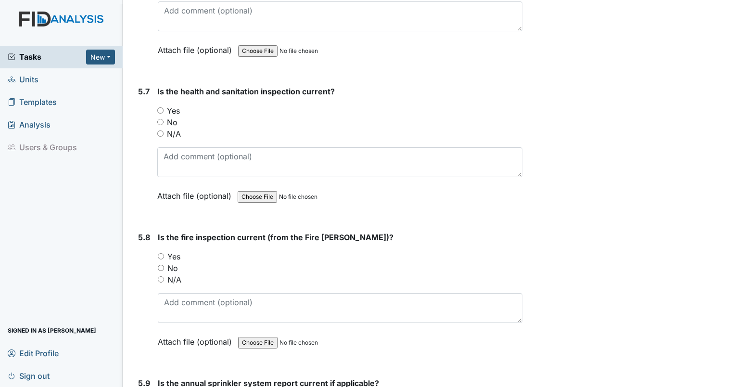
scroll to position [7298, 0]
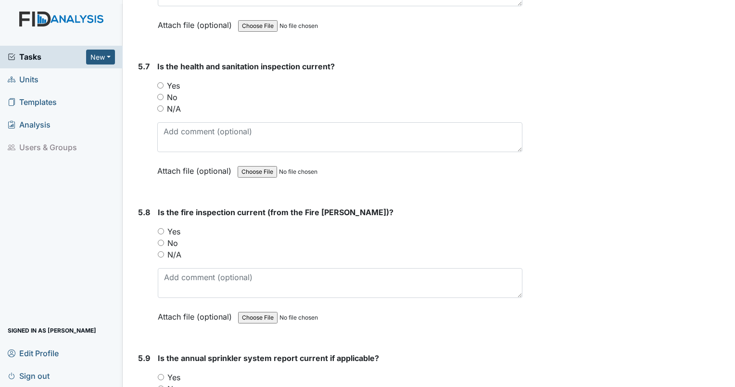
click at [161, 82] on input "Yes" at bounding box center [160, 85] width 6 height 6
radio input "true"
click at [160, 228] on input "Yes" at bounding box center [161, 231] width 6 height 6
radio input "true"
click at [160, 374] on input "Yes" at bounding box center [161, 377] width 6 height 6
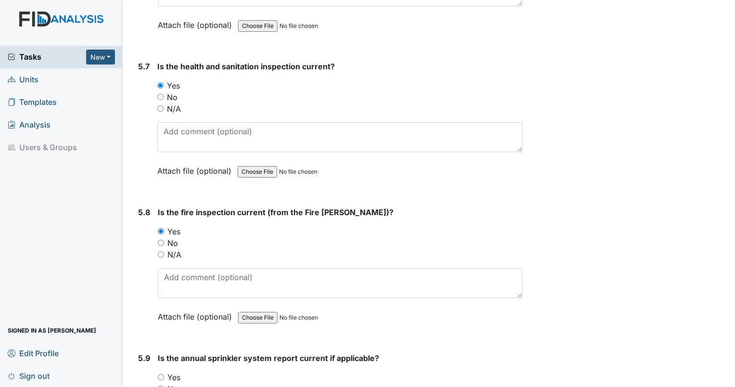
radio input "true"
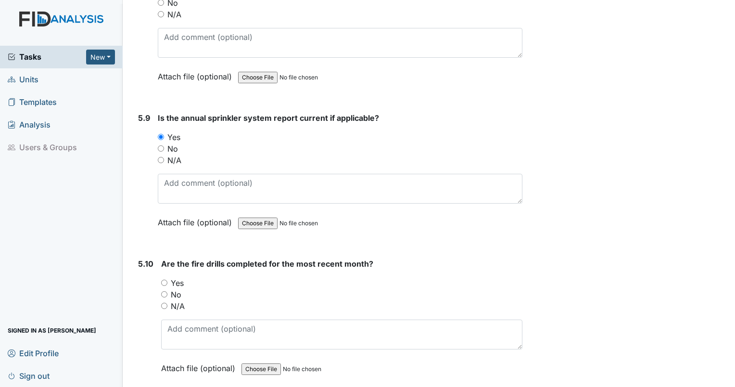
scroll to position [7554, 0]
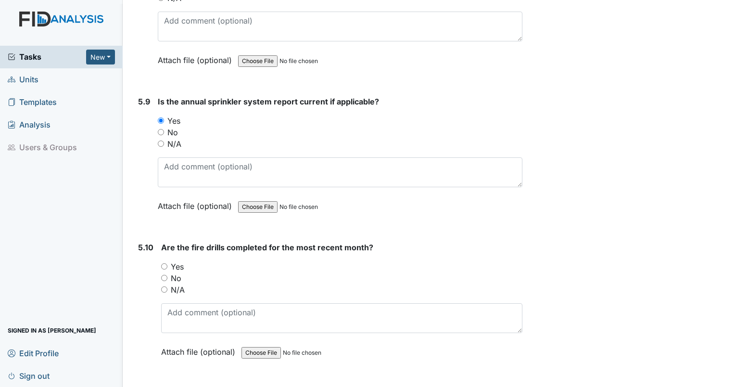
click at [161, 263] on input "Yes" at bounding box center [164, 266] width 6 height 6
radio input "true"
click at [162, 380] on main "Inspection: Coordinator Random ID: #00011297 Open Autosaving... Location: Dixon…" at bounding box center [429, 193] width 612 height 387
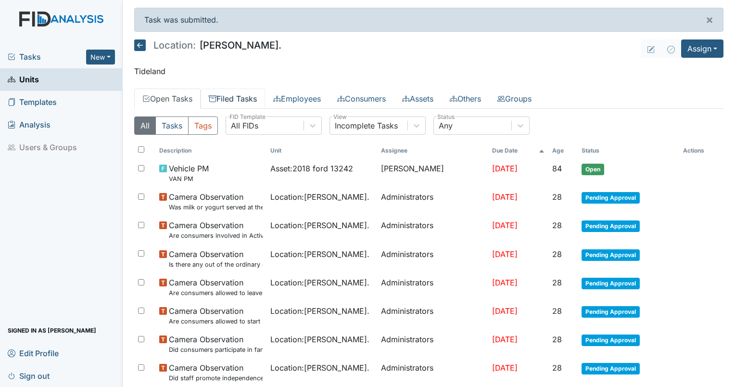
click at [239, 91] on link "Filed Tasks" at bounding box center [233, 99] width 64 height 20
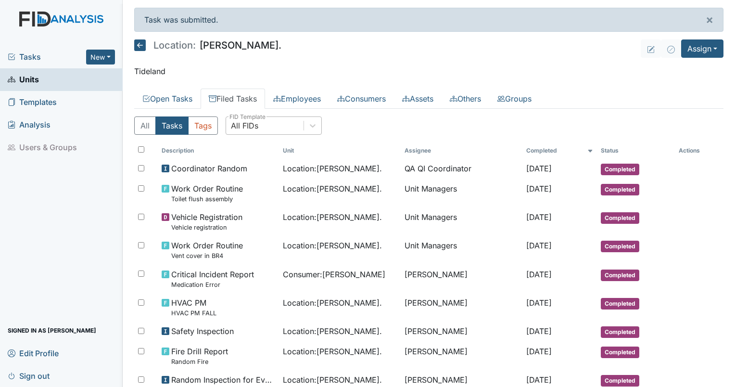
click at [256, 120] on div "All FIDs" at bounding box center [244, 126] width 27 height 12
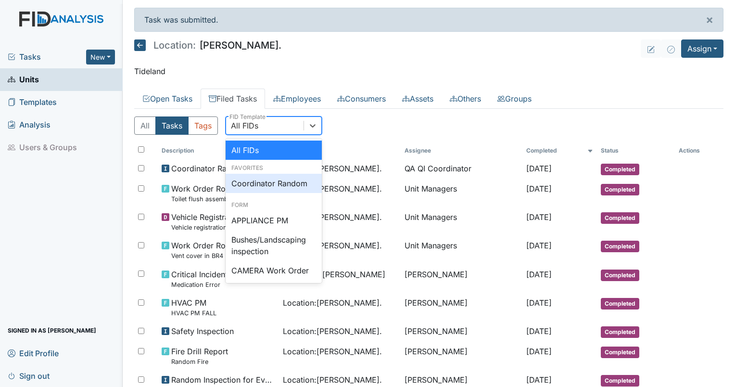
click at [275, 175] on div "Coordinator Random" at bounding box center [274, 183] width 96 height 19
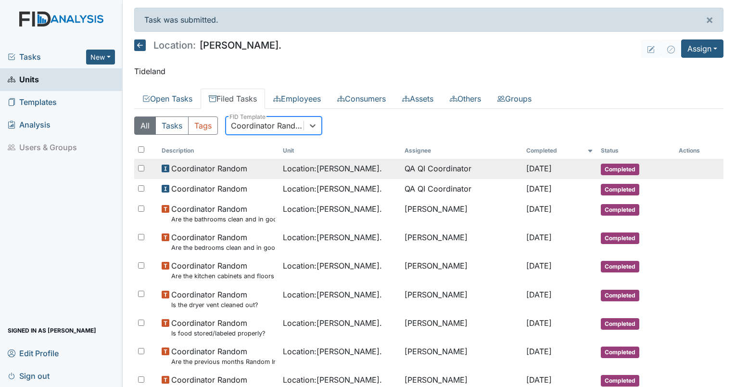
click at [303, 170] on span "Location : [PERSON_NAME]." at bounding box center [332, 169] width 99 height 12
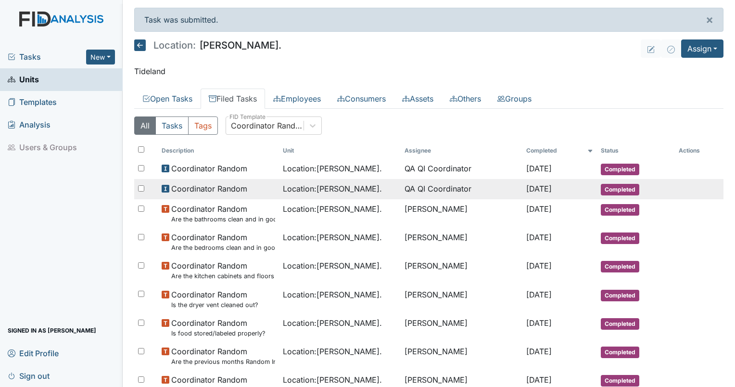
click at [323, 180] on td "Location : [PERSON_NAME]." at bounding box center [340, 189] width 122 height 20
click at [324, 183] on span "Location : [PERSON_NAME]." at bounding box center [332, 189] width 99 height 12
click at [293, 187] on span "Location : Dixon Rd." at bounding box center [332, 189] width 99 height 12
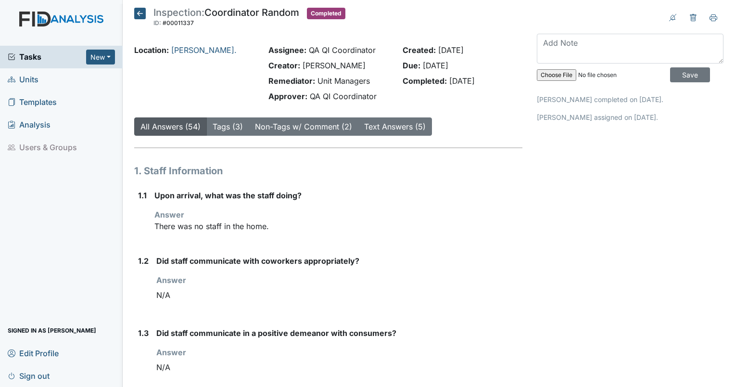
drag, startPoint x: 0, startPoint y: 0, endPoint x: 254, endPoint y: 161, distance: 300.5
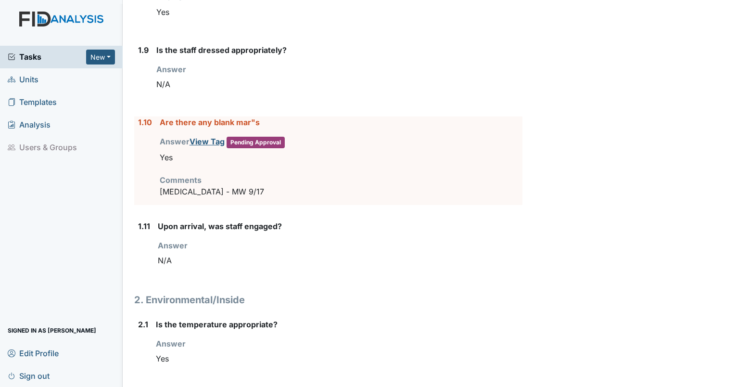
scroll to position [779, 0]
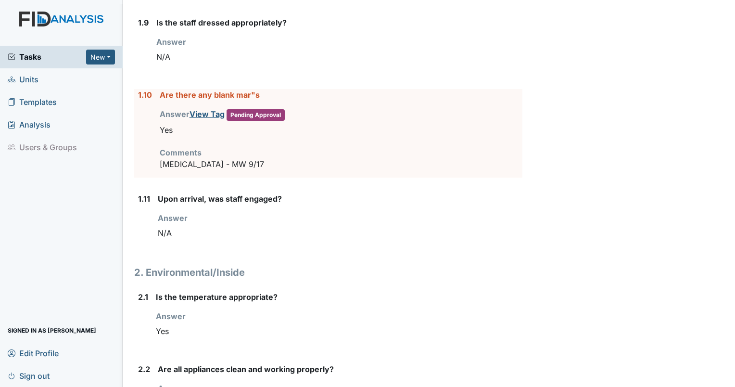
click at [215, 117] on div "Answer View Tag Pending Approval You must select one of the below options. Yes" at bounding box center [341, 123] width 363 height 31
click at [212, 115] on link "View Tag" at bounding box center [207, 114] width 35 height 10
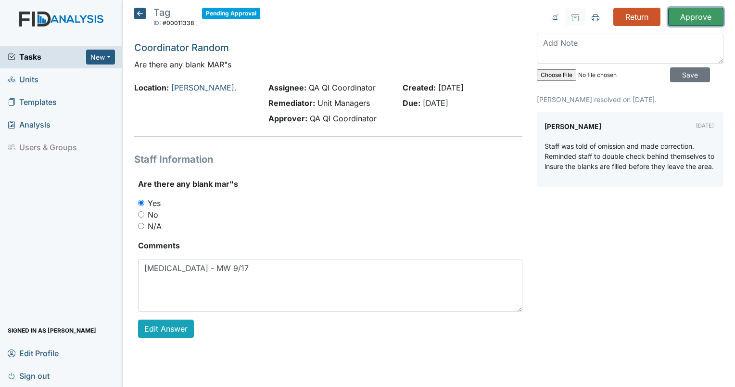
click at [690, 17] on input "Approve" at bounding box center [695, 17] width 55 height 18
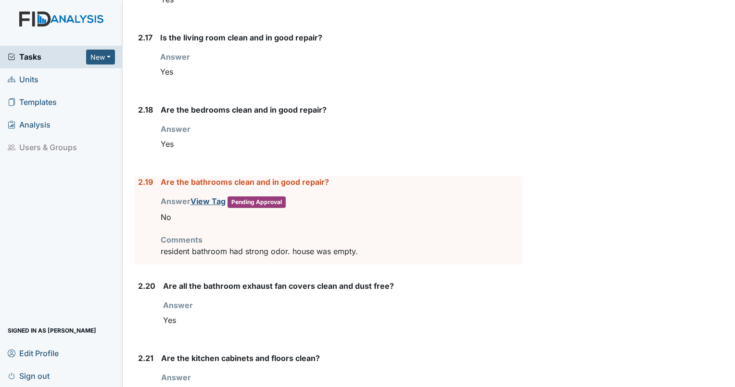
scroll to position [2259, 0]
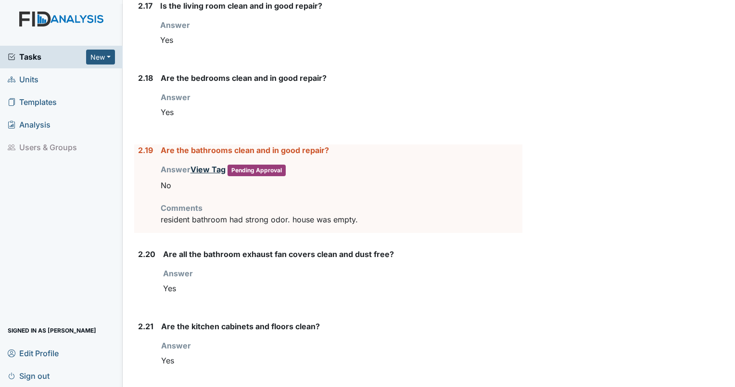
click at [205, 165] on link "View Tag" at bounding box center [207, 170] width 35 height 10
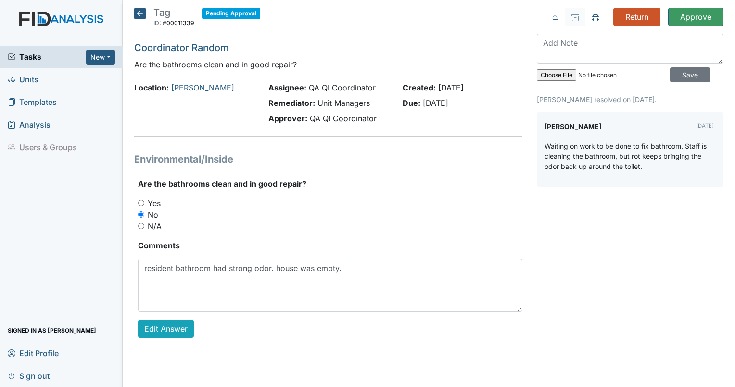
click at [691, 27] on div "Return Approve Archive Task × Are you sure you want to archive this task? It wi…" at bounding box center [630, 180] width 201 height 345
click at [698, 23] on input "Approve" at bounding box center [695, 17] width 55 height 18
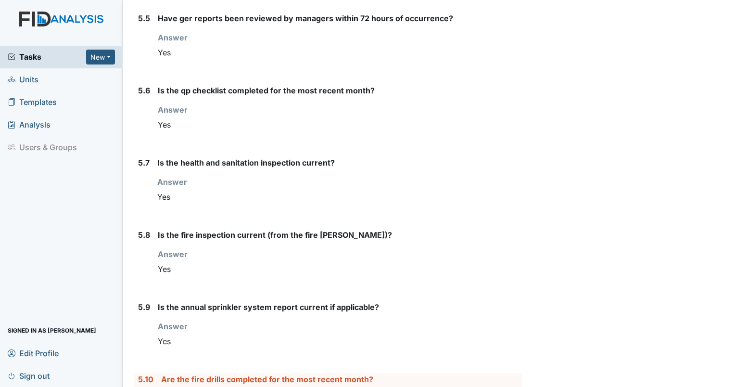
scroll to position [3989, 0]
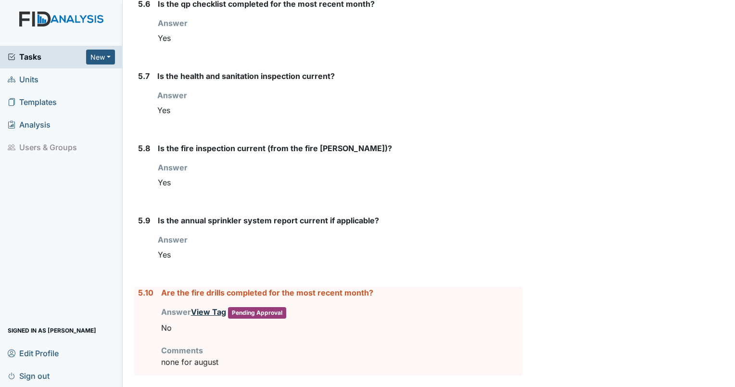
click at [202, 307] on link "View Tag" at bounding box center [208, 312] width 35 height 10
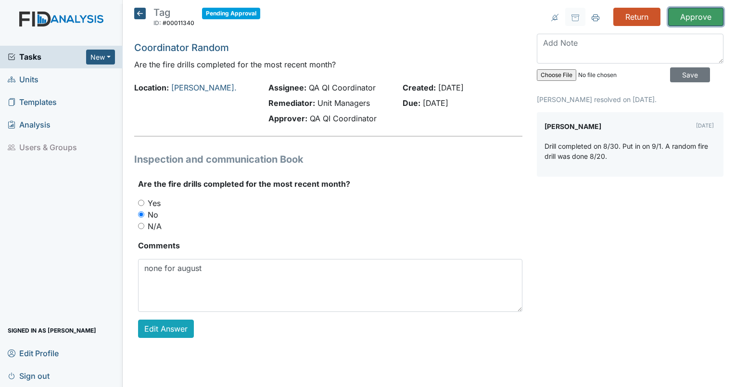
click at [688, 20] on input "Approve" at bounding box center [695, 17] width 55 height 18
click at [196, 88] on link "[PERSON_NAME]." at bounding box center [203, 88] width 65 height 10
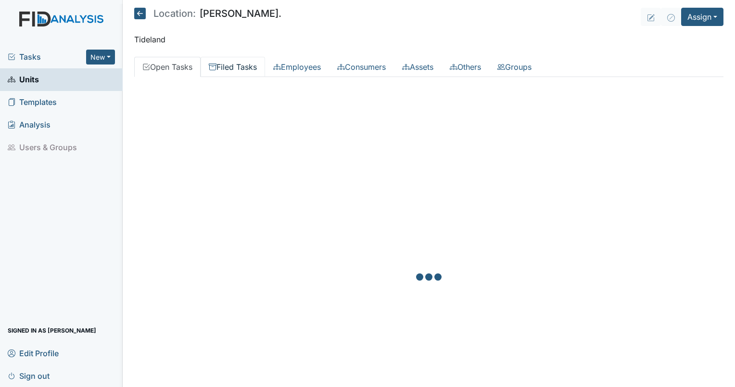
click at [235, 69] on link "Filed Tasks" at bounding box center [233, 67] width 64 height 20
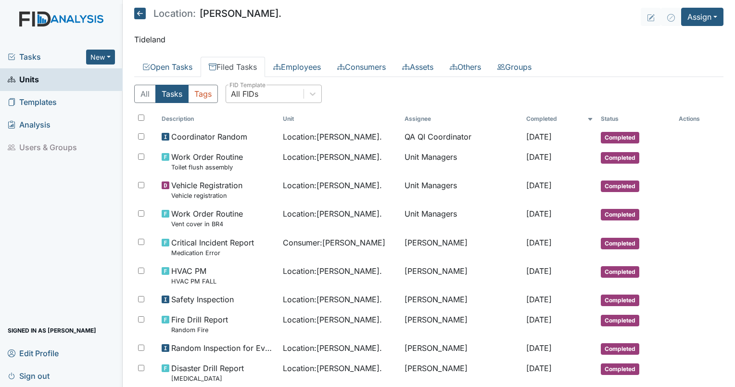
click at [257, 93] on div "All FIDs" at bounding box center [244, 94] width 27 height 12
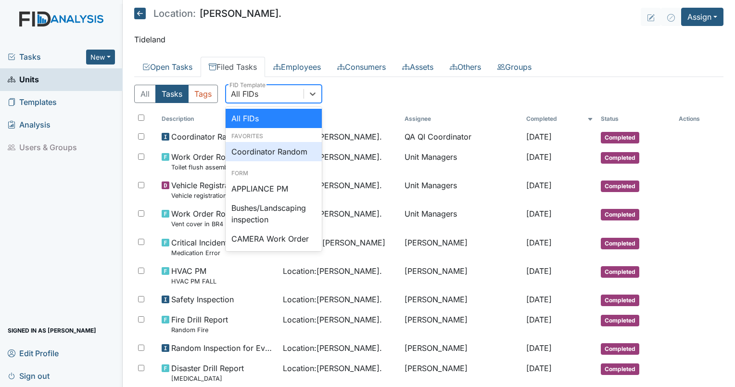
click at [280, 152] on div "Coordinator Random" at bounding box center [274, 151] width 96 height 19
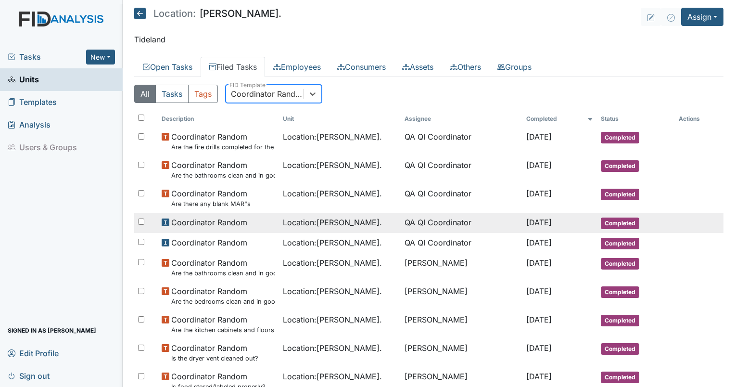
click at [317, 225] on span "Location : Dixon Rd." at bounding box center [332, 222] width 99 height 12
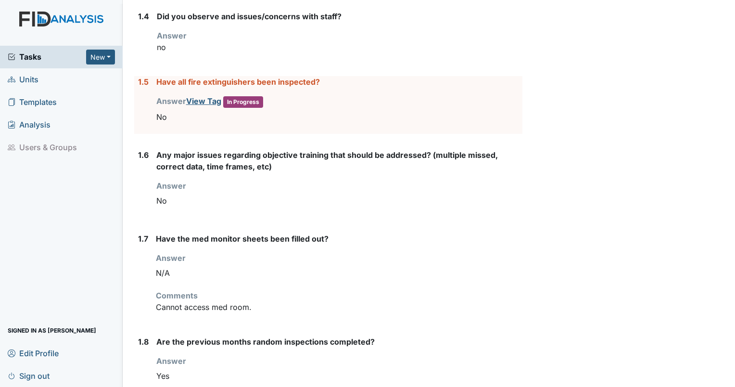
scroll to position [380, 0]
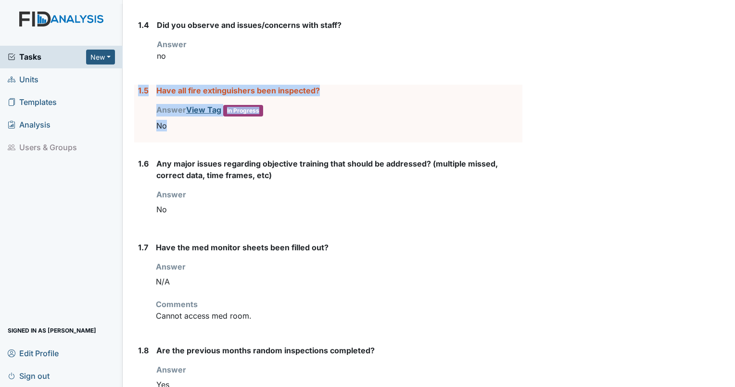
drag, startPoint x: 176, startPoint y: 121, endPoint x: 135, endPoint y: 89, distance: 52.1
click at [135, 89] on div "1.5 Have all fire extinguishers been inspected? Answer View Tag In Progress You…" at bounding box center [328, 114] width 388 height 58
drag, startPoint x: 135, startPoint y: 89, endPoint x: 161, endPoint y: 89, distance: 26.0
copy div "1.5 Have all fire extinguishers been inspected? Answer View Tag In Progress You…"
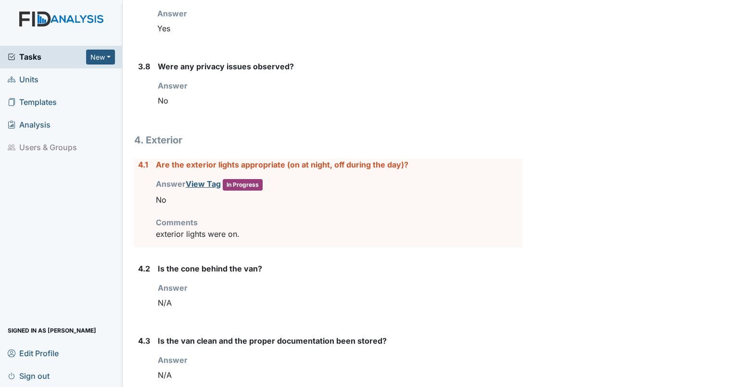
scroll to position [3111, 0]
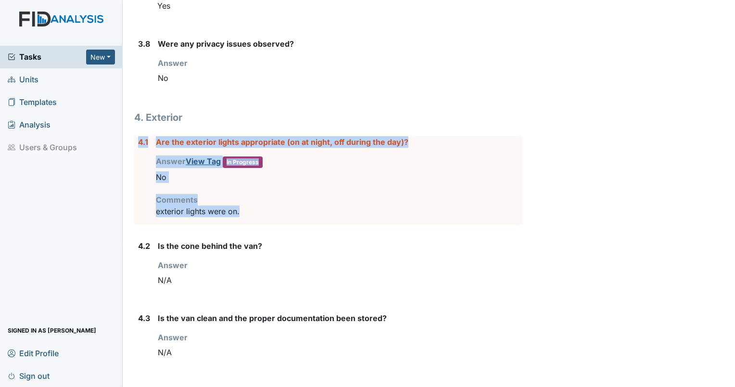
drag, startPoint x: 248, startPoint y: 203, endPoint x: 135, endPoint y: 136, distance: 132.0
click at [135, 136] on div "4.1 Are the exterior lights appropriate (on at night, off during the day)? Answ…" at bounding box center [328, 180] width 388 height 89
drag, startPoint x: 135, startPoint y: 136, endPoint x: 162, endPoint y: 137, distance: 27.0
copy div "4.1 Are the exterior lights appropriate (on at night, off during the day)? Answ…"
drag, startPoint x: 144, startPoint y: 4, endPoint x: 405, endPoint y: 75, distance: 270.1
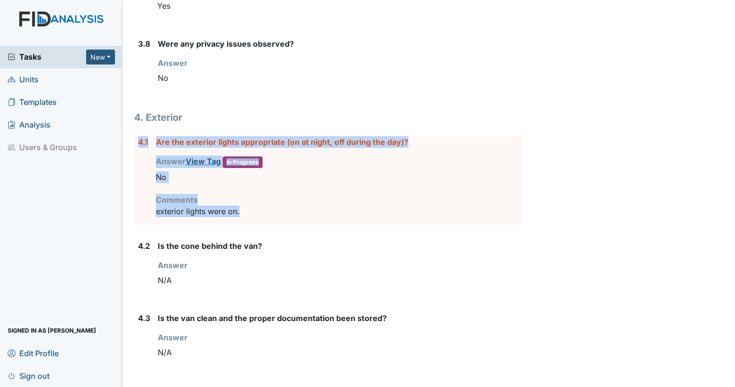
click at [405, 75] on div "No" at bounding box center [340, 78] width 365 height 18
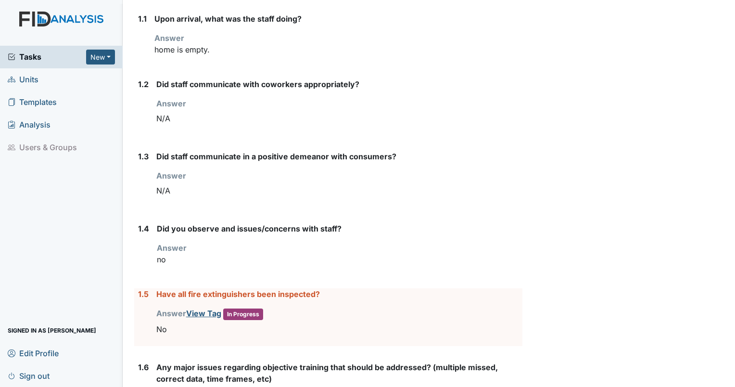
scroll to position [0, 0]
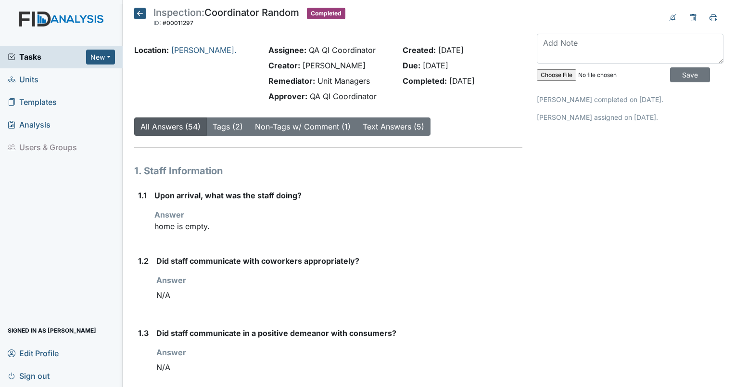
click at [38, 53] on span "Tasks" at bounding box center [47, 57] width 78 height 12
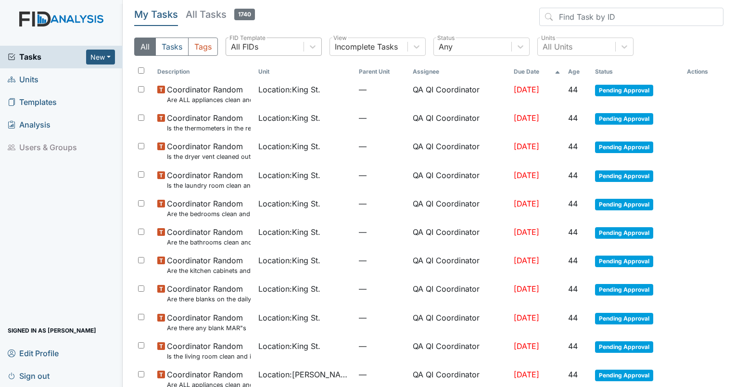
click at [276, 51] on div "All FIDs" at bounding box center [264, 46] width 77 height 17
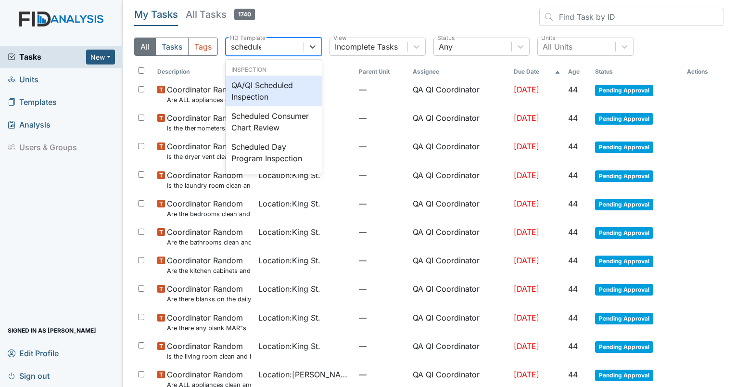
type input "scheduled"
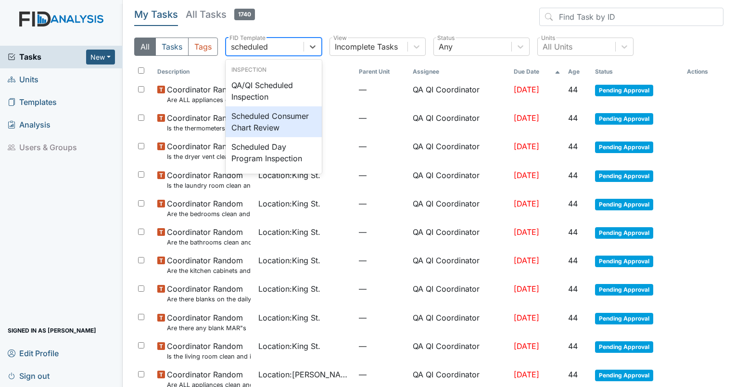
click at [273, 116] on div "Scheduled Consumer Chart Review" at bounding box center [274, 121] width 96 height 31
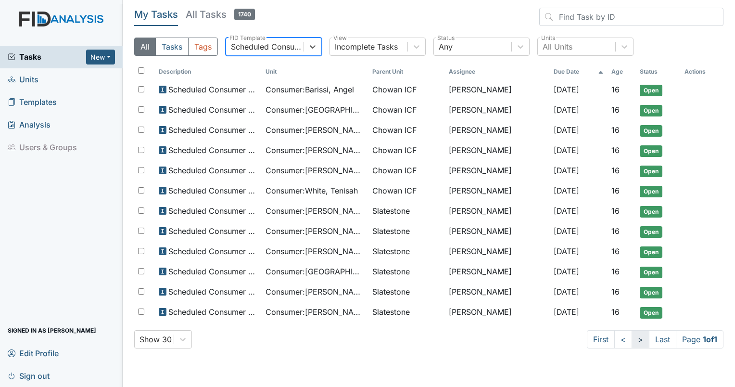
click at [637, 337] on link ">" at bounding box center [641, 339] width 18 height 18
click at [632, 342] on link ">" at bounding box center [641, 339] width 18 height 18
click at [255, 47] on div "Scheduled Consumer Chart Review" at bounding box center [268, 47] width 74 height 12
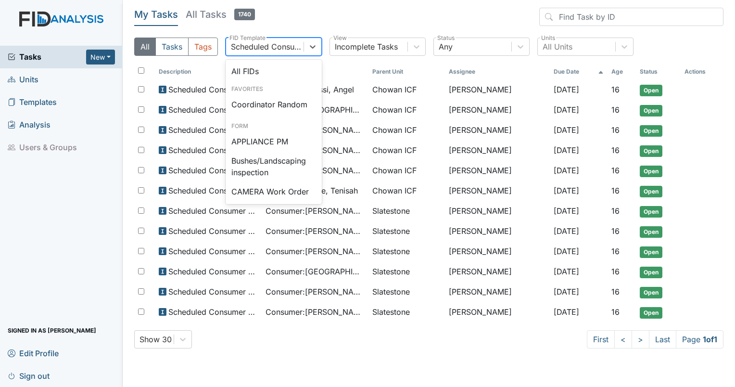
scroll to position [983, 0]
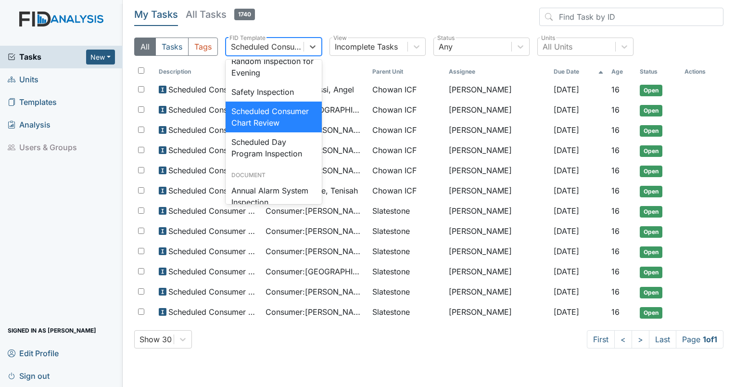
click at [23, 60] on span "Tasks" at bounding box center [47, 57] width 78 height 12
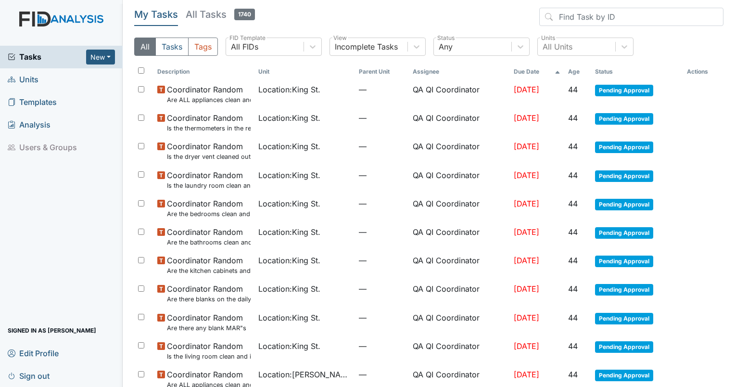
click at [571, 71] on th "Age" at bounding box center [577, 71] width 27 height 16
click at [571, 71] on th "Age" at bounding box center [573, 71] width 35 height 16
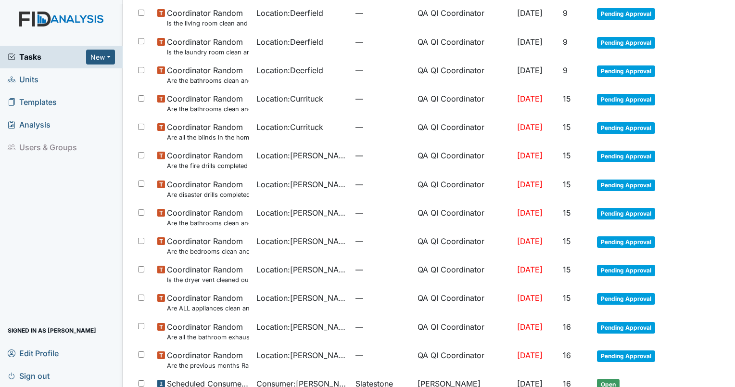
scroll to position [554, 0]
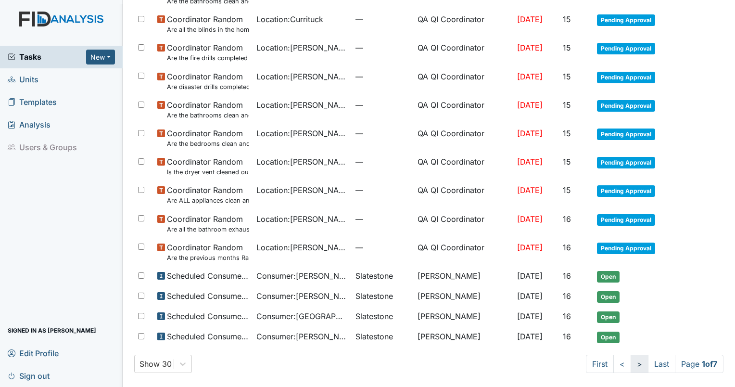
click at [631, 368] on link ">" at bounding box center [640, 364] width 18 height 18
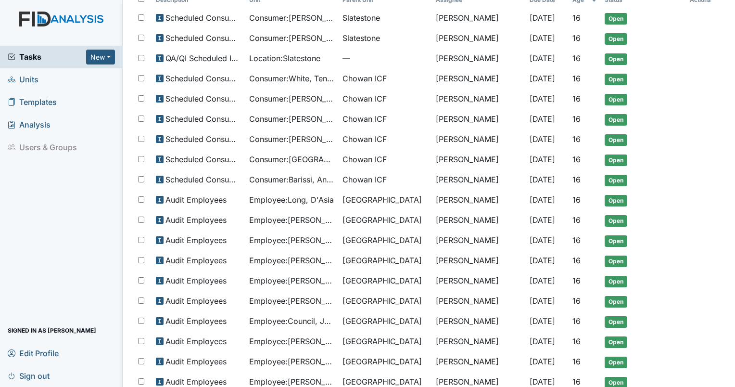
scroll to position [84, 0]
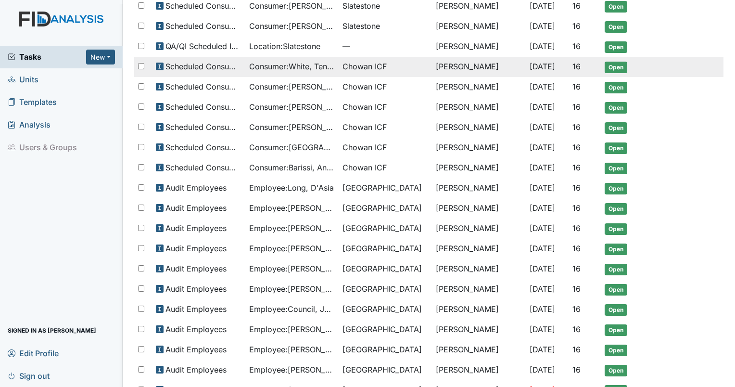
click at [289, 64] on span "Consumer : White, Tenisah" at bounding box center [292, 67] width 86 height 12
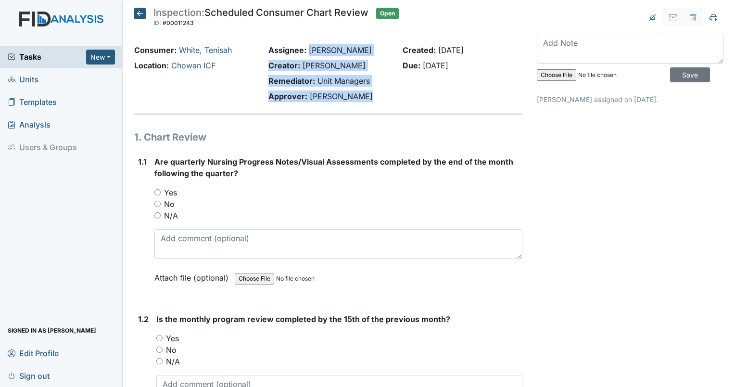
drag, startPoint x: 306, startPoint y: 46, endPoint x: 371, endPoint y: 95, distance: 81.0
click at [371, 95] on div "Assignee: [PERSON_NAME] Creator: [PERSON_NAME] Remediator: Unit Managers Approv…" at bounding box center [328, 75] width 134 height 62
click at [371, 95] on div "Approver: [PERSON_NAME]" at bounding box center [328, 96] width 120 height 12
click at [371, 95] on div "Approver: Wilson Raynor" at bounding box center [328, 96] width 120 height 12
click at [369, 94] on div "Approver: Wilson Raynor" at bounding box center [328, 96] width 120 height 12
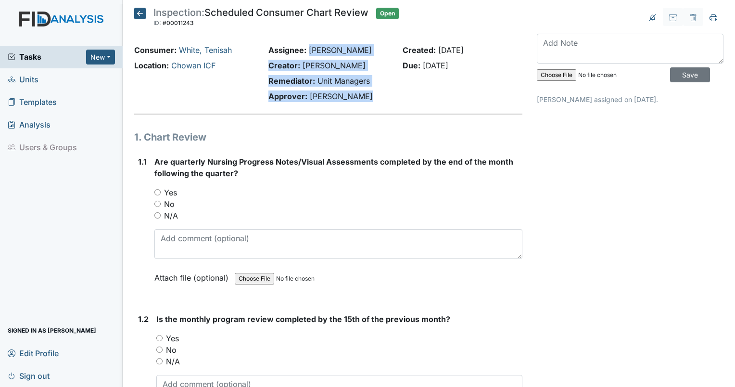
click at [365, 94] on div "Approver: Wilson Raynor" at bounding box center [328, 96] width 120 height 12
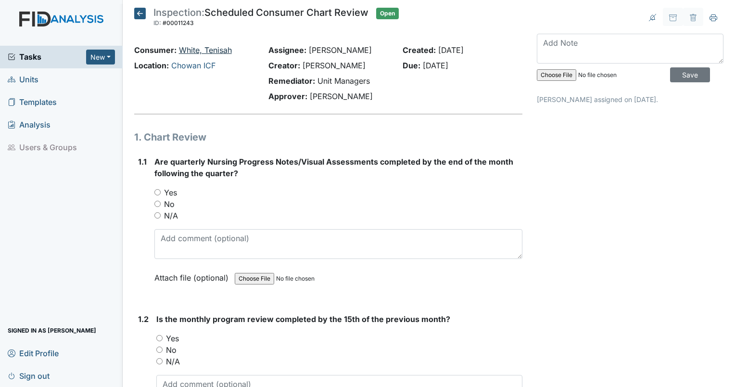
click at [191, 49] on link "White, Tenisah" at bounding box center [205, 50] width 53 height 10
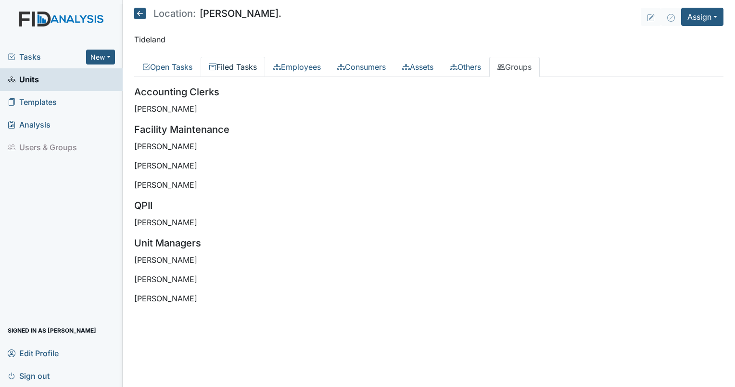
click at [224, 67] on link "Filed Tasks" at bounding box center [233, 67] width 64 height 20
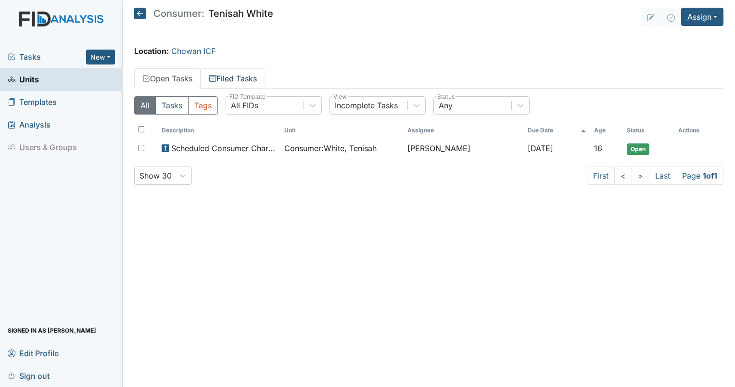
click at [228, 83] on link "Filed Tasks" at bounding box center [233, 78] width 64 height 20
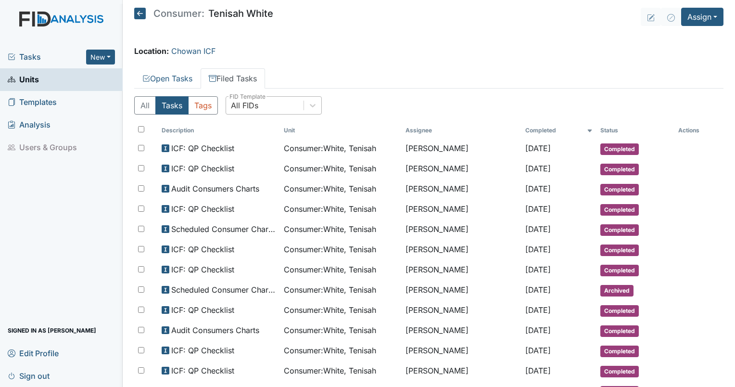
click at [256, 105] on div "All FIDs" at bounding box center [244, 106] width 27 height 12
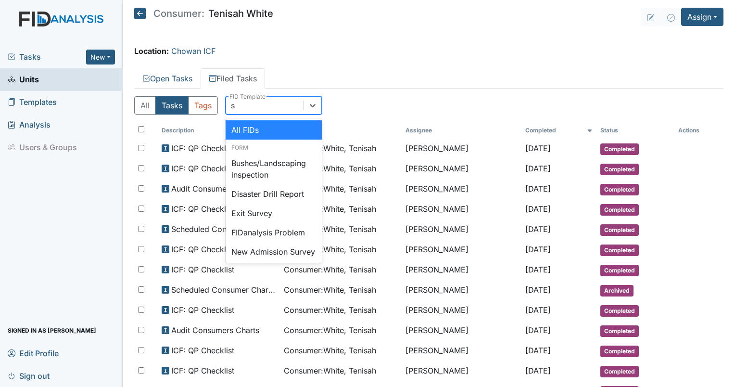
type input "sc"
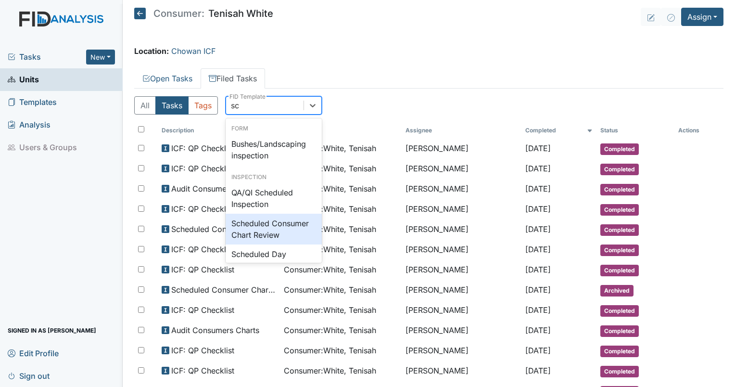
click at [265, 234] on div "Scheduled Consumer Chart Review" at bounding box center [274, 229] width 96 height 31
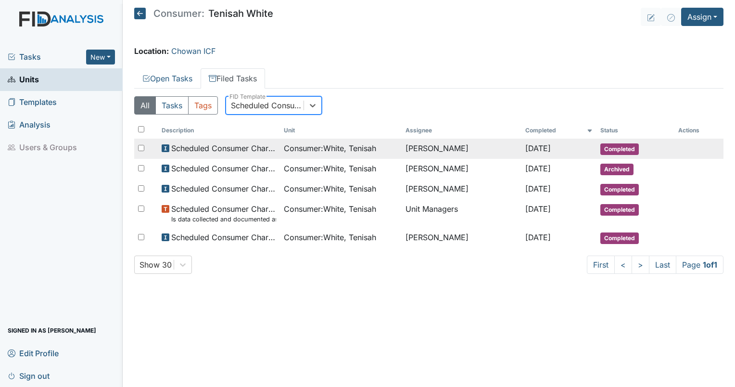
click at [231, 148] on span "Scheduled Consumer Chart Review" at bounding box center [223, 148] width 105 height 12
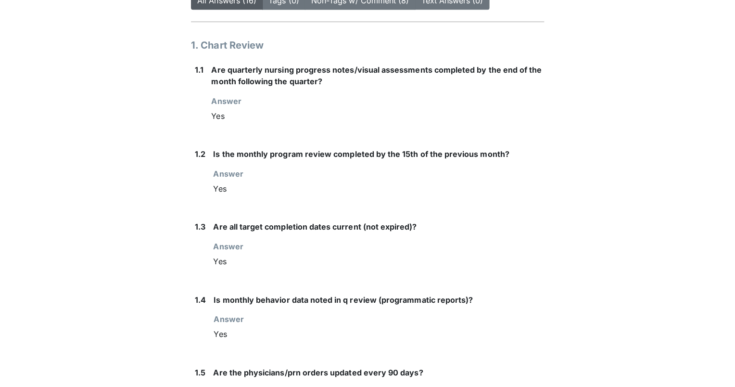
scroll to position [171, 0]
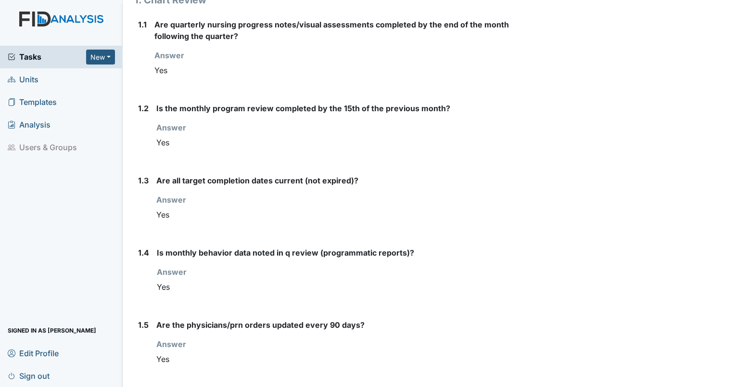
click at [36, 51] on span "Tasks" at bounding box center [47, 57] width 78 height 12
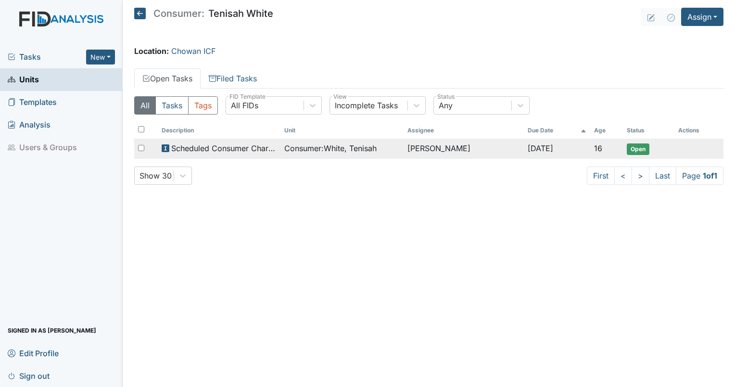
click at [235, 149] on span "Scheduled Consumer Chart Review" at bounding box center [223, 148] width 105 height 12
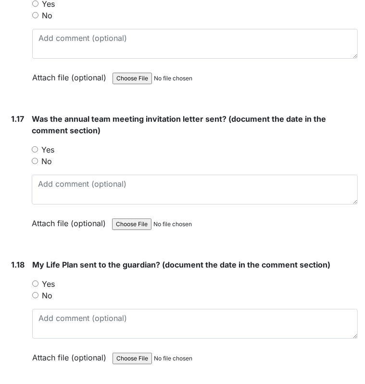
scroll to position [2538, 0]
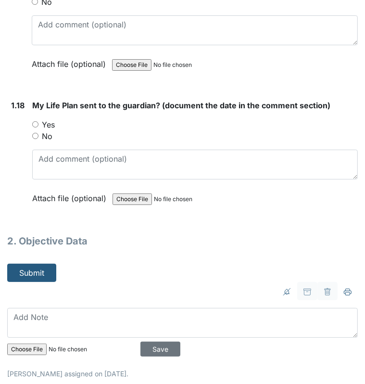
click at [38, 121] on input "Yes" at bounding box center [35, 124] width 6 height 6
radio input "true"
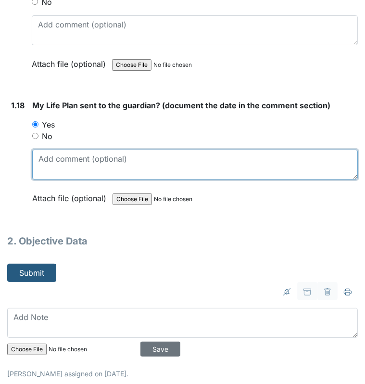
click at [46, 156] on textarea at bounding box center [195, 165] width 326 height 30
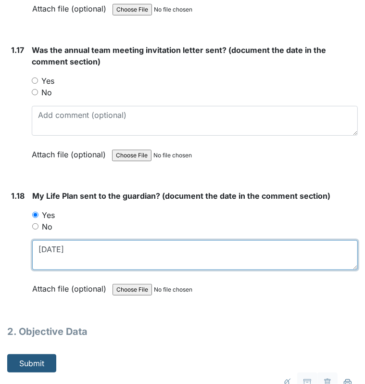
scroll to position [2416, 0]
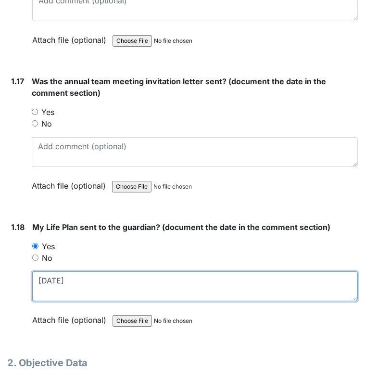
type textarea "5/8/25"
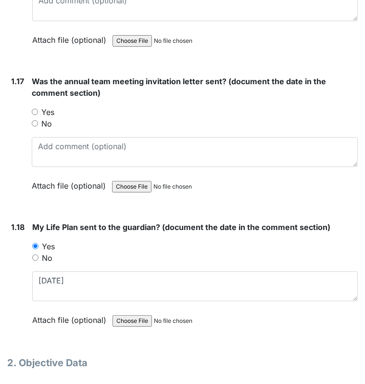
click at [33, 108] on div "Yes" at bounding box center [195, 112] width 326 height 12
click at [36, 109] on input "Yes" at bounding box center [35, 112] width 6 height 6
radio input "true"
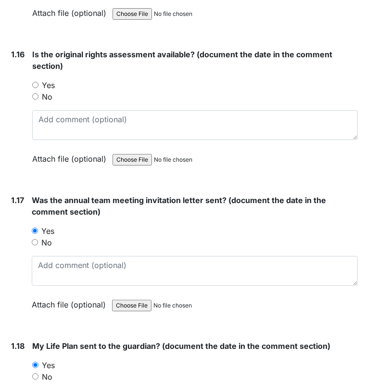
scroll to position [2260, 0]
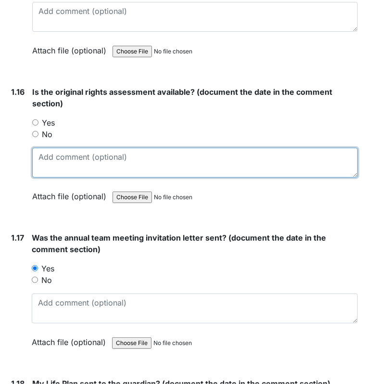
click at [87, 158] on textarea at bounding box center [195, 163] width 326 height 30
type textarea "10/12/05"
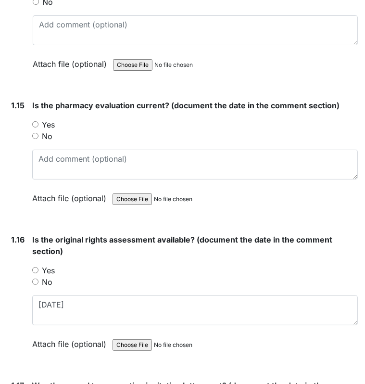
scroll to position [2093, 0]
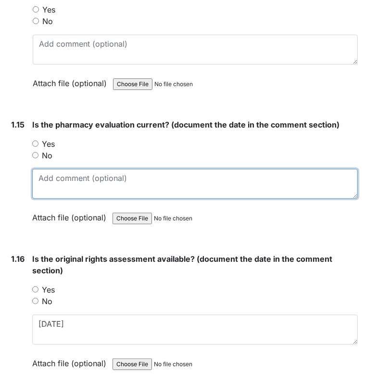
click at [46, 176] on textarea at bounding box center [195, 184] width 326 height 30
type textarea "3/31/25"
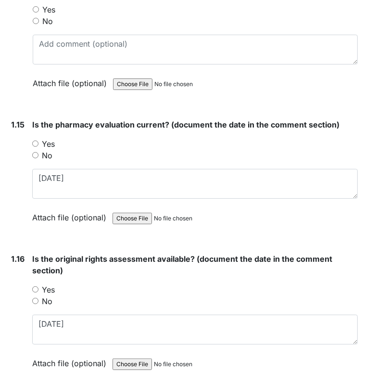
click at [35, 140] on input "Yes" at bounding box center [35, 143] width 6 height 6
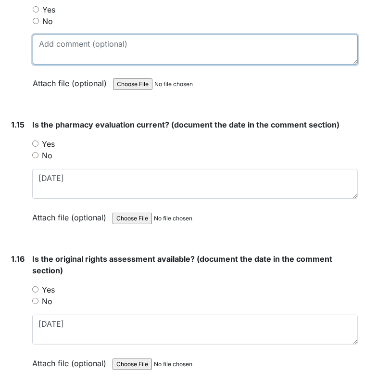
click at [54, 41] on textarea at bounding box center [195, 50] width 325 height 30
type textarea "4/13/23"
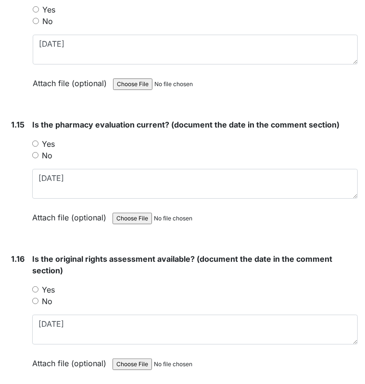
click at [36, 6] on input "Yes" at bounding box center [36, 9] width 6 height 6
radio input "true"
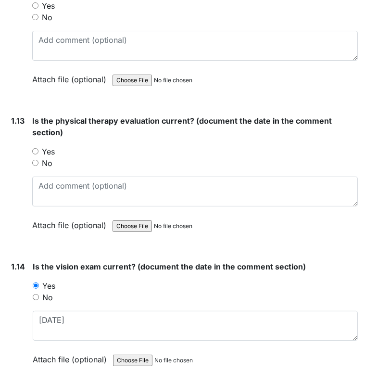
scroll to position [1804, 0]
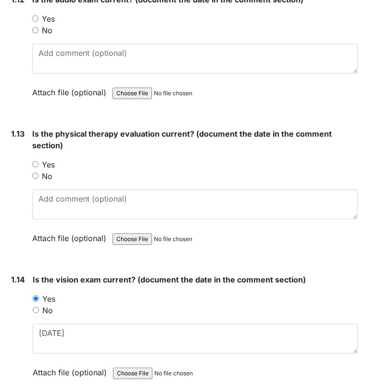
click at [33, 295] on input "Yes" at bounding box center [36, 298] width 6 height 6
drag, startPoint x: 33, startPoint y: 291, endPoint x: 22, endPoint y: 299, distance: 13.8
click at [22, 299] on div "1.14" at bounding box center [18, 333] width 14 height 119
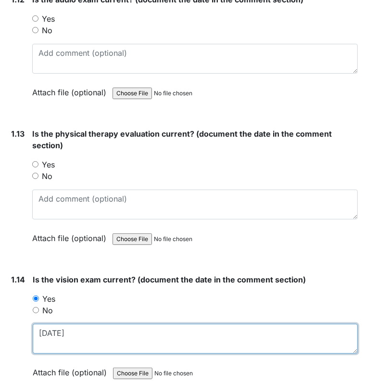
drag, startPoint x: 70, startPoint y: 325, endPoint x: 25, endPoint y: 332, distance: 44.8
click at [25, 332] on div "1.14 Is the vision exam current? (document the date in the comment section) You…" at bounding box center [182, 333] width 351 height 119
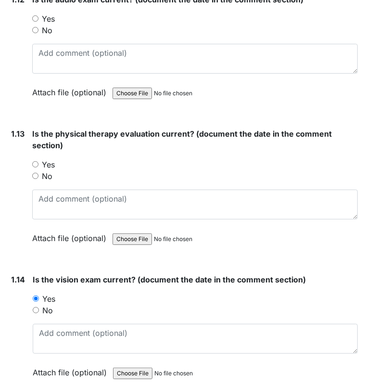
click at [34, 161] on input "Yes" at bounding box center [35, 164] width 6 height 6
radio input "true"
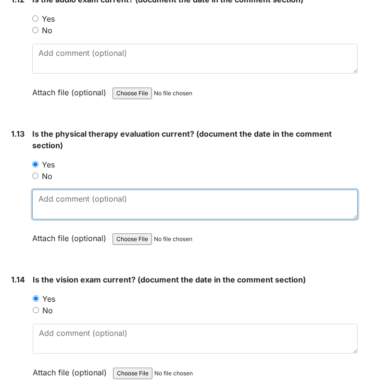
click at [42, 190] on textarea at bounding box center [195, 205] width 326 height 30
type textarea "4/13/23"
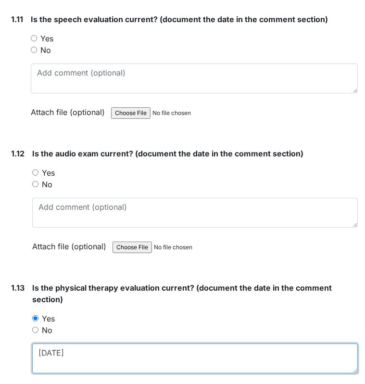
scroll to position [1637, 0]
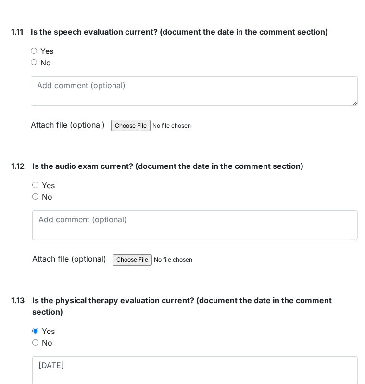
click at [33, 48] on input "Yes" at bounding box center [34, 51] width 6 height 6
radio input "true"
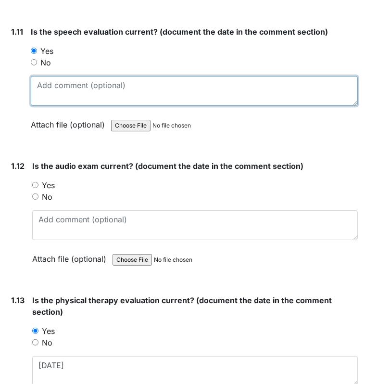
click at [51, 79] on textarea at bounding box center [194, 91] width 327 height 30
type textarea "7/10/03"
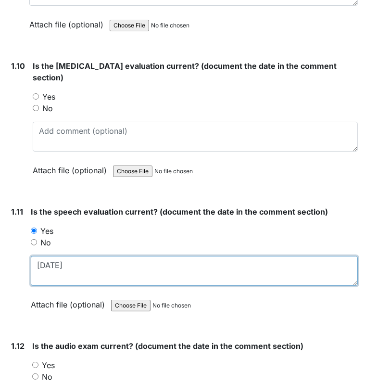
scroll to position [1438, 0]
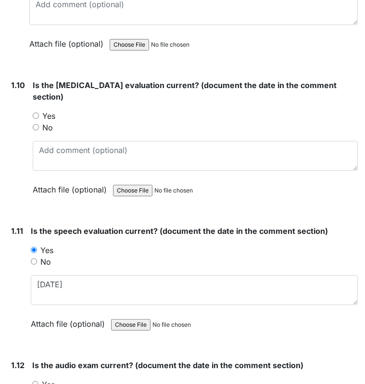
click at [36, 114] on div "Yes" at bounding box center [195, 116] width 325 height 12
click at [39, 133] on div "Is the occupational therapy evaluation current? (document the date in the comme…" at bounding box center [195, 140] width 325 height 123
click at [29, 102] on div "1.10 Is the occupational therapy evaluation current? (document the date in the …" at bounding box center [182, 144] width 351 height 130
click at [33, 113] on input "Yes" at bounding box center [36, 116] width 6 height 6
radio input "true"
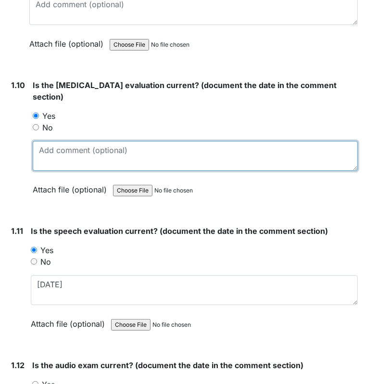
click at [42, 141] on textarea at bounding box center [195, 156] width 325 height 30
type textarea "11/3/24"
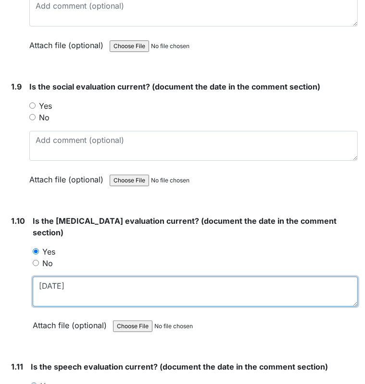
scroll to position [1297, 0]
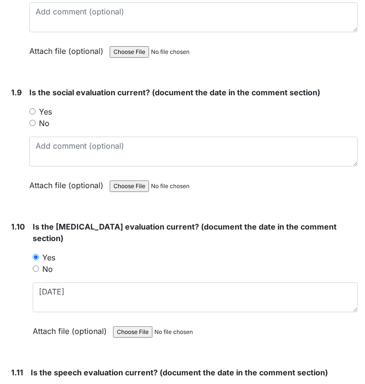
click at [33, 108] on input "Yes" at bounding box center [32, 111] width 6 height 6
radio input "true"
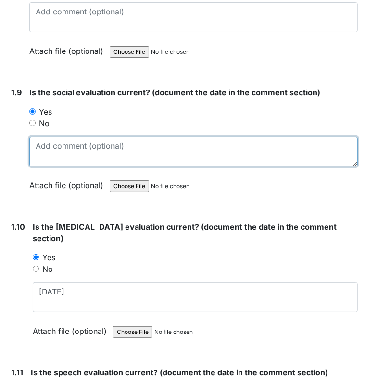
click at [41, 145] on textarea at bounding box center [193, 152] width 329 height 30
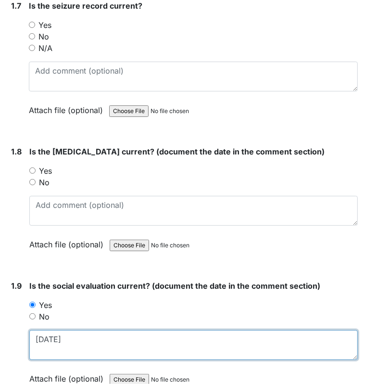
scroll to position [1098, 0]
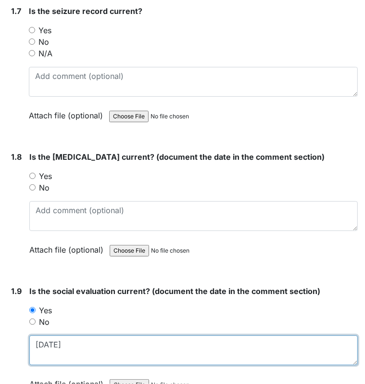
type textarea "11/20/05"
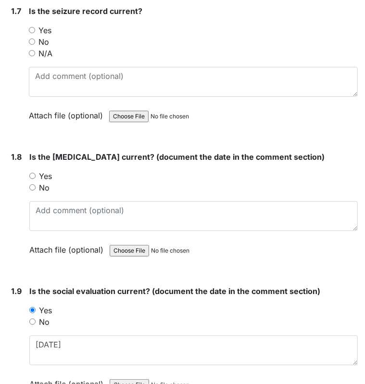
click at [31, 173] on input "Yes" at bounding box center [32, 176] width 6 height 6
radio input "true"
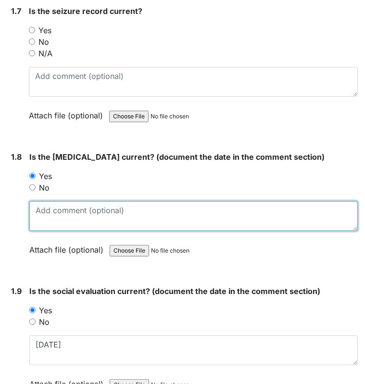
click at [39, 201] on textarea at bounding box center [193, 216] width 329 height 30
type textarea "5/8/25"
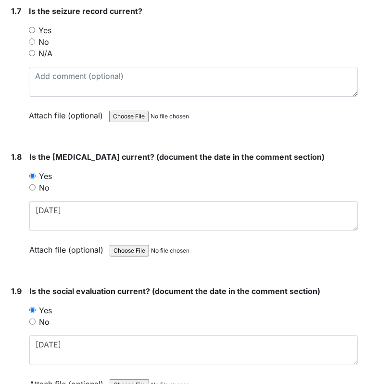
click at [30, 51] on input "N/A" at bounding box center [32, 53] width 6 height 6
radio input "true"
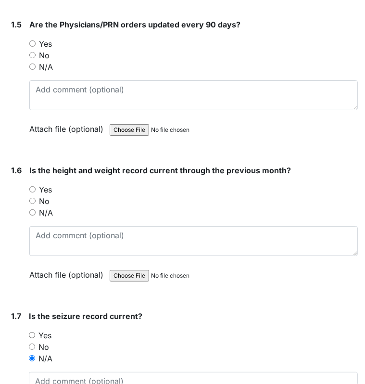
scroll to position [790, 0]
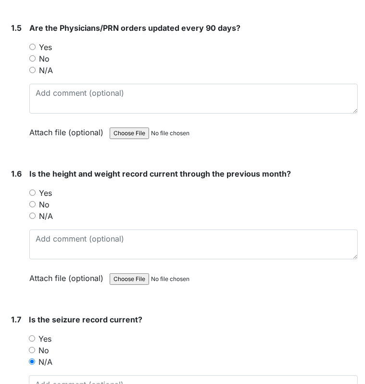
click at [33, 190] on input "Yes" at bounding box center [32, 193] width 6 height 6
radio input "true"
click at [31, 46] on input "Yes" at bounding box center [32, 47] width 6 height 6
radio input "true"
click at [33, 47] on input "Yes" at bounding box center [32, 47] width 6 height 6
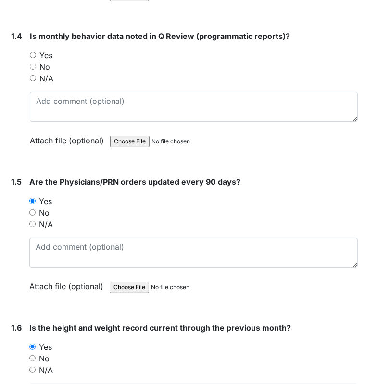
scroll to position [553, 0]
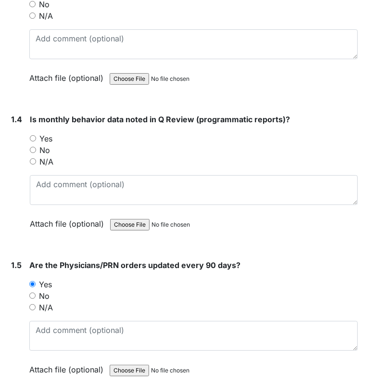
click at [33, 137] on input "Yes" at bounding box center [33, 138] width 6 height 6
radio input "true"
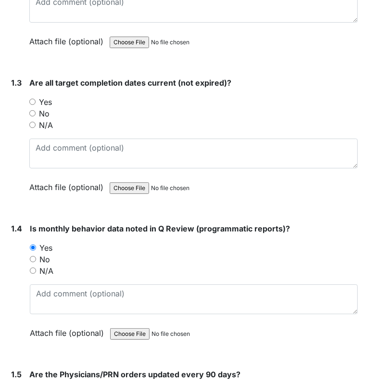
scroll to position [412, 0]
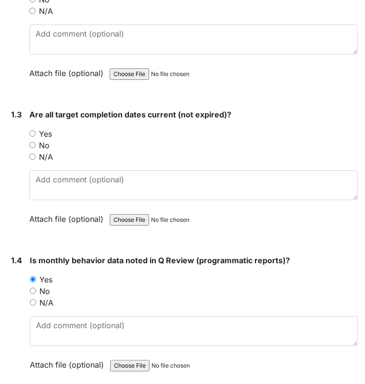
click at [33, 131] on input "Yes" at bounding box center [32, 133] width 6 height 6
radio input "true"
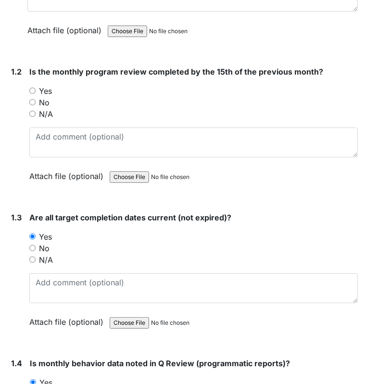
scroll to position [238, 0]
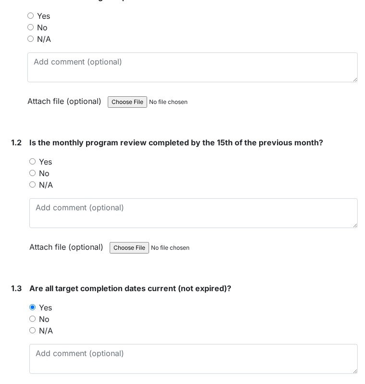
click at [33, 160] on input "Yes" at bounding box center [32, 161] width 6 height 6
radio input "true"
click at [33, 16] on input "Yes" at bounding box center [30, 16] width 6 height 6
radio input "true"
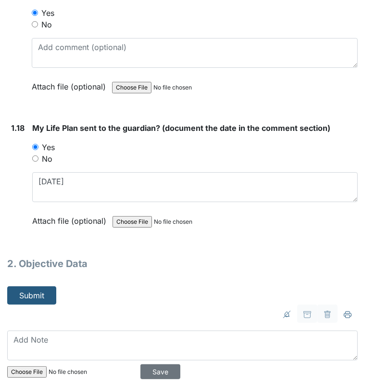
scroll to position [2538, 0]
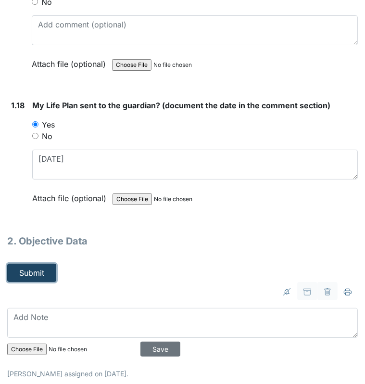
click at [31, 264] on button "Submit" at bounding box center [31, 273] width 49 height 18
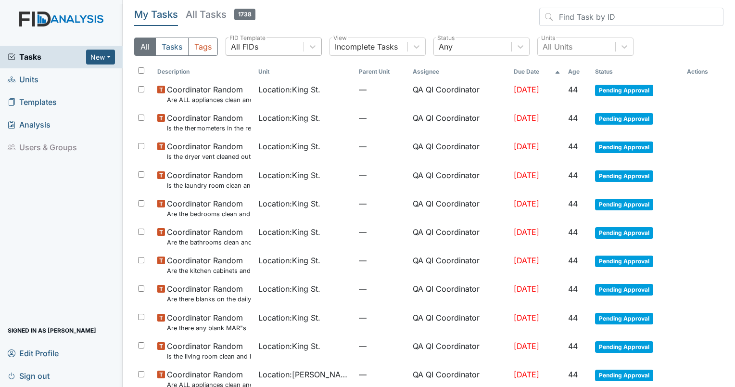
click at [272, 51] on div "All FIDs" at bounding box center [264, 46] width 77 height 17
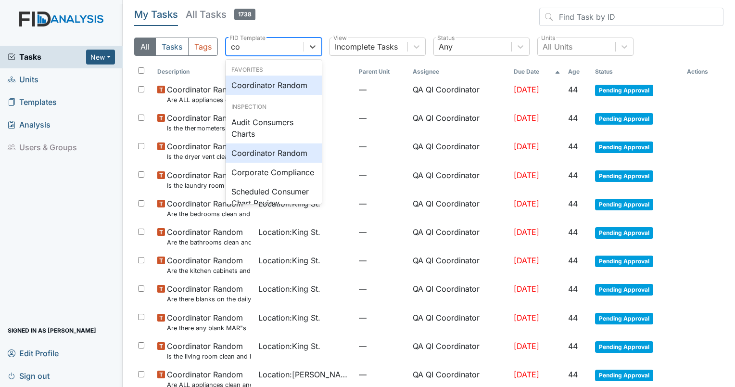
type input "con"
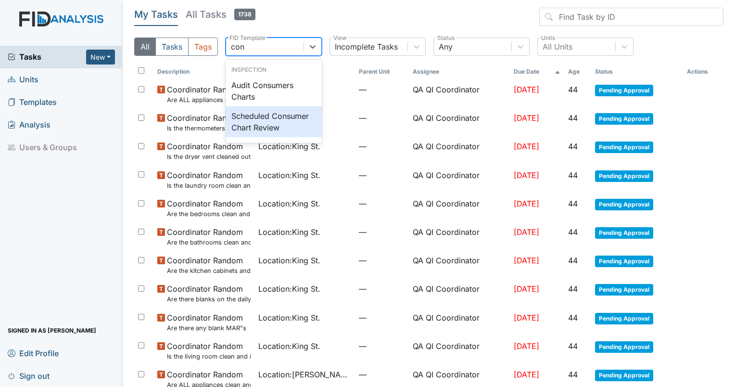
click at [255, 110] on div "Scheduled Consumer Chart Review" at bounding box center [274, 121] width 96 height 31
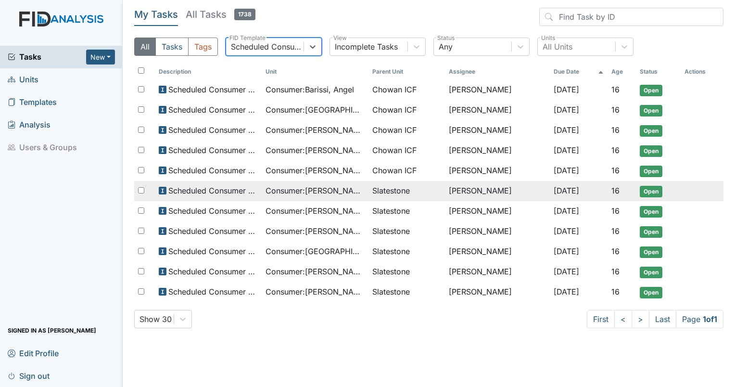
click at [336, 190] on span "Consumer : [PERSON_NAME]" at bounding box center [315, 191] width 99 height 12
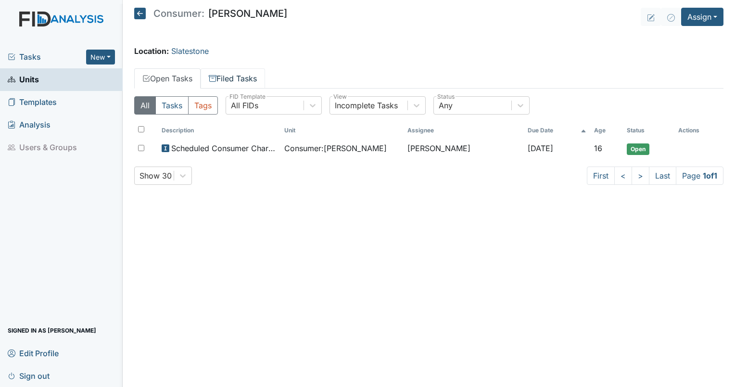
click at [234, 78] on link "Filed Tasks" at bounding box center [233, 78] width 64 height 20
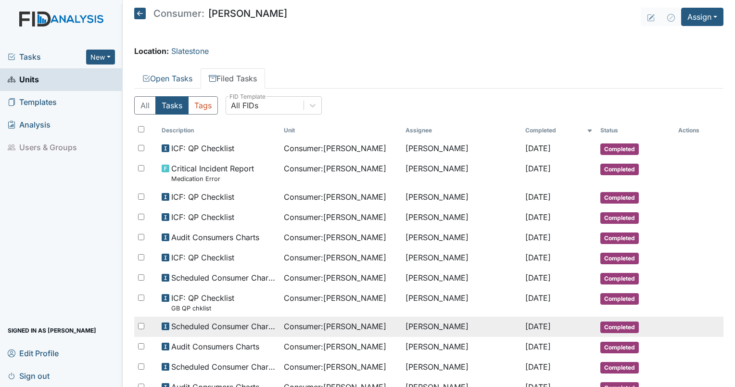
click at [315, 324] on span "Consumer : [PERSON_NAME]" at bounding box center [335, 326] width 102 height 12
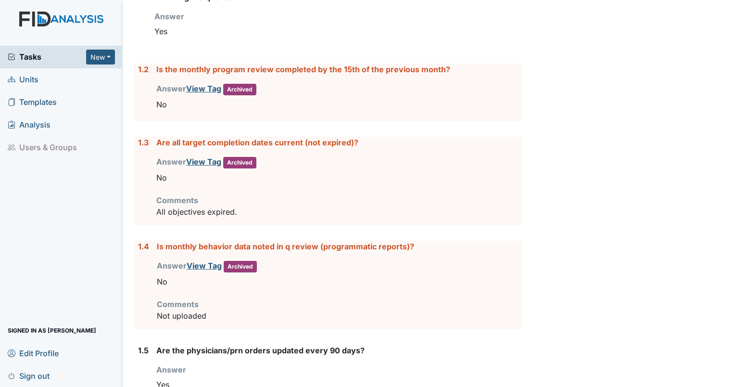
scroll to position [206, 0]
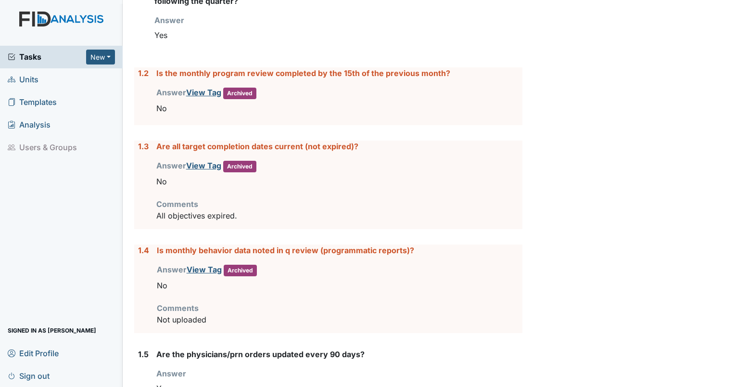
click at [200, 96] on div "Answer View Tag Archived You must select one of the below options. No" at bounding box center [339, 102] width 366 height 31
click at [201, 90] on link "View Tag" at bounding box center [203, 93] width 35 height 10
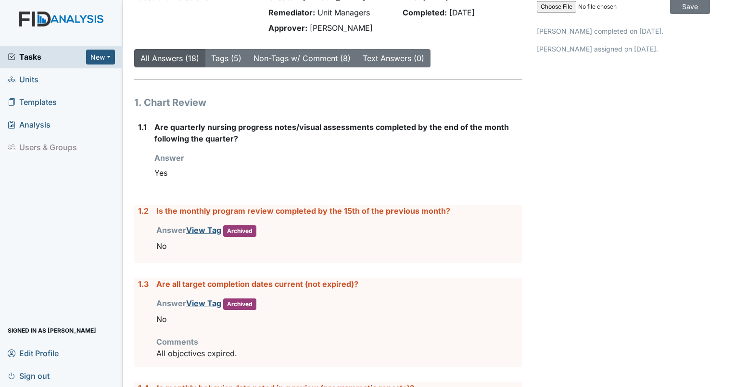
scroll to position [0, 0]
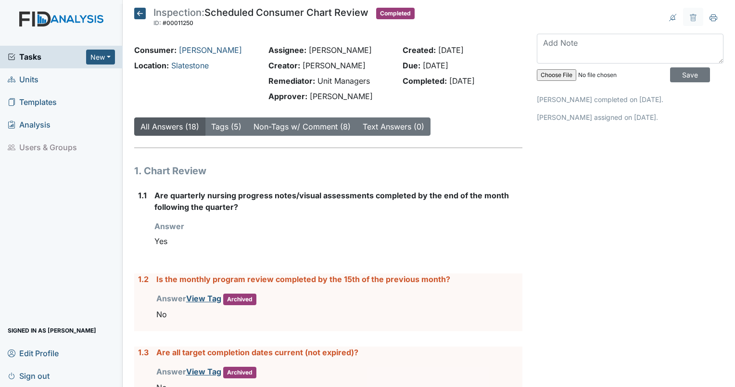
click at [38, 20] on img at bounding box center [61, 29] width 123 height 34
click at [21, 57] on span "Tasks" at bounding box center [47, 57] width 78 height 12
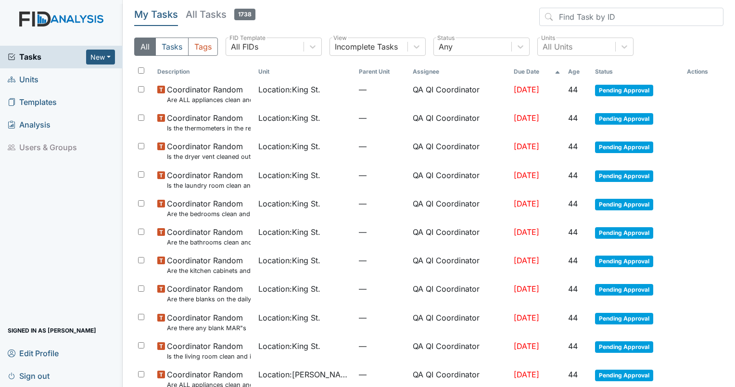
click at [204, 15] on h5 "All Tasks 1738" at bounding box center [221, 14] width 70 height 13
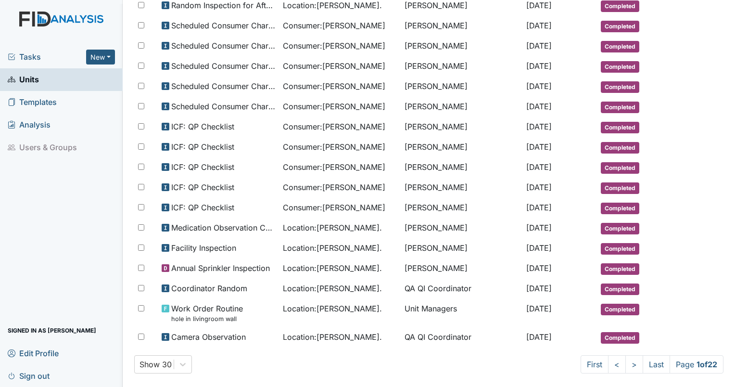
scroll to position [479, 0]
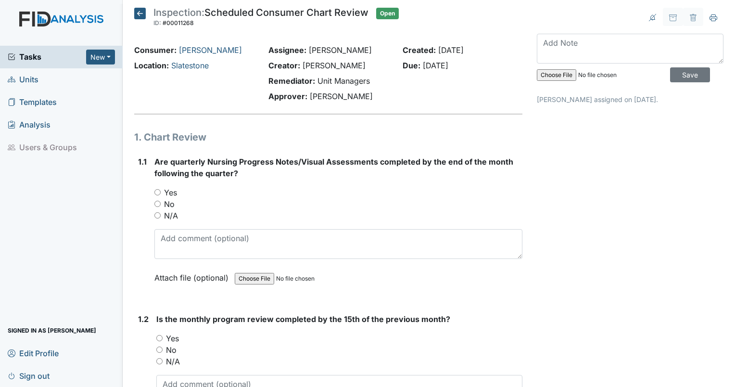
click at [144, 15] on icon at bounding box center [140, 14] width 12 height 12
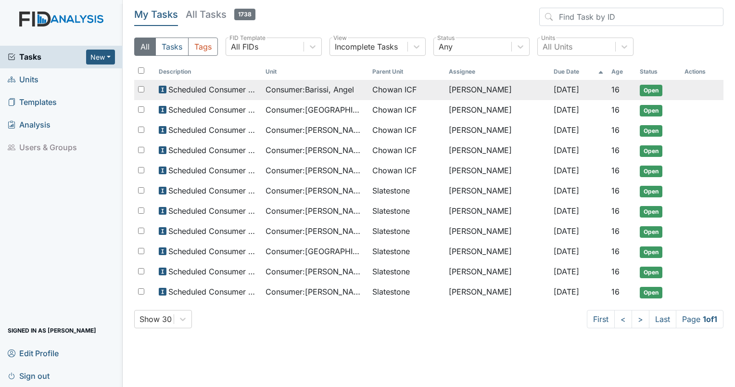
click at [313, 94] on span "Consumer : Barissi, Angel" at bounding box center [310, 90] width 89 height 12
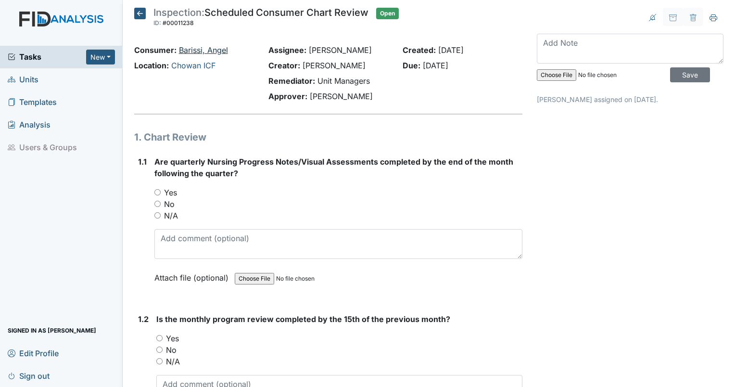
click at [206, 49] on link "Barissi, Angel" at bounding box center [203, 50] width 49 height 10
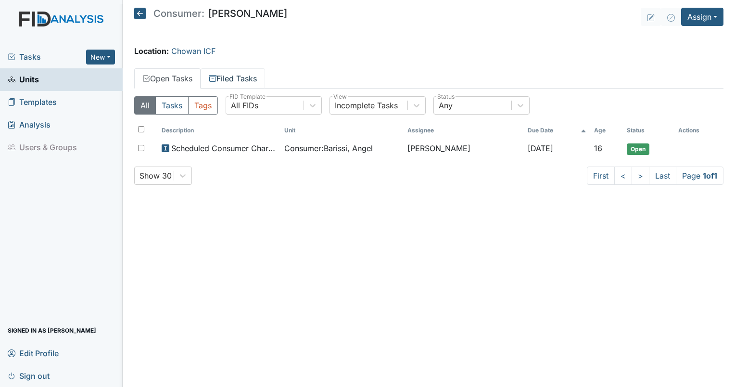
click at [235, 80] on link "Filed Tasks" at bounding box center [233, 78] width 64 height 20
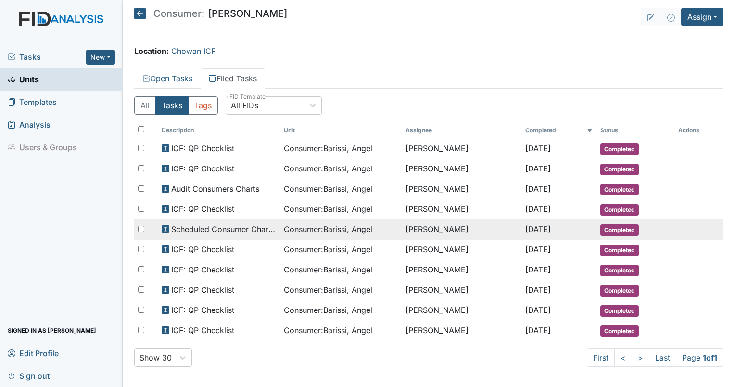
click at [342, 225] on span "Consumer : Barissi, Angel" at bounding box center [328, 229] width 89 height 12
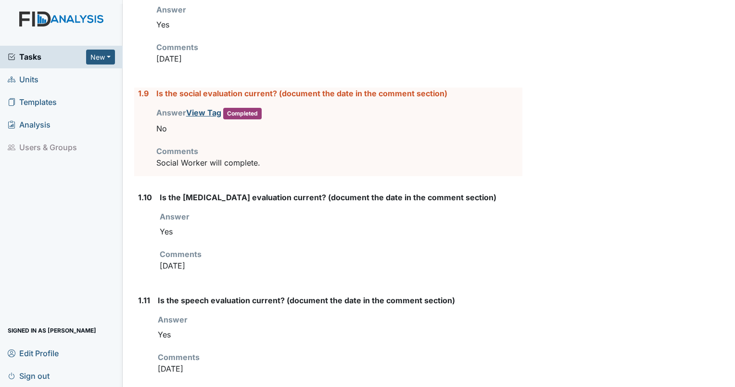
scroll to position [720, 0]
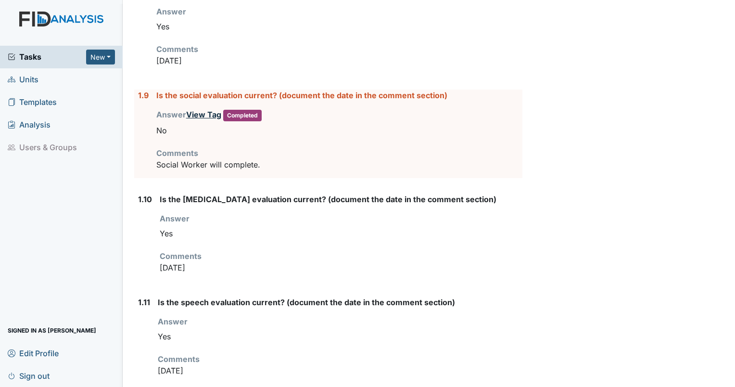
click at [206, 116] on link "View Tag" at bounding box center [203, 115] width 35 height 10
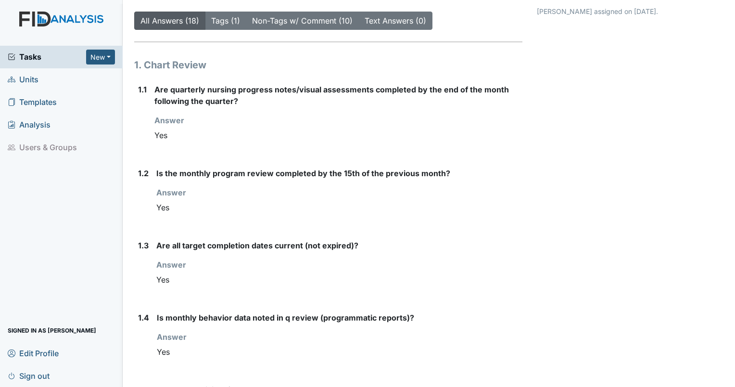
scroll to position [0, 0]
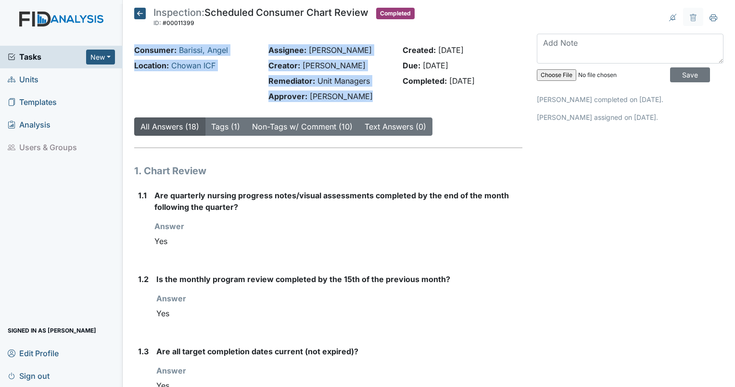
drag, startPoint x: 369, startPoint y: 96, endPoint x: 135, endPoint y: 45, distance: 239.3
click at [135, 45] on div "Consumer: Barissi, Angel Location: [GEOGRAPHIC_DATA] Assignee: [PERSON_NAME] Cr…" at bounding box center [328, 75] width 403 height 62
click at [135, 45] on div "Consumer: Barissi, Angel" at bounding box center [194, 50] width 120 height 12
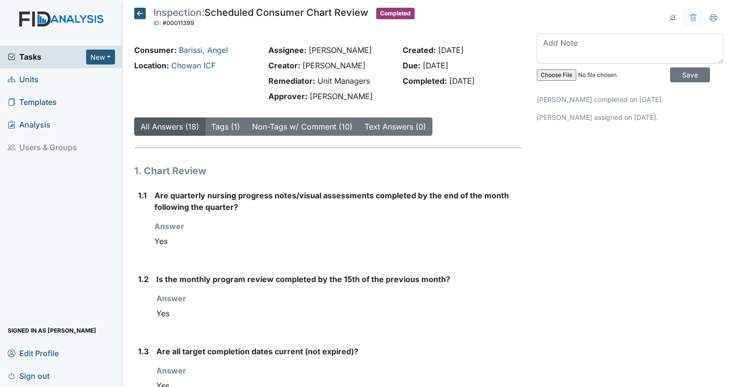
click at [416, 93] on div "Created: May 20, 2025 Due: Jul 1, 2025 Completed: Jun 30, 2025" at bounding box center [462, 75] width 134 height 62
click at [215, 130] on link "Tags (1)" at bounding box center [225, 127] width 29 height 10
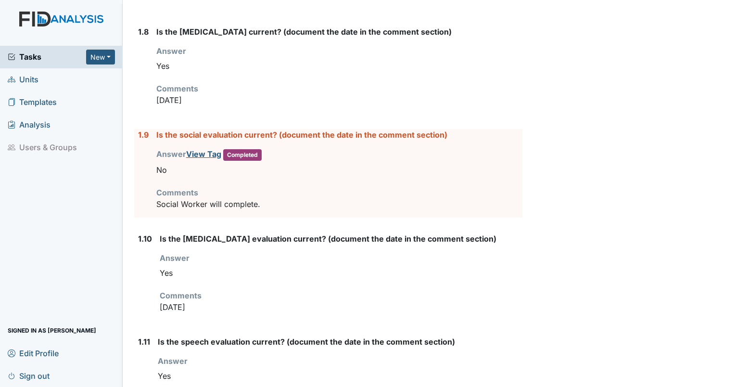
scroll to position [596, 0]
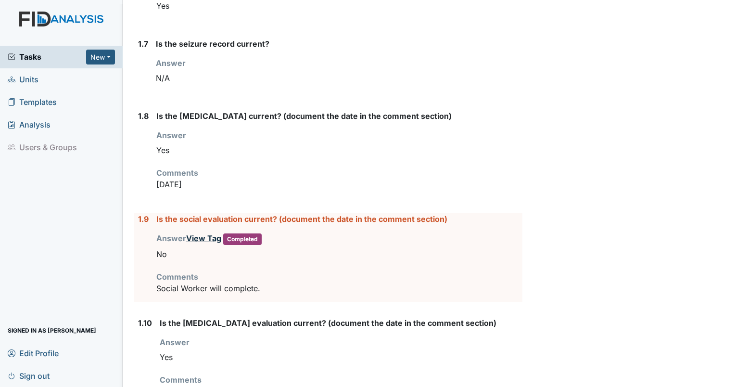
click at [208, 234] on link "View Tag" at bounding box center [203, 238] width 35 height 10
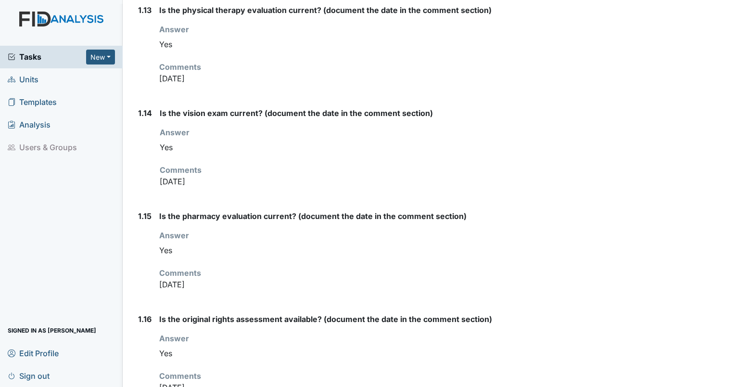
scroll to position [1494, 0]
